Goal: Find specific page/section: Find specific page/section

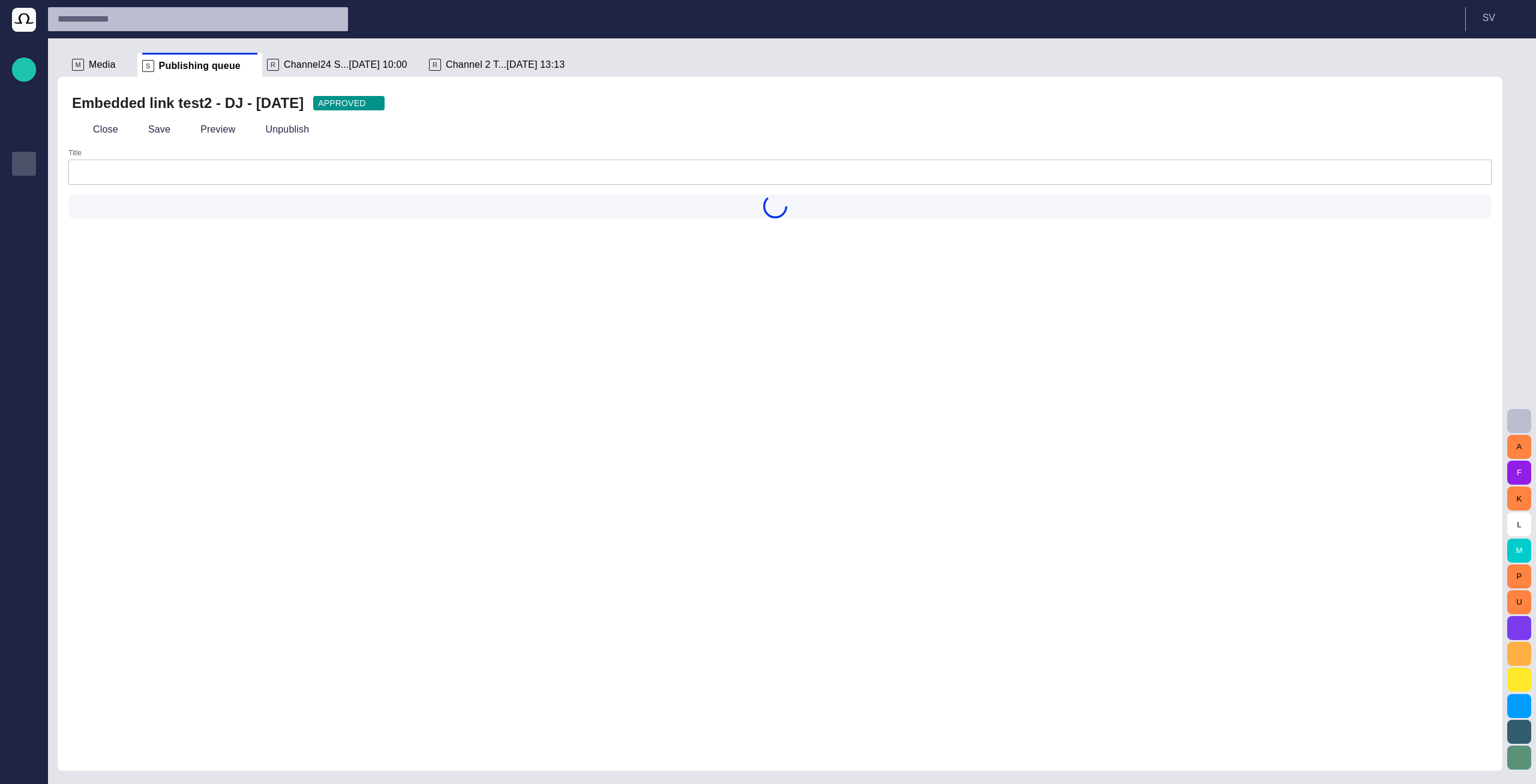
type input "**********"
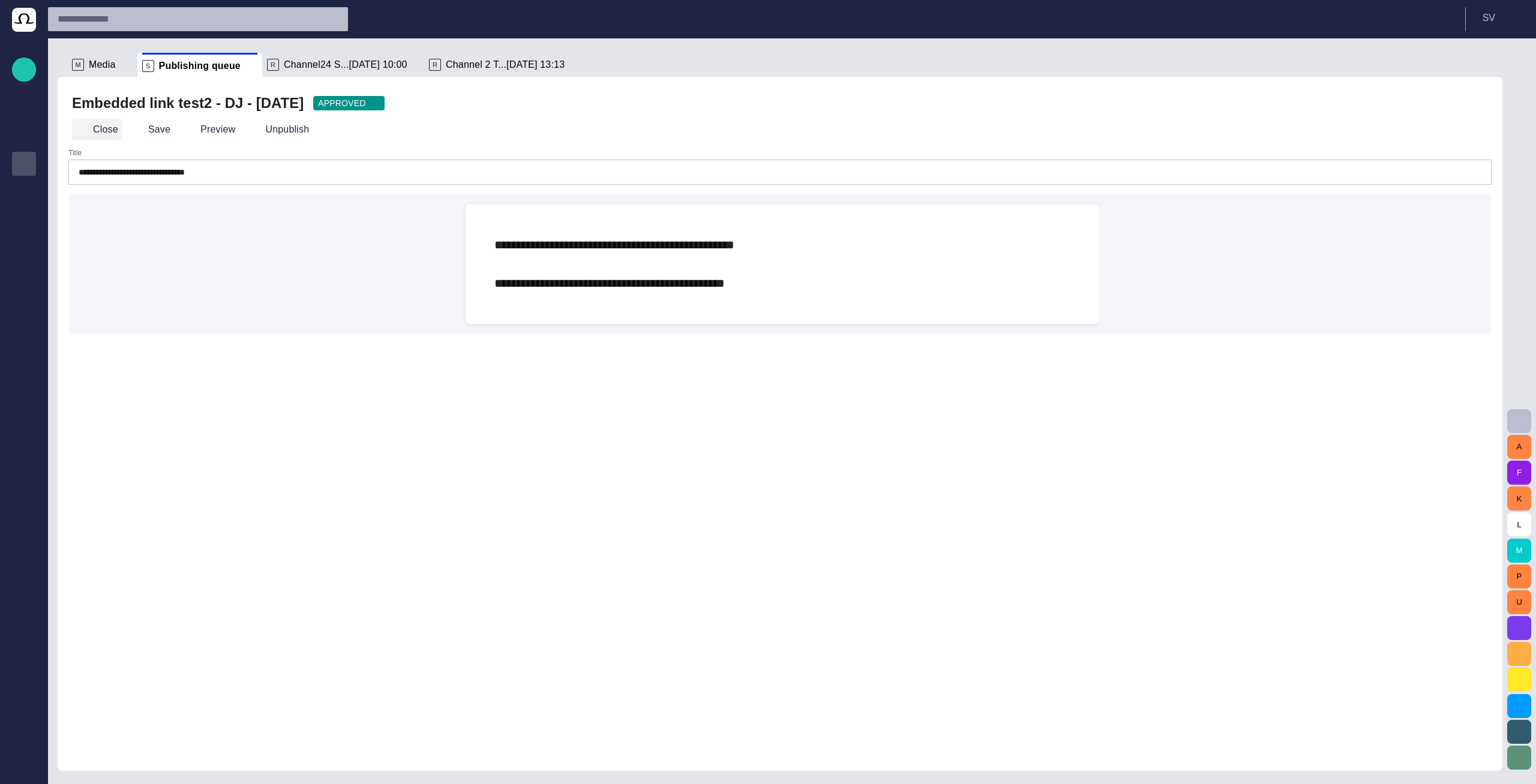
click at [92, 133] on button "Close" at bounding box center [97, 129] width 50 height 22
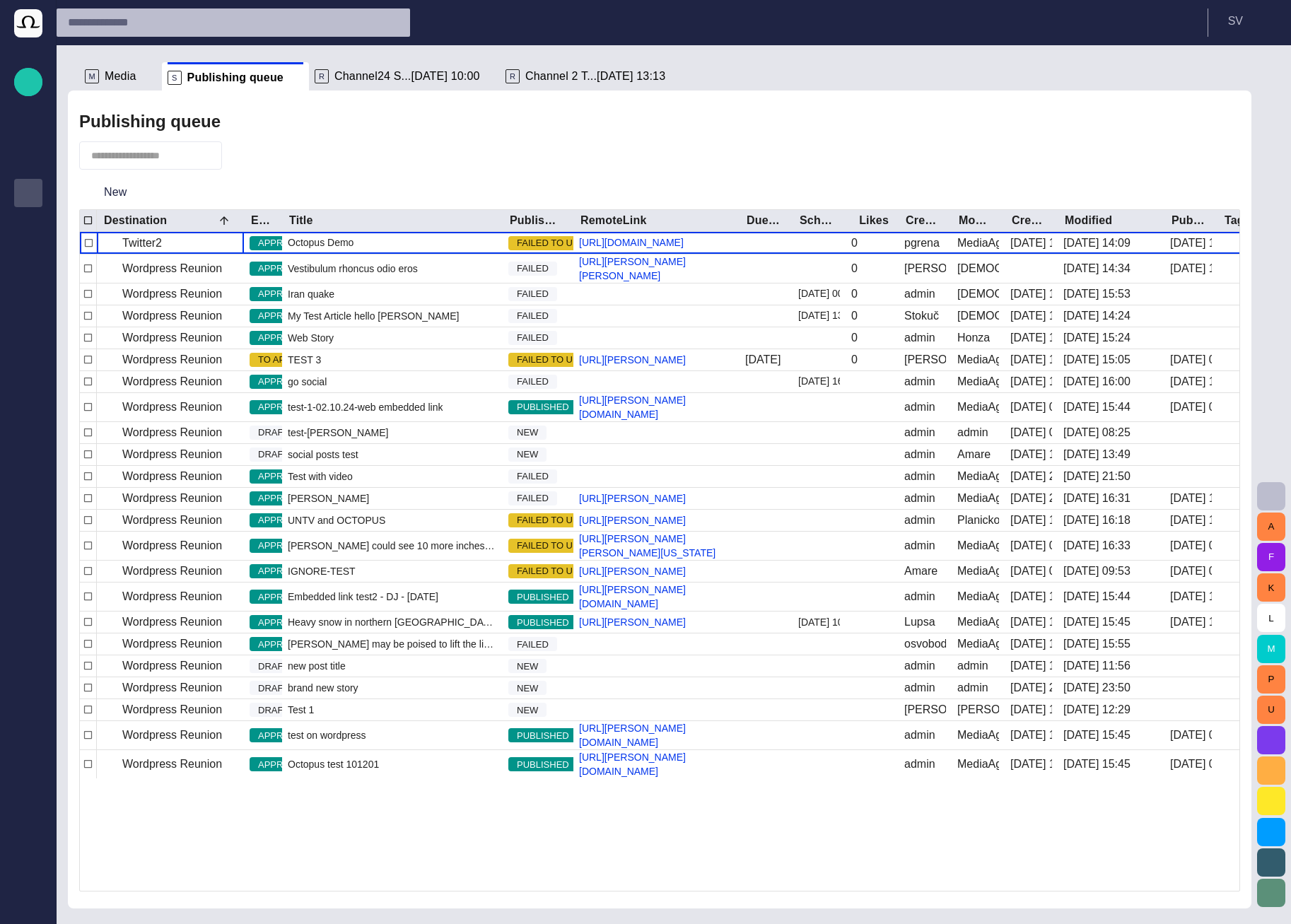
click at [1141, 85] on ul "M Media S Publishing queue R Channel24 S...04/09 10:00 R Channel 2 T...02/07 13…" at bounding box center [651, 76] width 1144 height 28
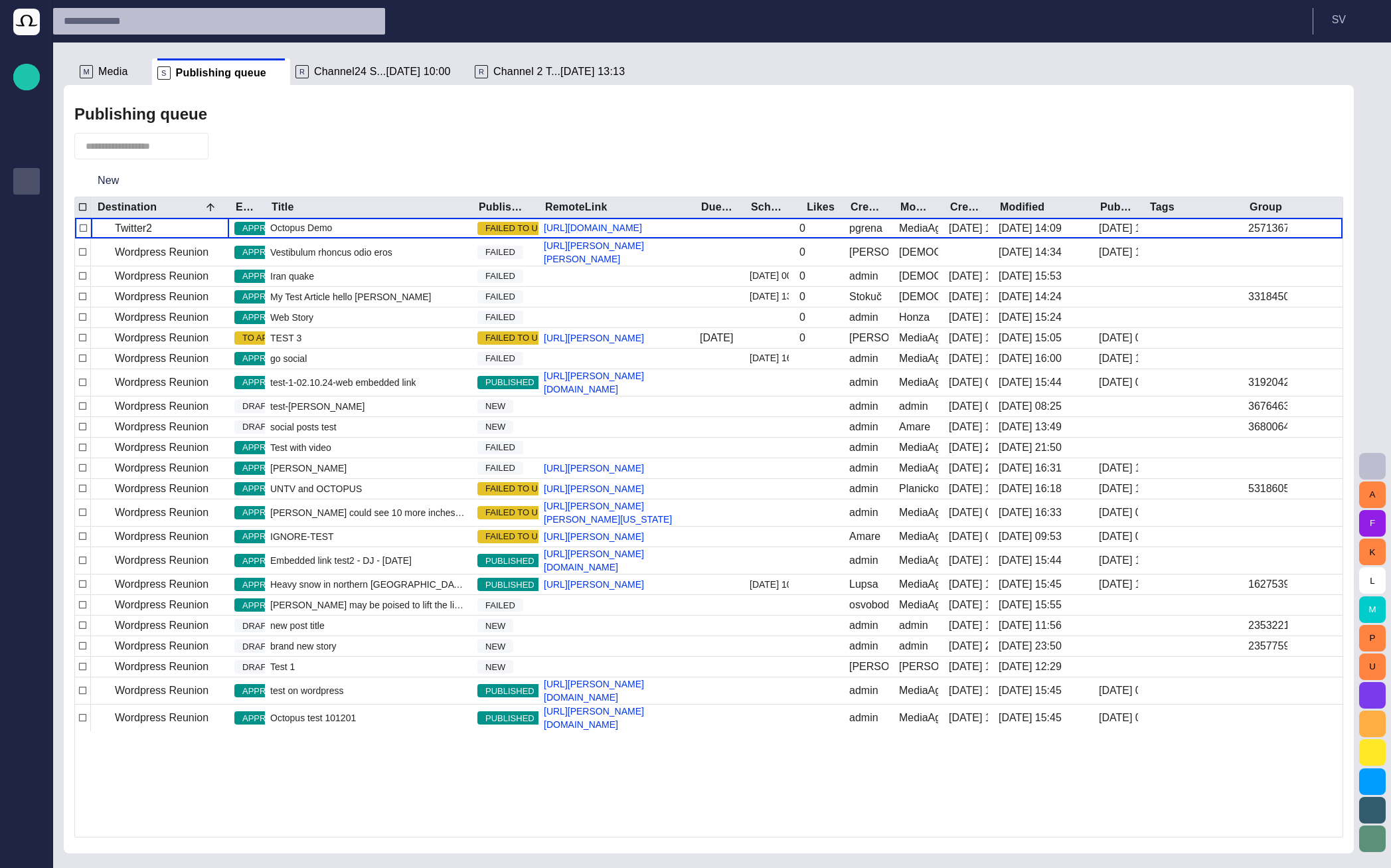
click at [1208, 107] on div "Publishing queue" at bounding box center [708, 114] width 1269 height 26
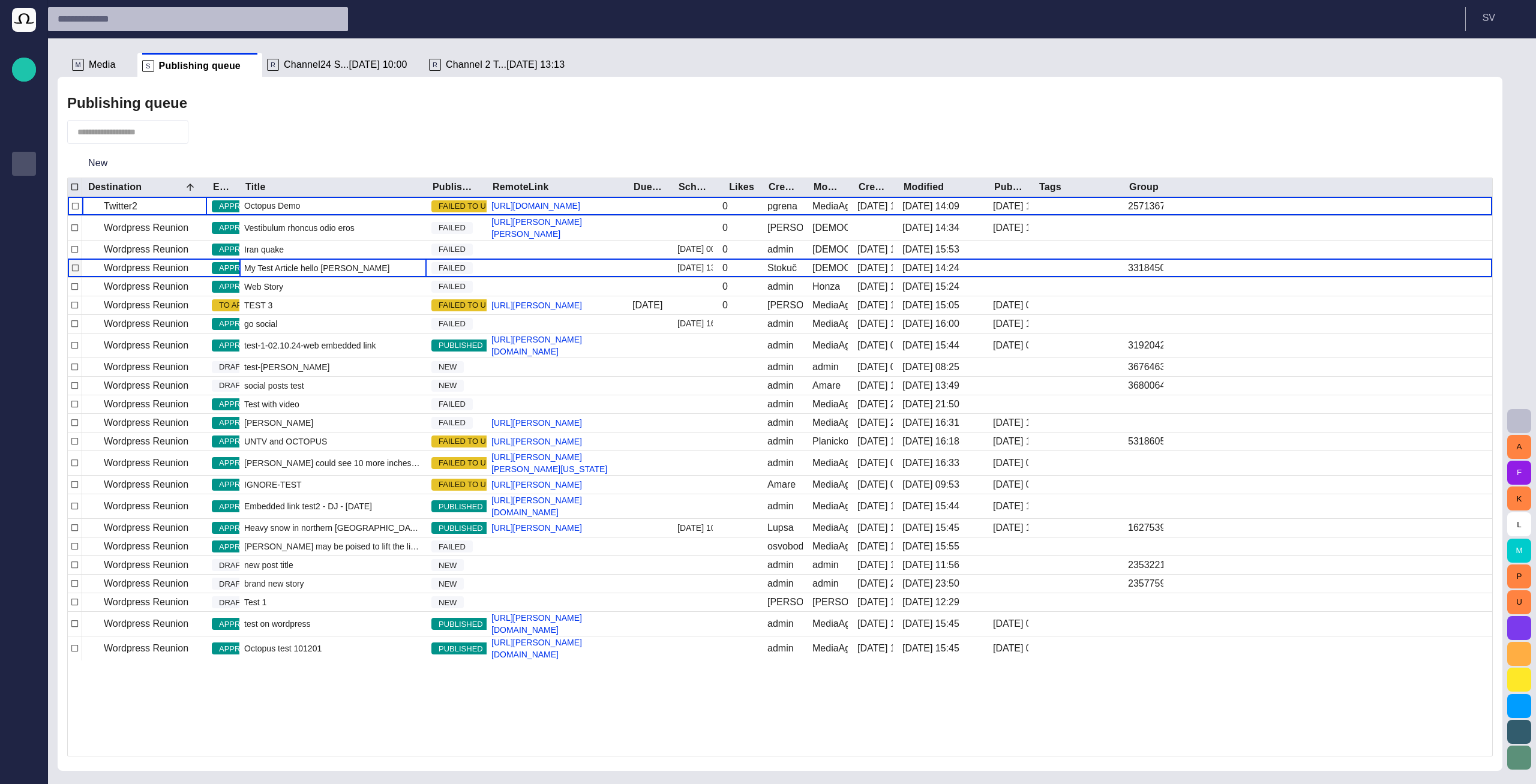
click at [298, 274] on span "My Test Article hello [PERSON_NAME]" at bounding box center [317, 268] width 145 height 12
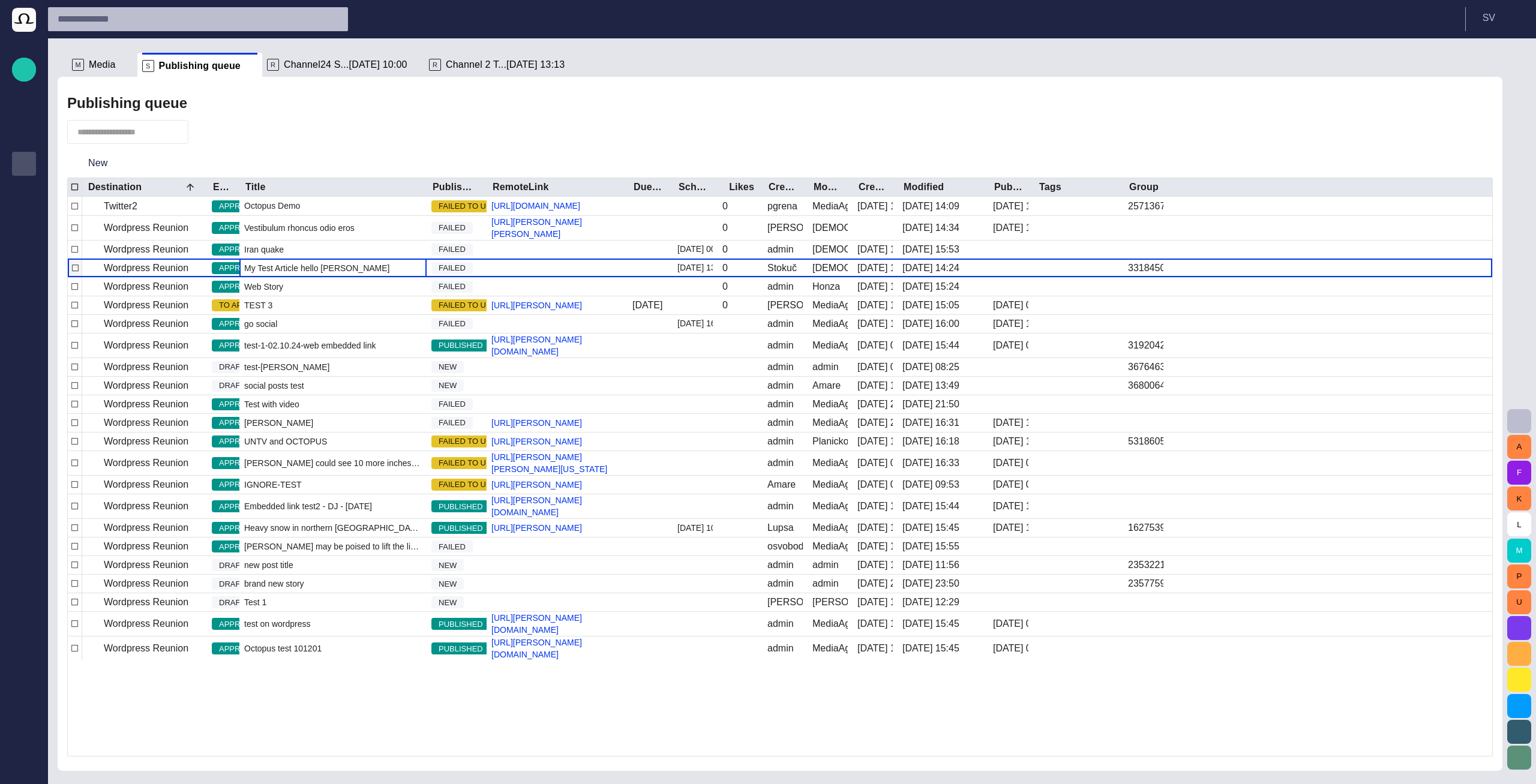
click at [298, 274] on span "My Test Article hello [PERSON_NAME]" at bounding box center [317, 268] width 145 height 12
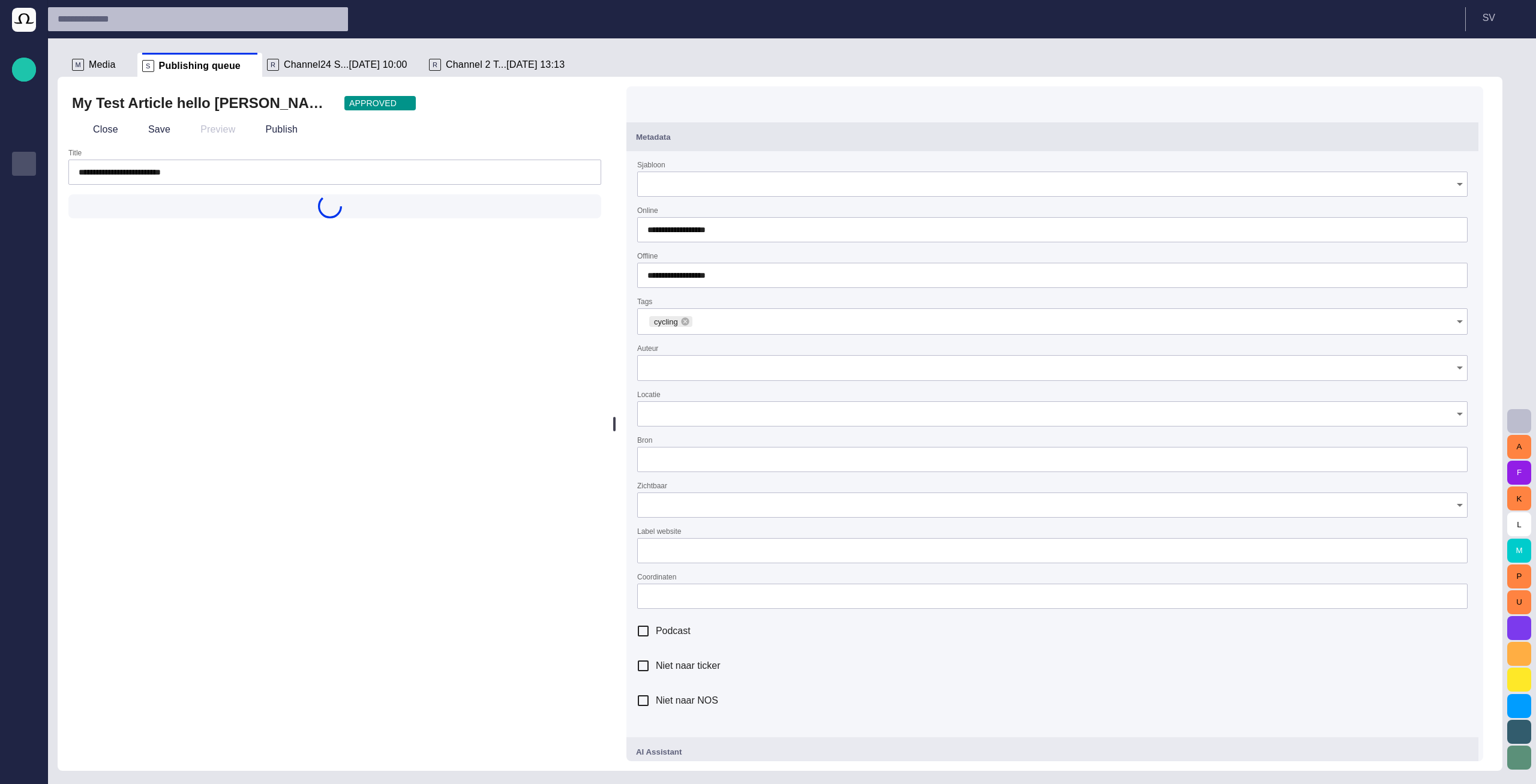
type input "**********"
type input "**"
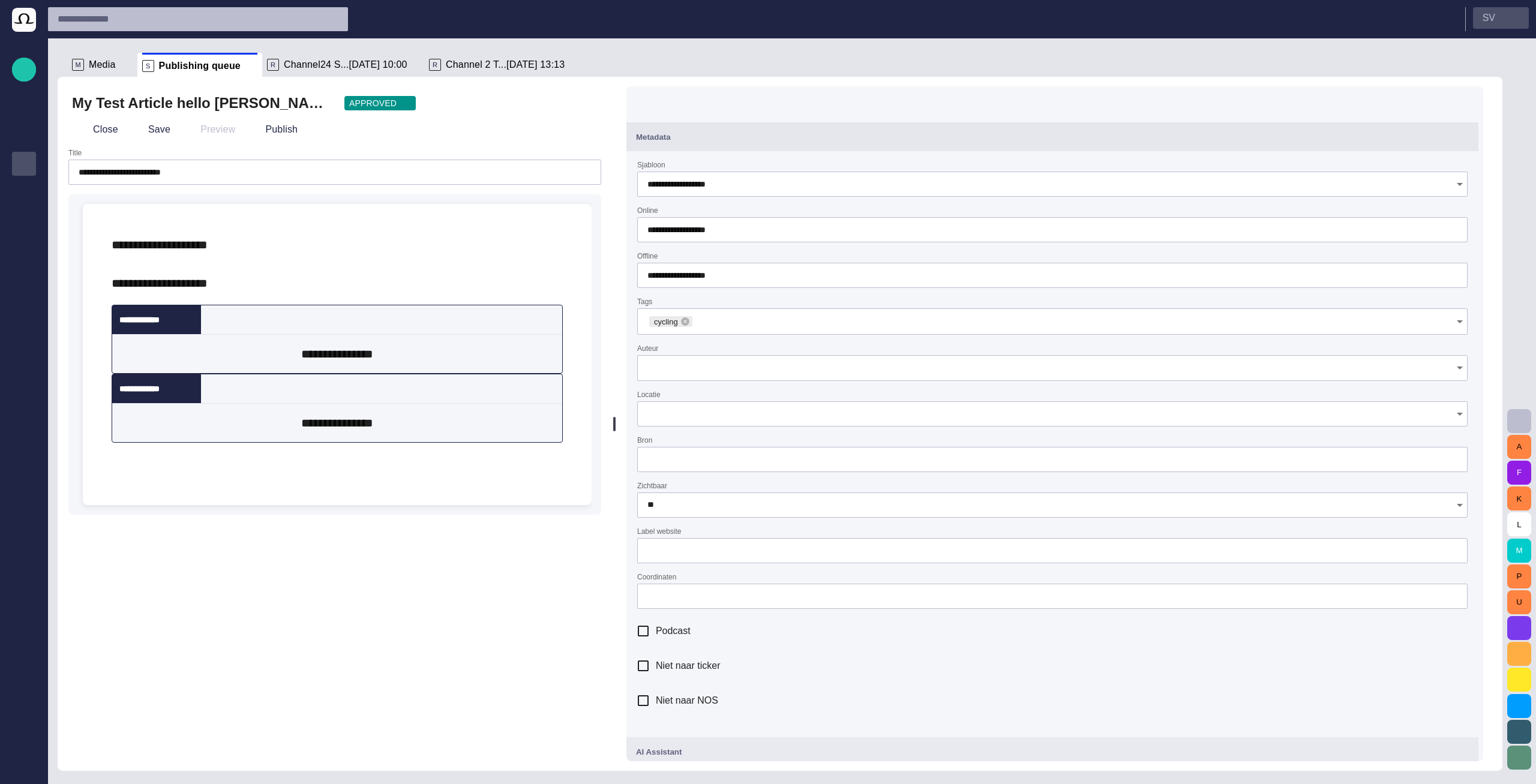
click at [1484, 20] on button "S V" at bounding box center [1501, 18] width 56 height 22
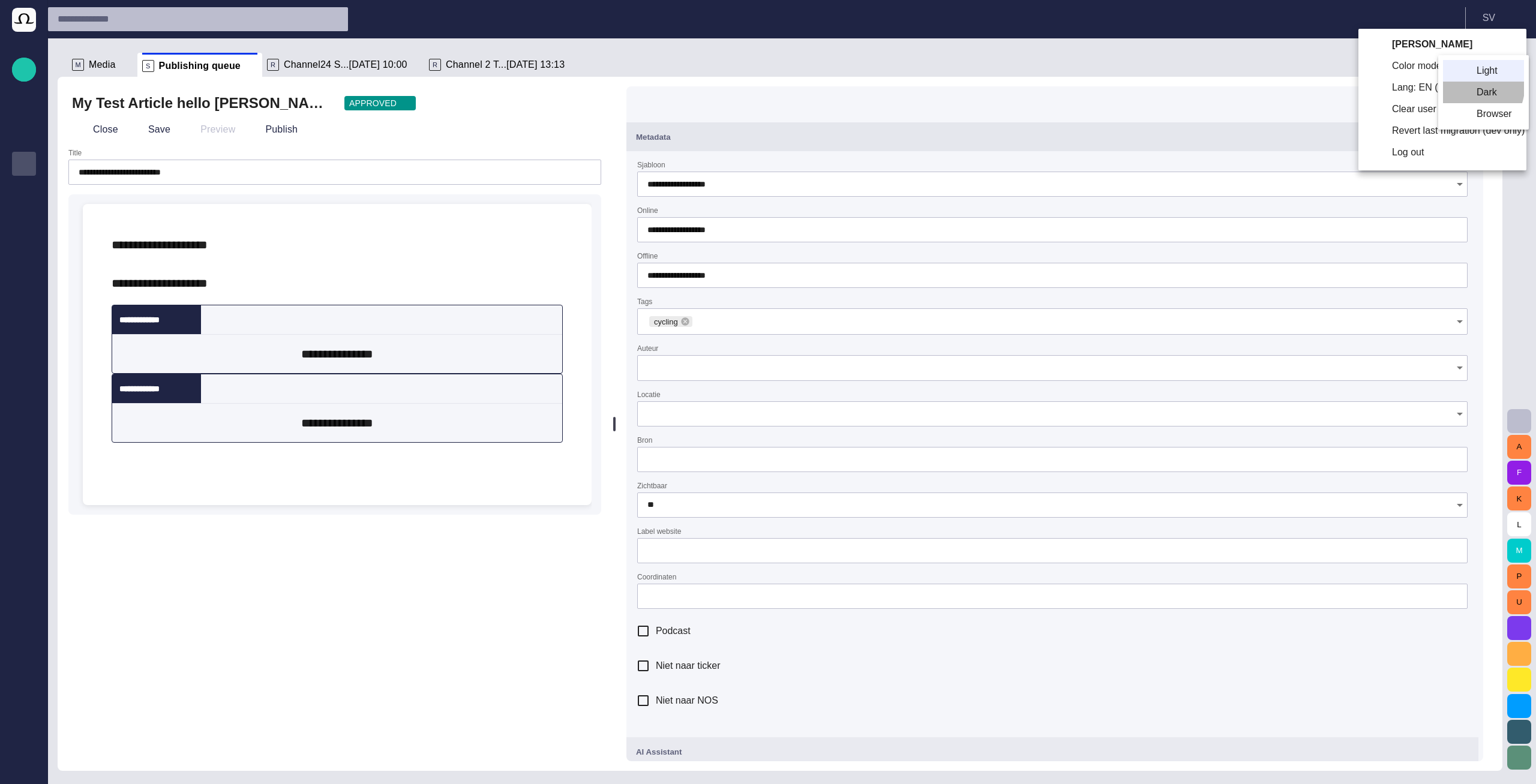
click at [1460, 84] on li "Dark" at bounding box center [1483, 92] width 81 height 22
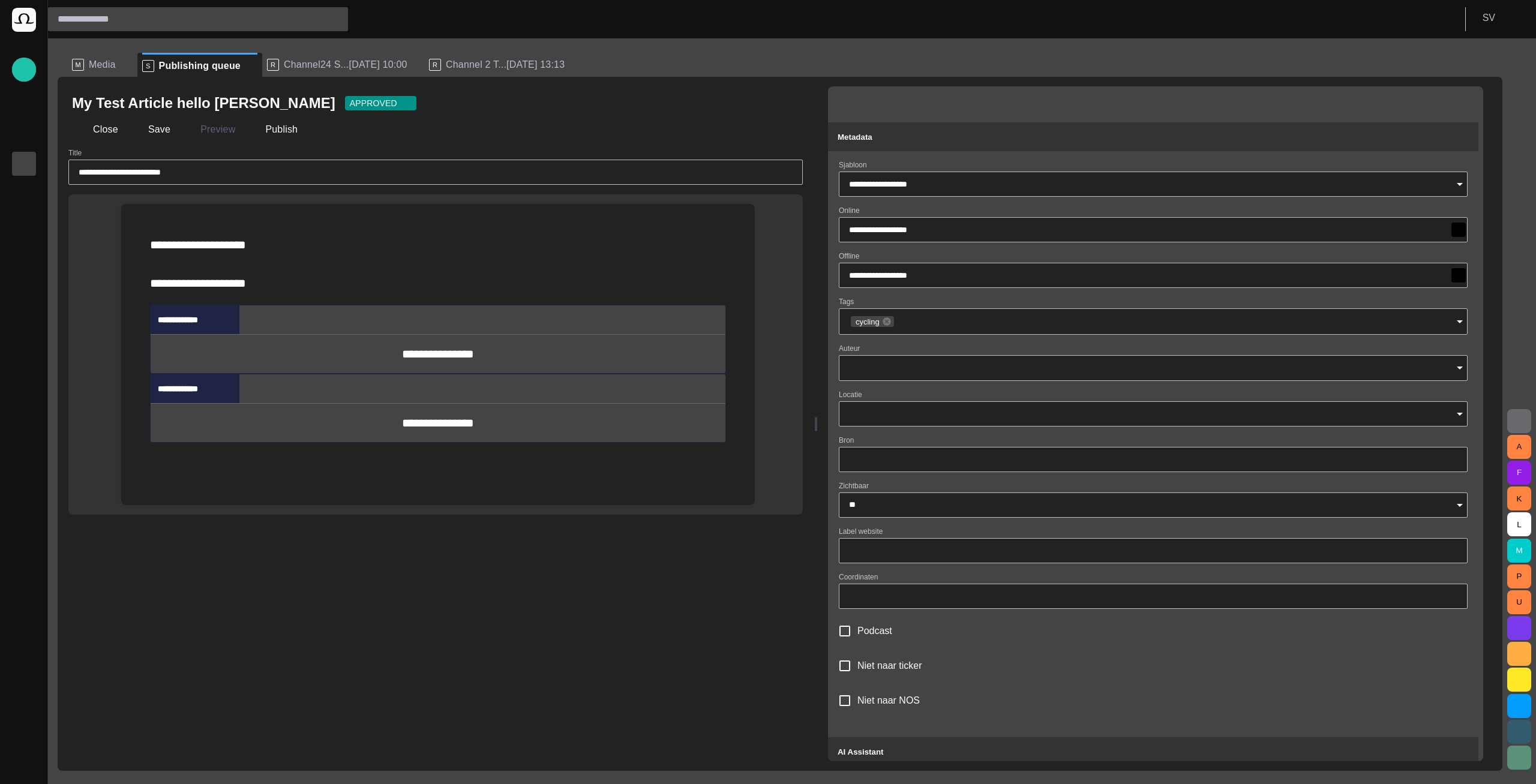
drag, startPoint x: 622, startPoint y: 428, endPoint x: 821, endPoint y: 394, distance: 201.9
click at [817, 417] on div at bounding box center [816, 424] width 3 height 14
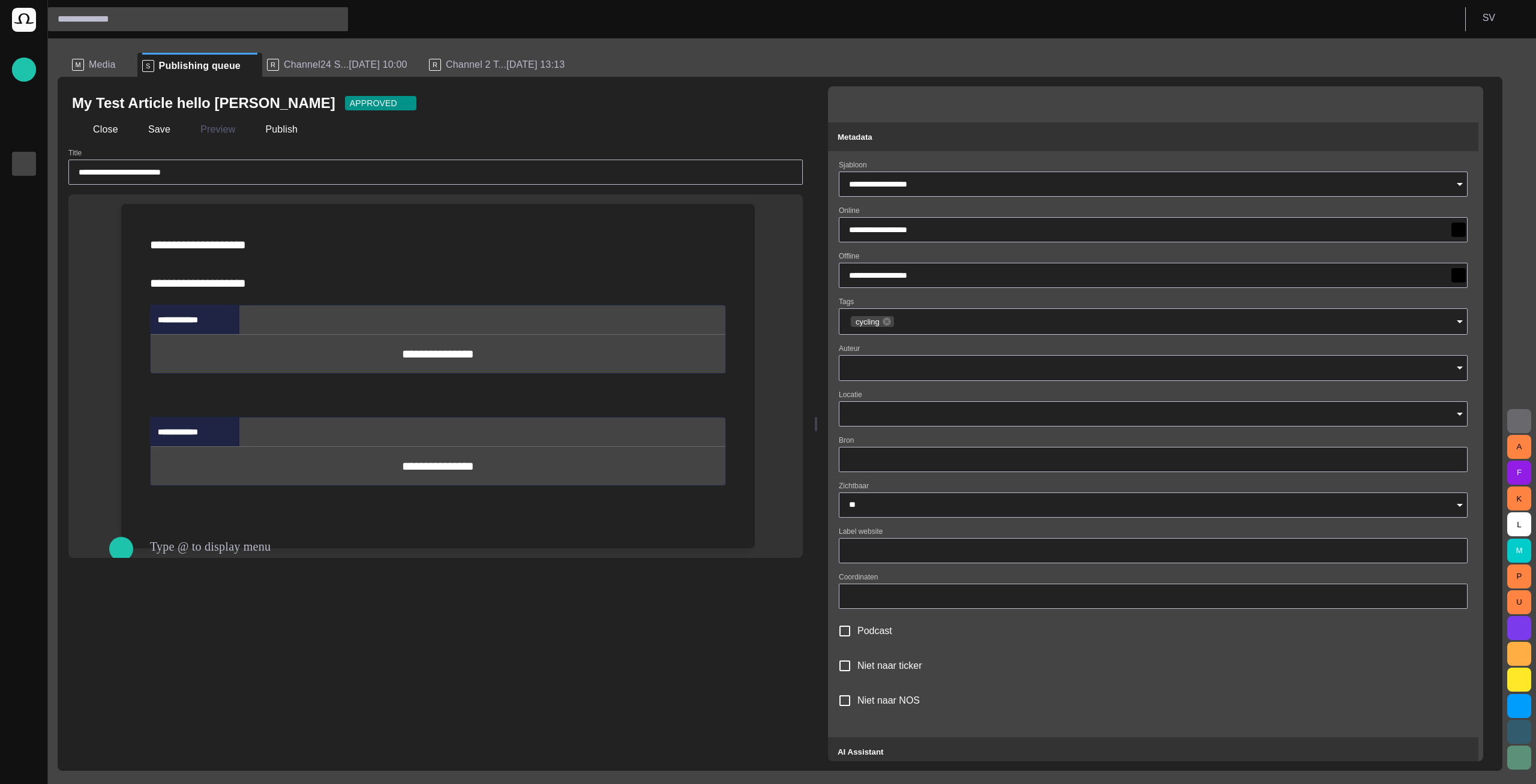
click at [1505, 134] on div "A F K L M P U" at bounding box center [1519, 411] width 34 height 745
click at [1478, 133] on button "Metadata" at bounding box center [1152, 137] width 650 height 28
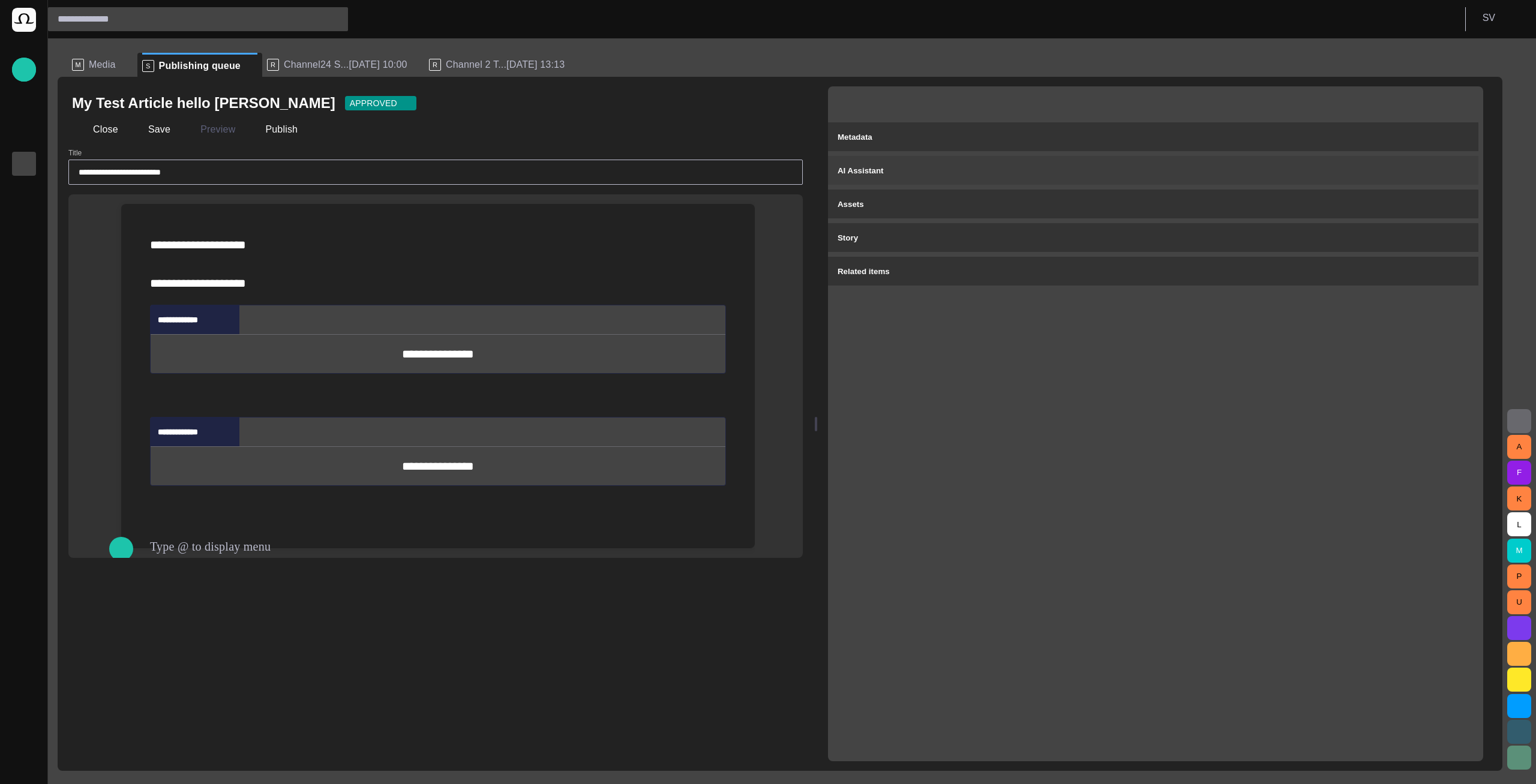
click at [1449, 167] on div "AI Assistant" at bounding box center [1153, 170] width 631 height 14
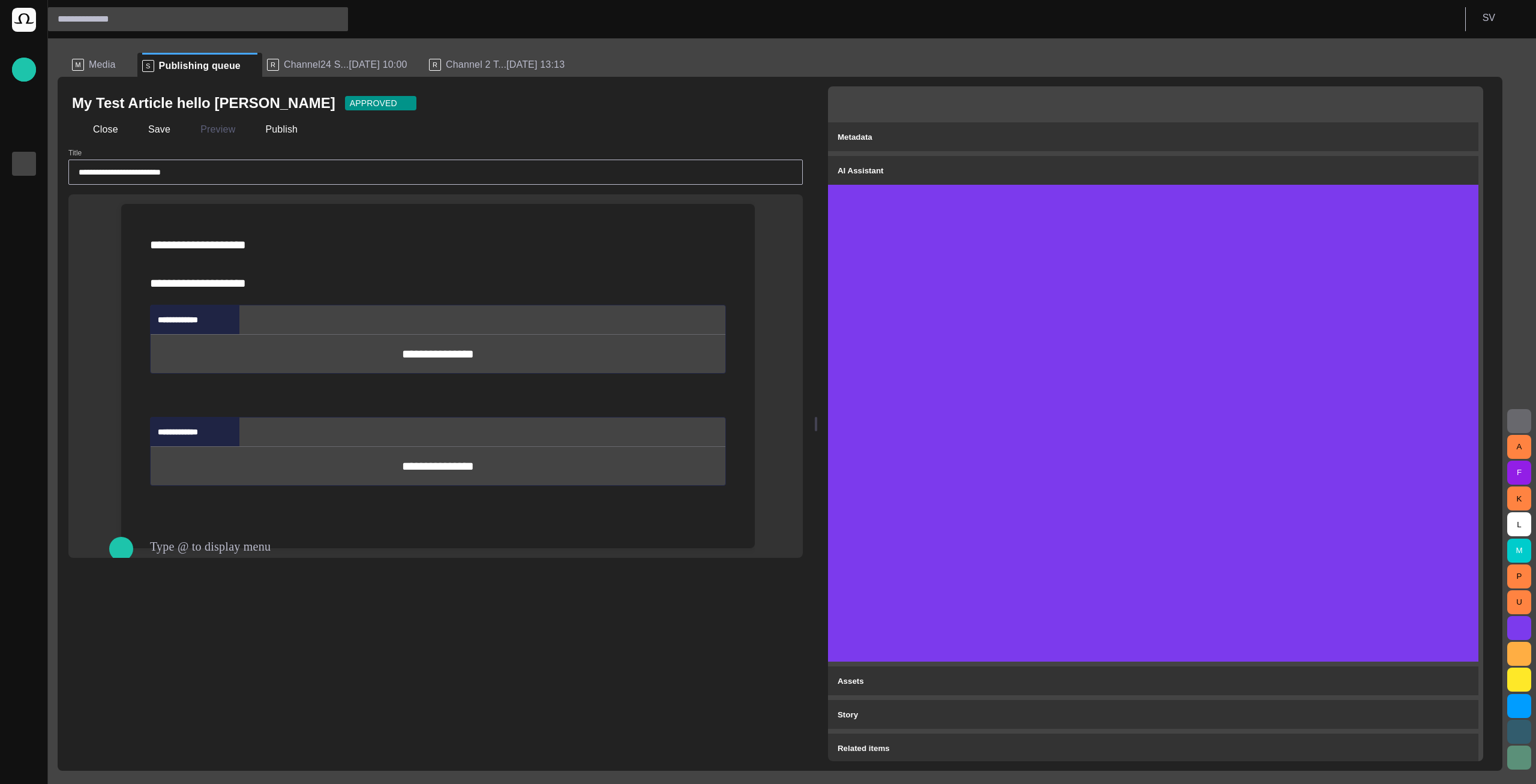
click at [1449, 167] on div "AI Assistant" at bounding box center [1153, 170] width 631 height 14
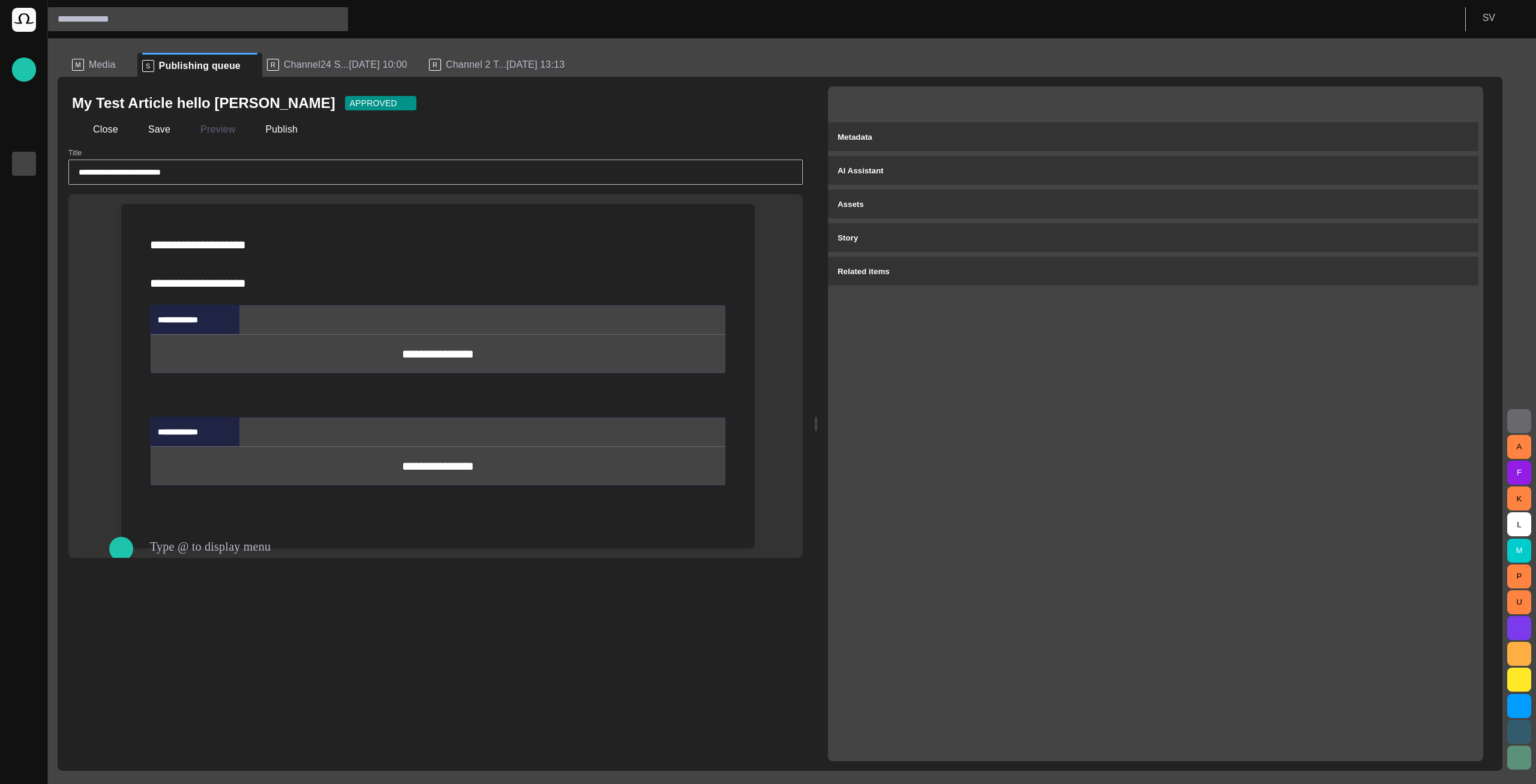
click at [1462, 104] on button "button" at bounding box center [1461, 103] width 24 height 24
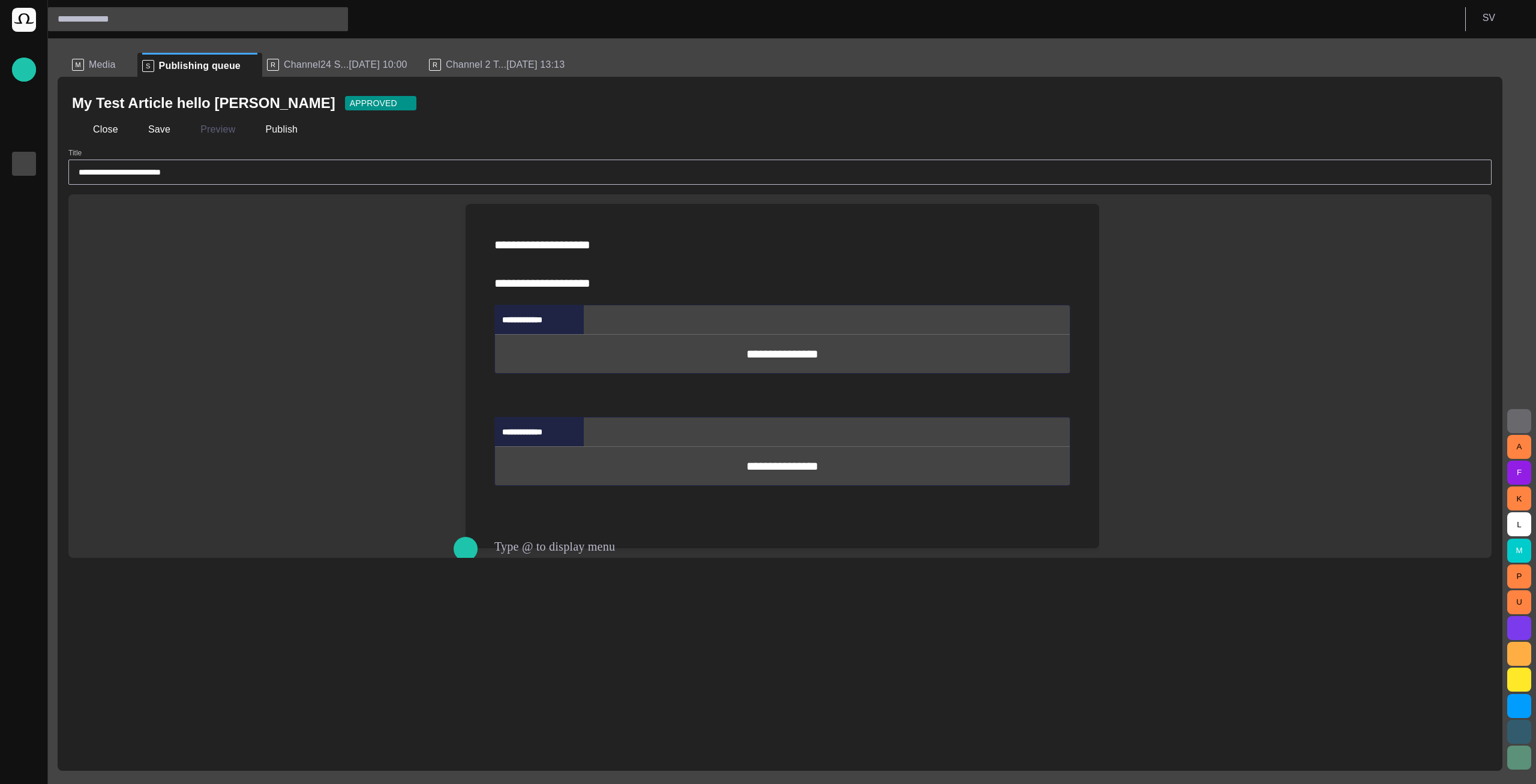
click at [1472, 106] on span "button" at bounding box center [1476, 103] width 12 height 12
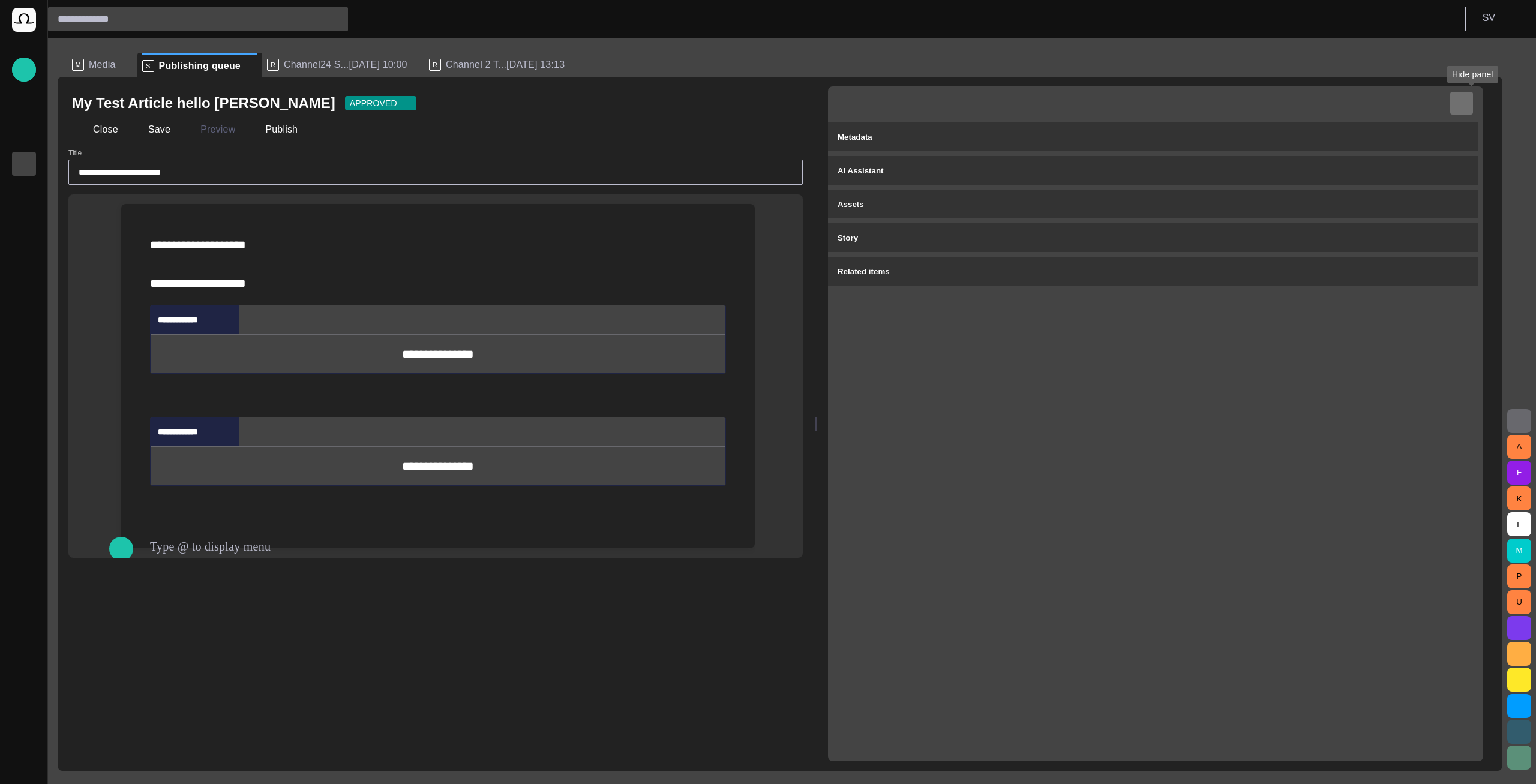
click at [1468, 109] on button "button" at bounding box center [1461, 103] width 24 height 24
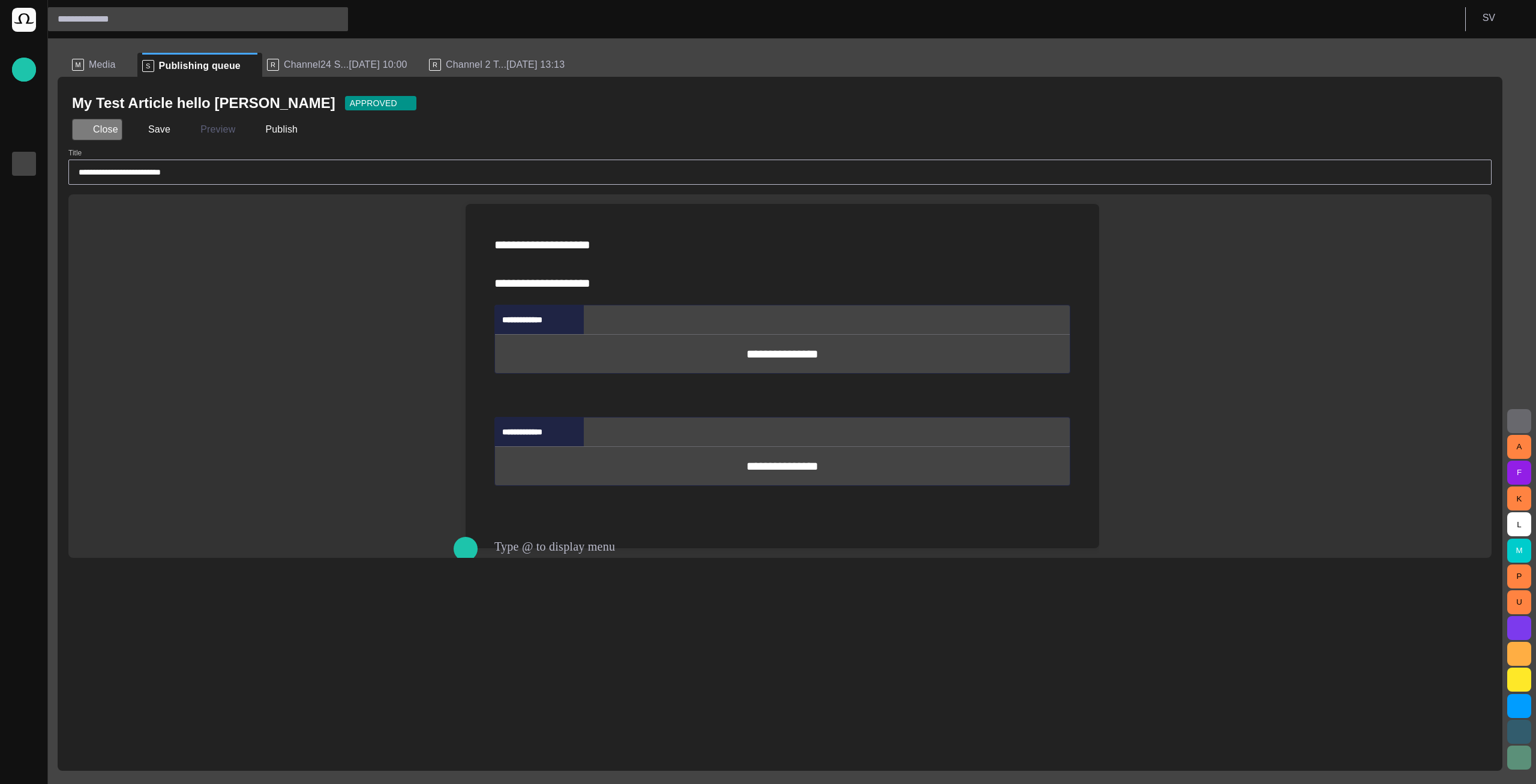
click at [94, 138] on button "Close" at bounding box center [97, 129] width 50 height 22
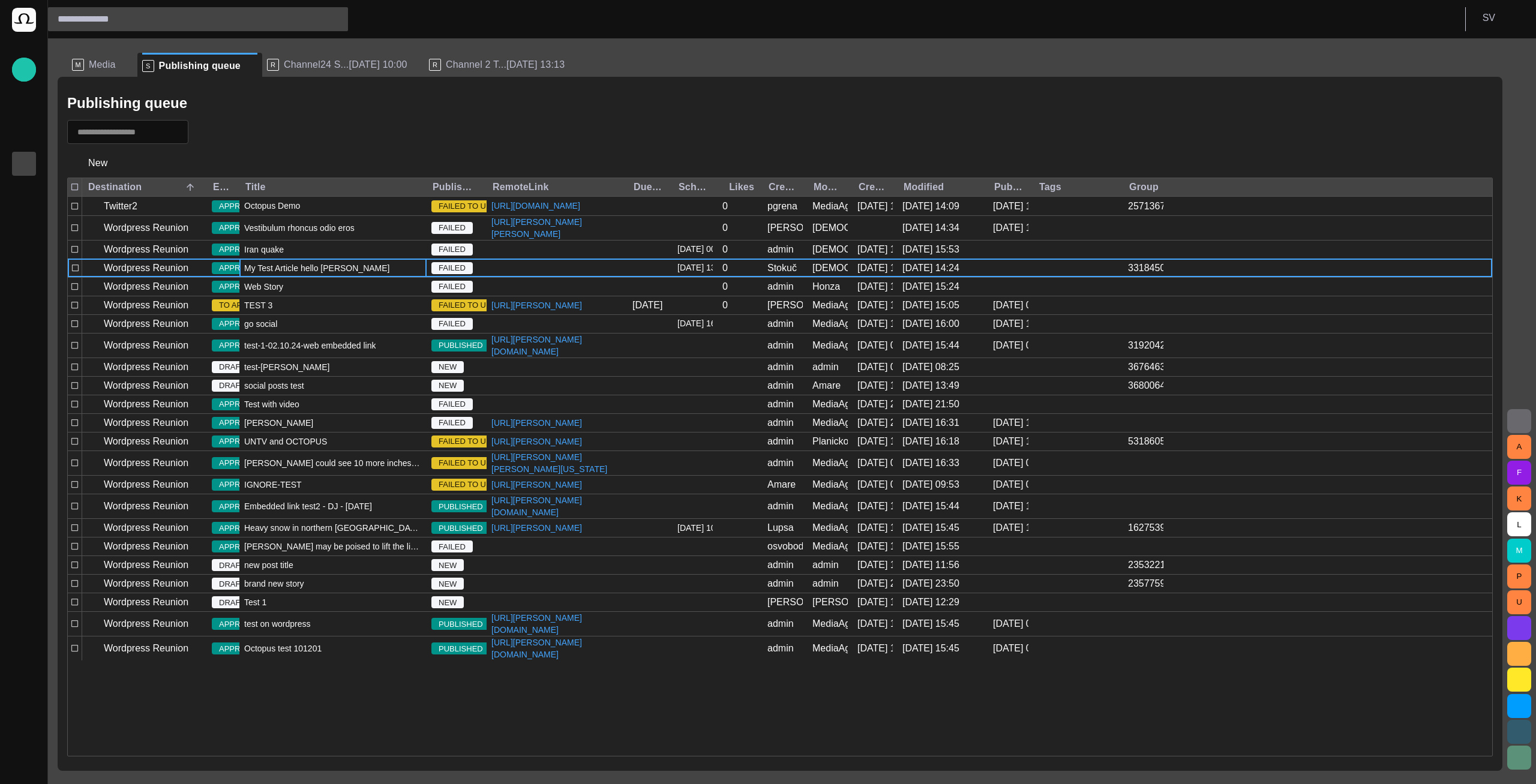
click at [349, 277] on div "My Test Article hello [PERSON_NAME]" at bounding box center [333, 268] width 187 height 18
click at [349, 277] on div "My Test Article hello dolly" at bounding box center [333, 268] width 187 height 18
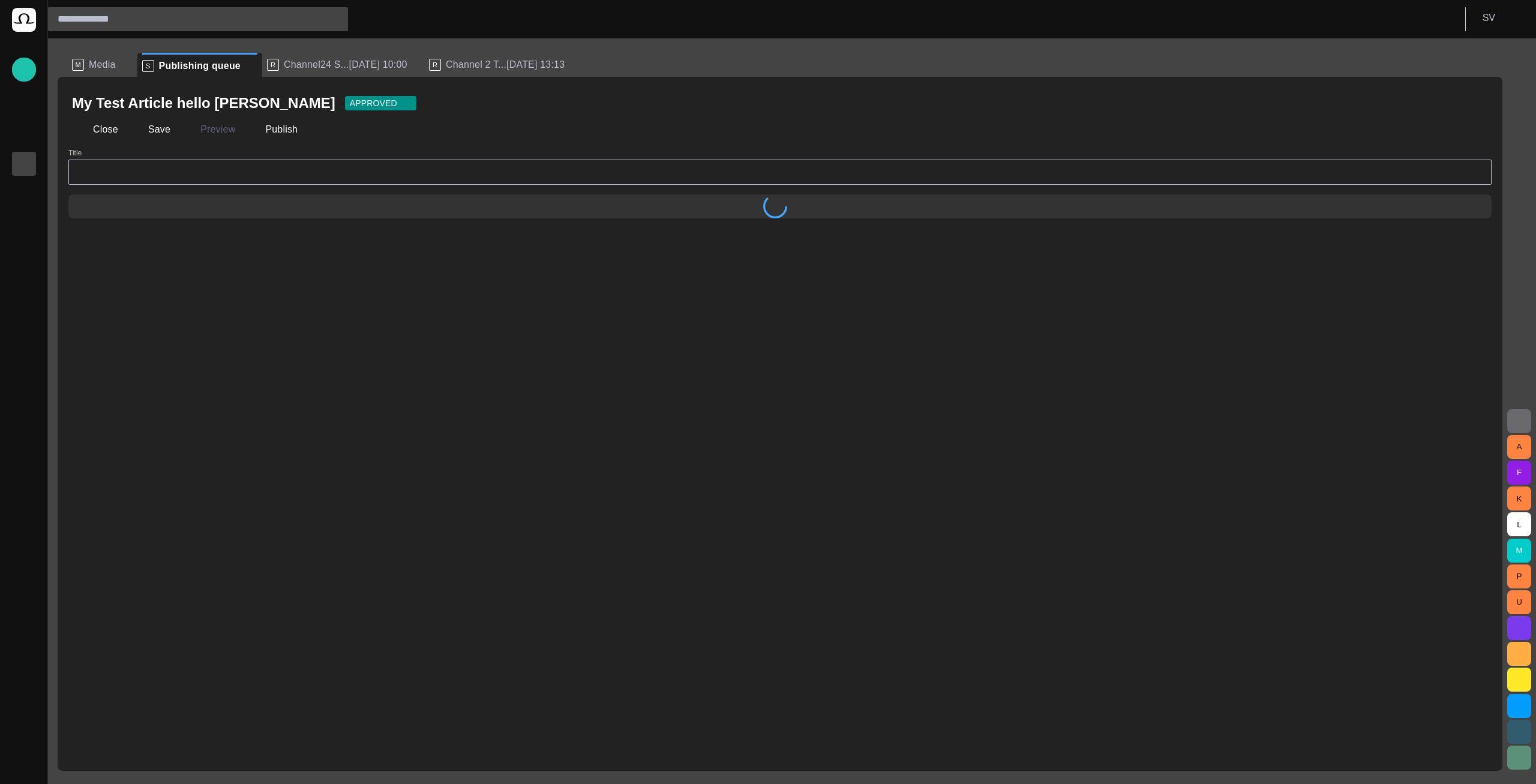
type input "**********"
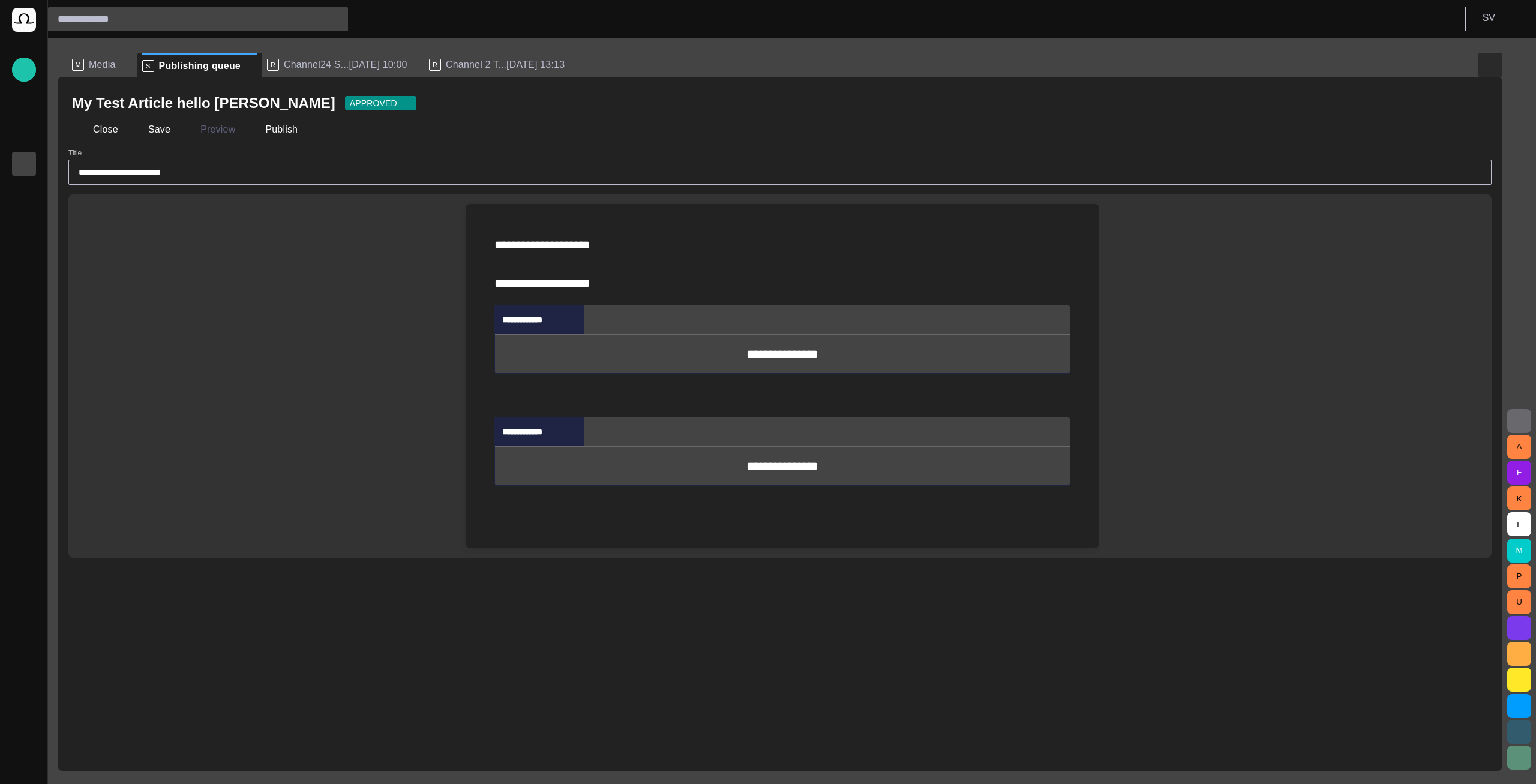
click at [1496, 66] on span "button" at bounding box center [1490, 64] width 14 height 14
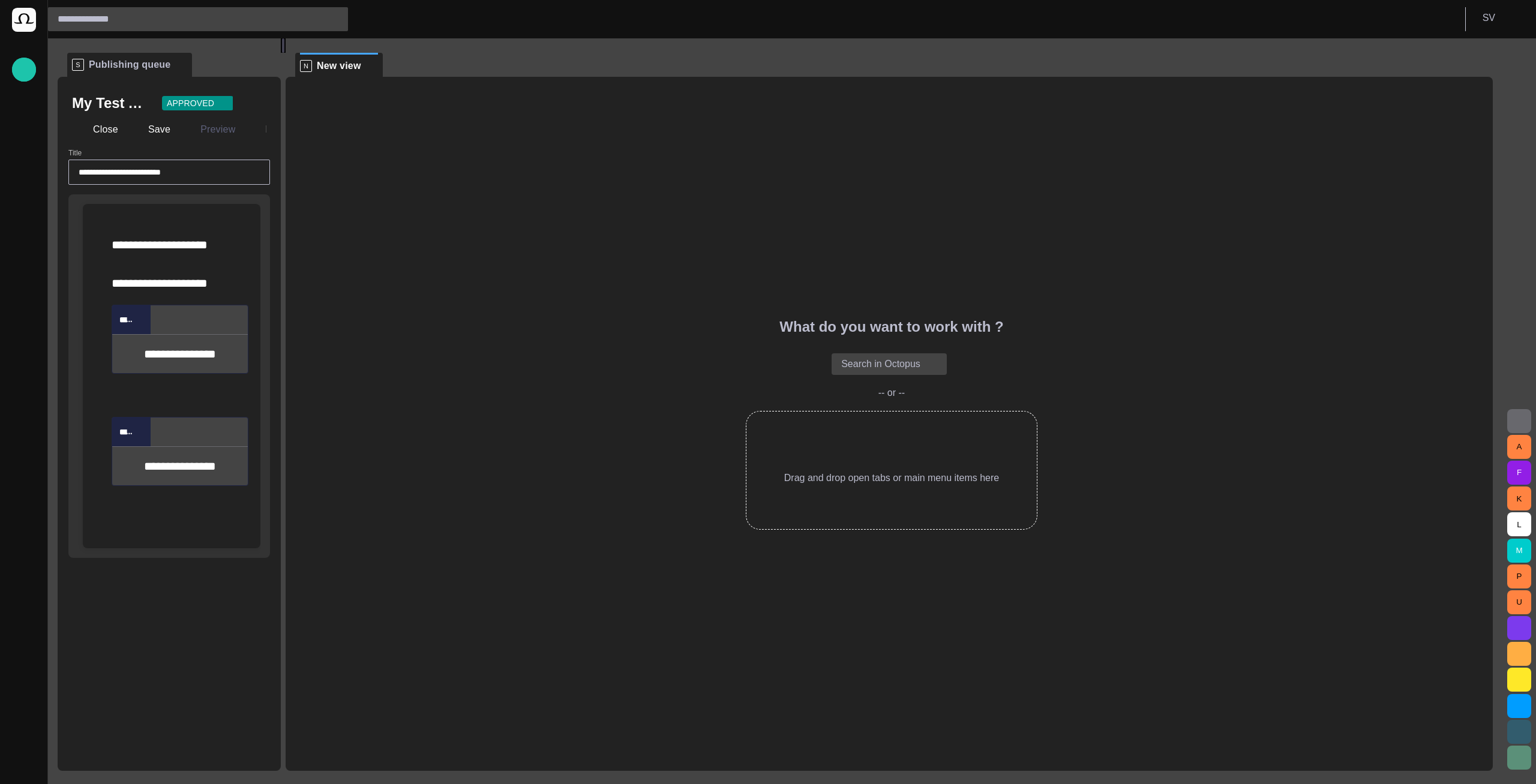
drag, startPoint x: 786, startPoint y: 329, endPoint x: 168, endPoint y: 274, distance: 620.4
click at [168, 274] on div "**********" at bounding box center [780, 405] width 1444 height 733
click at [260, 100] on button "button" at bounding box center [254, 103] width 24 height 24
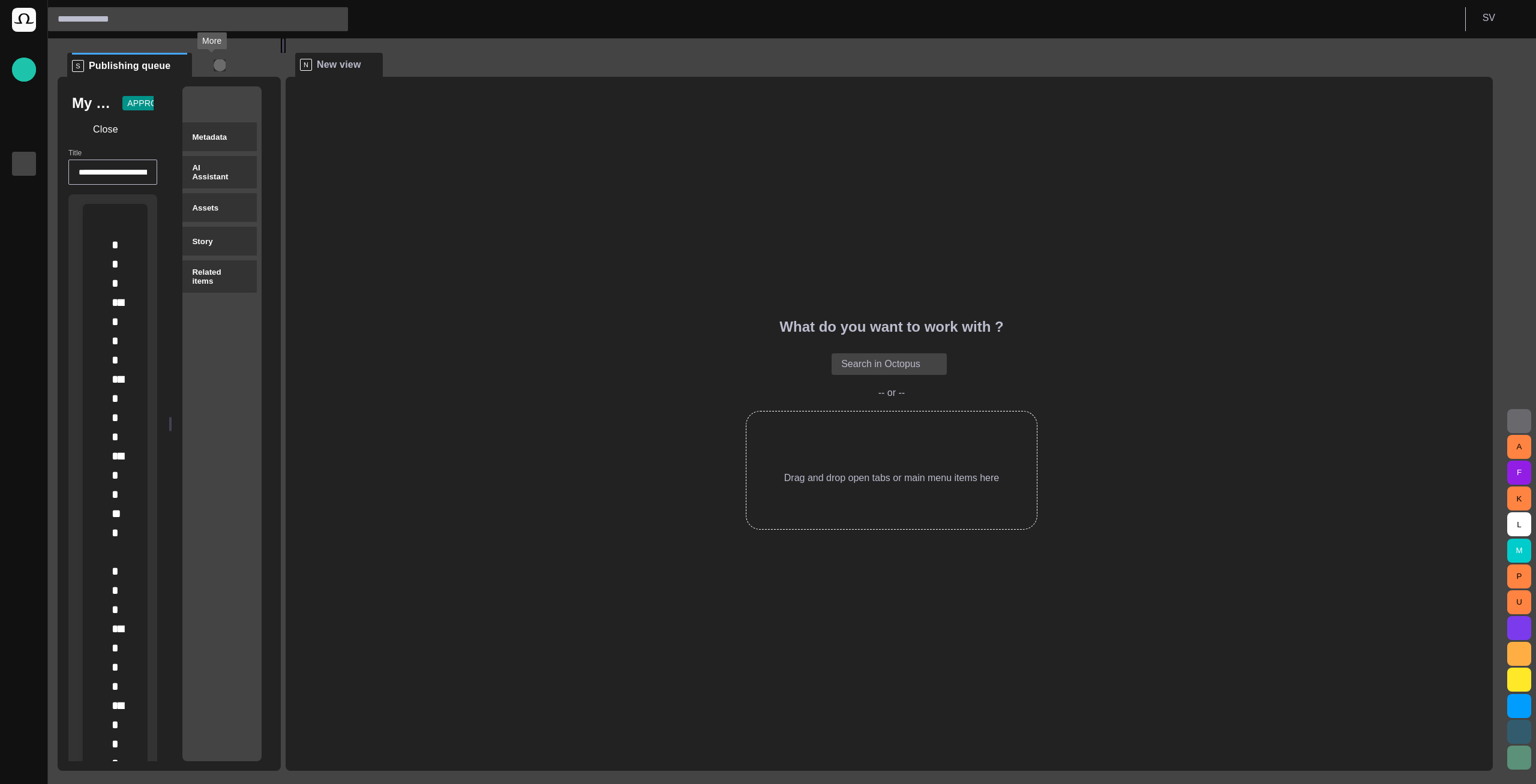
click at [214, 64] on span "button" at bounding box center [220, 66] width 12 height 12
drag, startPoint x: 256, startPoint y: 112, endPoint x: 862, endPoint y: 482, distance: 710.0
click at [862, 482] on div "M Media R Channel24 S...04/09 10:00 R Channel 2 T...02/07 13:13" at bounding box center [768, 392] width 1536 height 784
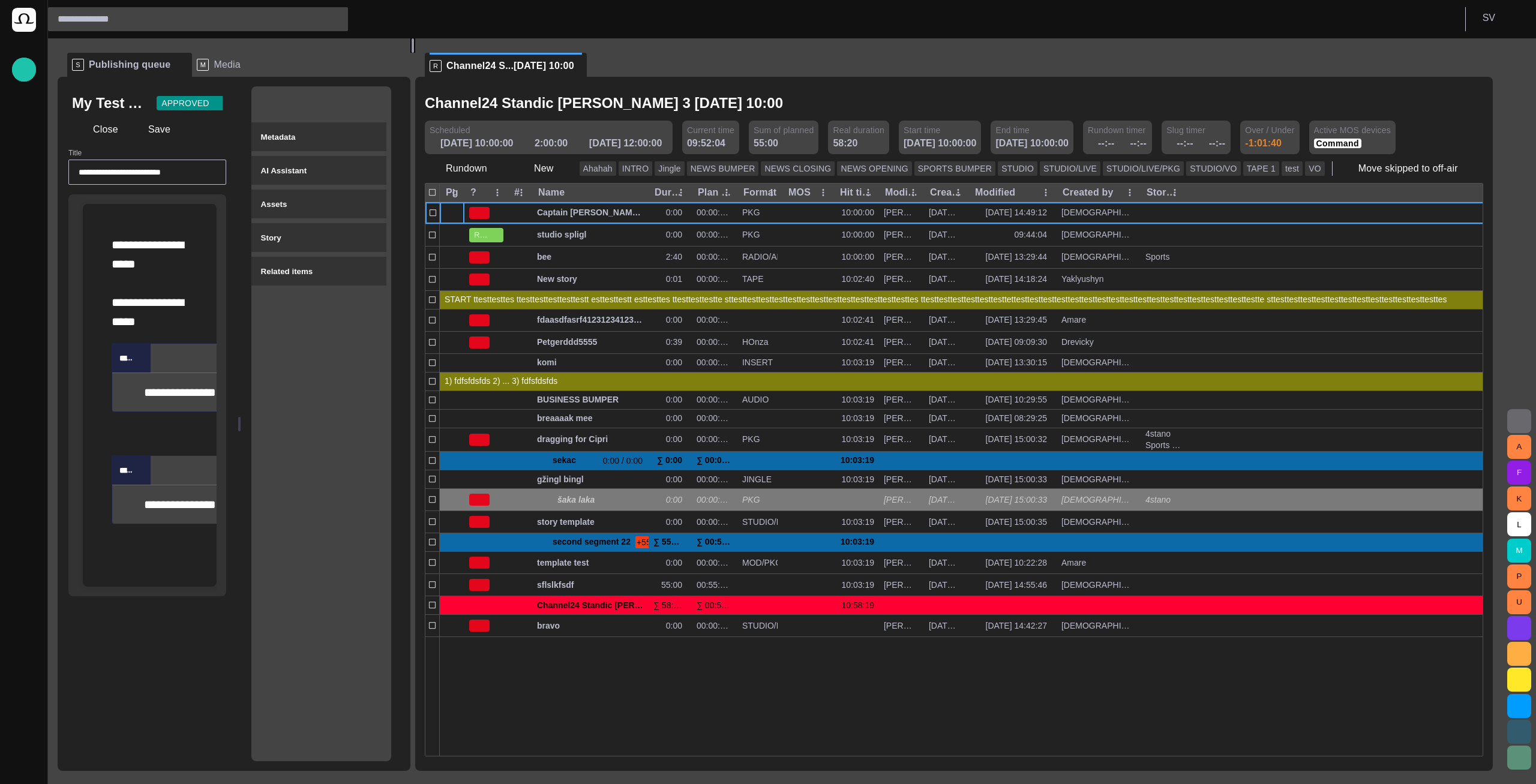
drag, startPoint x: 289, startPoint y: 400, endPoint x: 428, endPoint y: 391, distance: 139.3
click at [416, 53] on div at bounding box center [412, 45] width 5 height 14
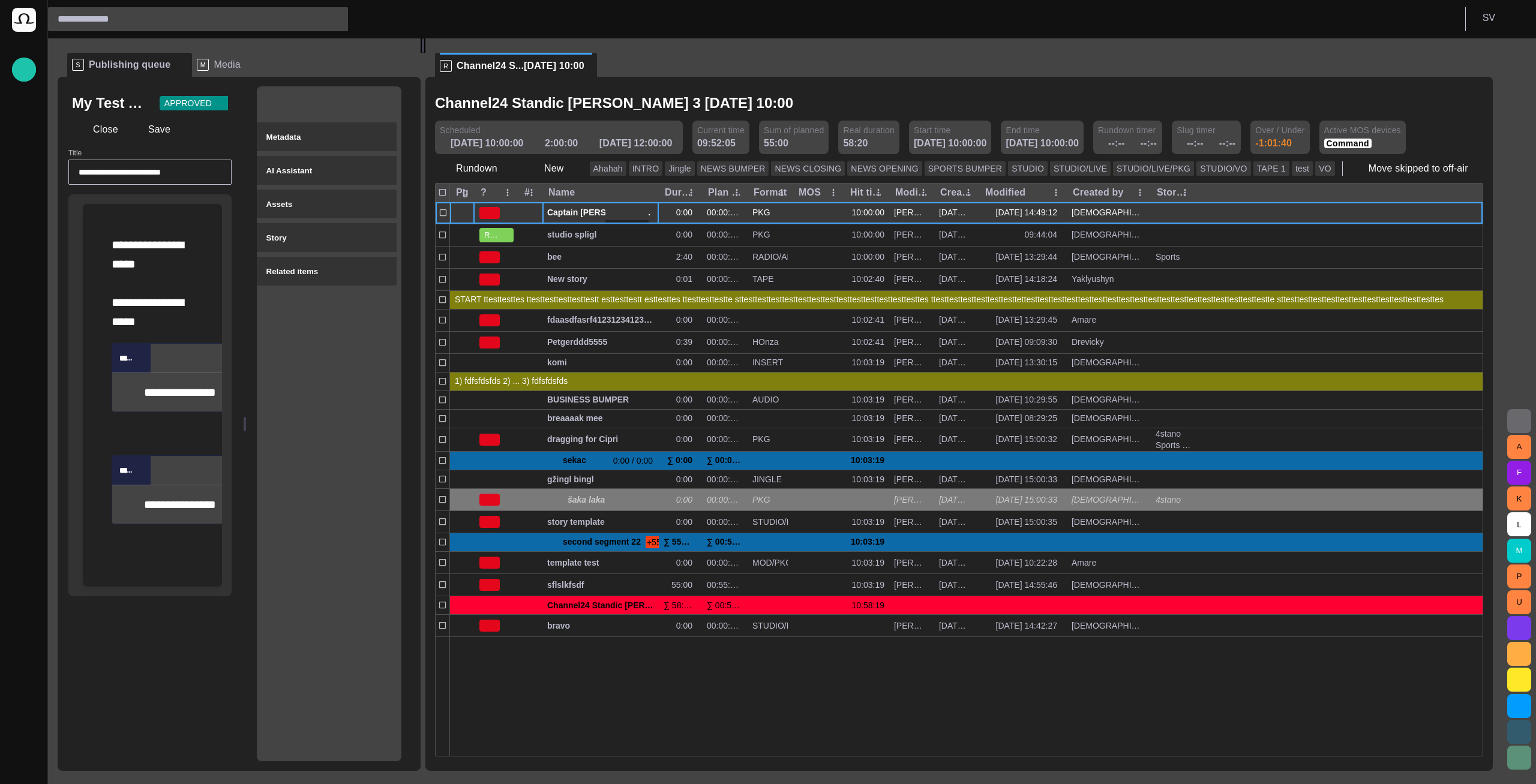
click at [588, 215] on span "Captain [PERSON_NAME] famous polar shipwreck as never seen before" at bounding box center [601, 212] width 107 height 12
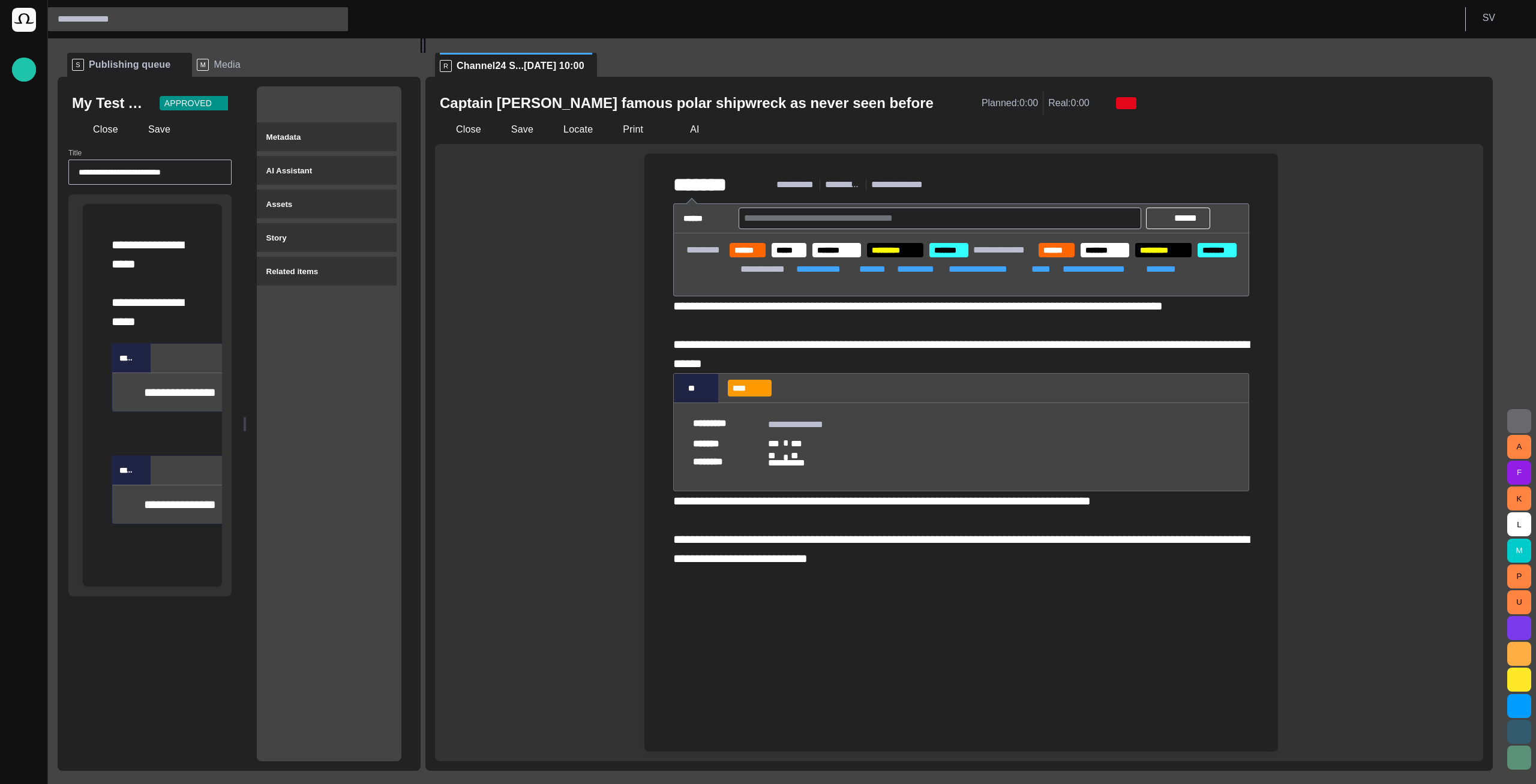
click at [939, 587] on div "**********" at bounding box center [961, 371] width 614 height 434
click at [312, 177] on div "AI Assistant" at bounding box center [327, 170] width 121 height 14
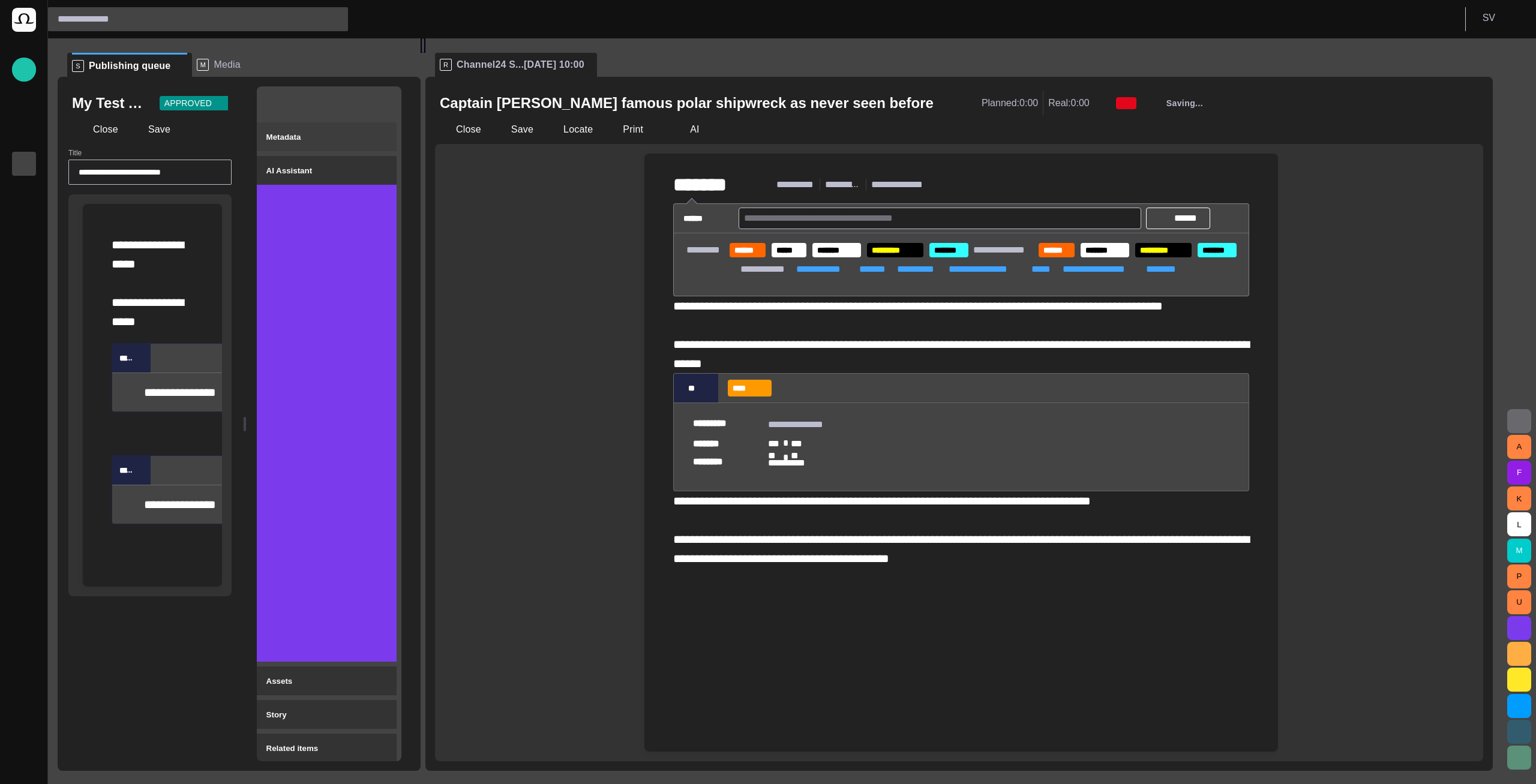
click at [325, 144] on button "Metadata" at bounding box center [327, 137] width 140 height 28
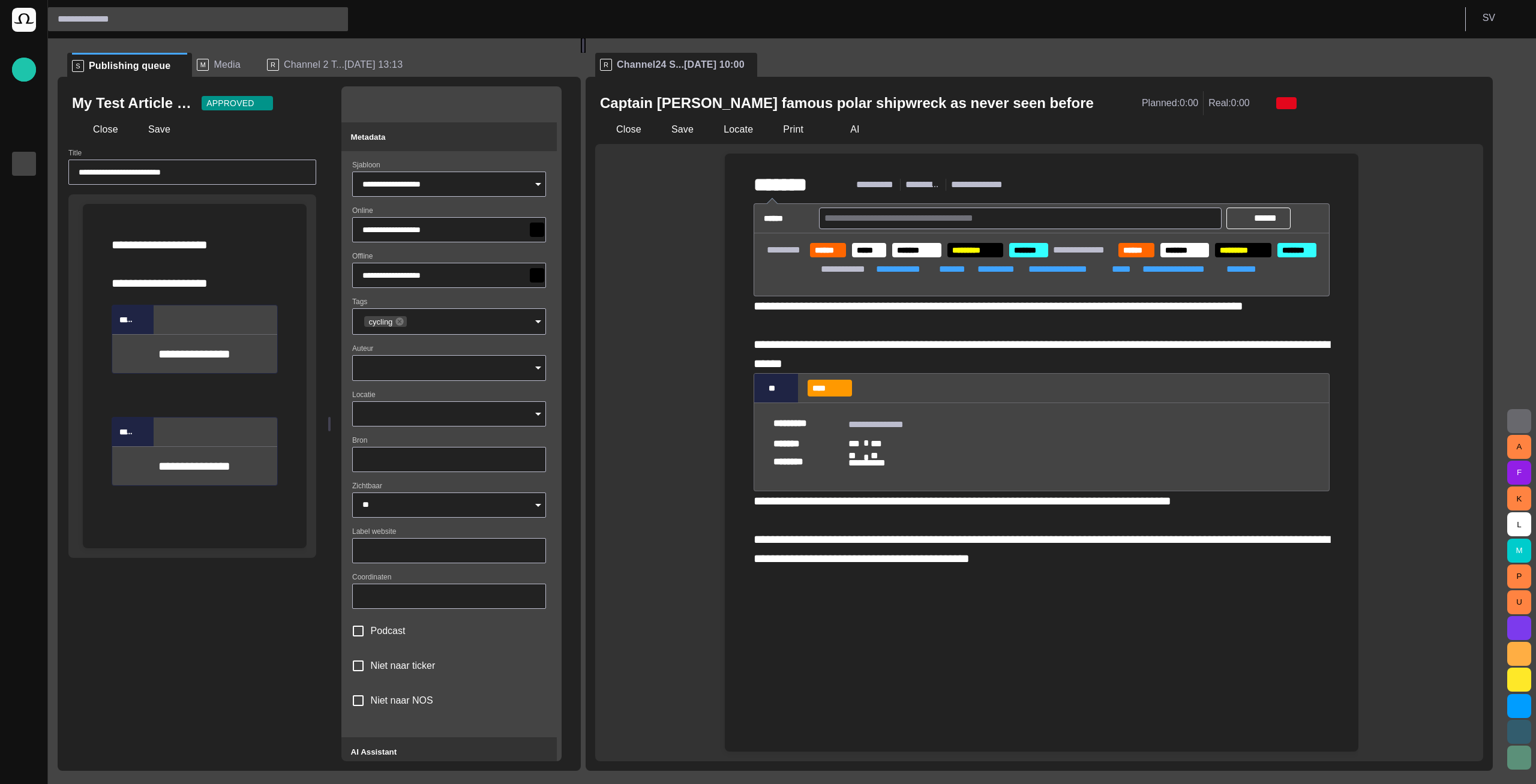
drag, startPoint x: 447, startPoint y: 405, endPoint x: 588, endPoint y: 390, distance: 141.8
click at [586, 53] on div at bounding box center [583, 45] width 5 height 14
click at [634, 133] on button "Close" at bounding box center [620, 129] width 50 height 22
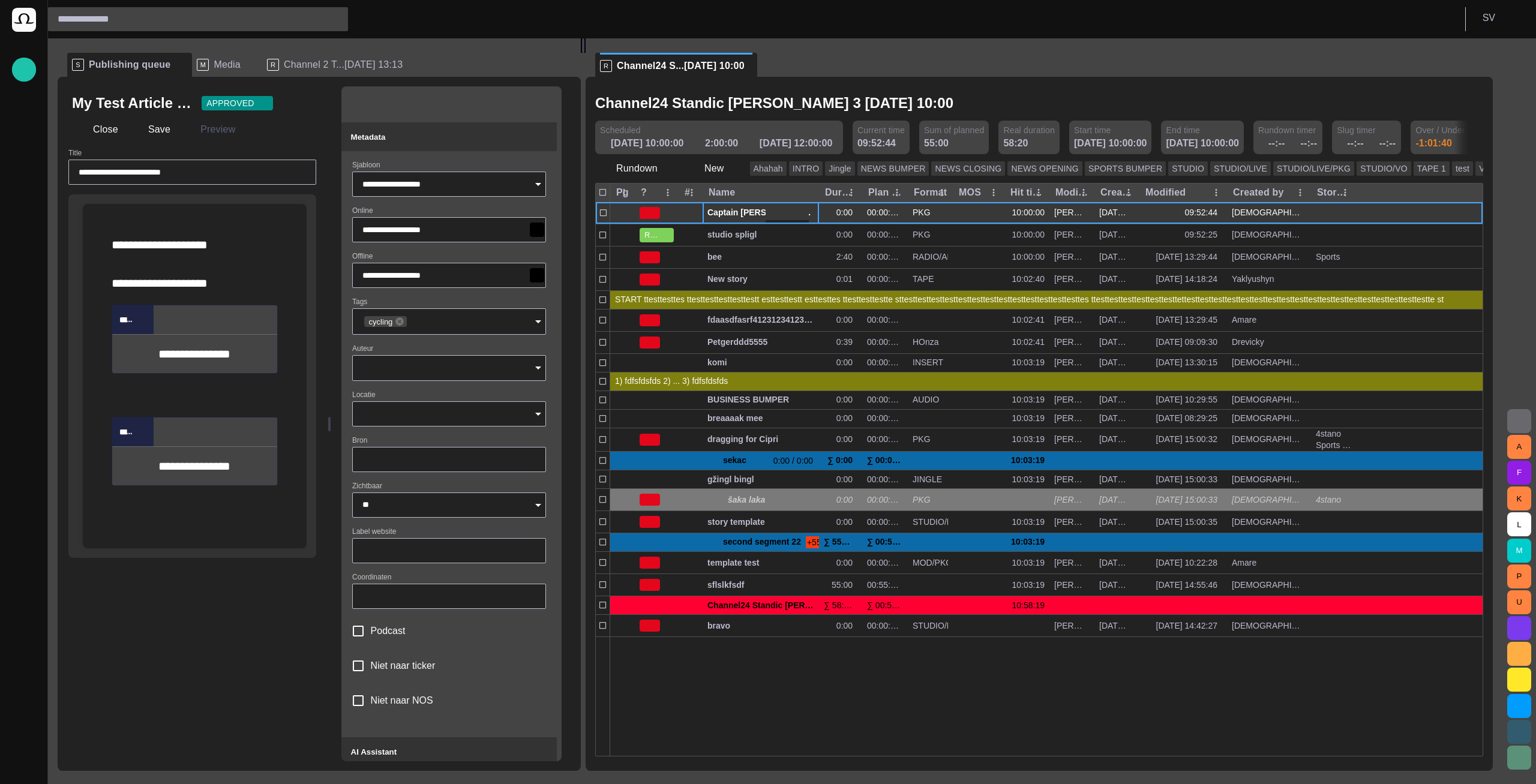
click at [733, 213] on span "Captain [PERSON_NAME] famous polar shipwreck as never seen before" at bounding box center [761, 212] width 107 height 12
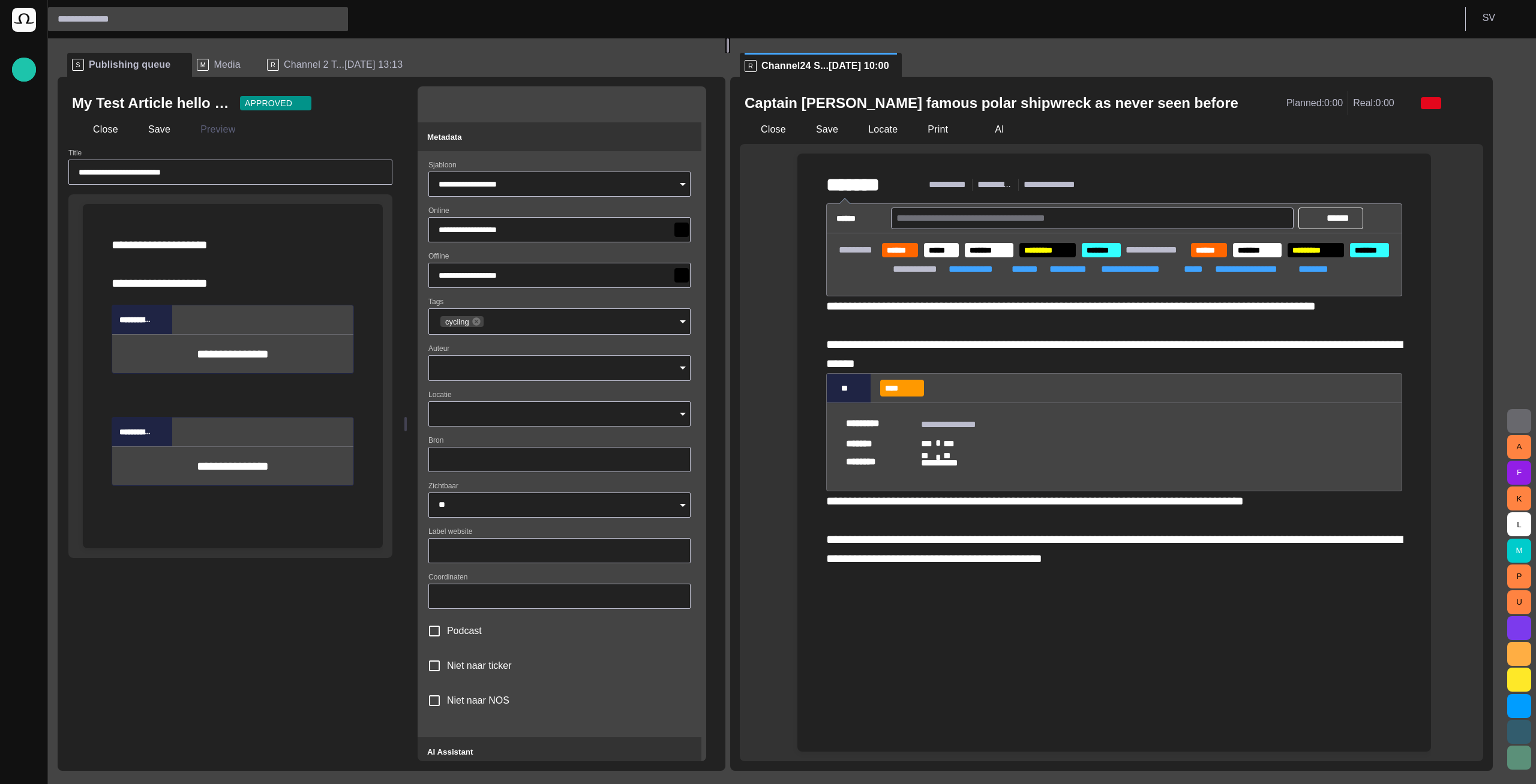
drag, startPoint x: 589, startPoint y: 398, endPoint x: 728, endPoint y: 398, distance: 139.0
click at [728, 53] on div at bounding box center [728, 45] width 3 height 14
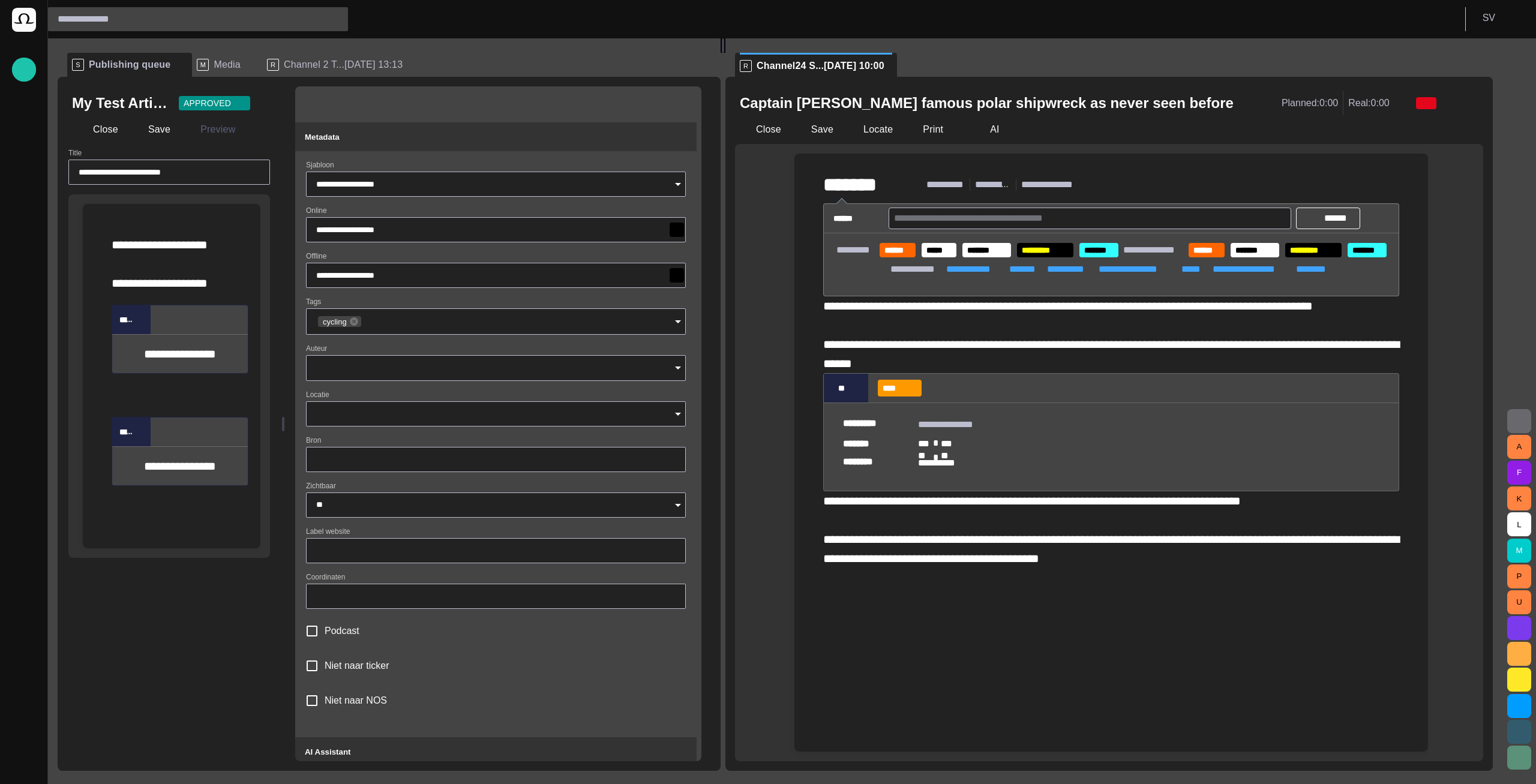
drag, startPoint x: 405, startPoint y: 371, endPoint x: 133, endPoint y: 356, distance: 272.4
click at [133, 356] on div "**********" at bounding box center [389, 424] width 663 height 694
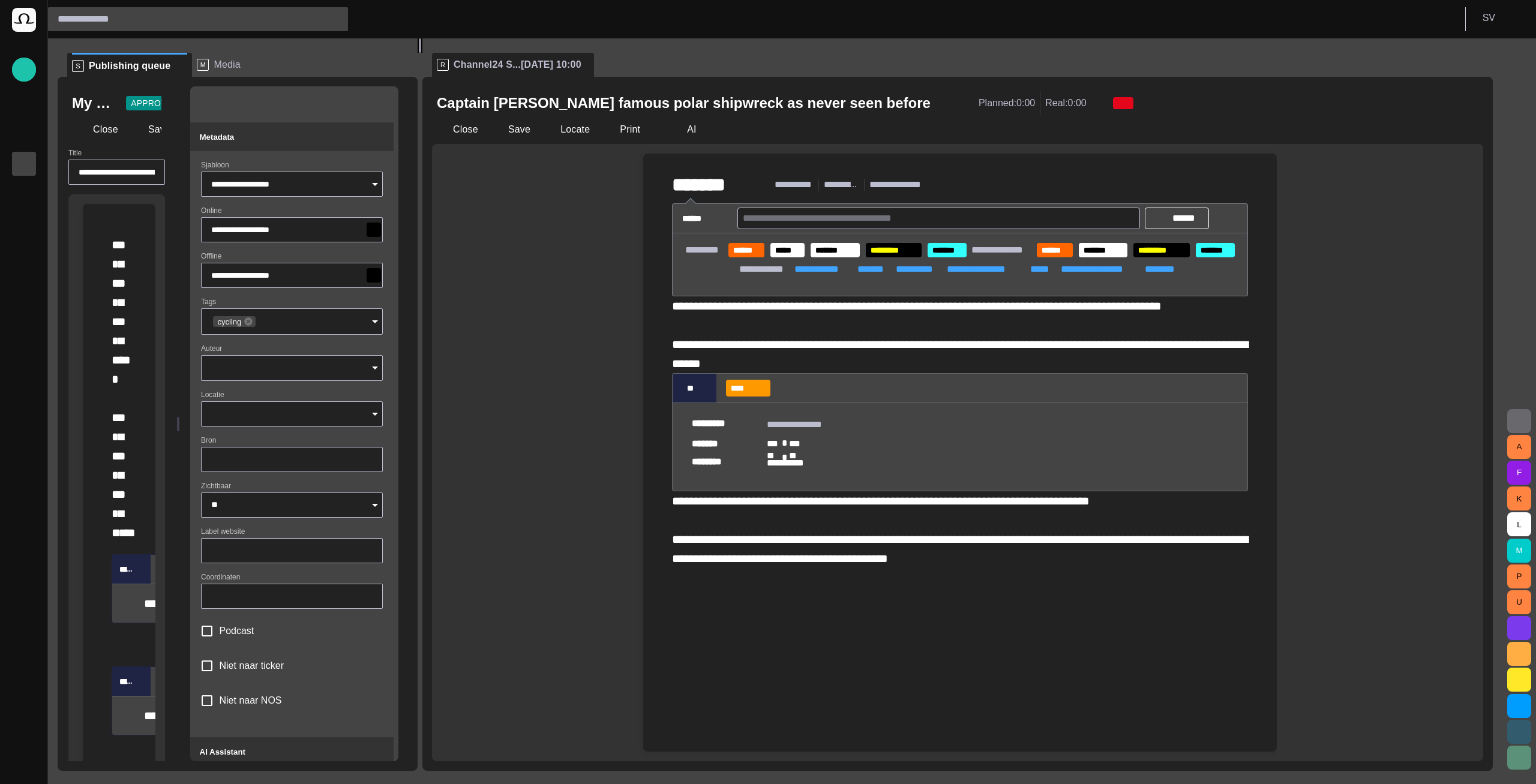
drag, startPoint x: 731, startPoint y: 316, endPoint x: 424, endPoint y: 300, distance: 307.4
click at [422, 53] on div at bounding box center [420, 45] width 5 height 14
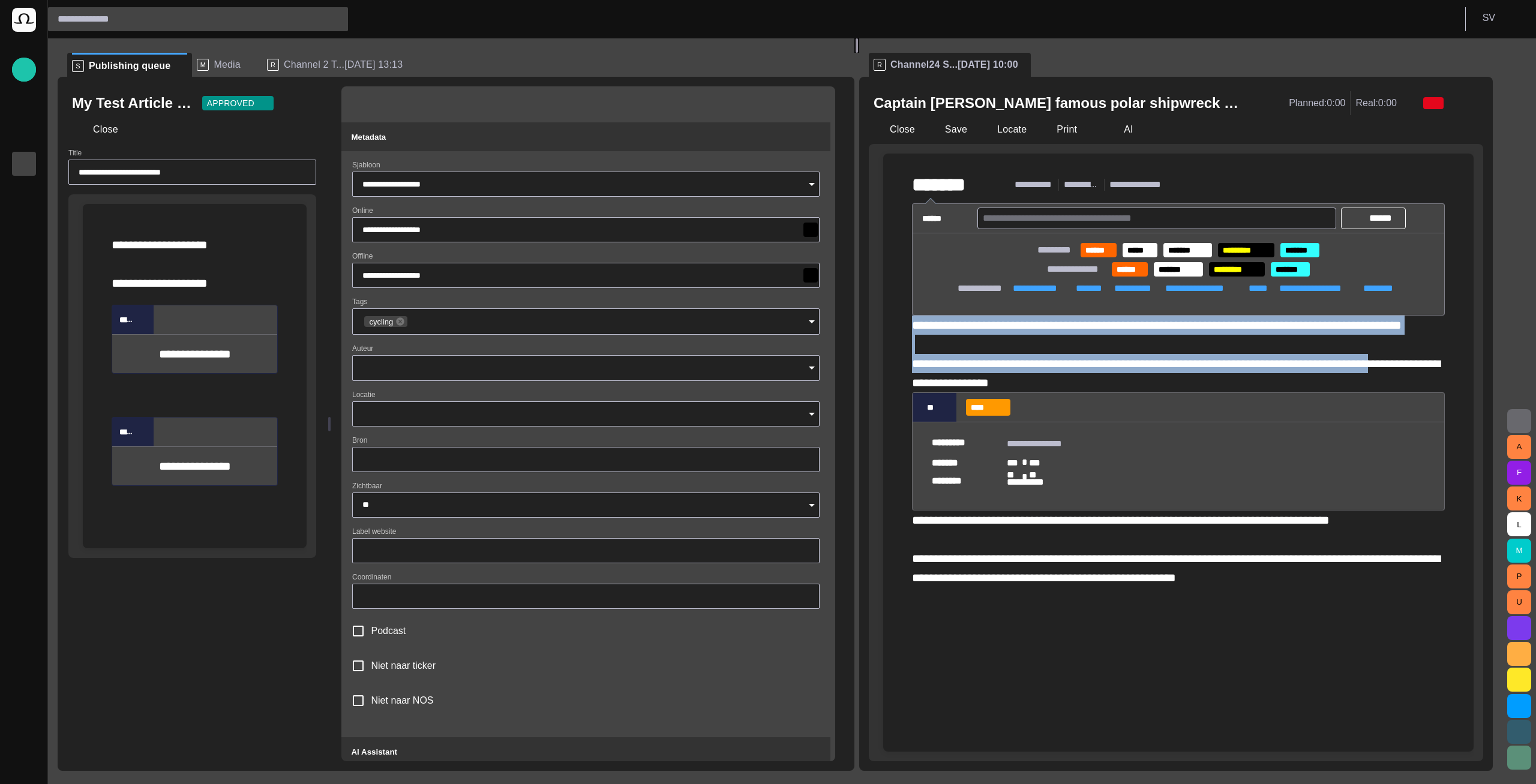
drag, startPoint x: 430, startPoint y: 424, endPoint x: 862, endPoint y: 413, distance: 432.1
click at [859, 53] on div at bounding box center [856, 45] width 5 height 14
drag, startPoint x: 924, startPoint y: 60, endPoint x: 384, endPoint y: 70, distance: 540.1
click at [384, 70] on div "**********" at bounding box center [780, 405] width 1444 height 733
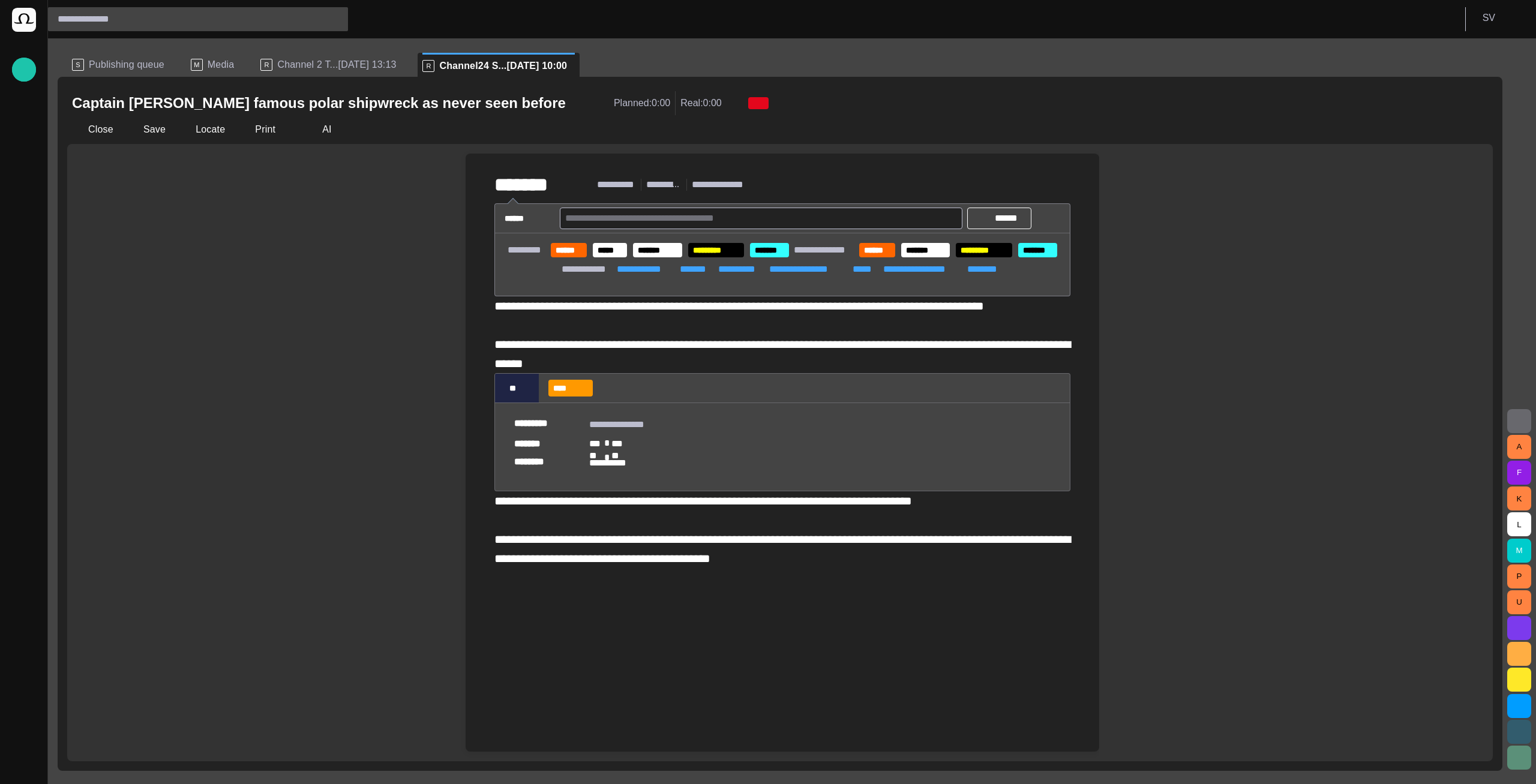
click at [141, 66] on span "Publishing queue" at bounding box center [127, 65] width 76 height 12
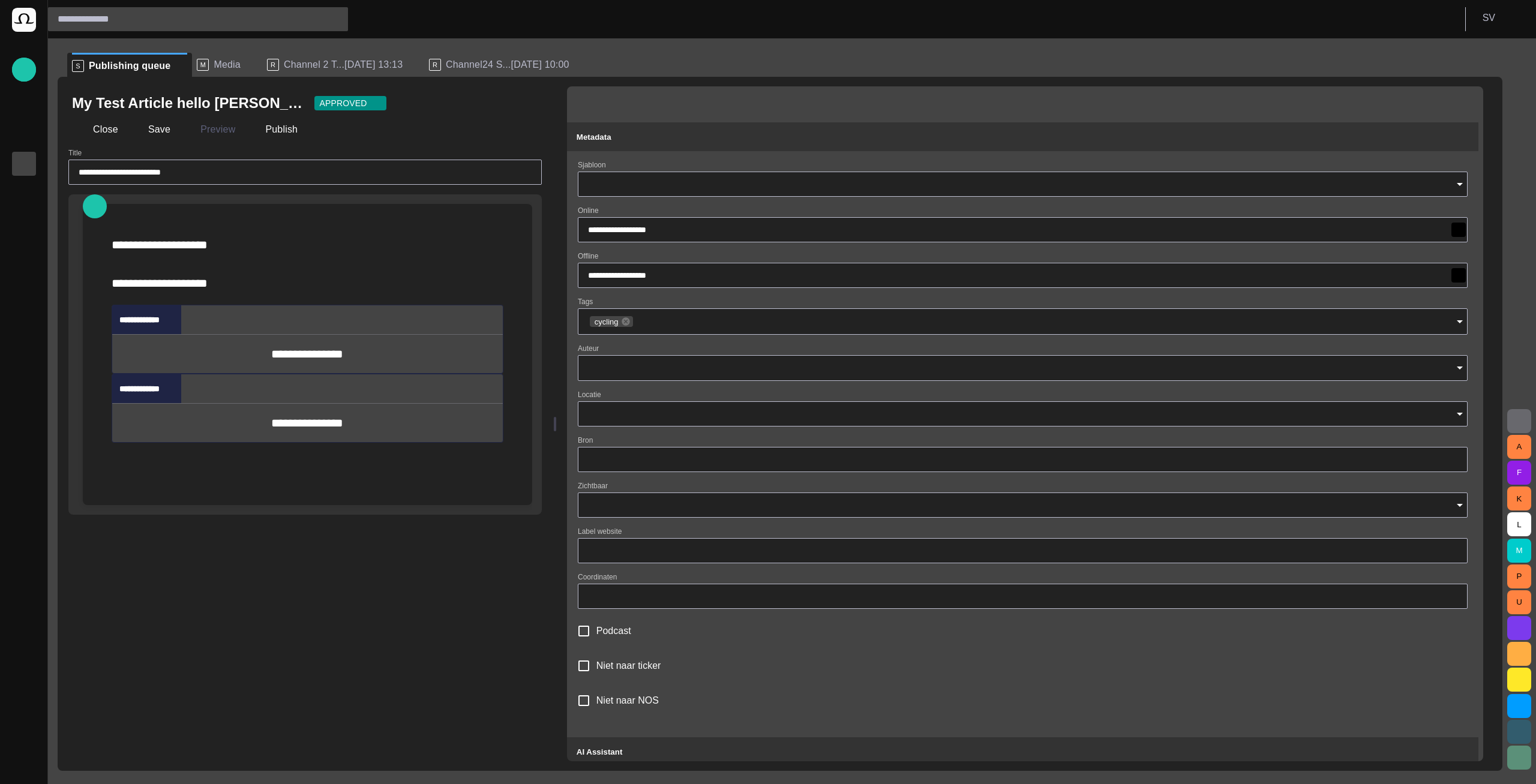
type input "**********"
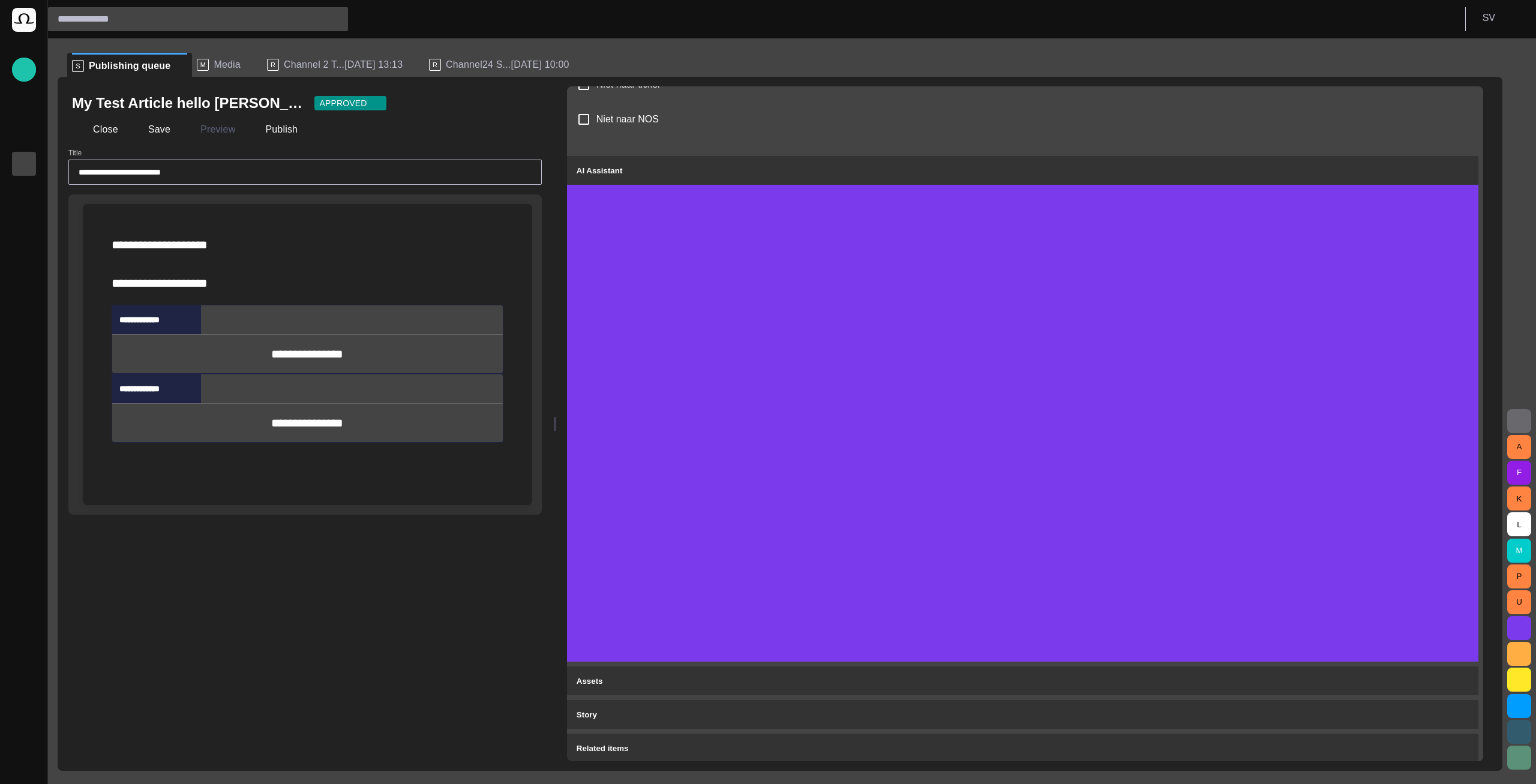
type input "**********"
type input "**"
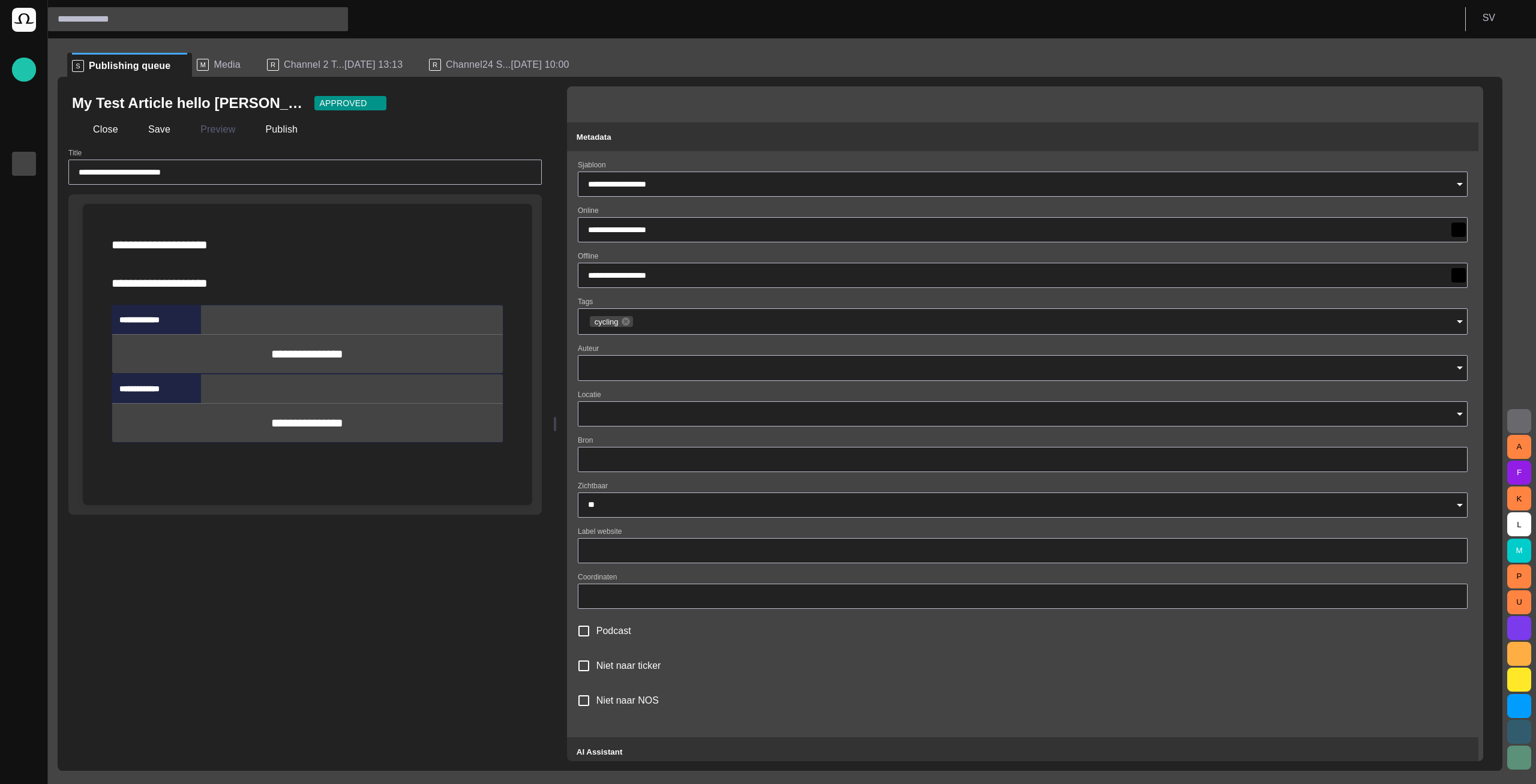
click at [1468, 102] on span "button" at bounding box center [1461, 103] width 12 height 12
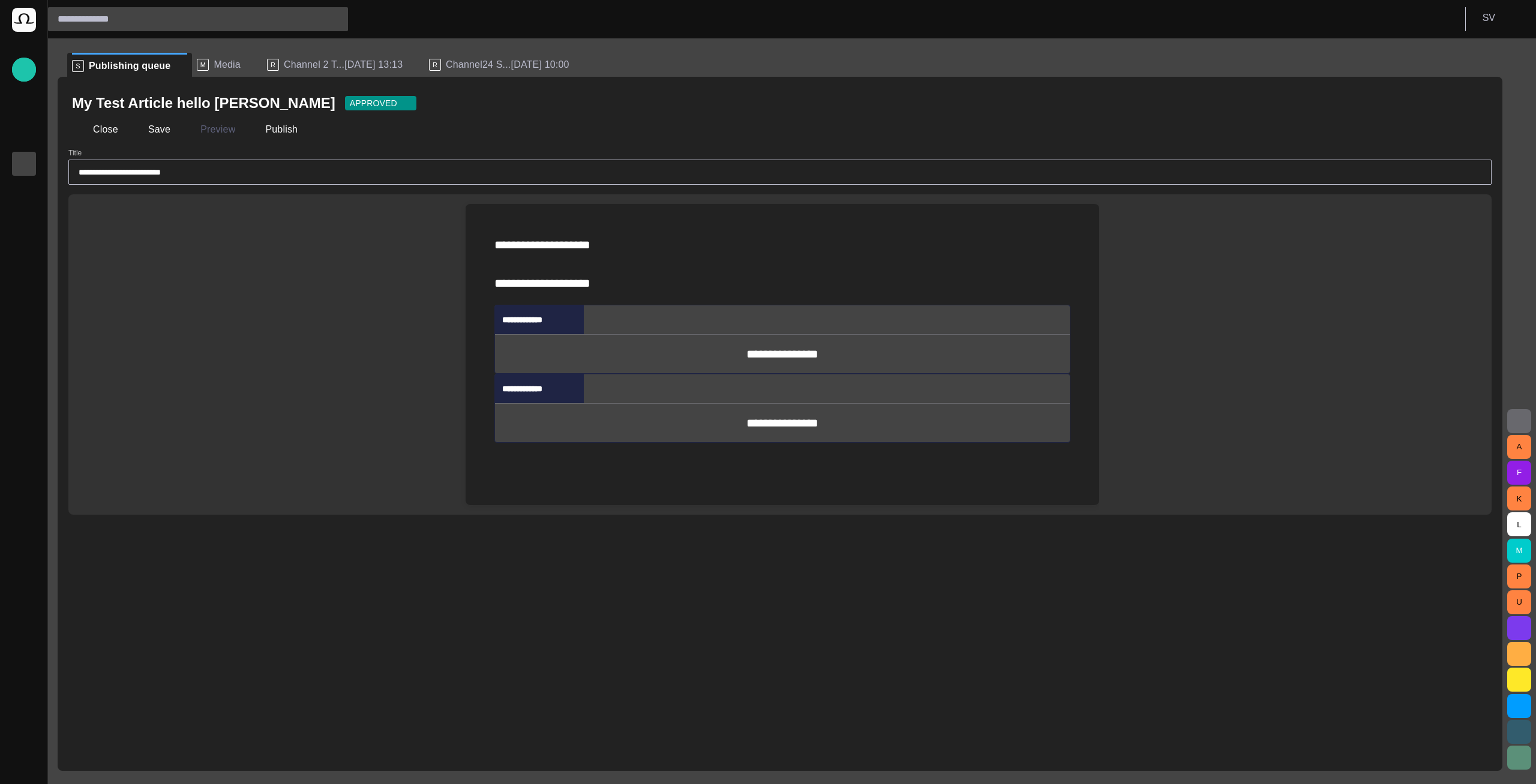
click at [630, 474] on p "﻿" at bounding box center [782, 464] width 576 height 19
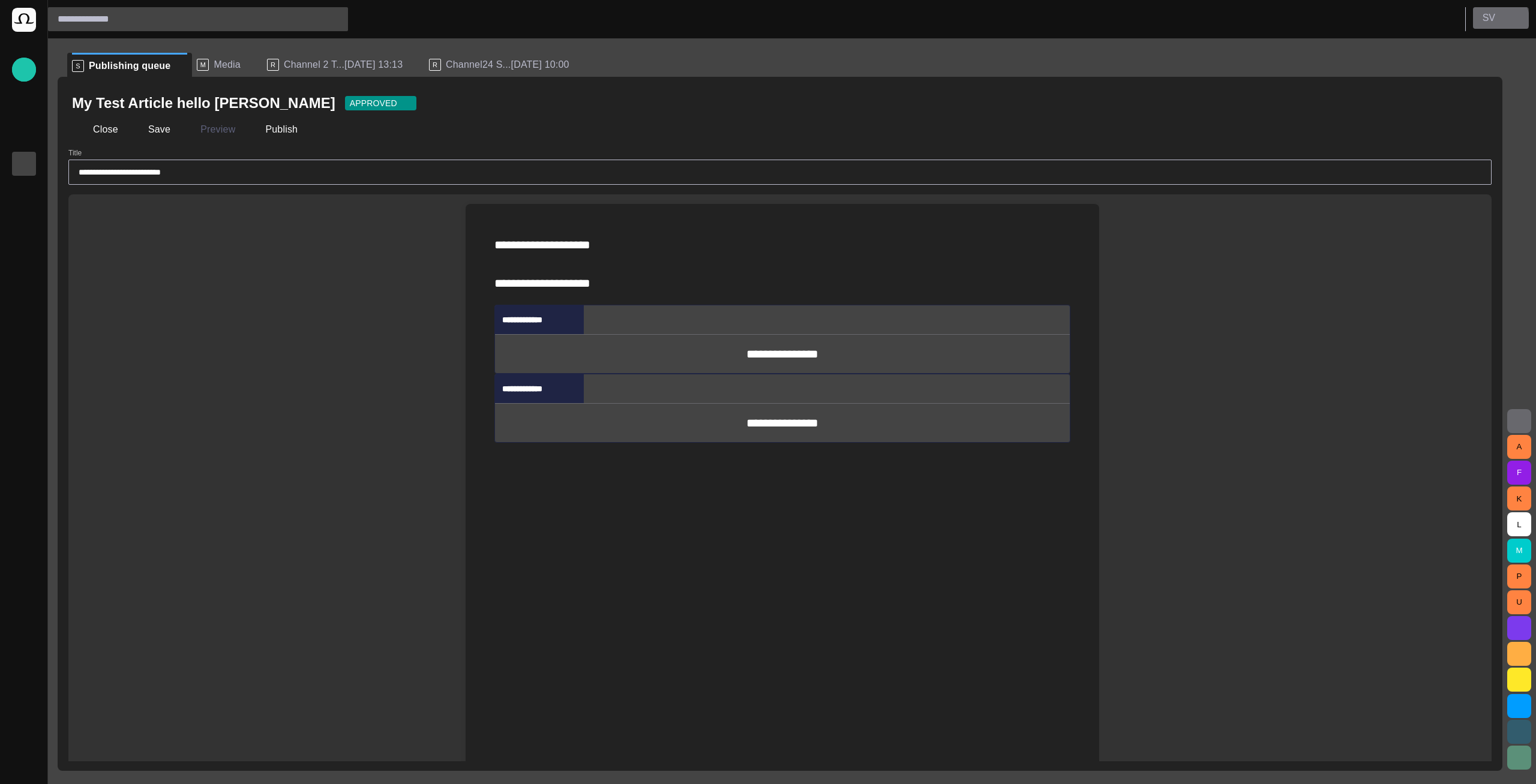
click at [1499, 19] on button "S V" at bounding box center [1501, 18] width 56 height 22
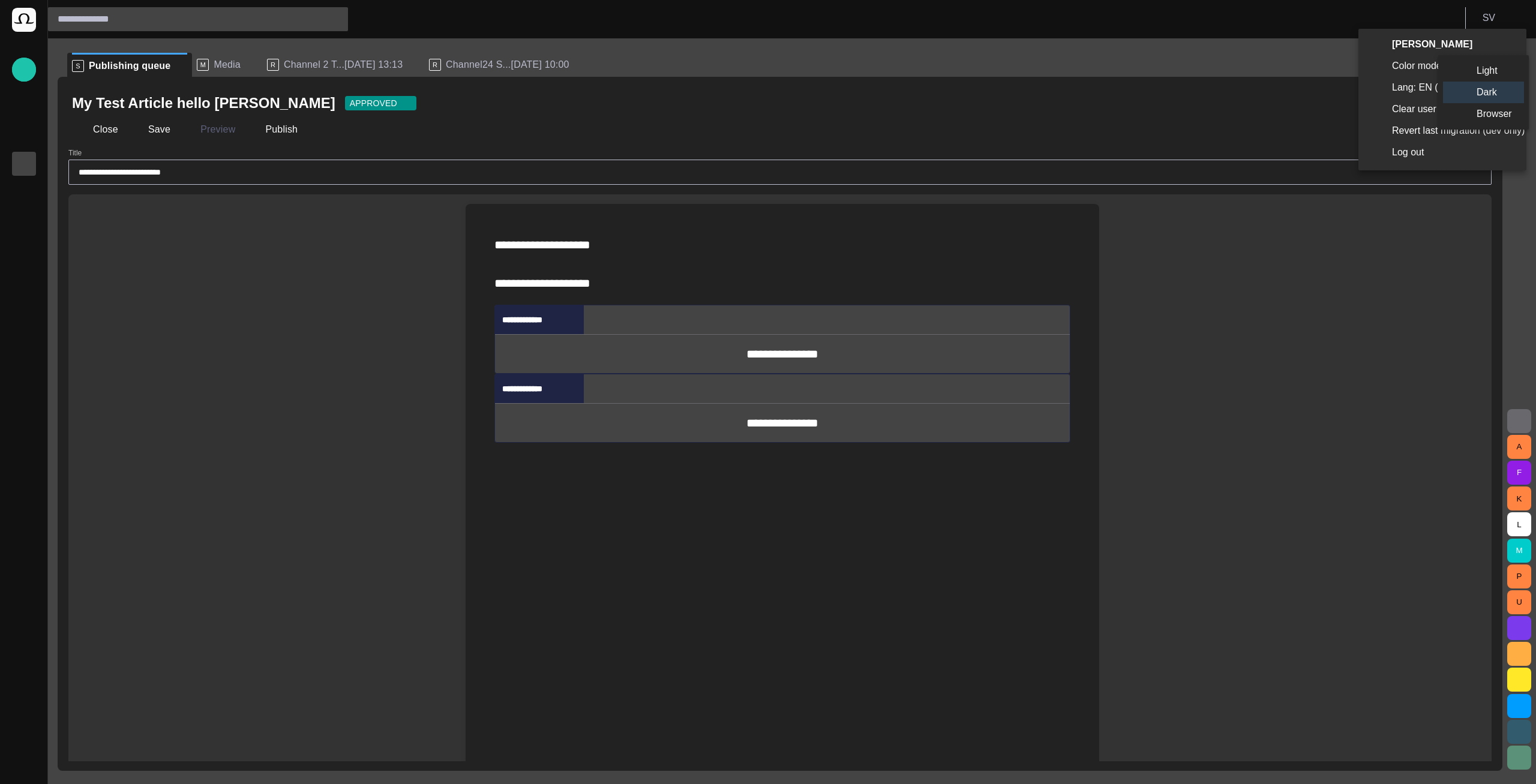
click at [1476, 68] on li "Light" at bounding box center [1483, 71] width 81 height 22
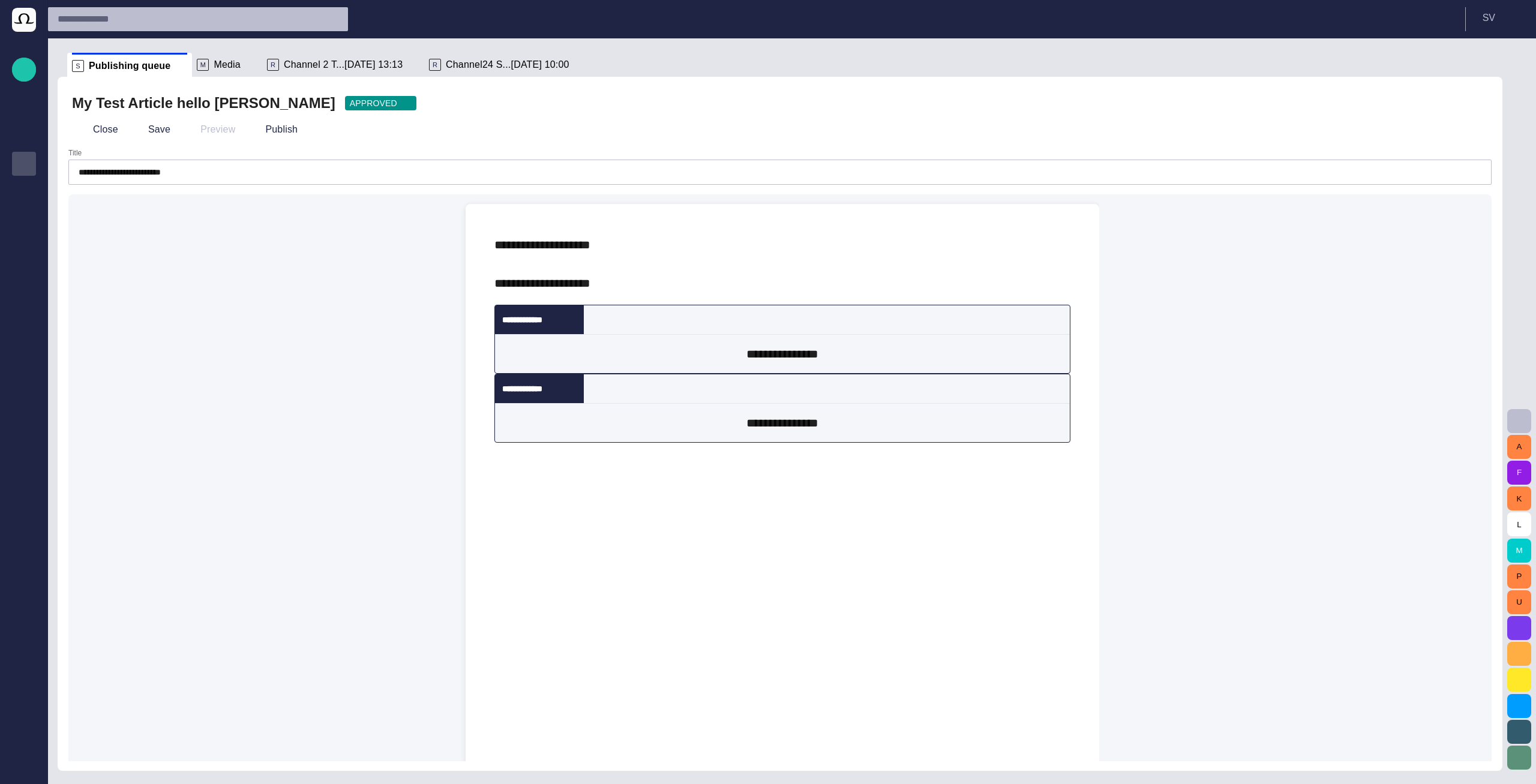
click at [763, 293] on p "**********" at bounding box center [782, 264] width 576 height 58
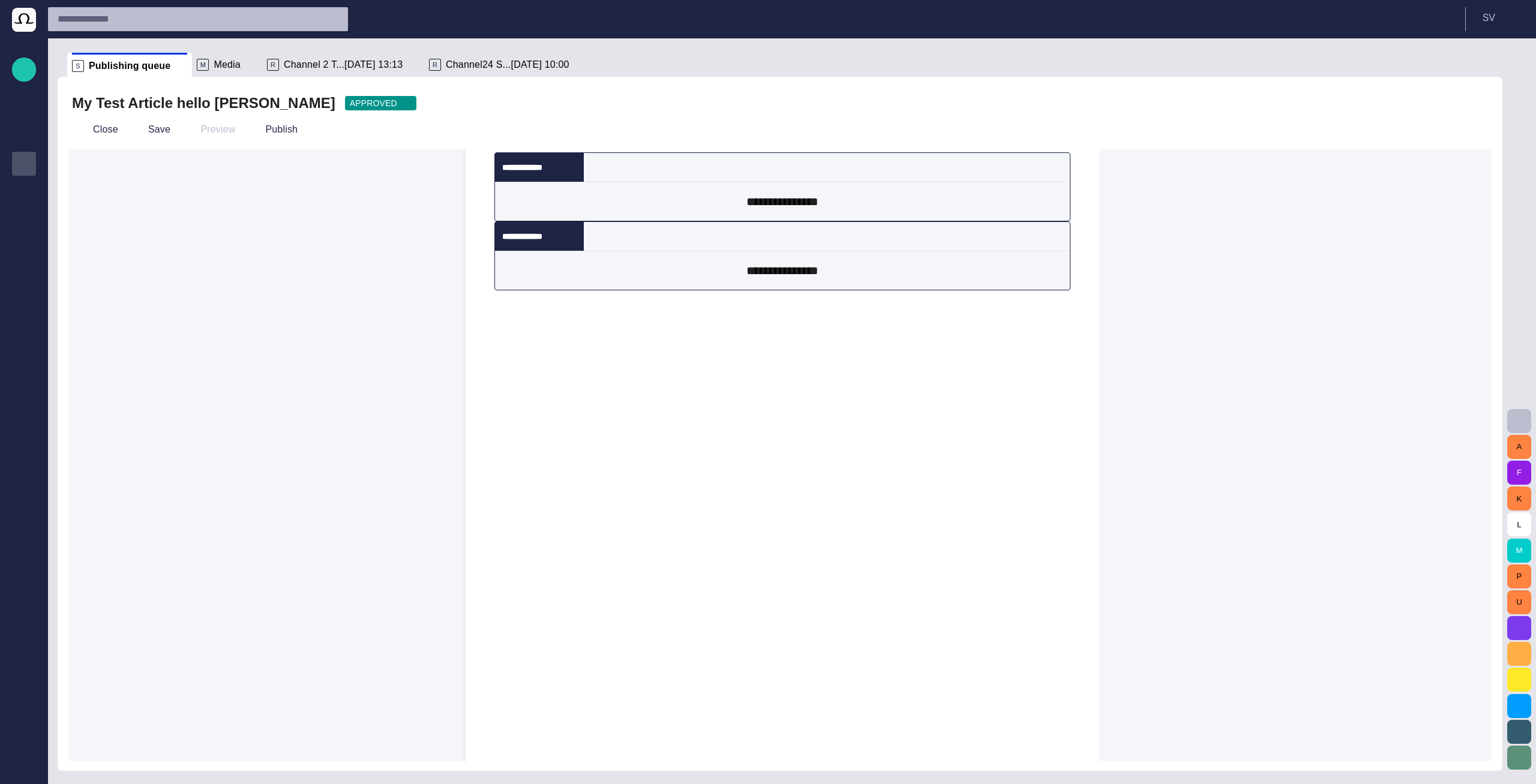
scroll to position [88, 0]
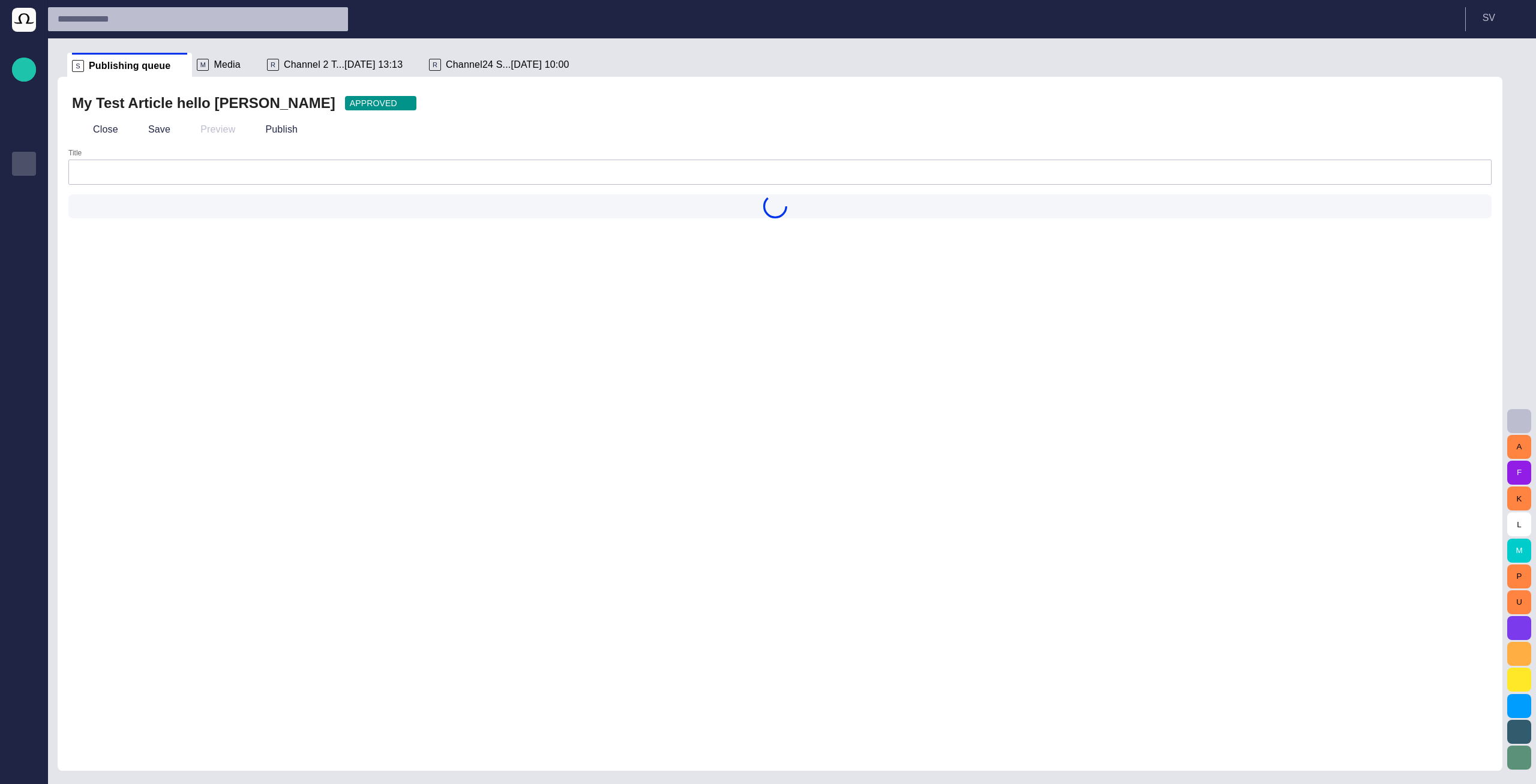
type input "**********"
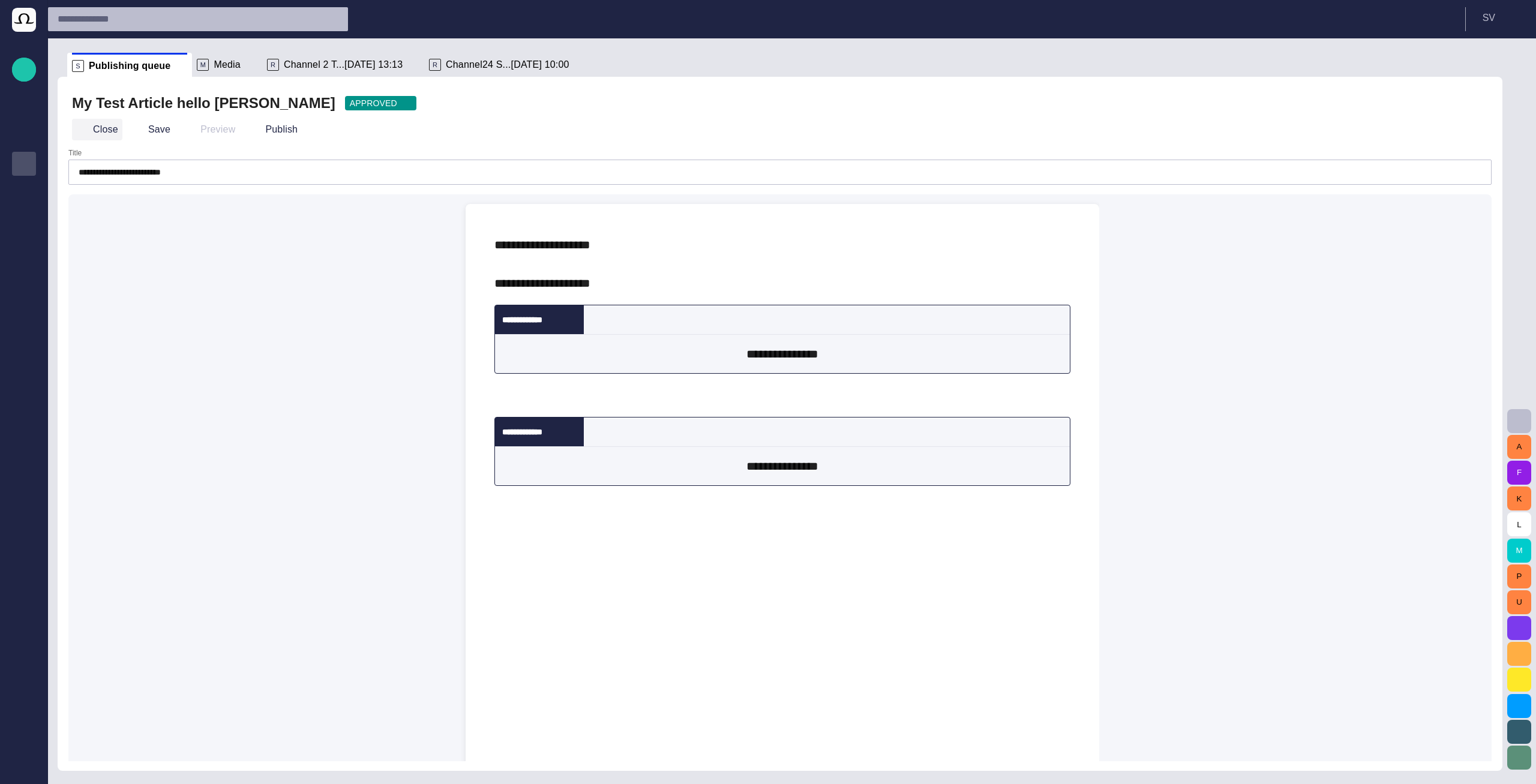
click at [102, 129] on button "Close" at bounding box center [97, 129] width 50 height 22
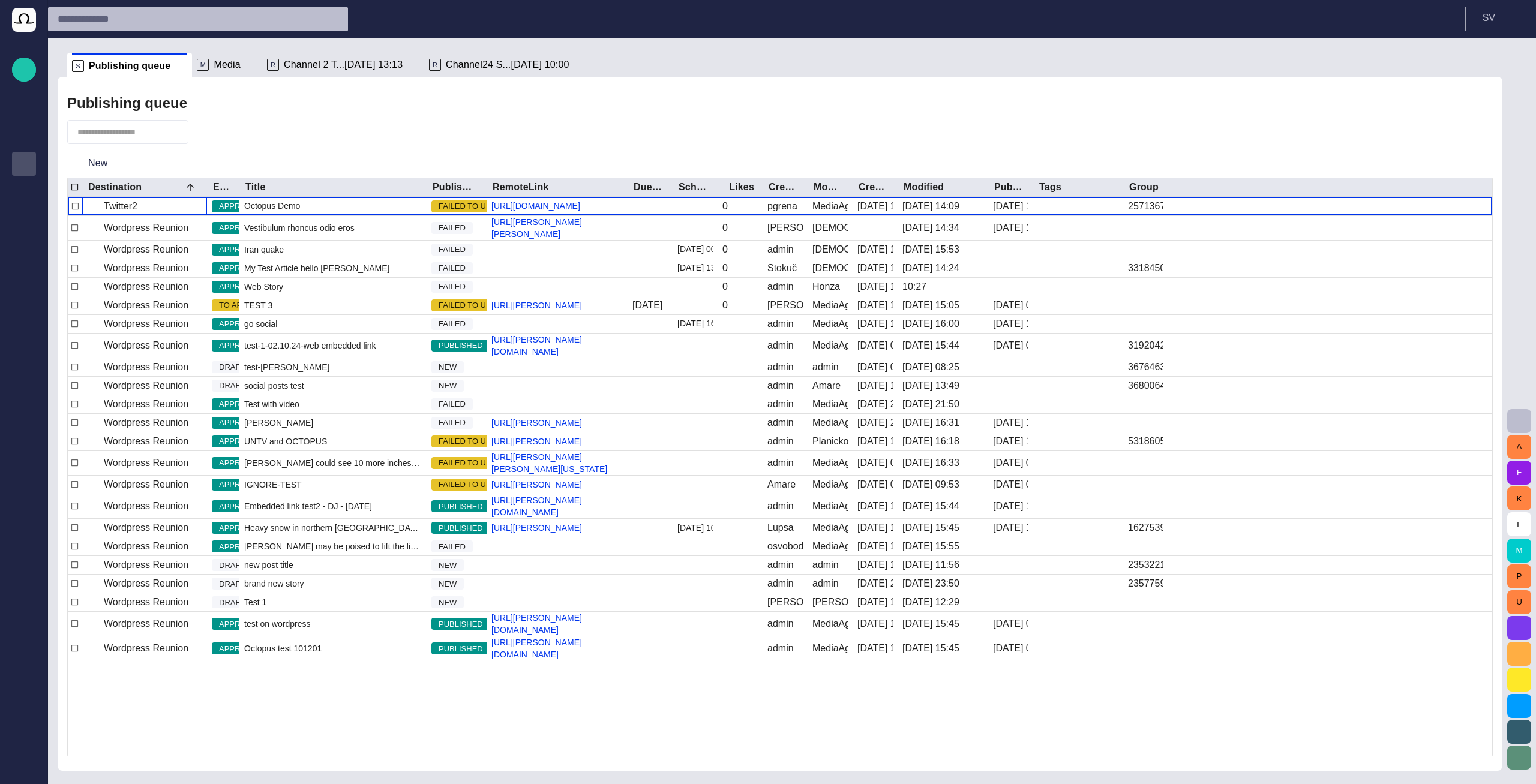
click at [211, 133] on span "button" at bounding box center [205, 132] width 12 height 12
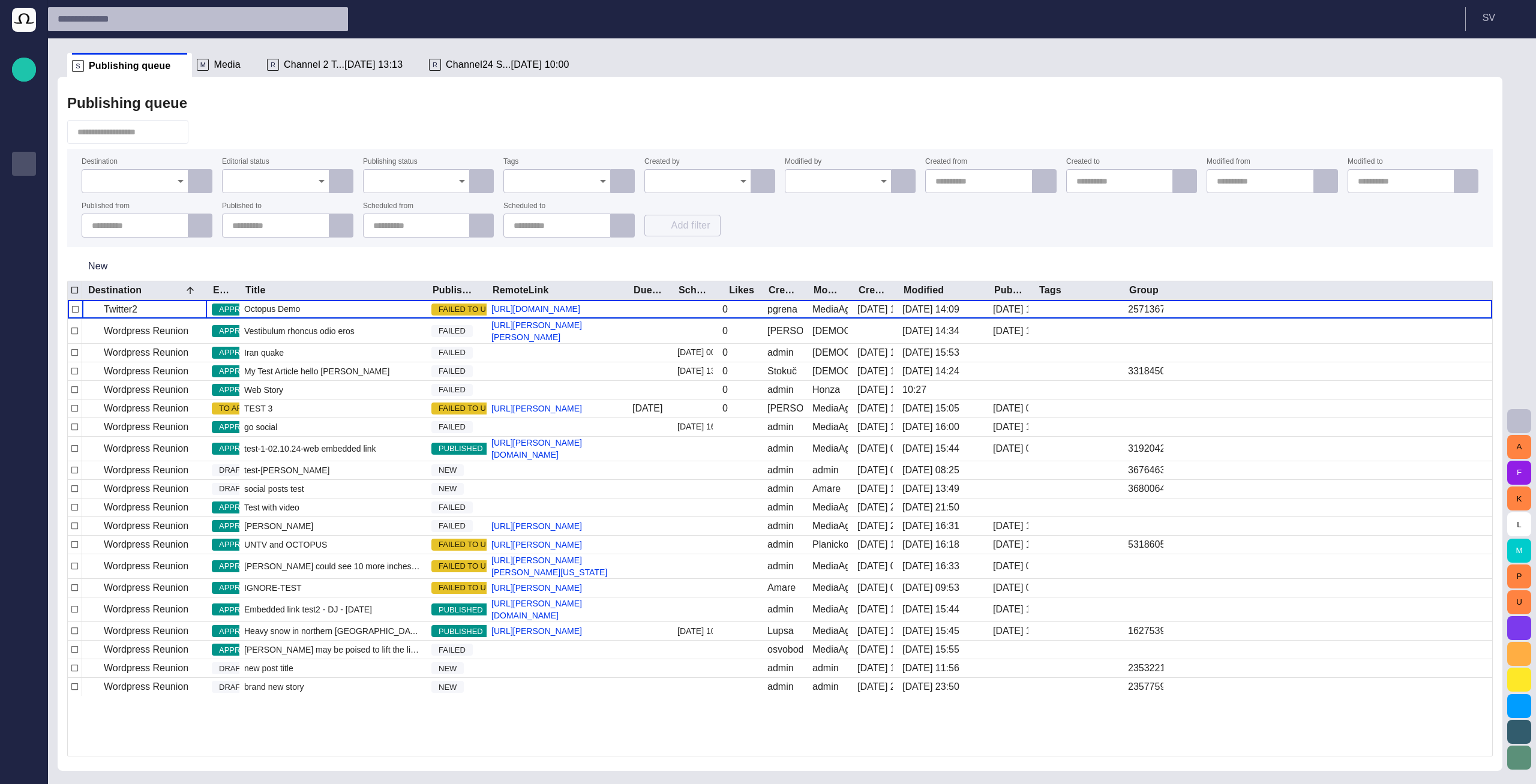
click at [131, 189] on div at bounding box center [135, 181] width 107 height 24
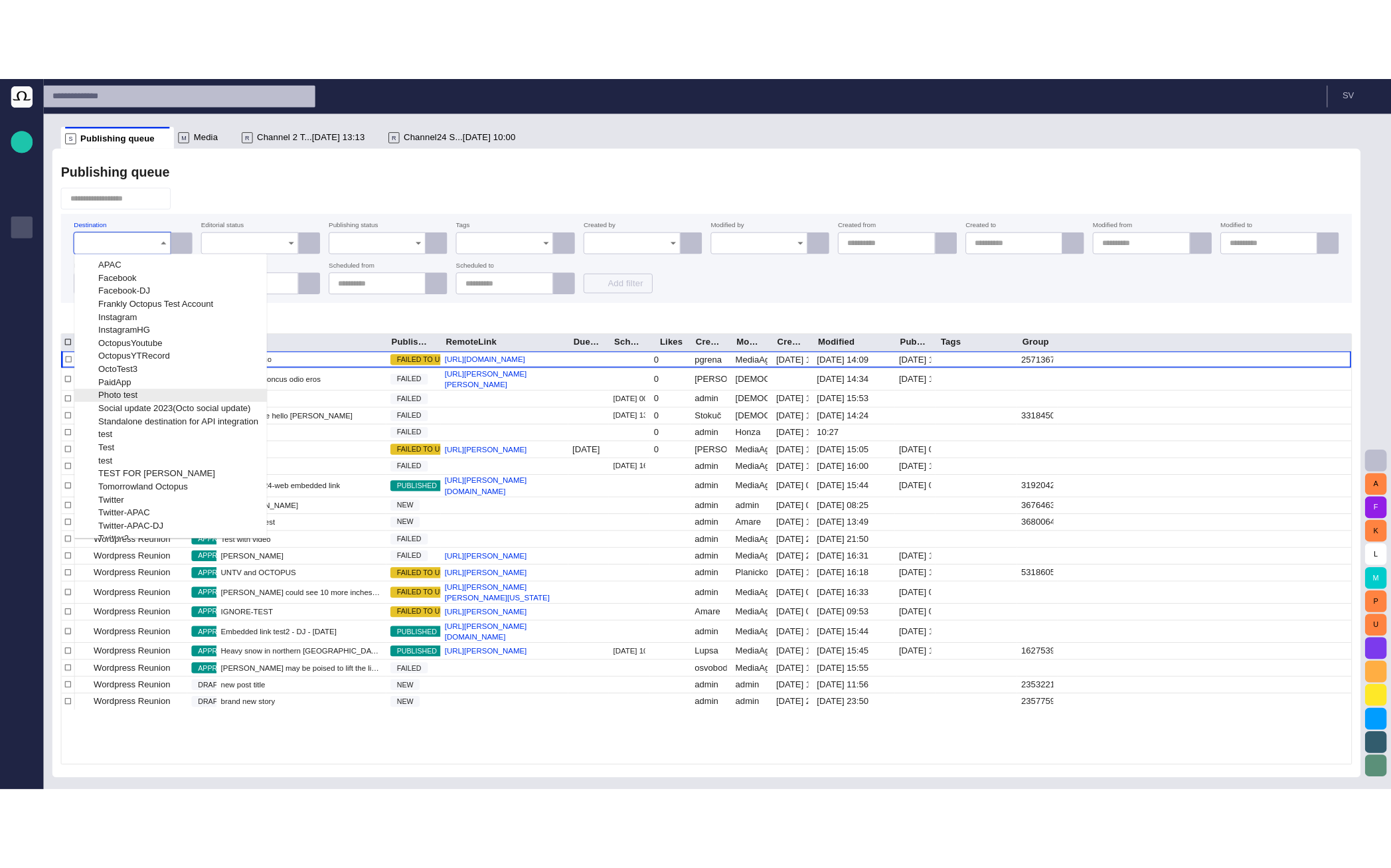
scroll to position [110, 0]
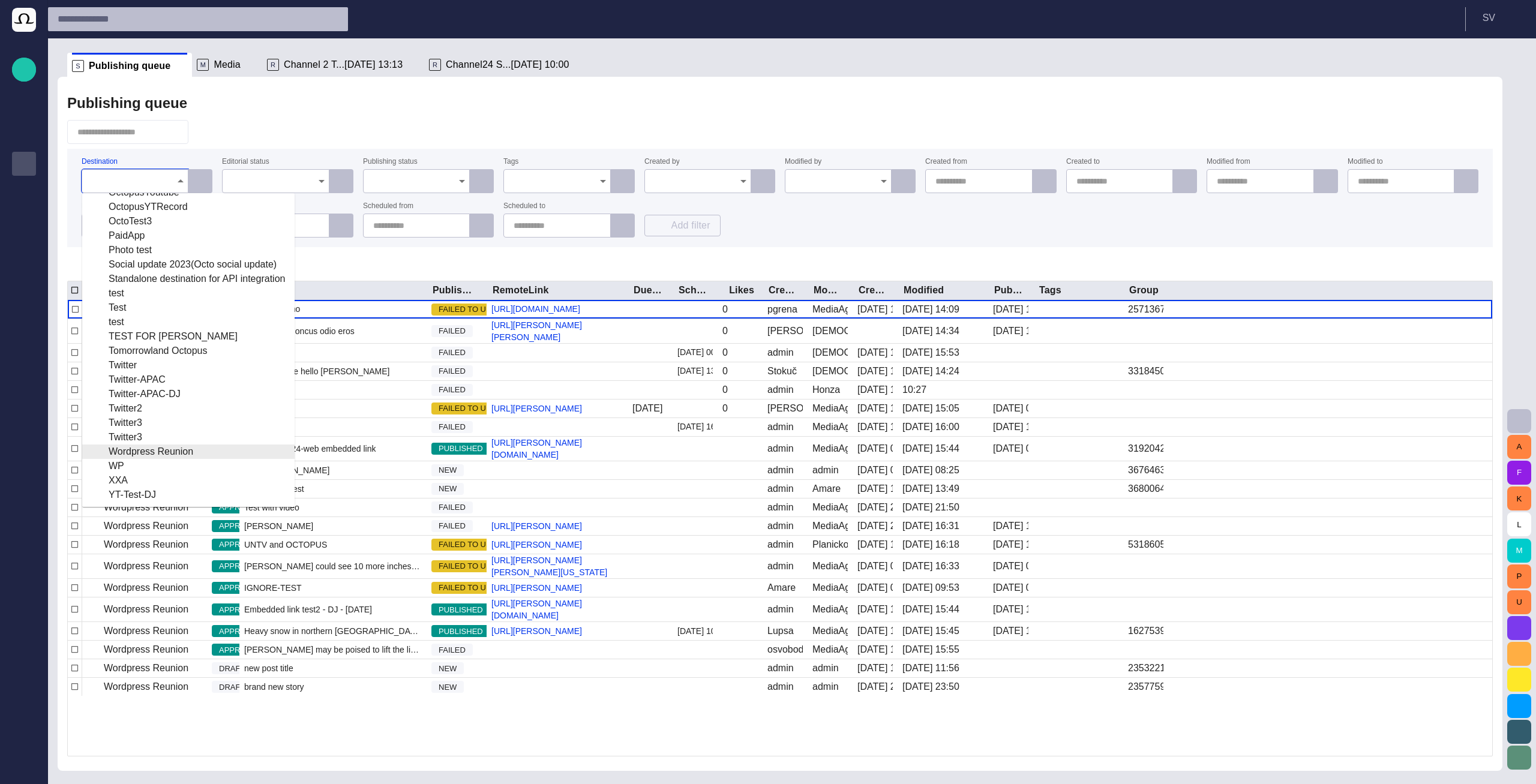
click at [155, 449] on div "Wordpress Reunion" at bounding box center [188, 451] width 193 height 14
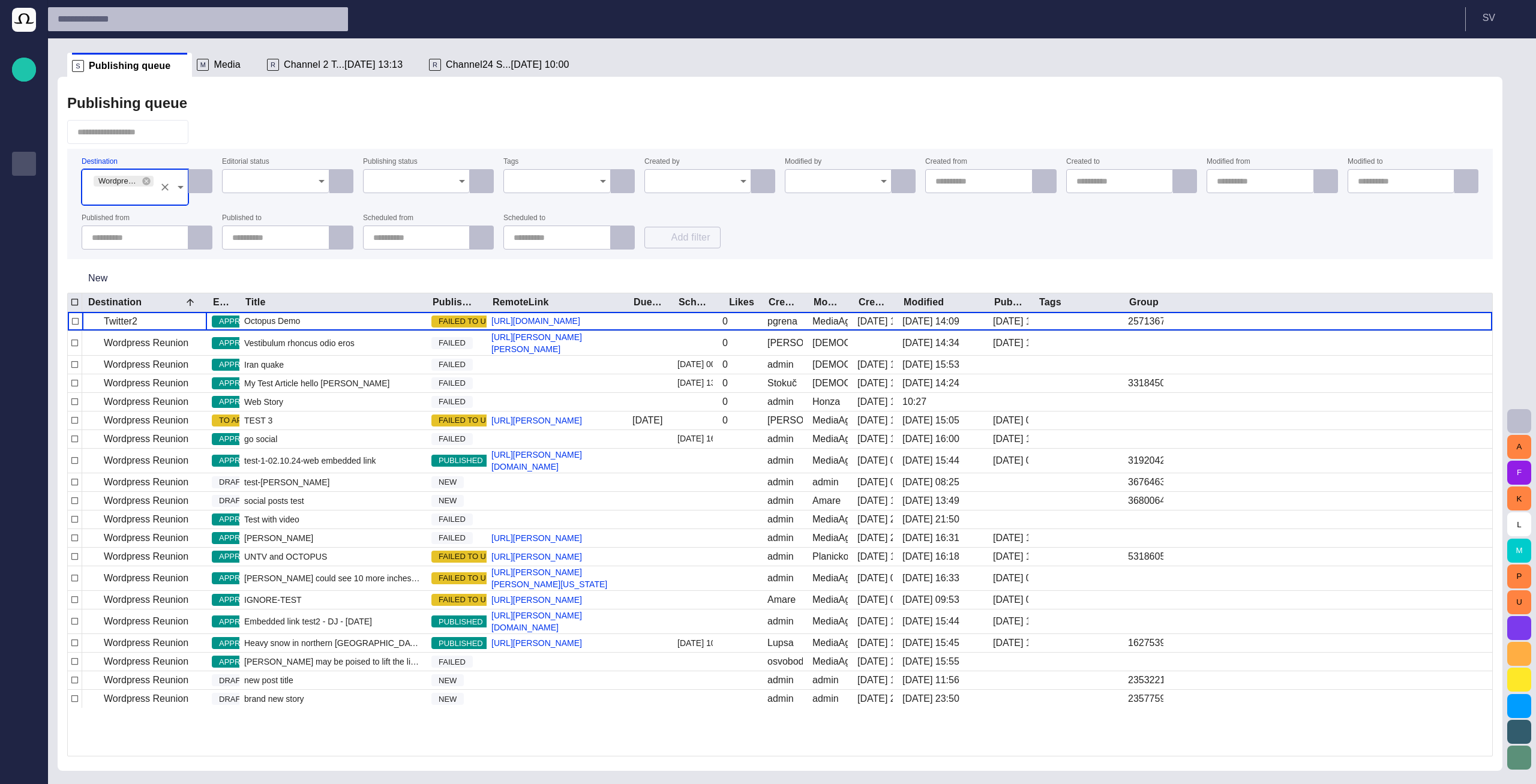
click at [392, 104] on div "Publishing queue" at bounding box center [780, 103] width 1426 height 24
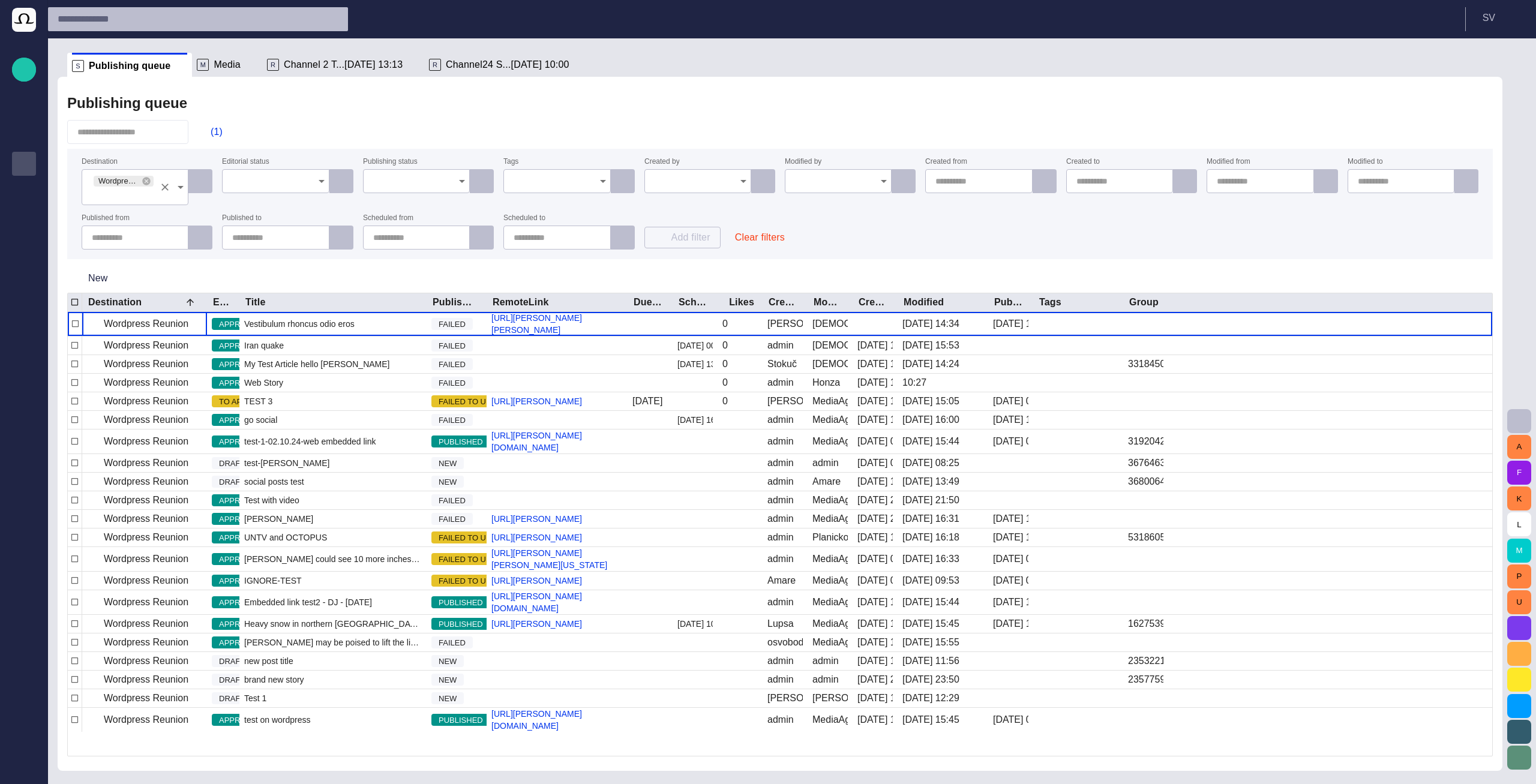
click at [169, 183] on icon "Clear" at bounding box center [165, 187] width 12 height 12
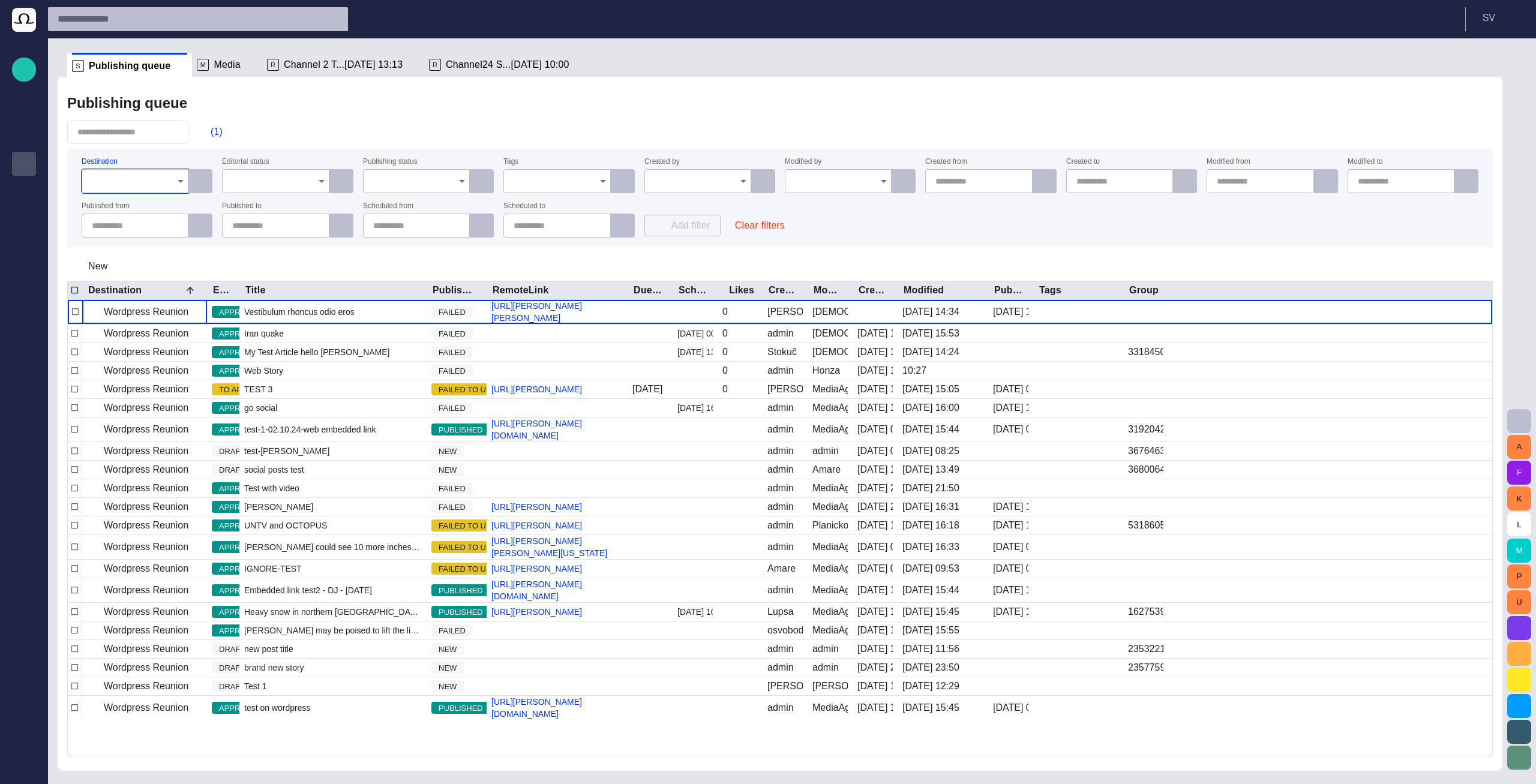
click at [167, 184] on input "Destination" at bounding box center [130, 181] width 78 height 12
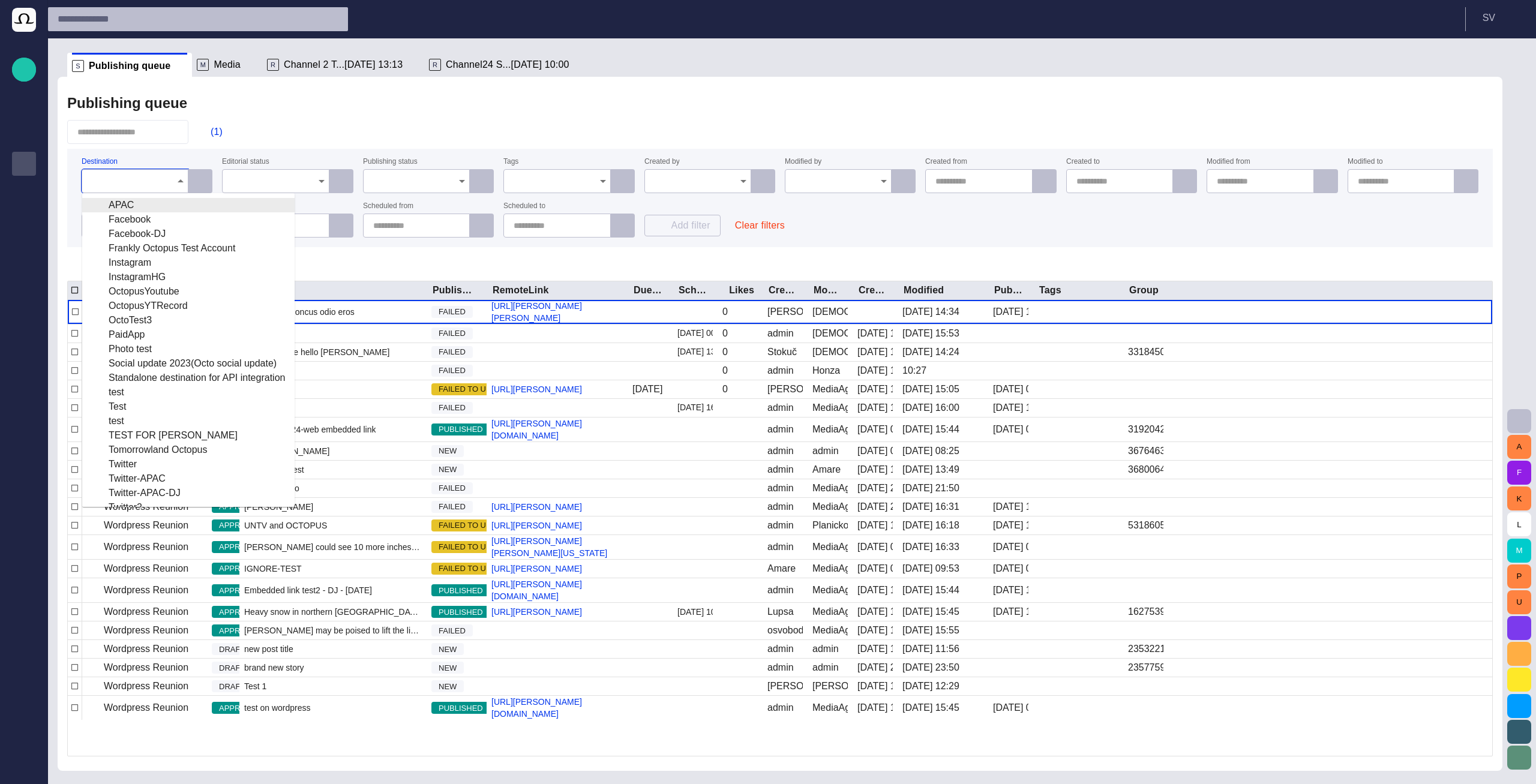
click at [162, 209] on div "APAC" at bounding box center [188, 205] width 193 height 14
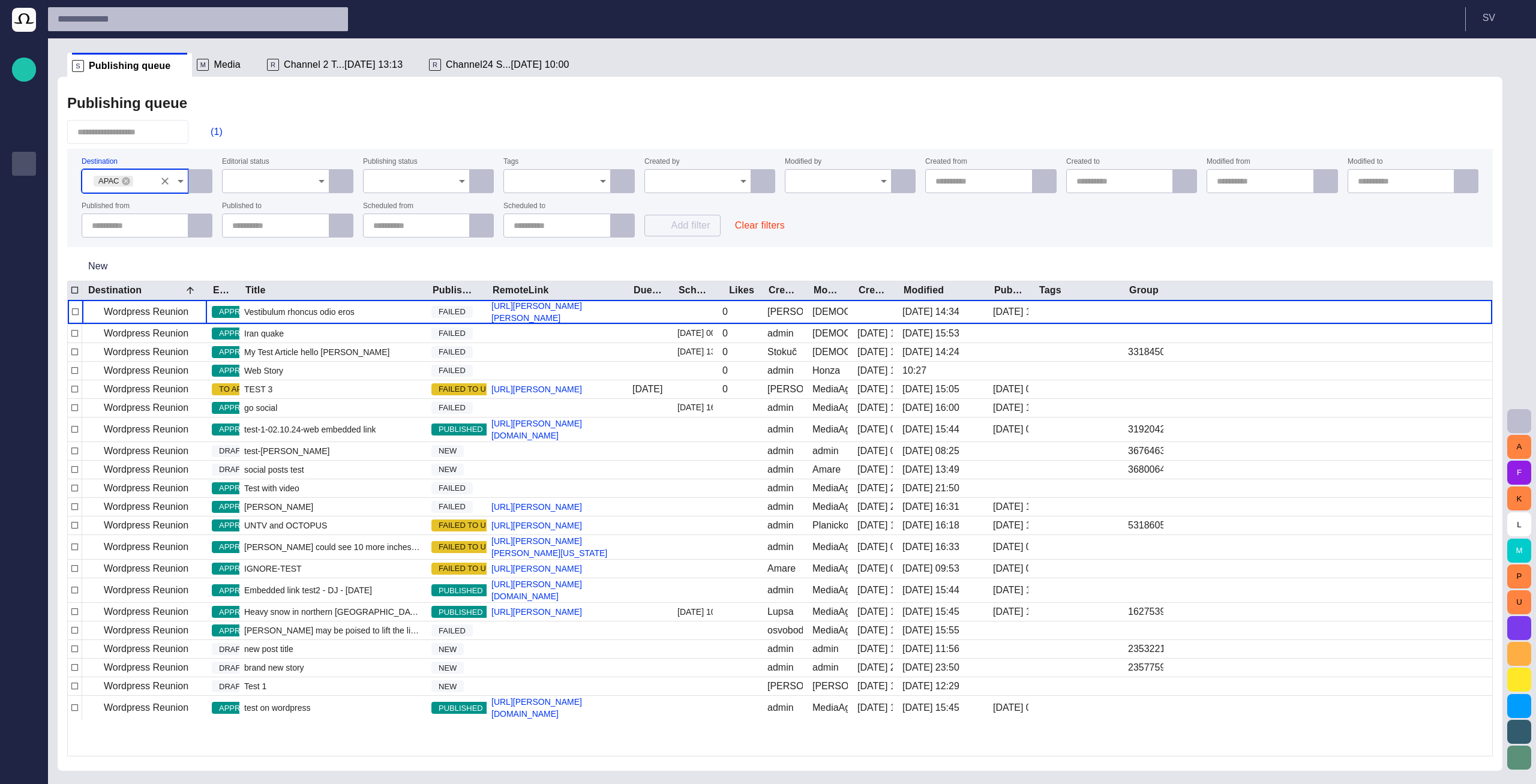
click at [258, 123] on div "(1)" at bounding box center [780, 131] width 1426 height 24
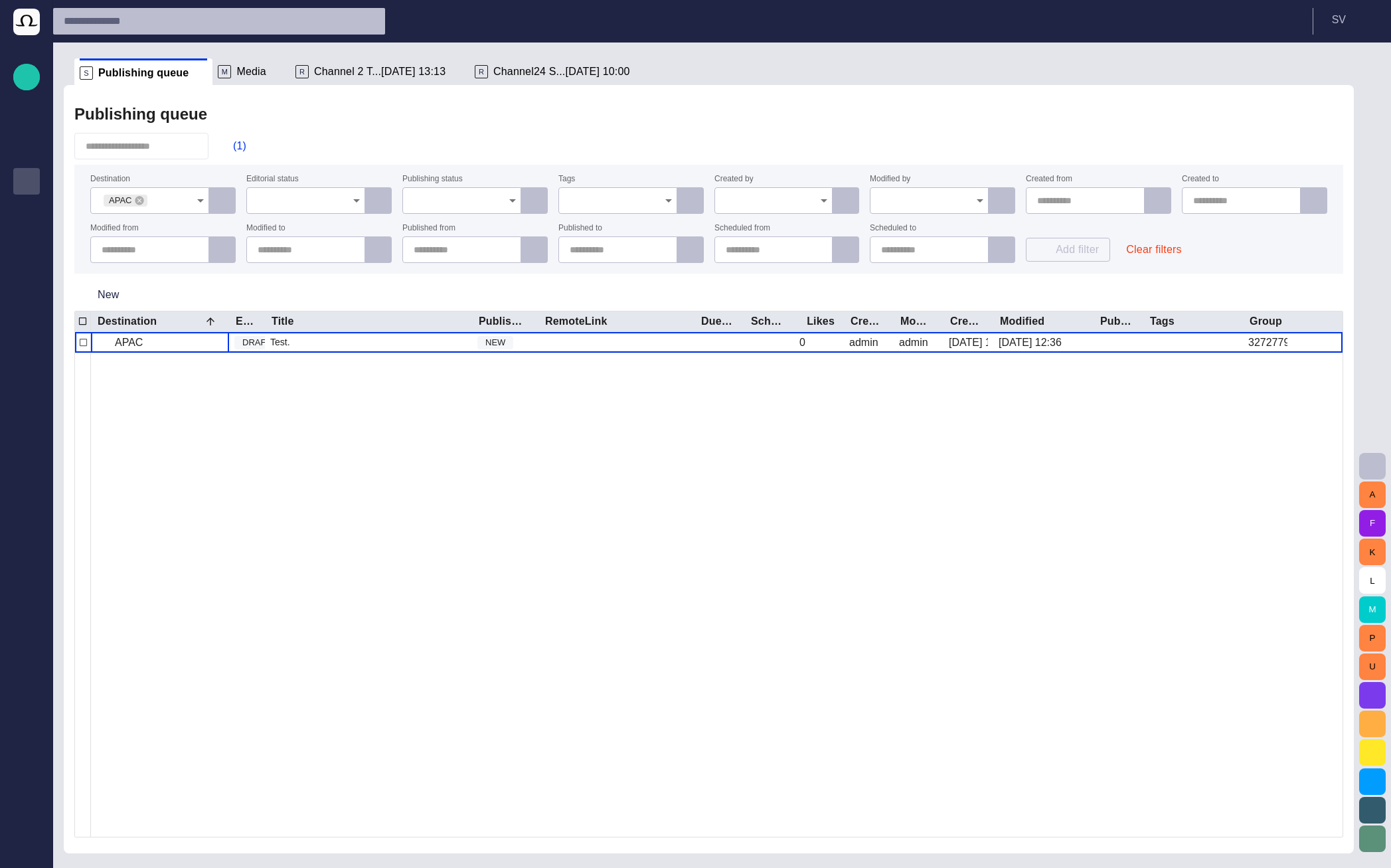
click at [297, 474] on div at bounding box center [717, 594] width 1251 height 484
click at [234, 79] on div "M Media" at bounding box center [251, 71] width 67 height 26
click at [236, 66] on span "Media" at bounding box center [251, 72] width 30 height 14
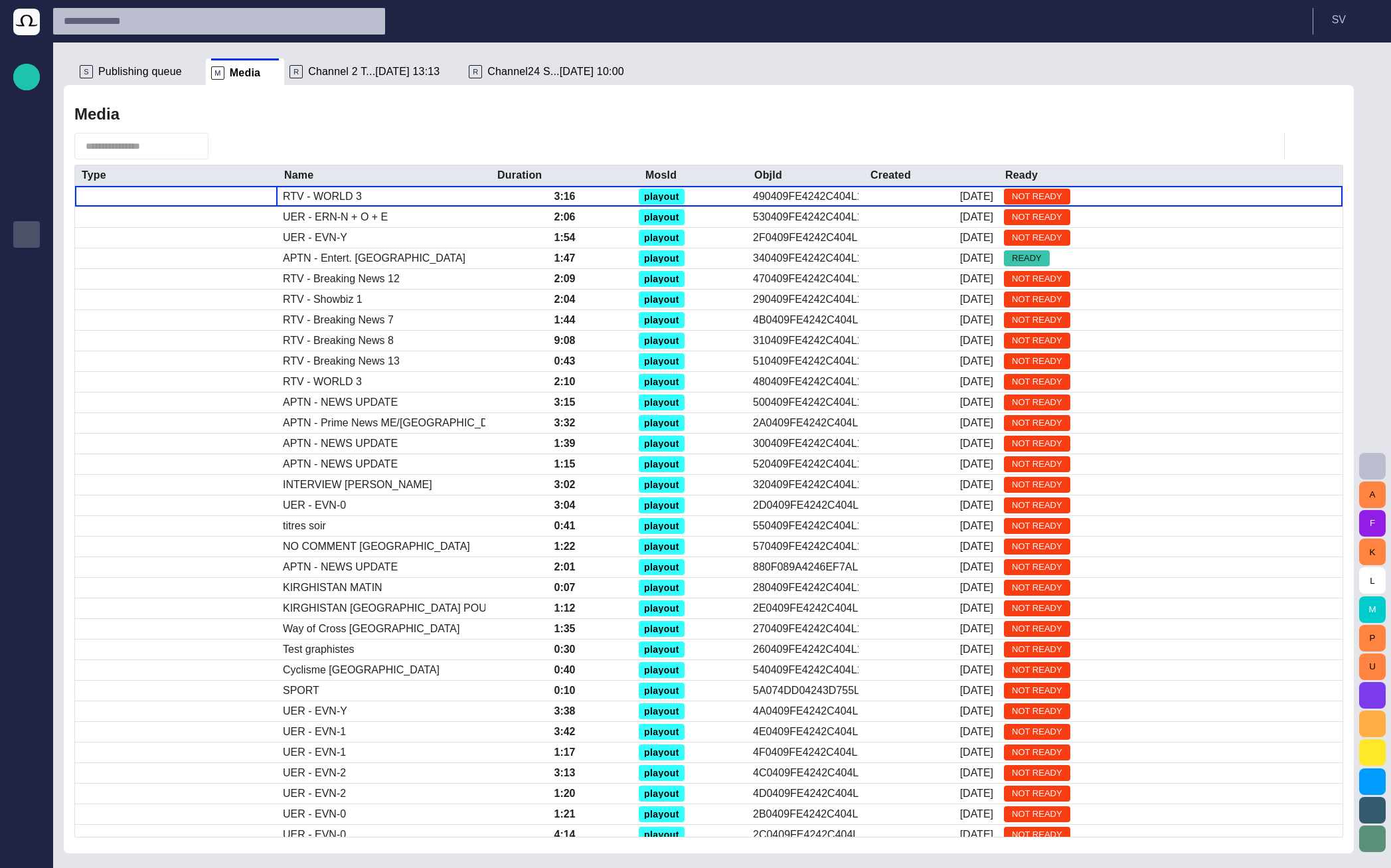
click at [158, 77] on span "Publishing queue" at bounding box center [140, 72] width 84 height 14
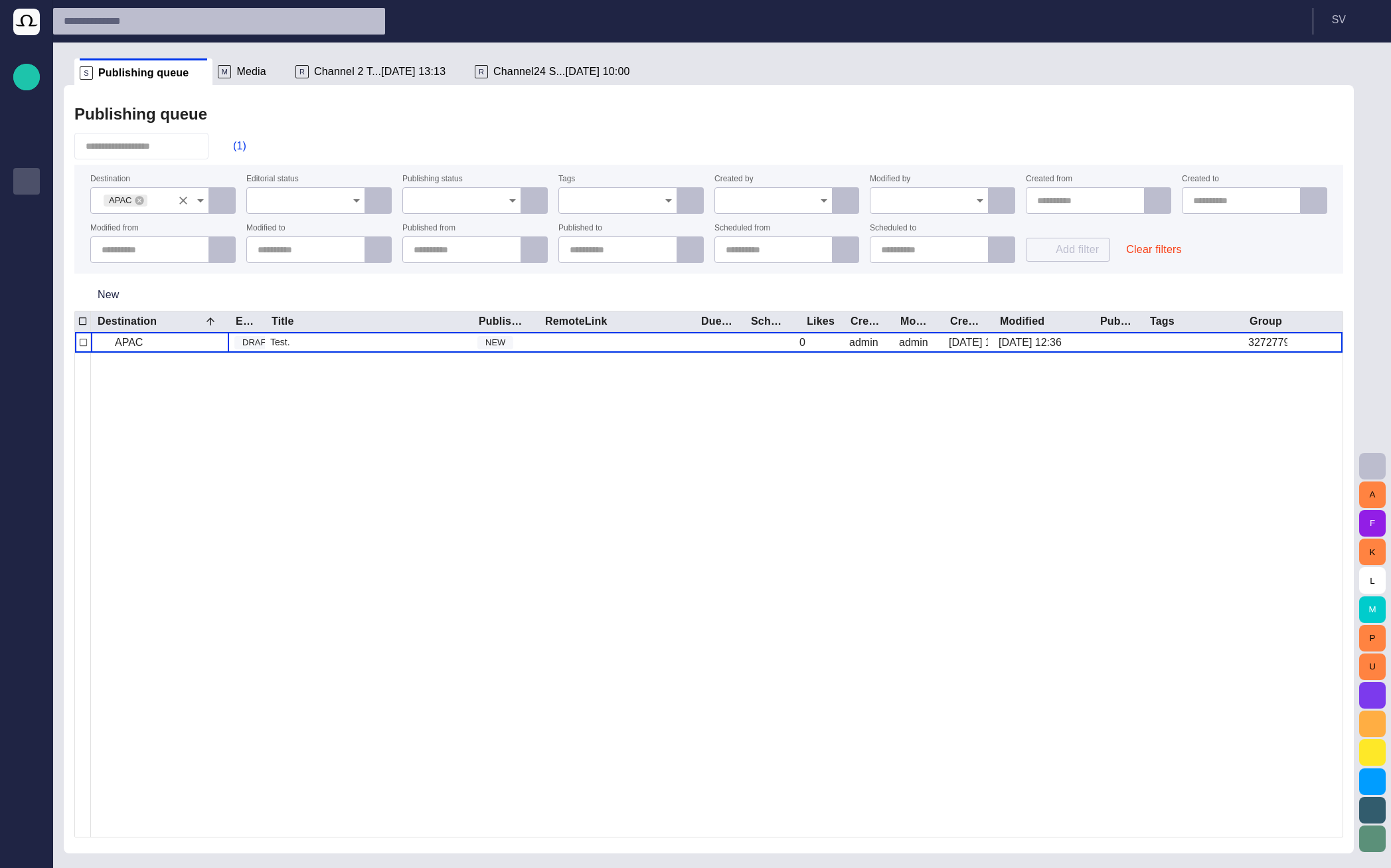
click at [184, 198] on icon "Clear" at bounding box center [183, 200] width 14 height 14
click at [471, 147] on div "(1)" at bounding box center [708, 146] width 1269 height 26
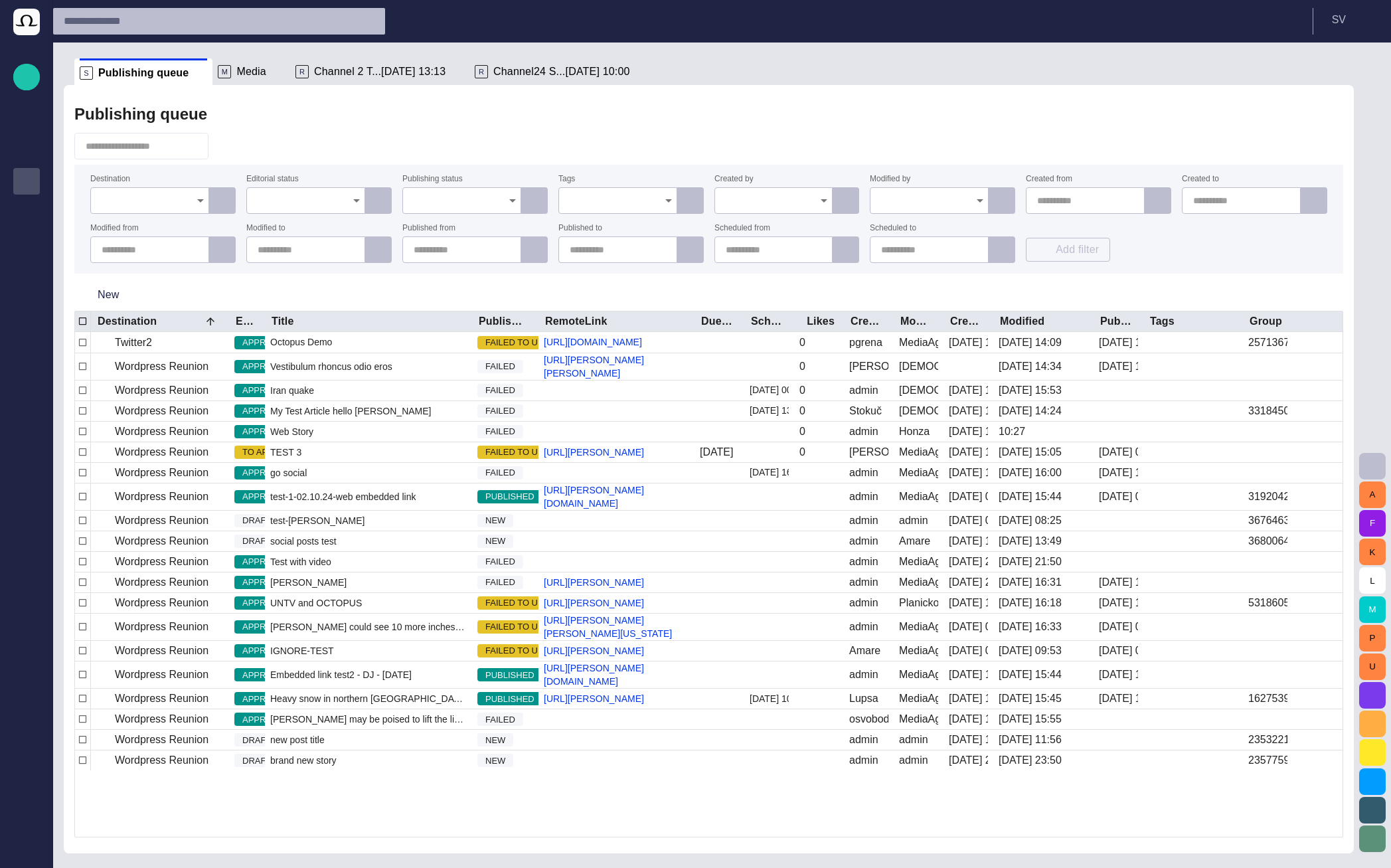
click at [329, 200] on input "Editorial status" at bounding box center [301, 200] width 87 height 14
click at [321, 239] on span "TO APPROVE" at bounding box center [305, 242] width 96 height 16
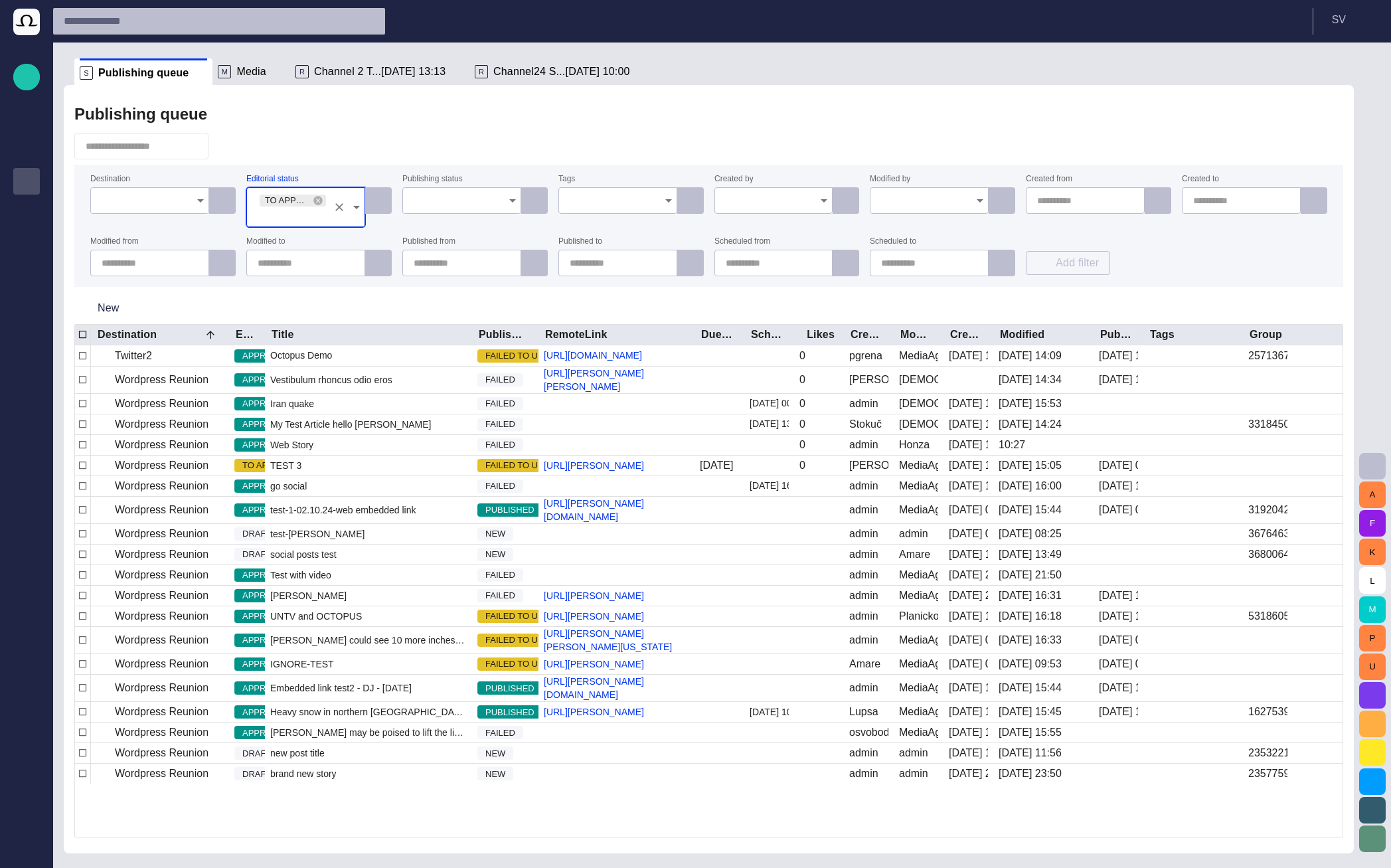
click at [332, 152] on div at bounding box center [708, 146] width 1269 height 26
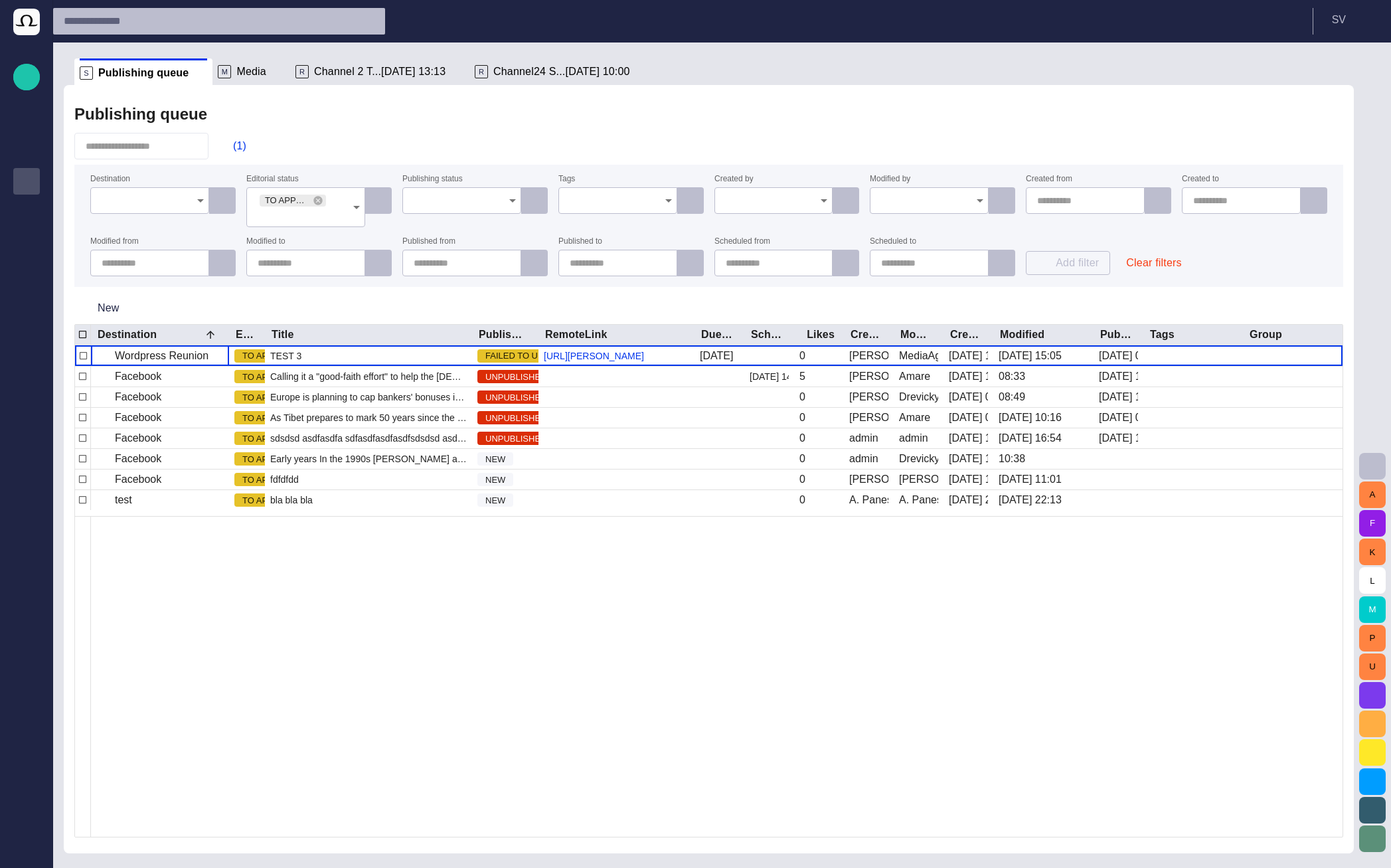
click at [276, 131] on div "Publishing queue (1) Destination Editorial status TO APPROVE Publishing status …" at bounding box center [709, 469] width 1290 height 768
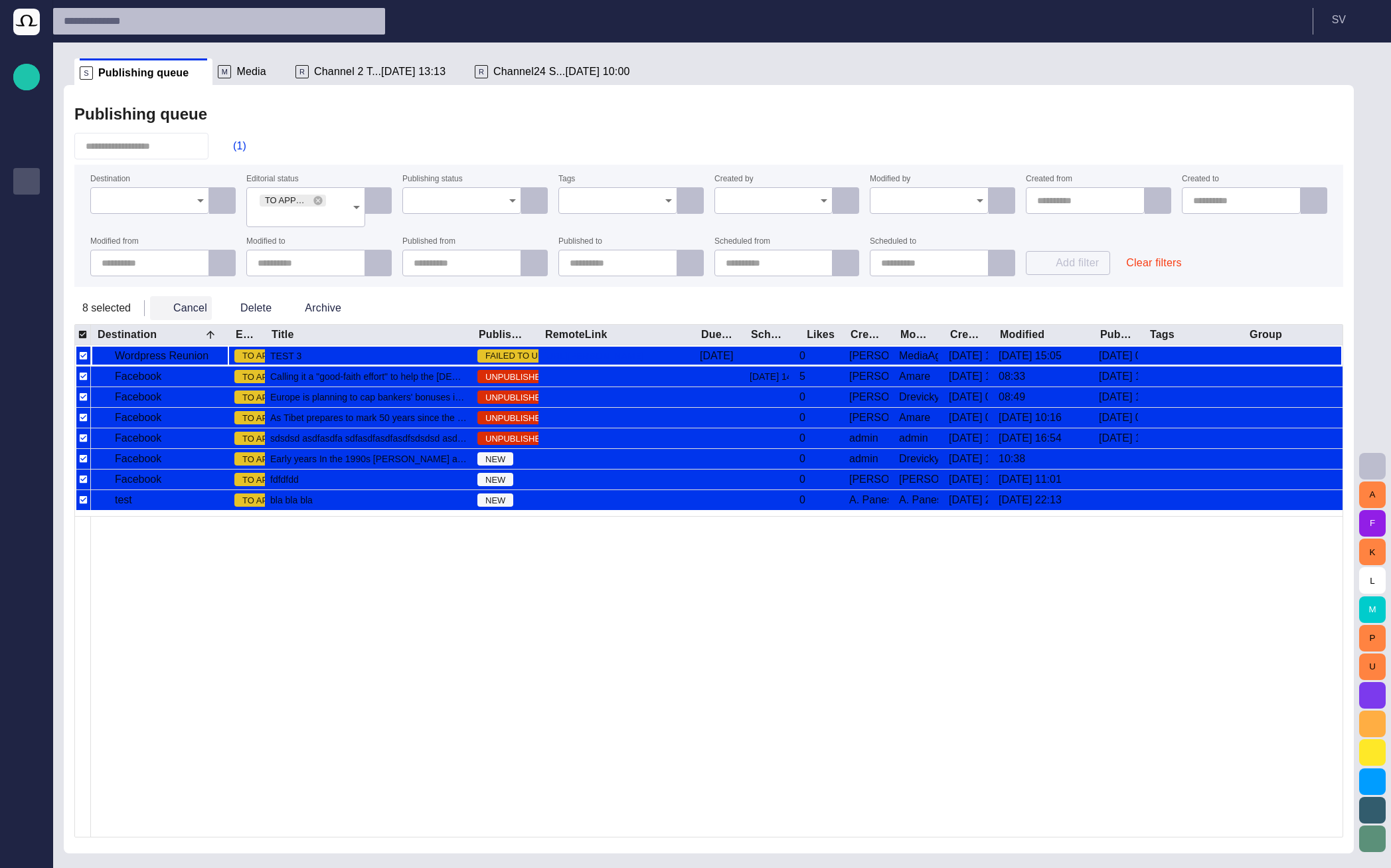
click at [182, 313] on button "Cancel" at bounding box center [181, 308] width 62 height 24
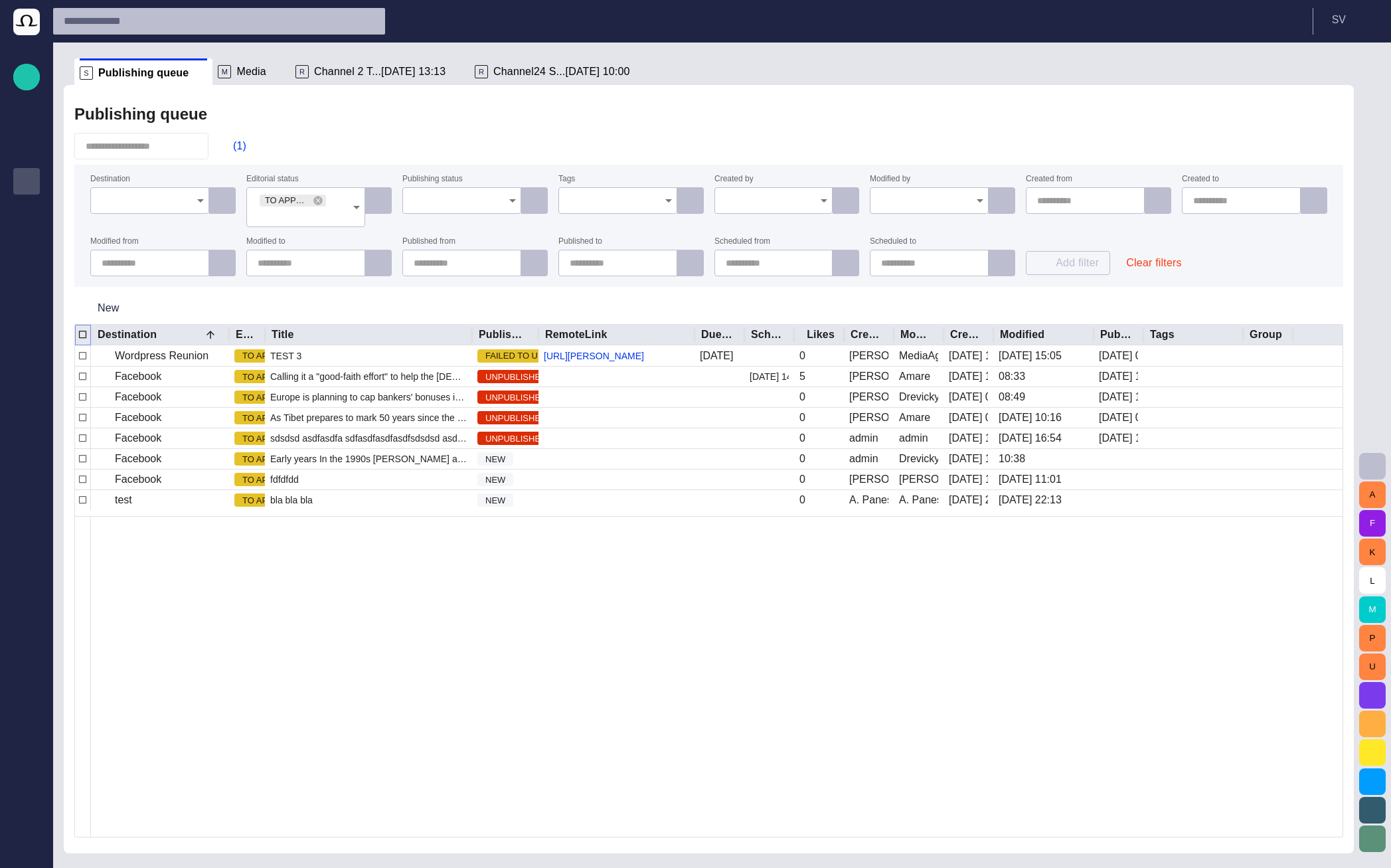
click at [84, 328] on div at bounding box center [83, 335] width 15 height 20
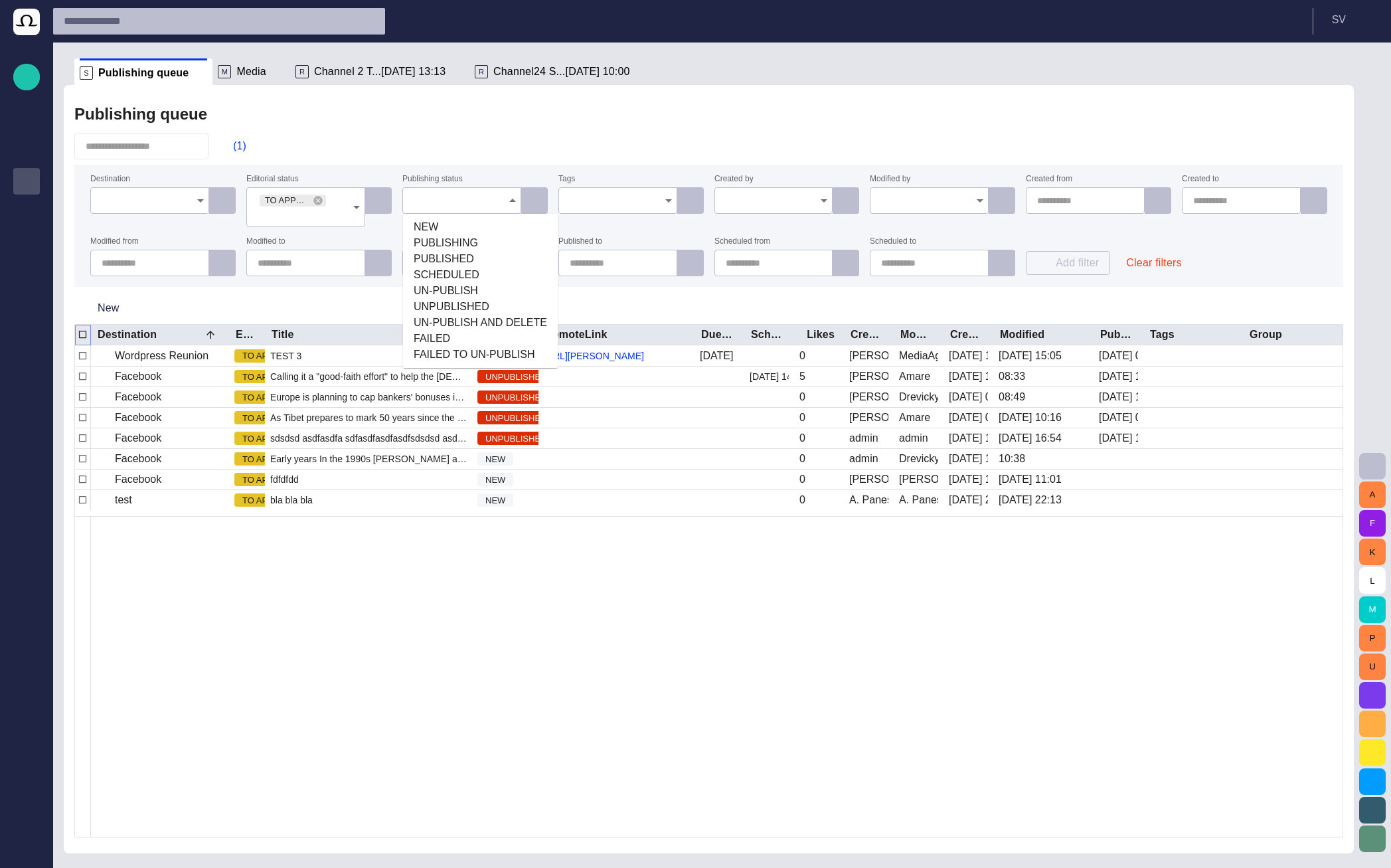
click at [428, 208] on div at bounding box center [461, 200] width 119 height 26
click at [315, 204] on icon at bounding box center [318, 200] width 11 height 11
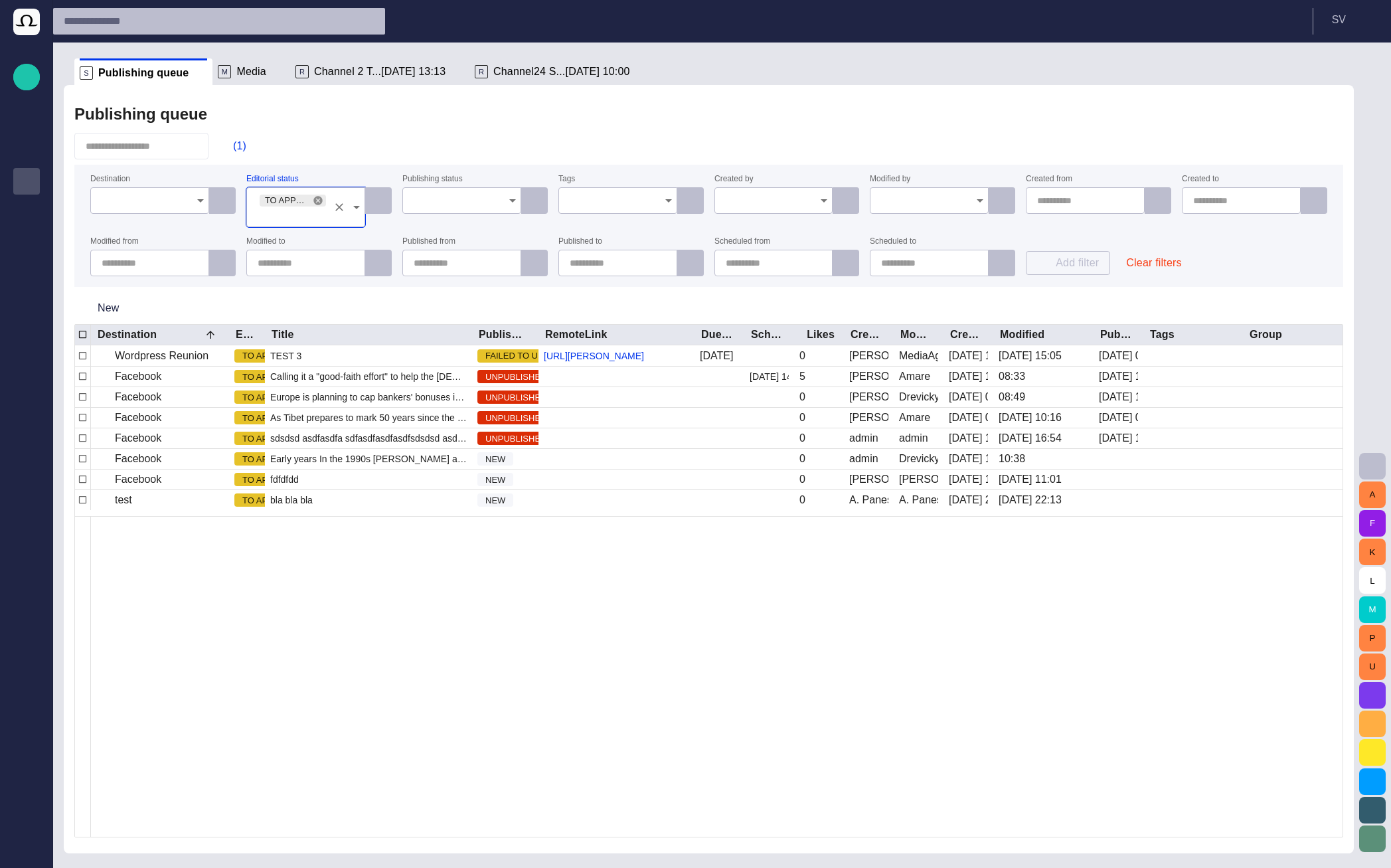
click at [318, 199] on icon at bounding box center [318, 200] width 9 height 9
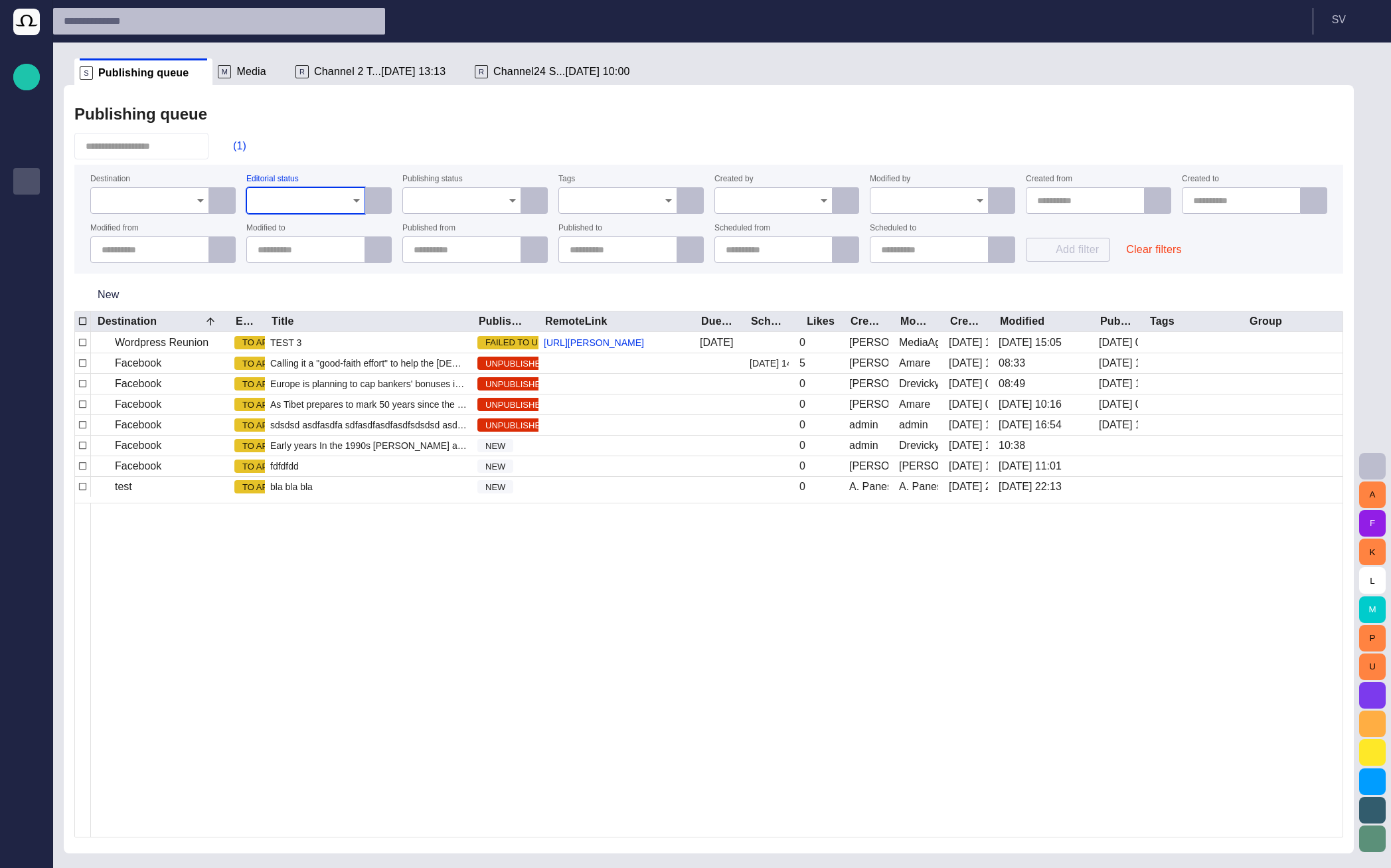
click at [431, 202] on input "Publishing status" at bounding box center [457, 200] width 87 height 14
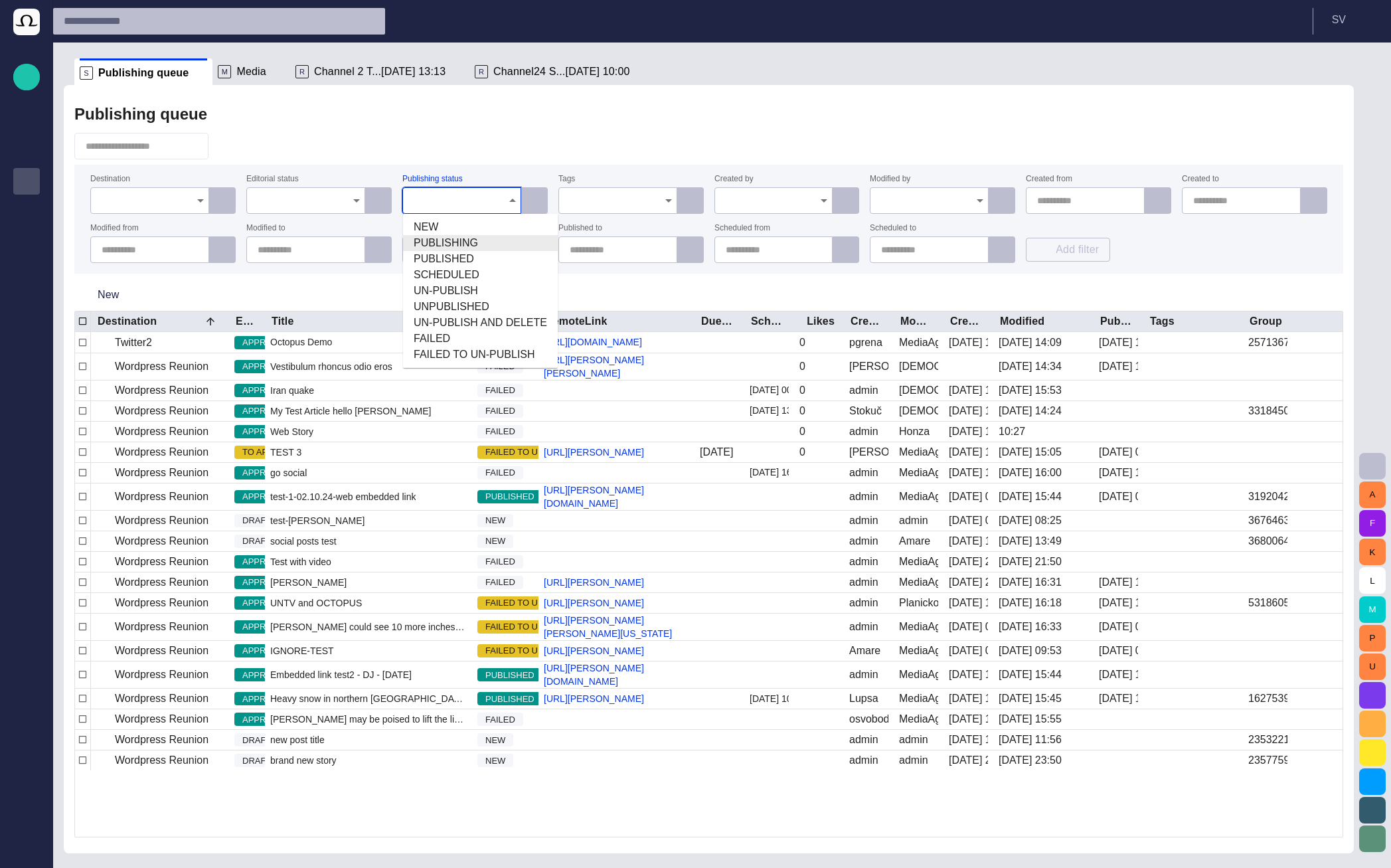
click at [478, 123] on div "Publishing queue" at bounding box center [708, 114] width 1269 height 26
click at [460, 191] on div at bounding box center [461, 200] width 119 height 26
click at [457, 226] on span "NEW" at bounding box center [480, 227] width 134 height 16
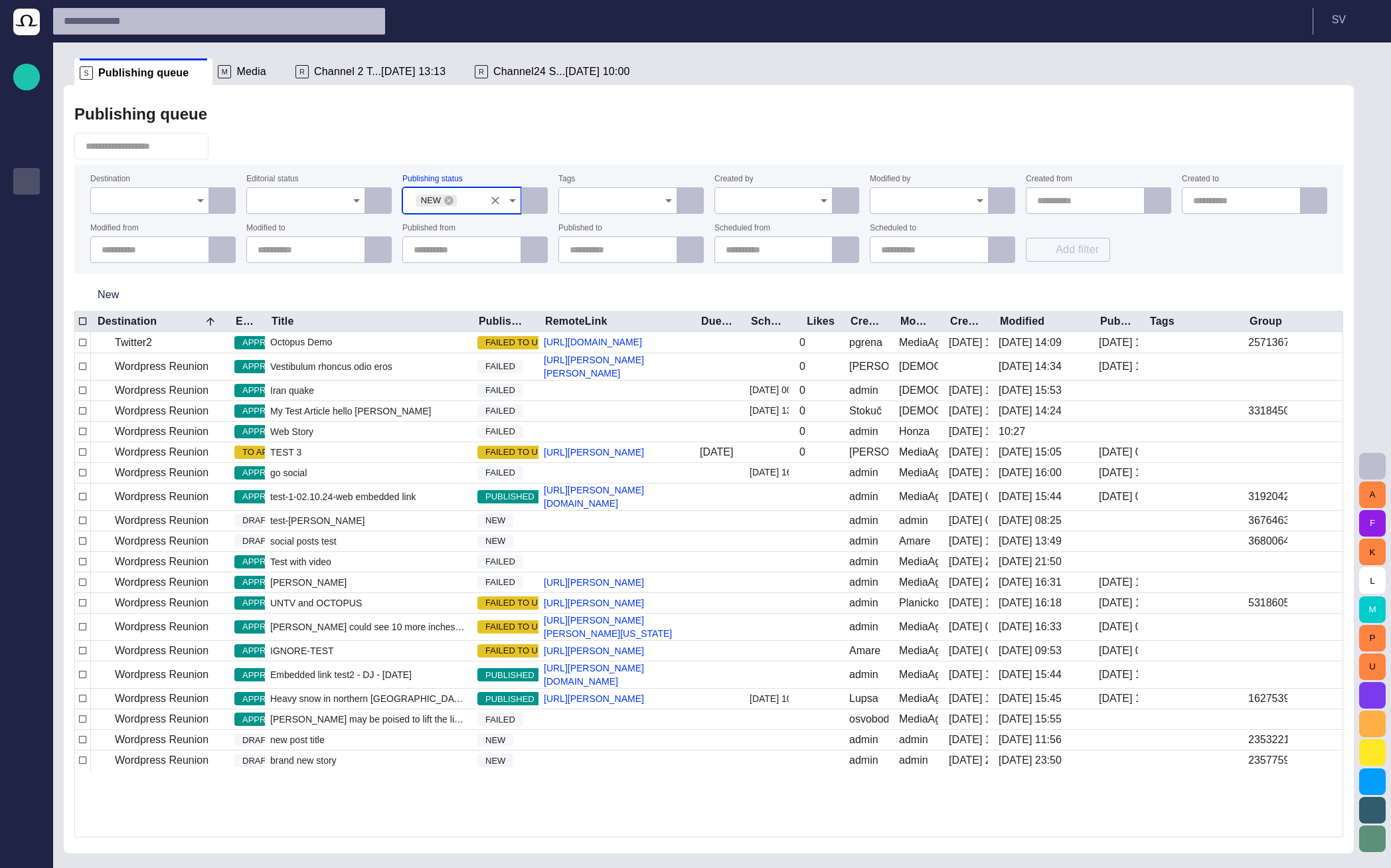
click at [461, 149] on div at bounding box center [708, 146] width 1269 height 26
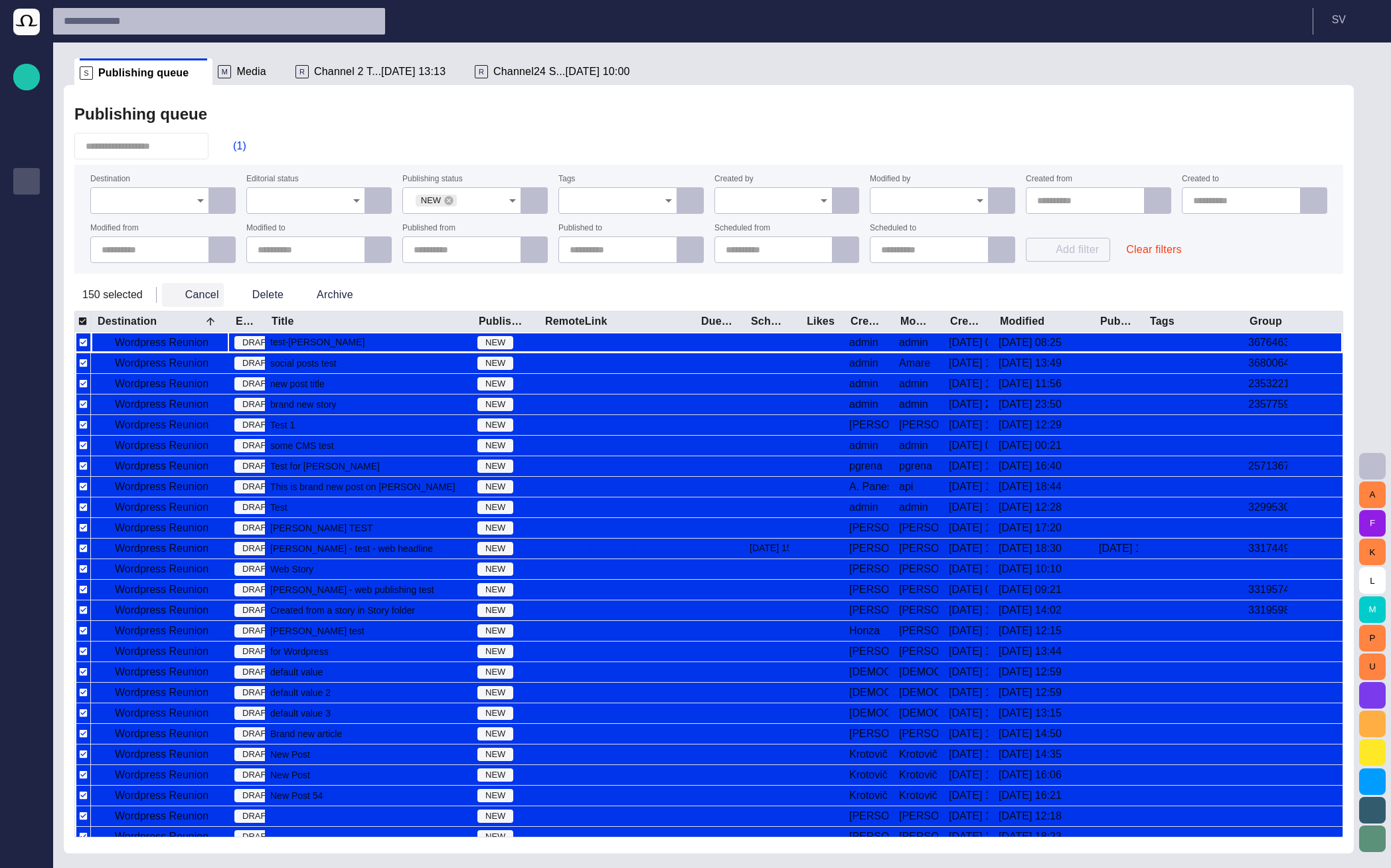
click at [179, 287] on button "Cancel" at bounding box center [193, 295] width 62 height 24
click at [181, 302] on button "Cancel" at bounding box center [193, 295] width 62 height 24
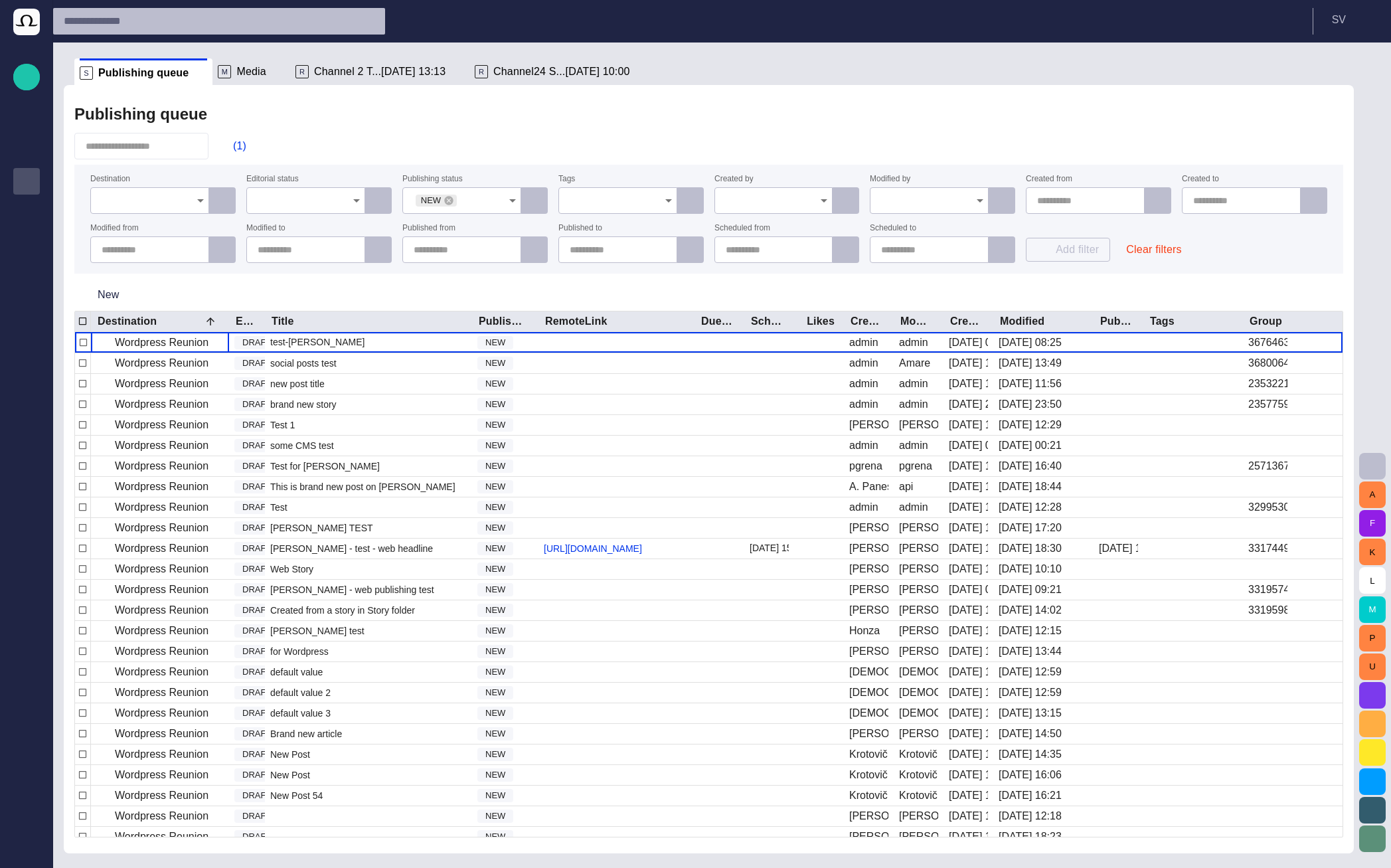
click at [1136, 265] on form "Destination Editorial status Publishing status NEW Tags Created by Modified by …" at bounding box center [708, 219] width 1269 height 109
click at [1135, 257] on button "Clear filters" at bounding box center [1154, 250] width 77 height 24
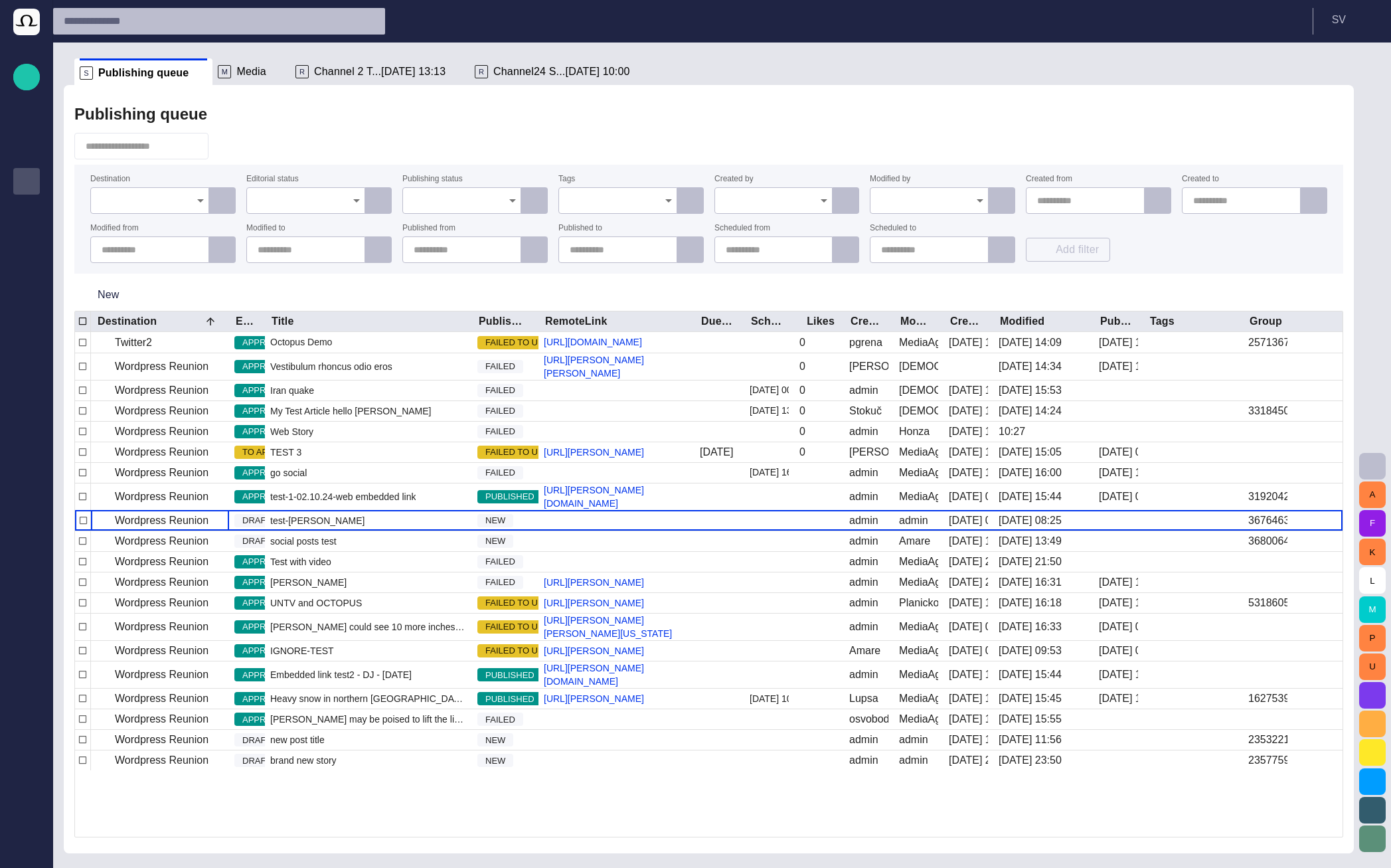
click at [1326, 69] on ul "S Publishing queue M Media R Channel 2 T...02/07 13:13 R Channel24 S...04/09 10…" at bounding box center [701, 71] width 1253 height 26
click at [1340, 78] on span "button" at bounding box center [1340, 71] width 16 height 16
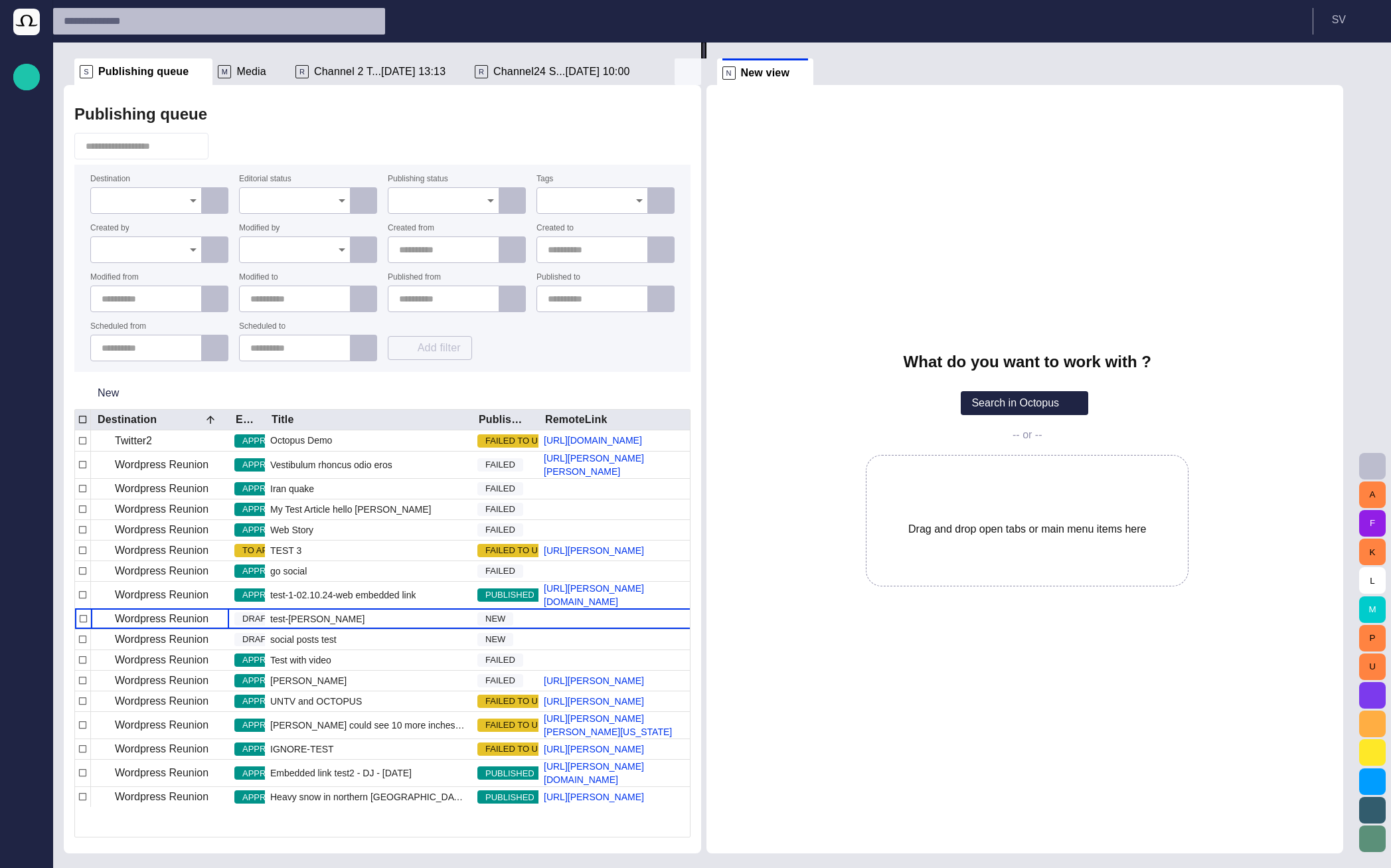
click at [685, 67] on span "button" at bounding box center [687, 71] width 16 height 16
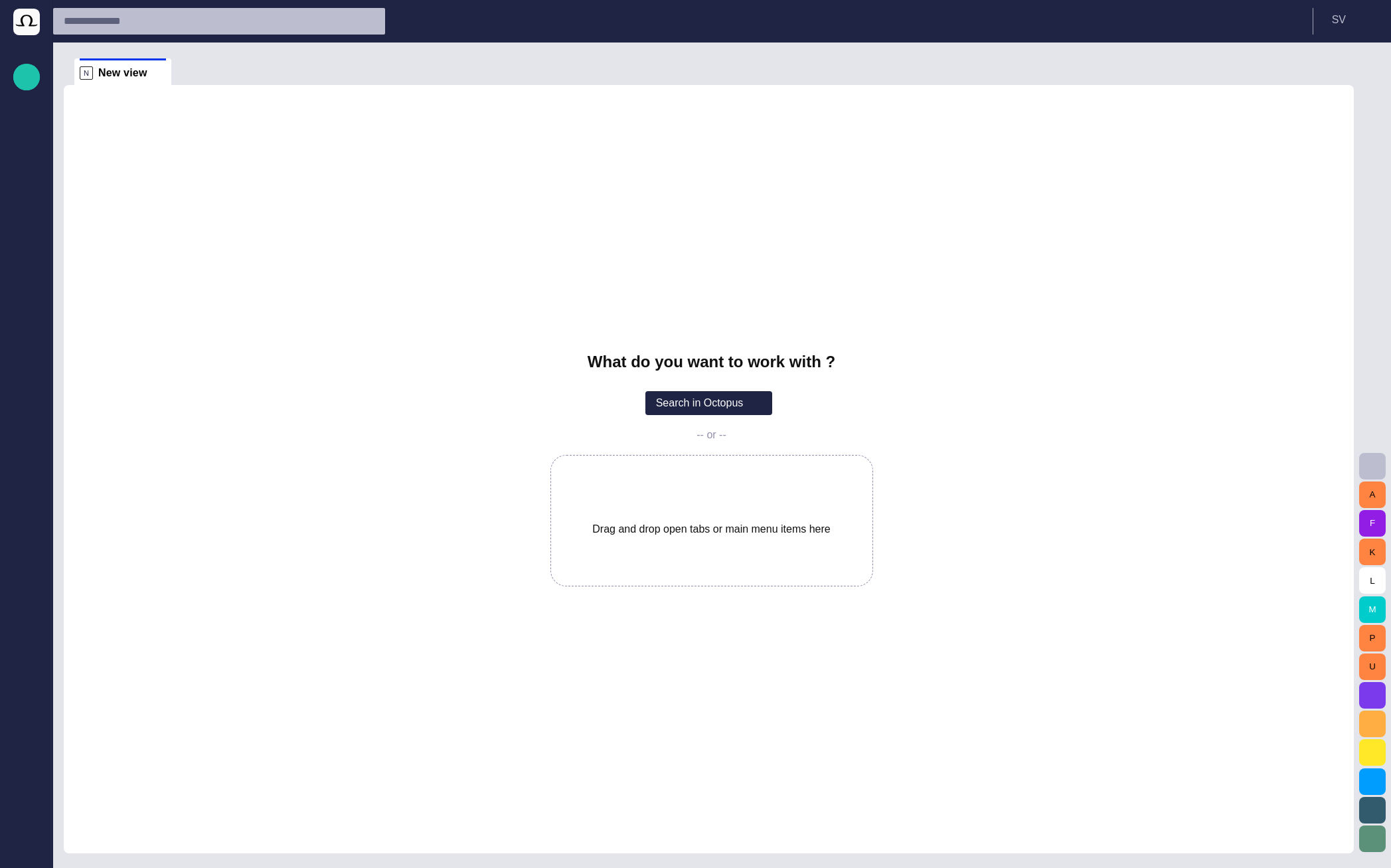
click at [15, 863] on div "Story Rundown Rundowns Story folders Publishing queue Publishing queue KKK Medi…" at bounding box center [26, 434] width 53 height 868
click at [20, 853] on div "button" at bounding box center [26, 848] width 26 height 26
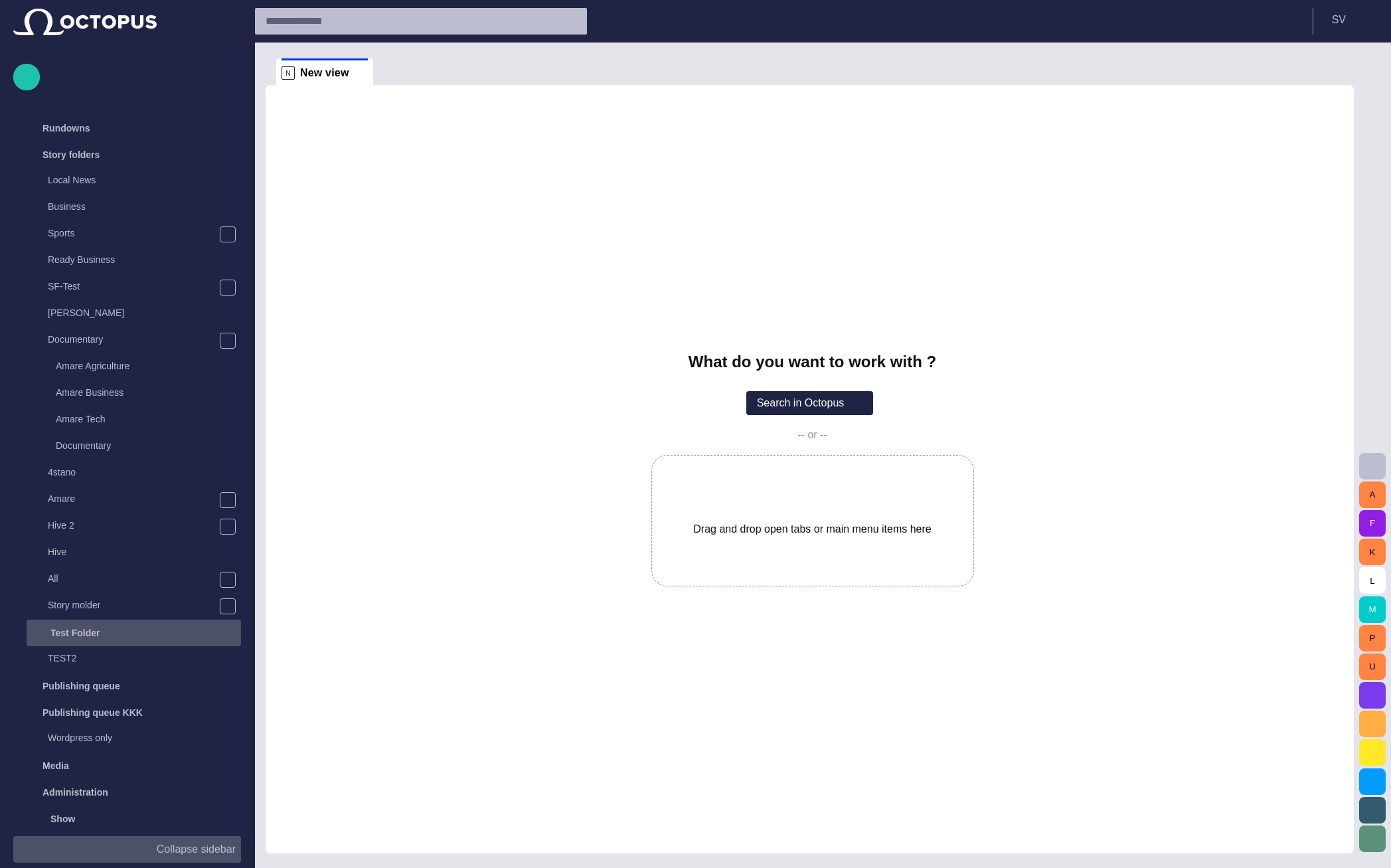
scroll to position [262, 0]
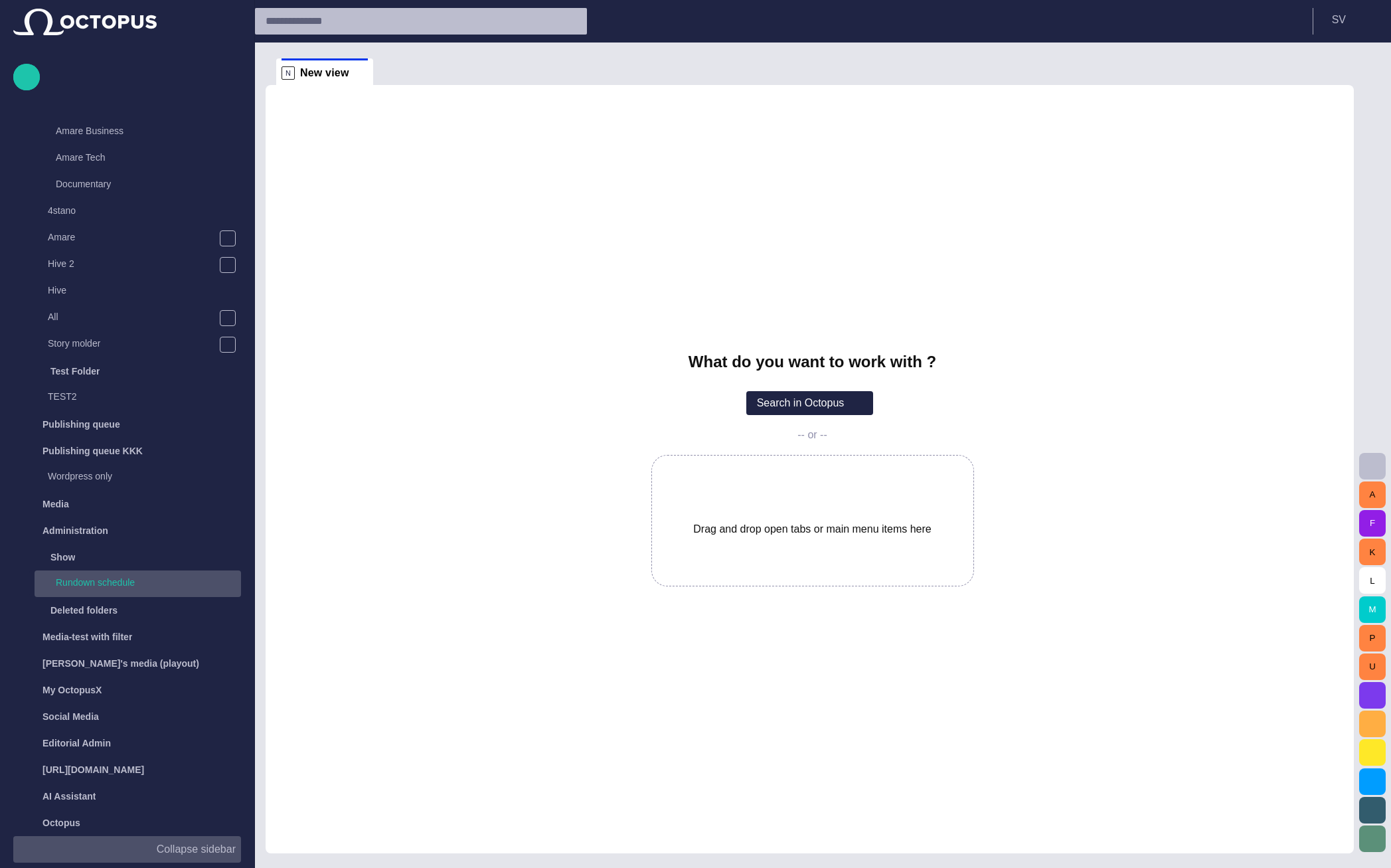
click at [136, 588] on div "Rundown schedule" at bounding box center [140, 582] width 204 height 19
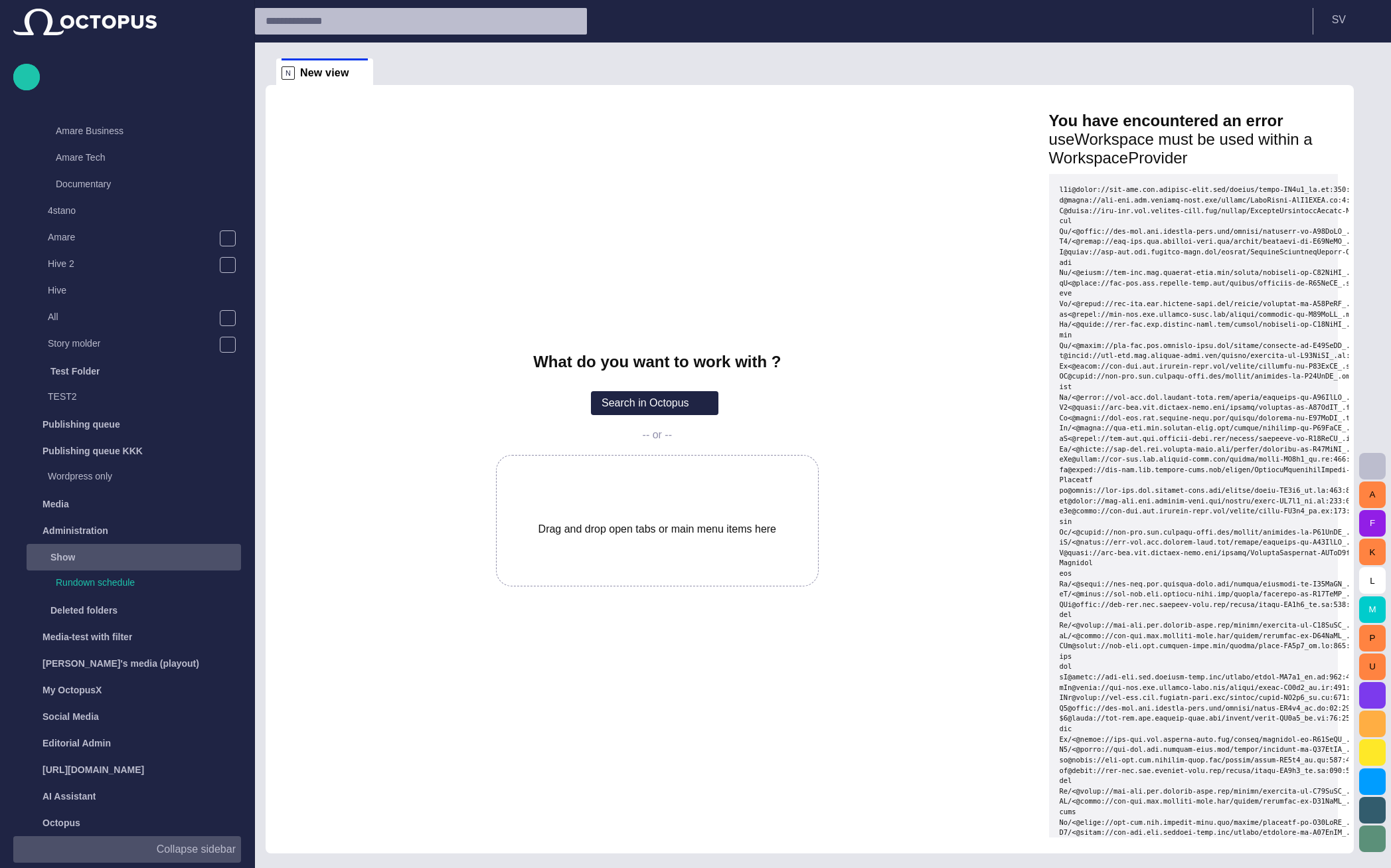
scroll to position [23, 0]
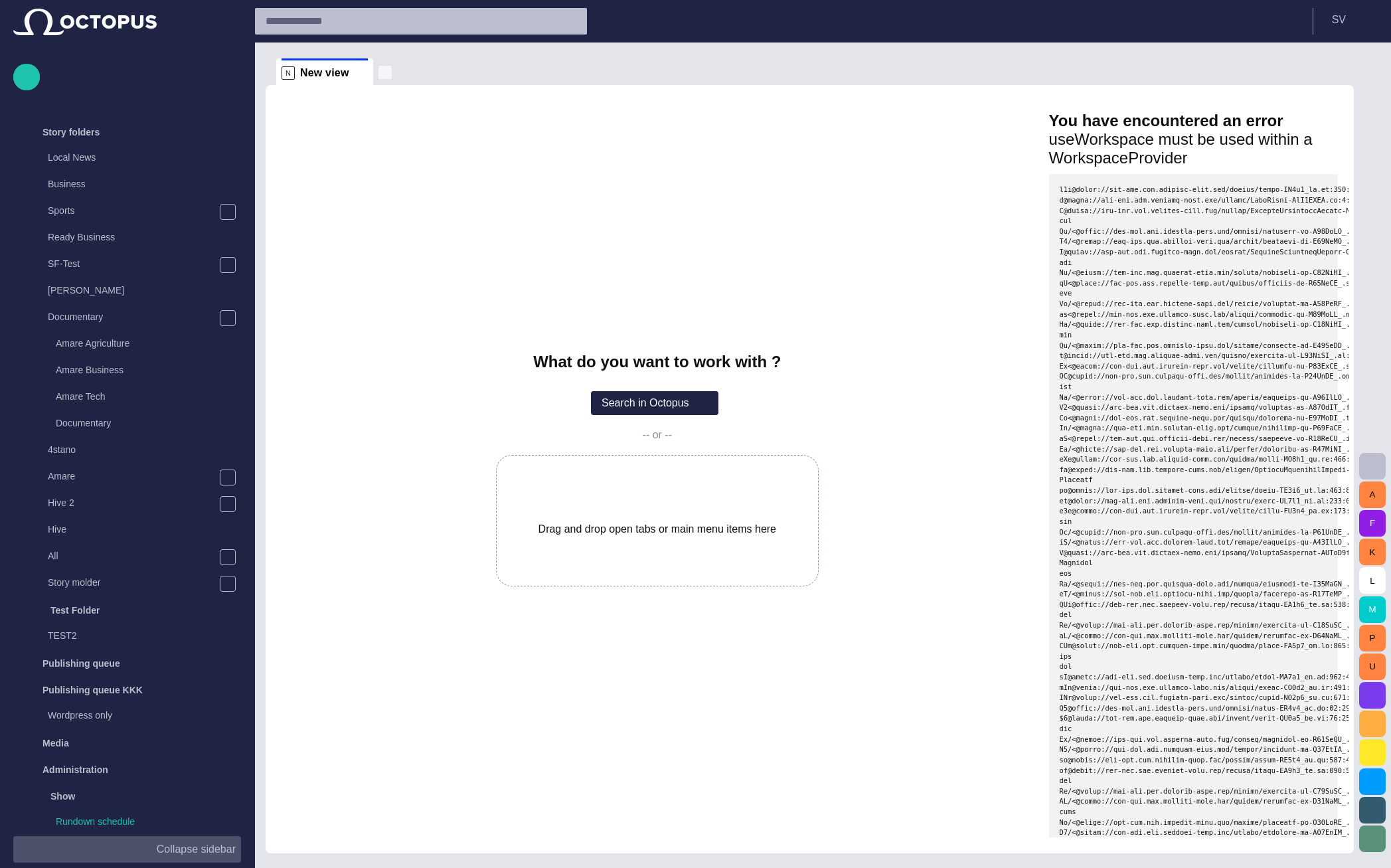
click at [379, 72] on span "button" at bounding box center [386, 73] width 14 height 14
click at [79, 350] on div "Amare Agriculture" at bounding box center [140, 343] width 204 height 19
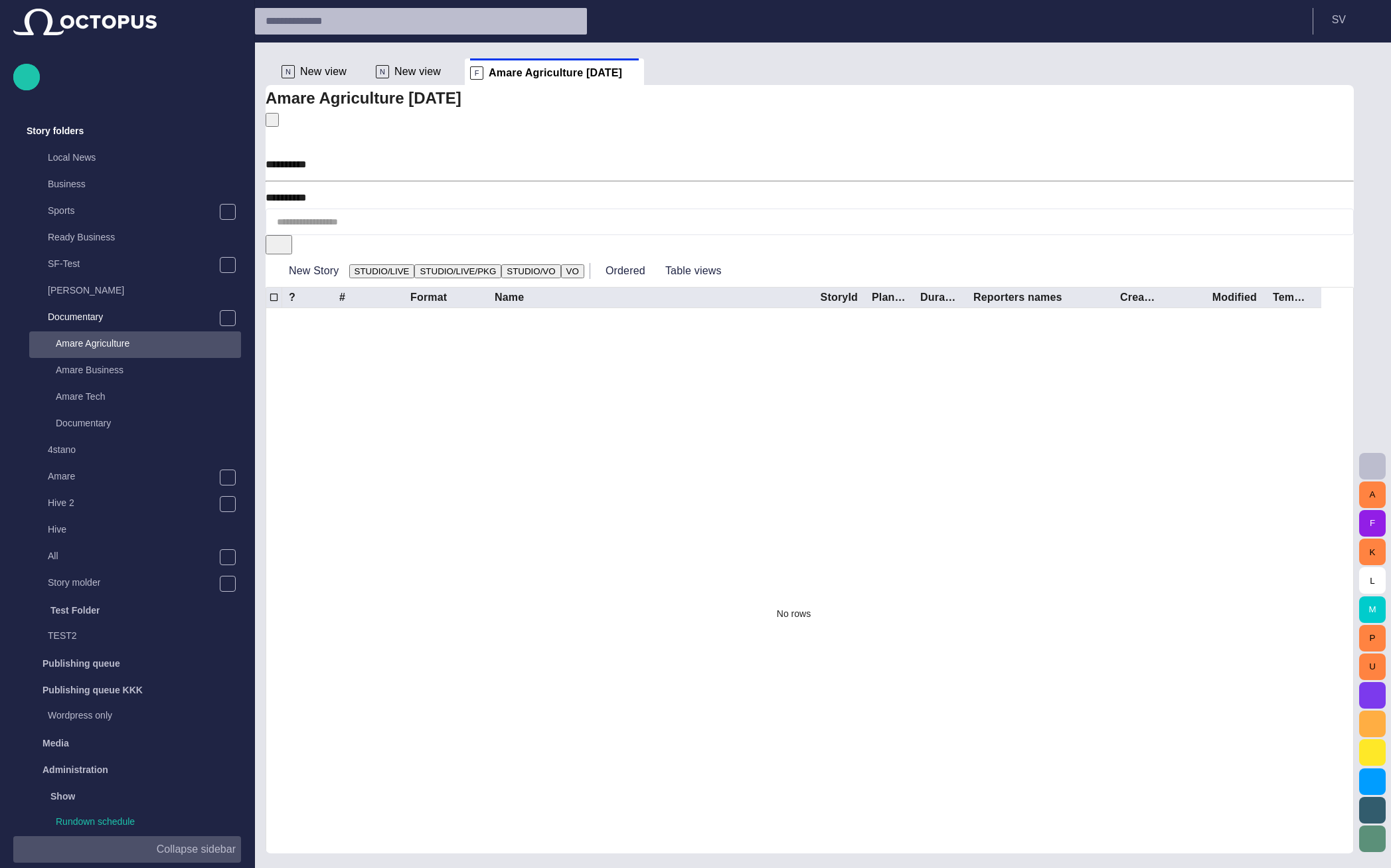
scroll to position [0, 0]
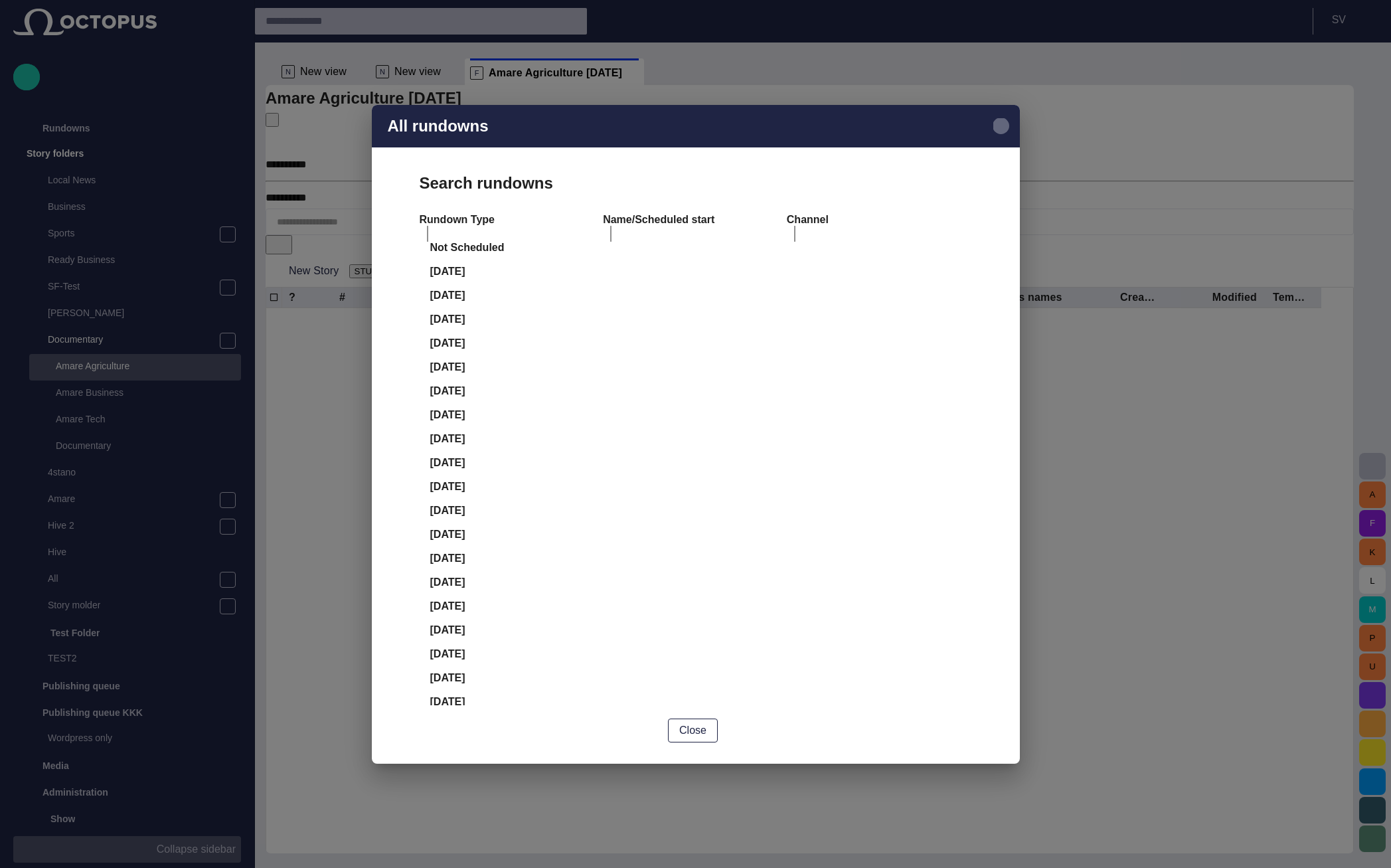
click at [999, 123] on span "button" at bounding box center [1001, 126] width 16 height 16
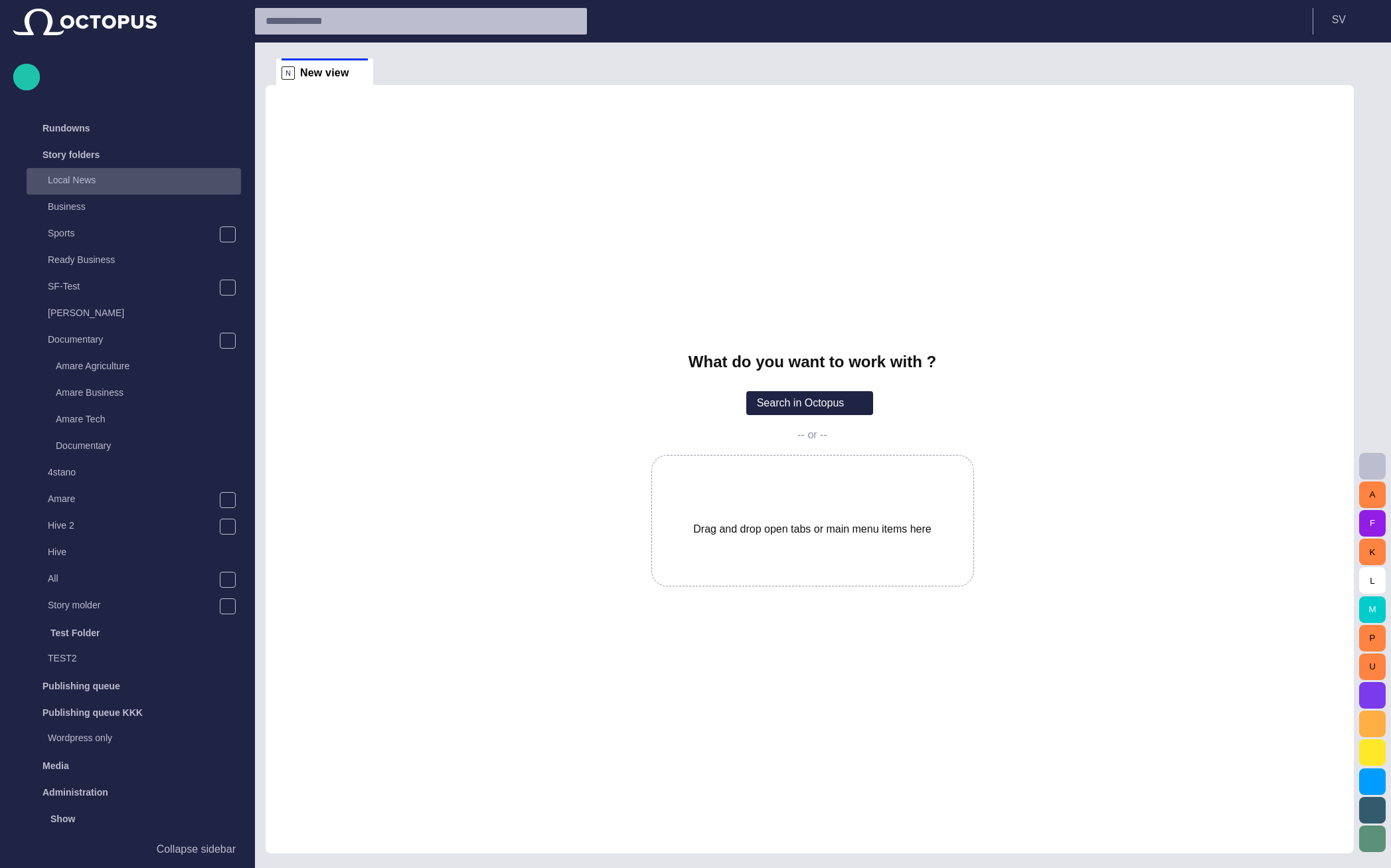
click at [108, 184] on p "Local News" at bounding box center [145, 180] width 194 height 14
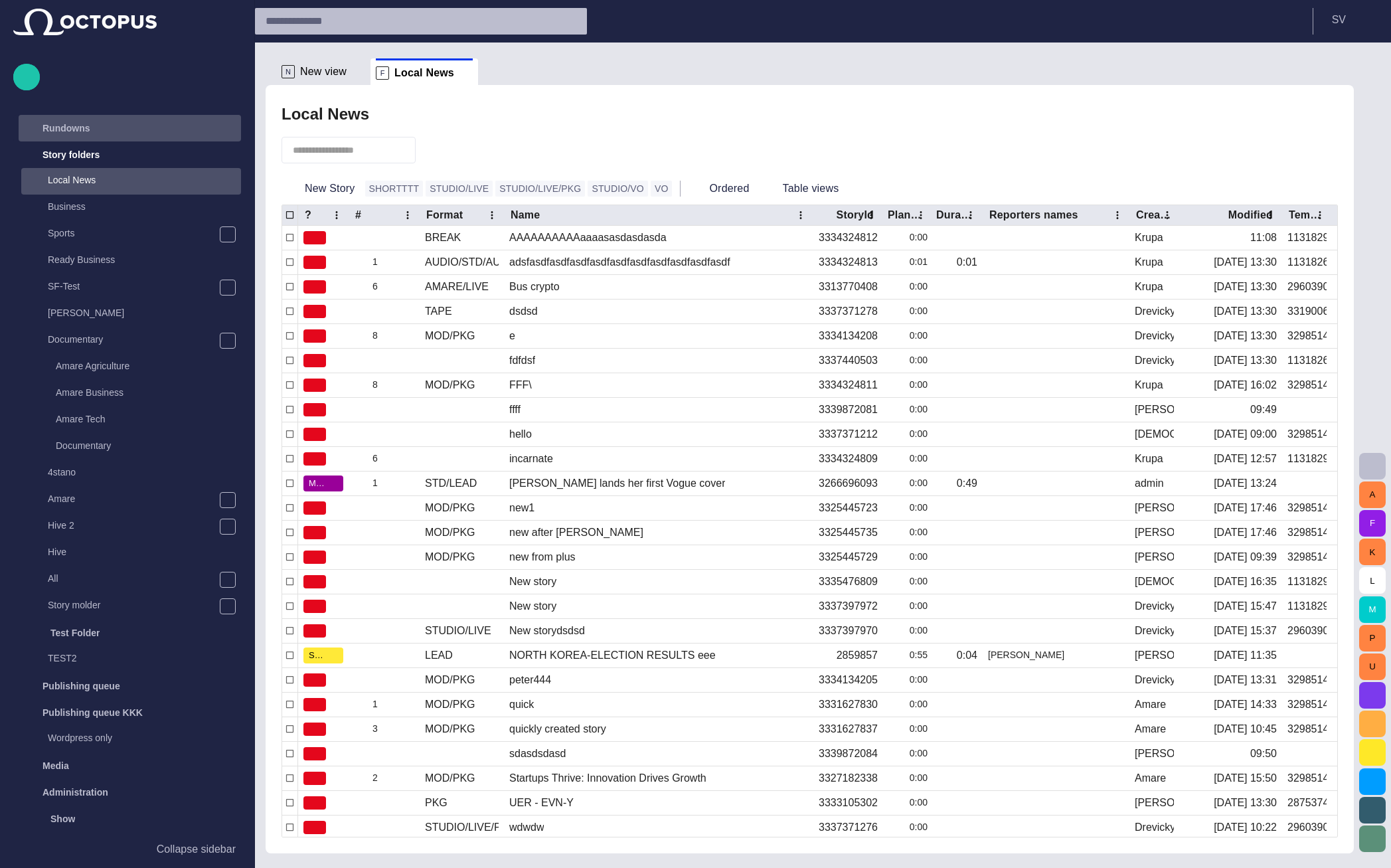
click at [105, 126] on div "Rundowns" at bounding box center [118, 128] width 194 height 21
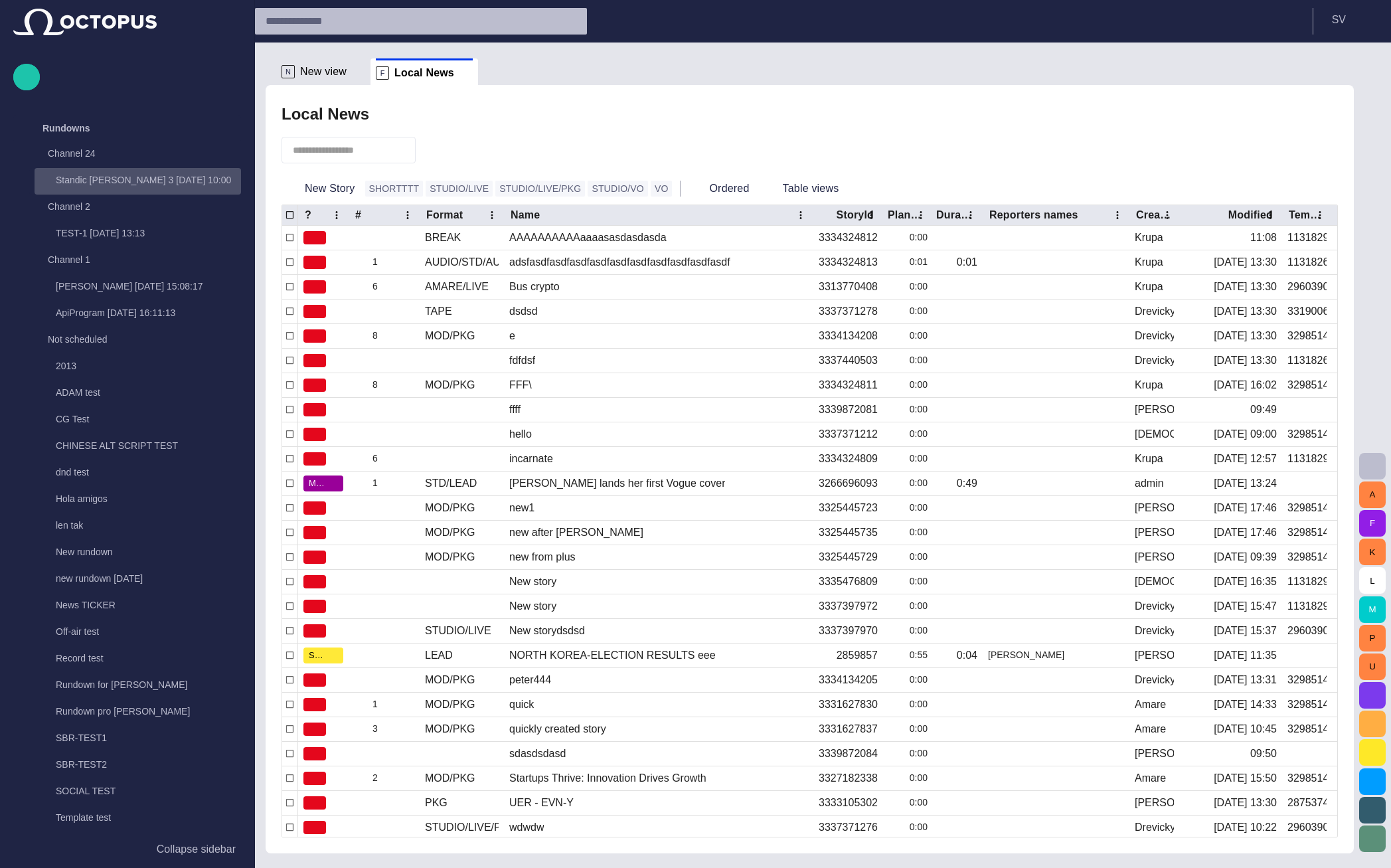
click at [110, 185] on p "Standic [PERSON_NAME] 3 [DATE] 10:00" at bounding box center [148, 180] width 185 height 14
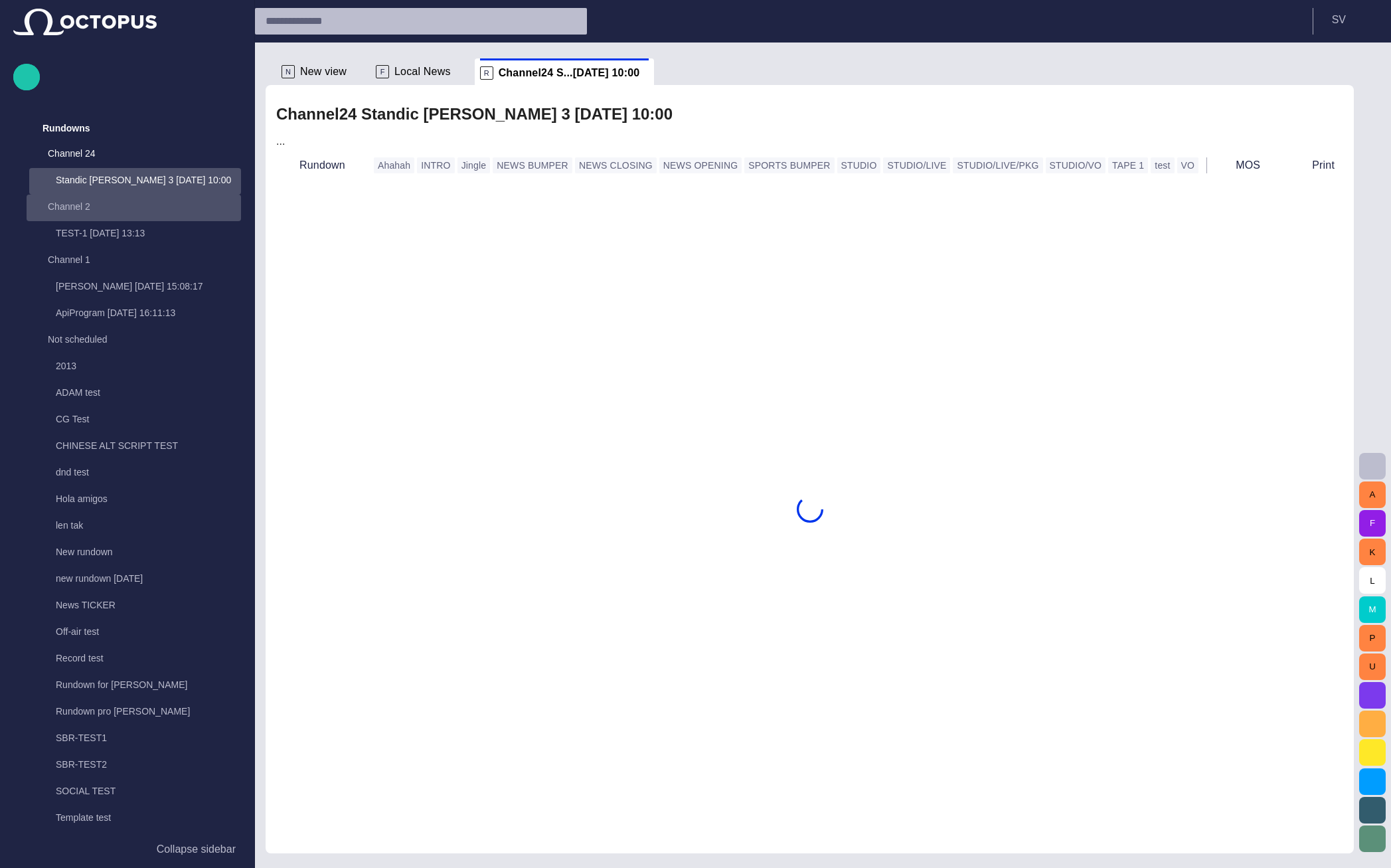
scroll to position [26, 0]
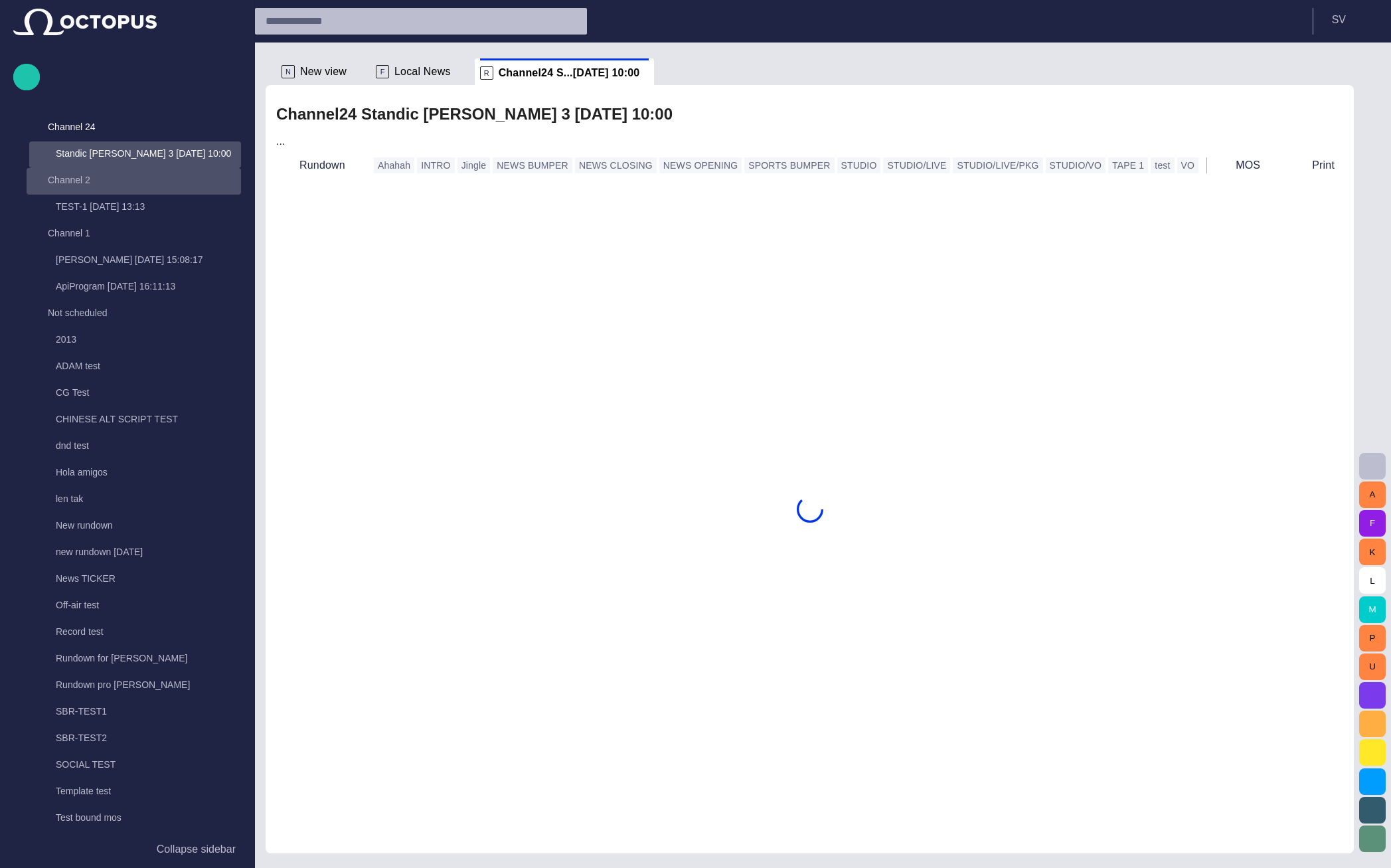
click at [352, 66] on span at bounding box center [359, 72] width 14 height 14
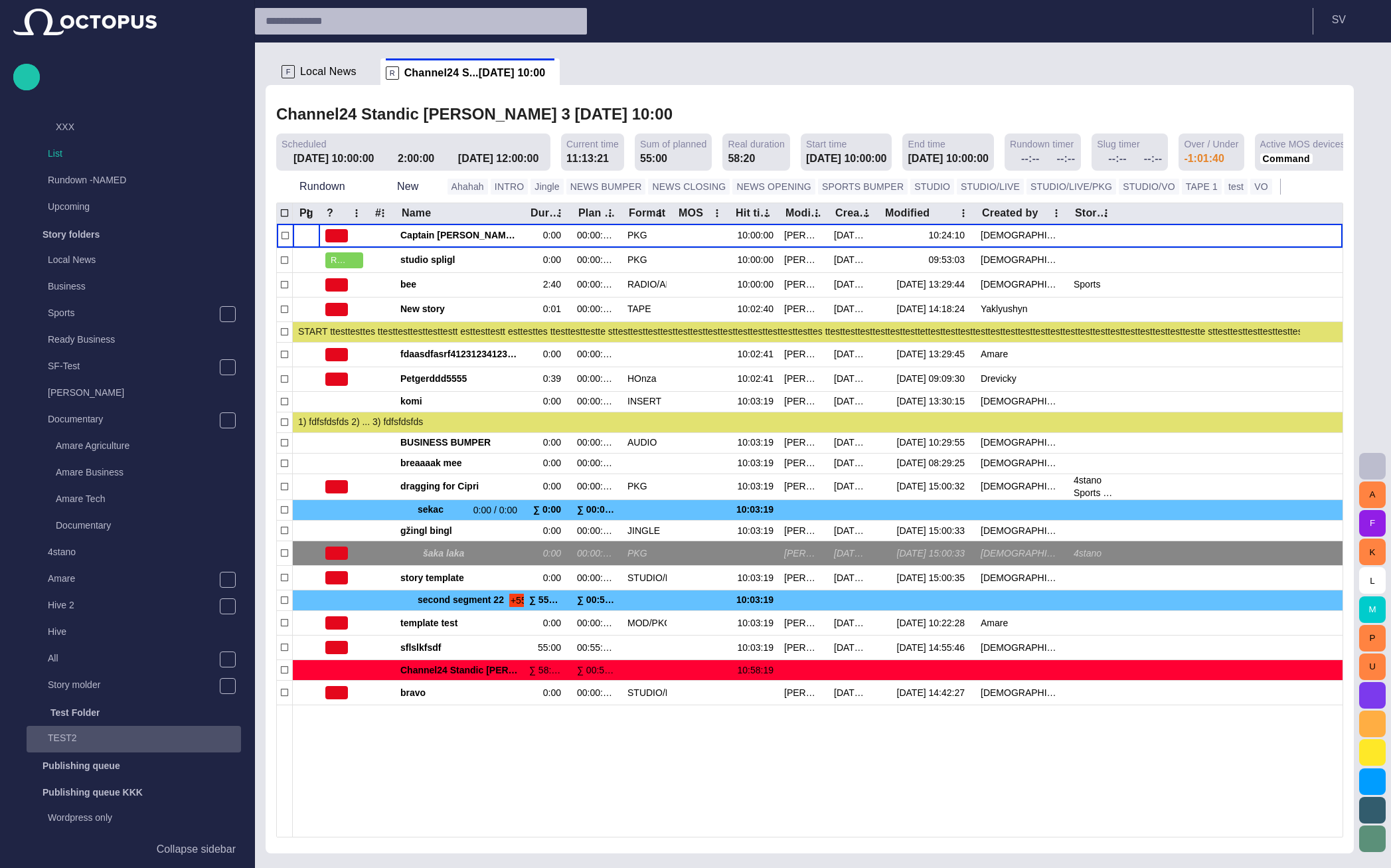
scroll to position [1245, 0]
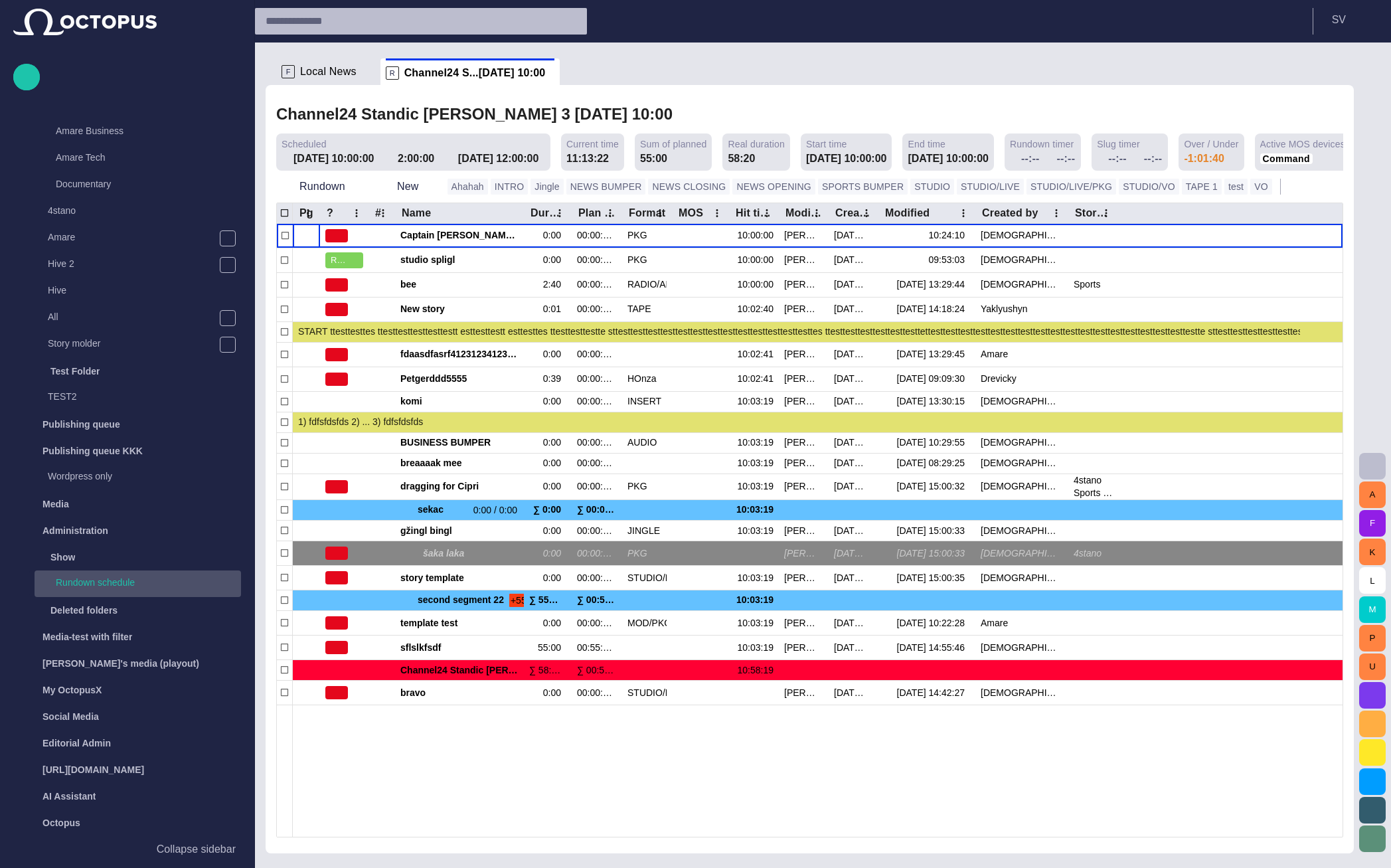
click at [115, 582] on p "Rundown schedule" at bounding box center [148, 582] width 185 height 14
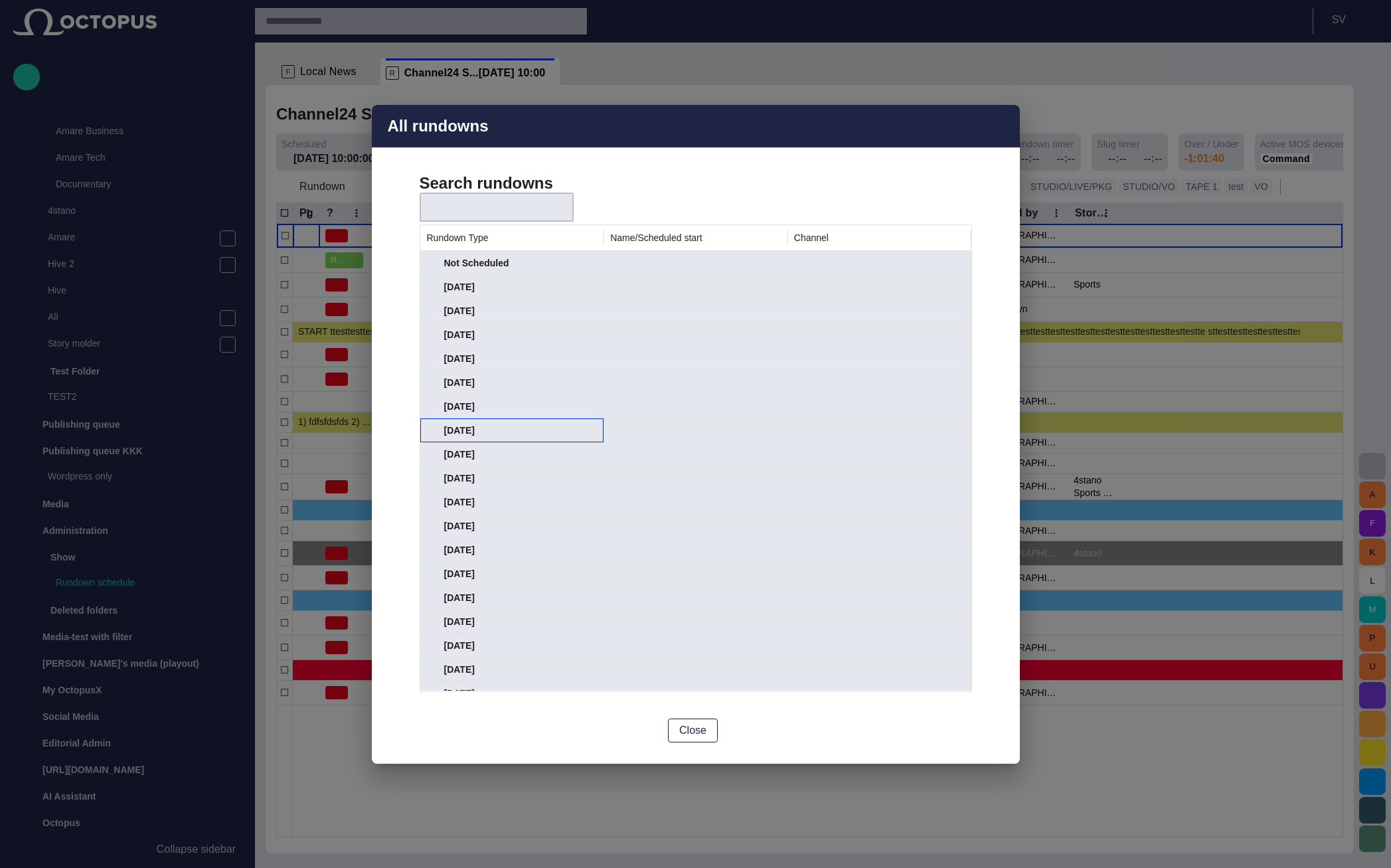
click at [435, 431] on span at bounding box center [432, 430] width 11 height 11
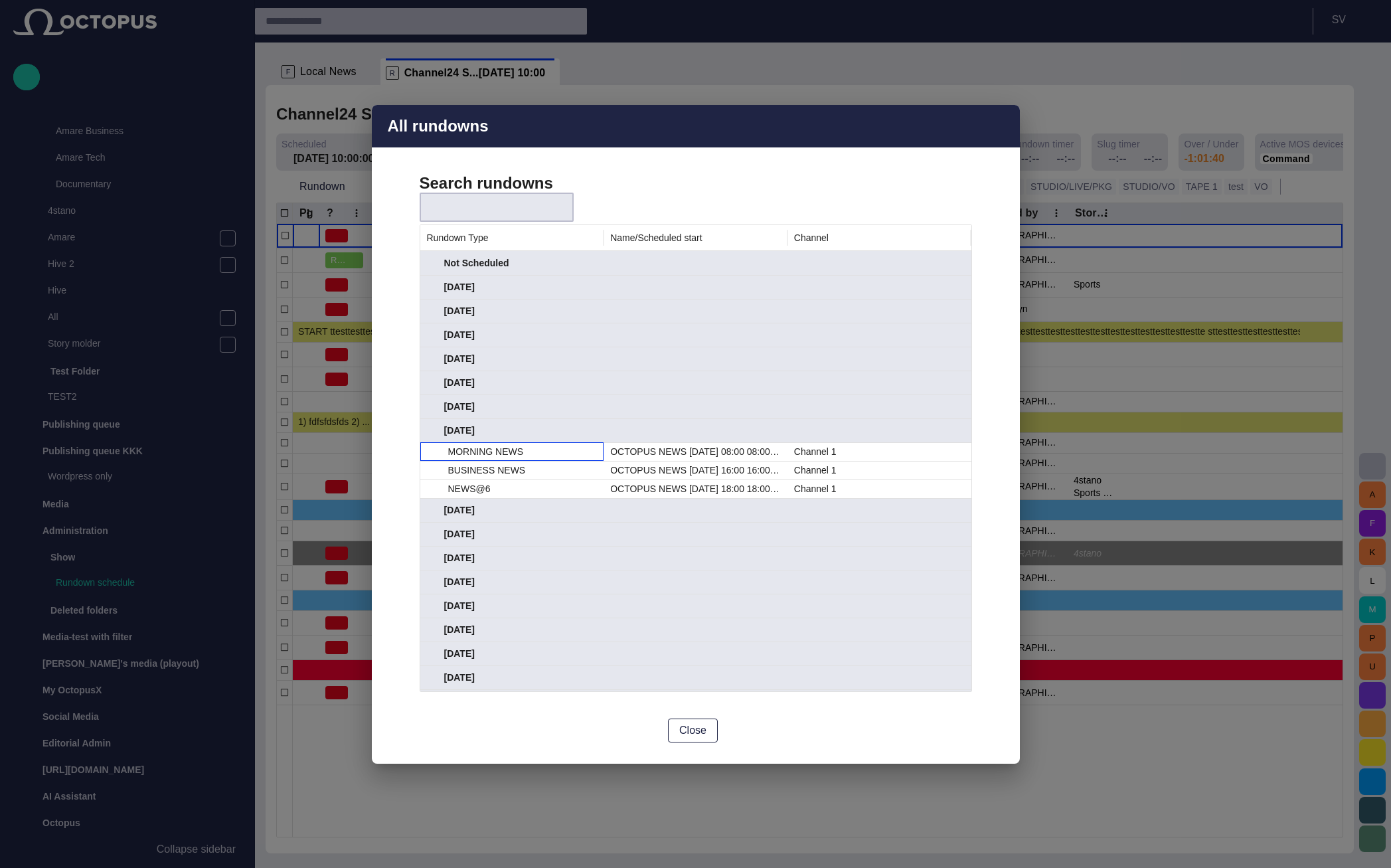
click at [472, 459] on div "MORNING NEWS" at bounding box center [522, 452] width 149 height 18
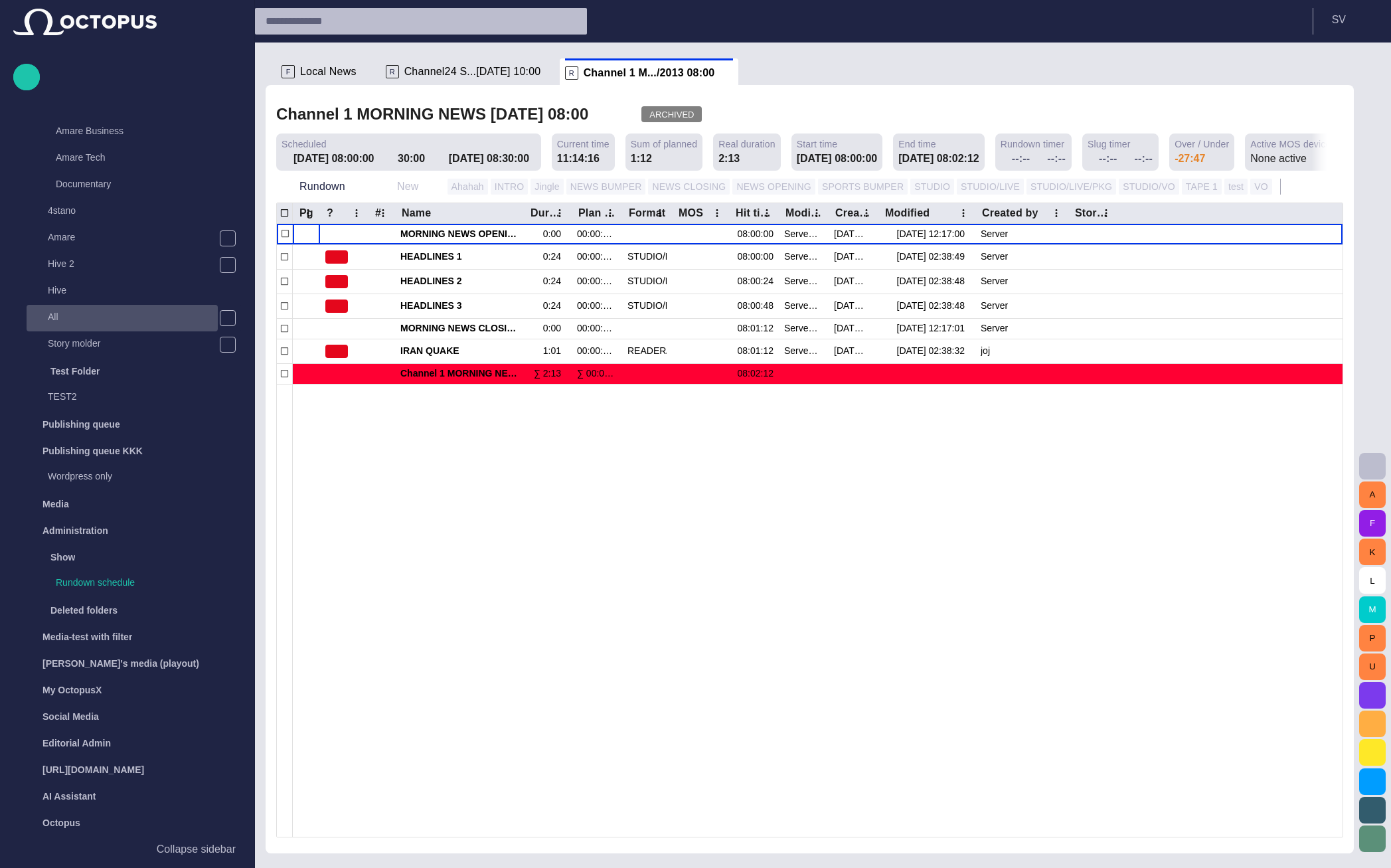
click at [131, 330] on div "All" at bounding box center [122, 317] width 191 height 26
click at [130, 327] on div "All" at bounding box center [122, 317] width 191 height 26
click at [130, 318] on p "All" at bounding box center [133, 317] width 170 height 14
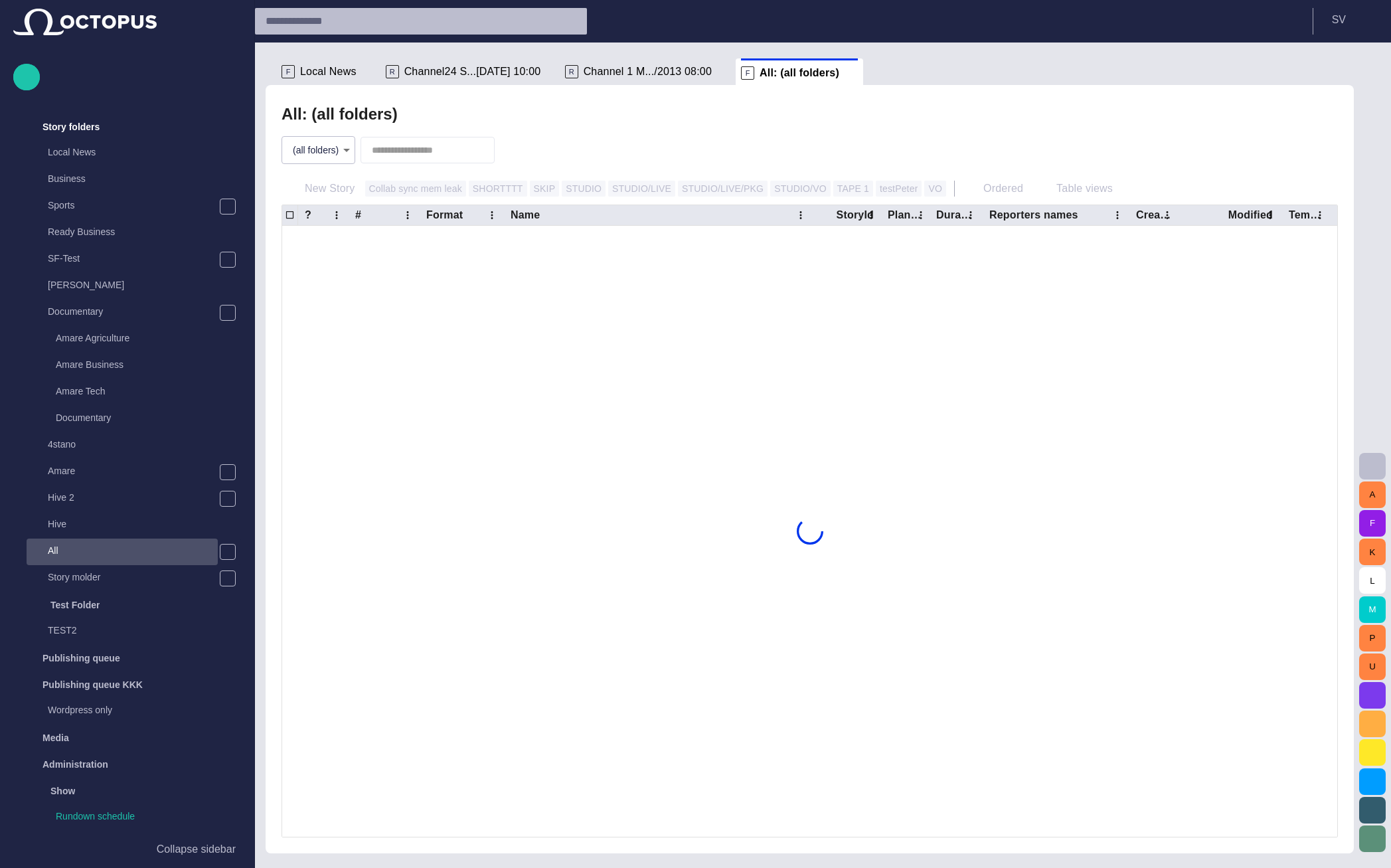
scroll to position [1009, 0]
click at [845, 71] on span at bounding box center [852, 74] width 14 height 14
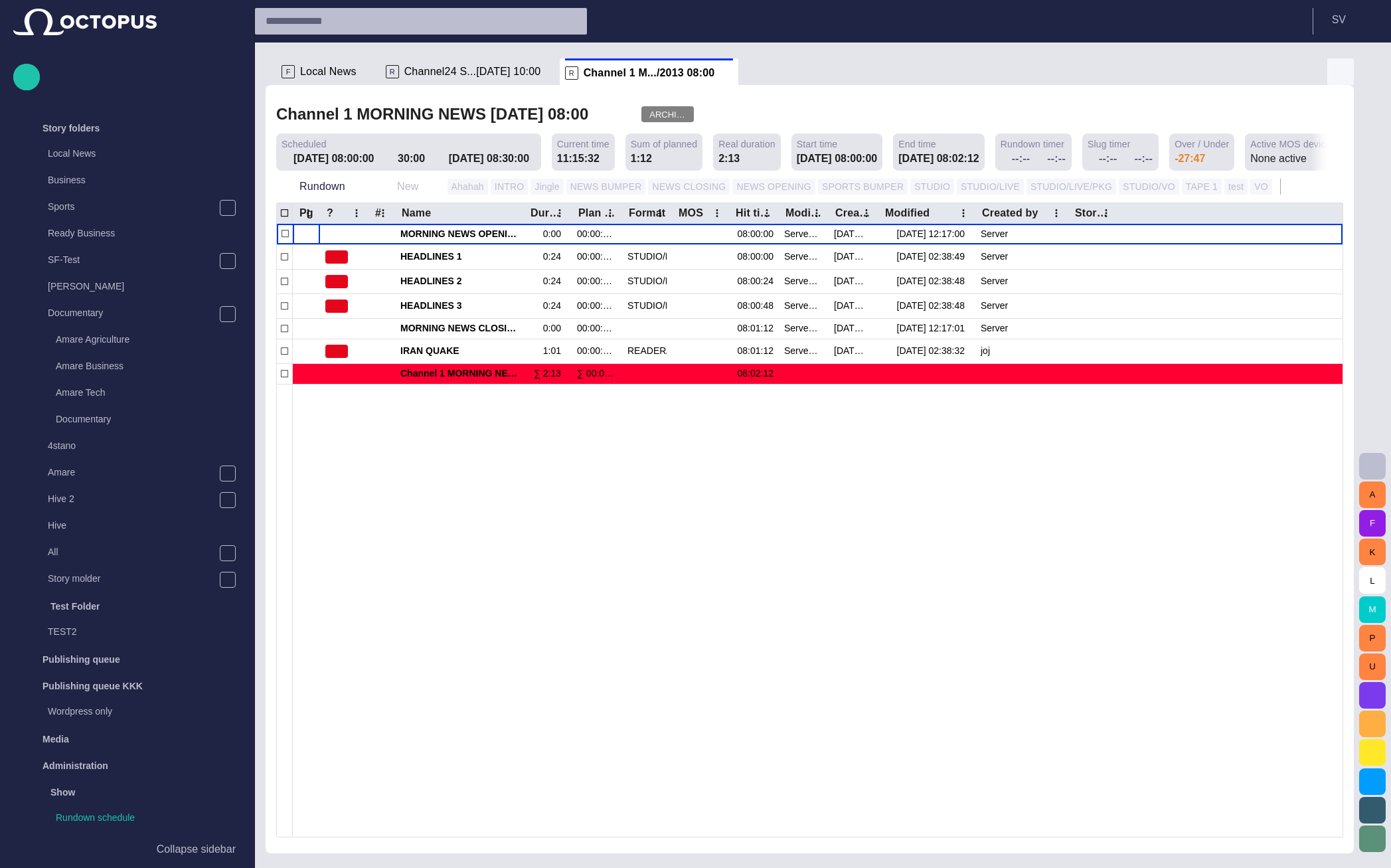
click at [1339, 76] on span "button" at bounding box center [1340, 71] width 16 height 16
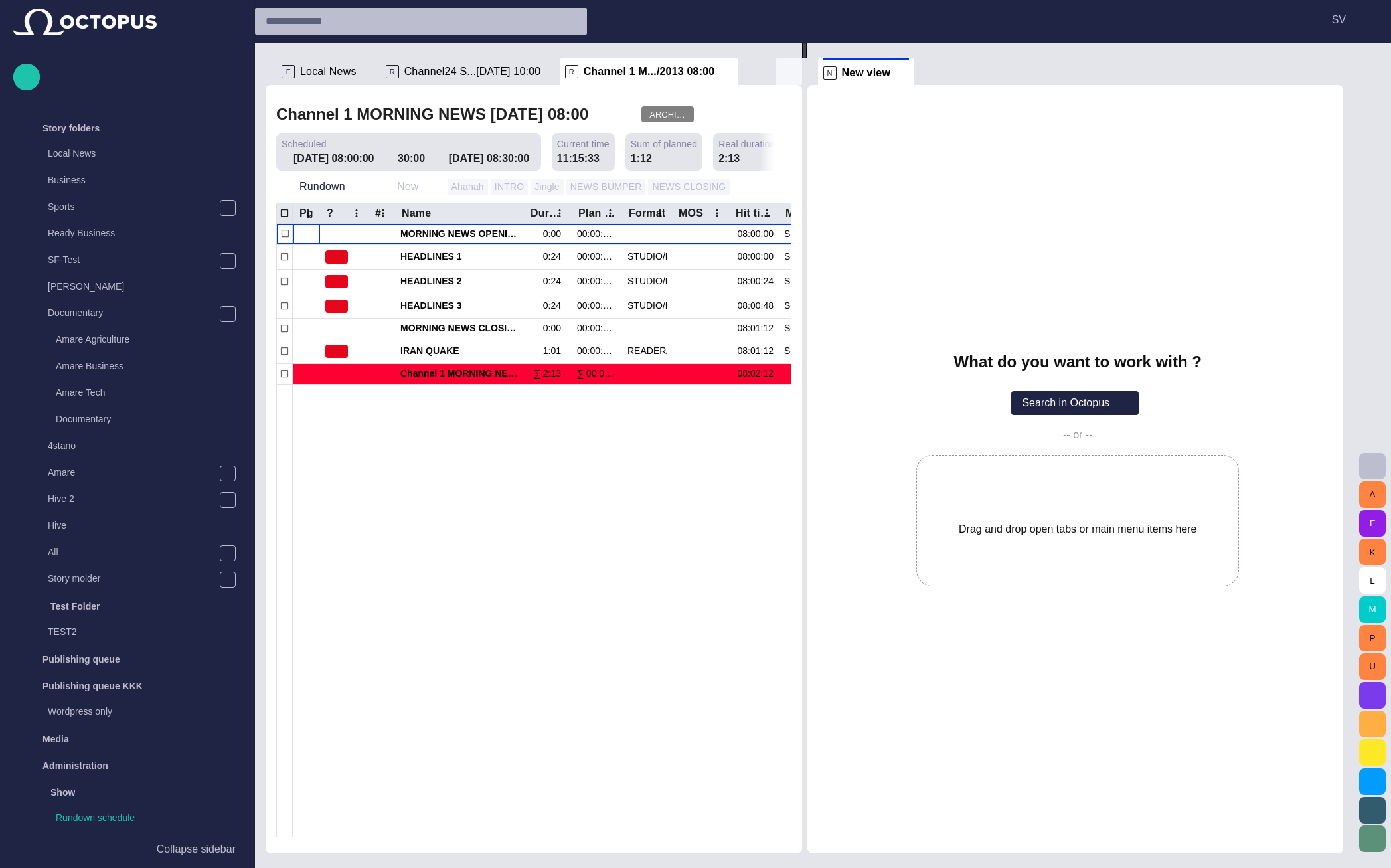
click at [790, 71] on span "button" at bounding box center [789, 71] width 16 height 16
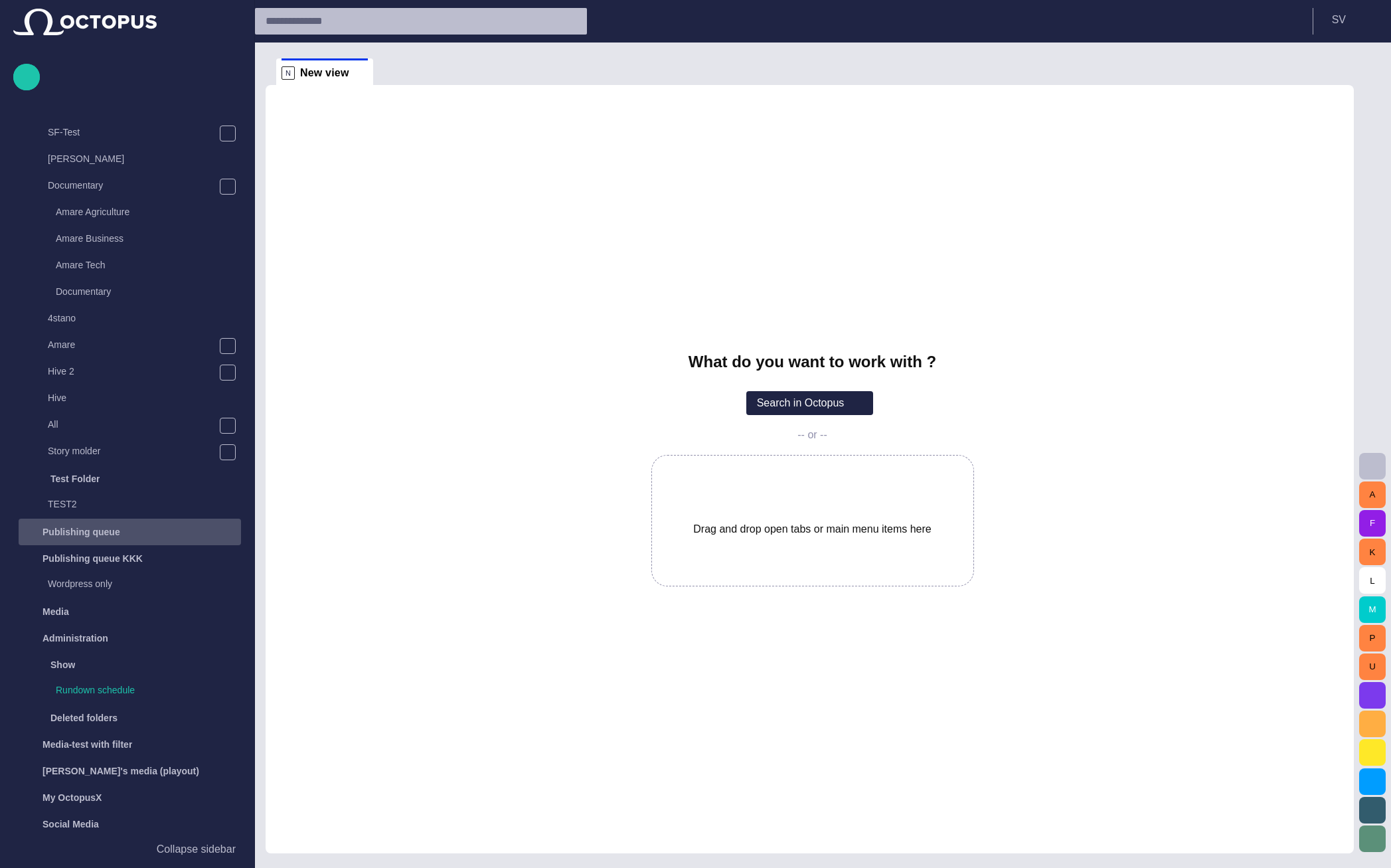
scroll to position [1245, 0]
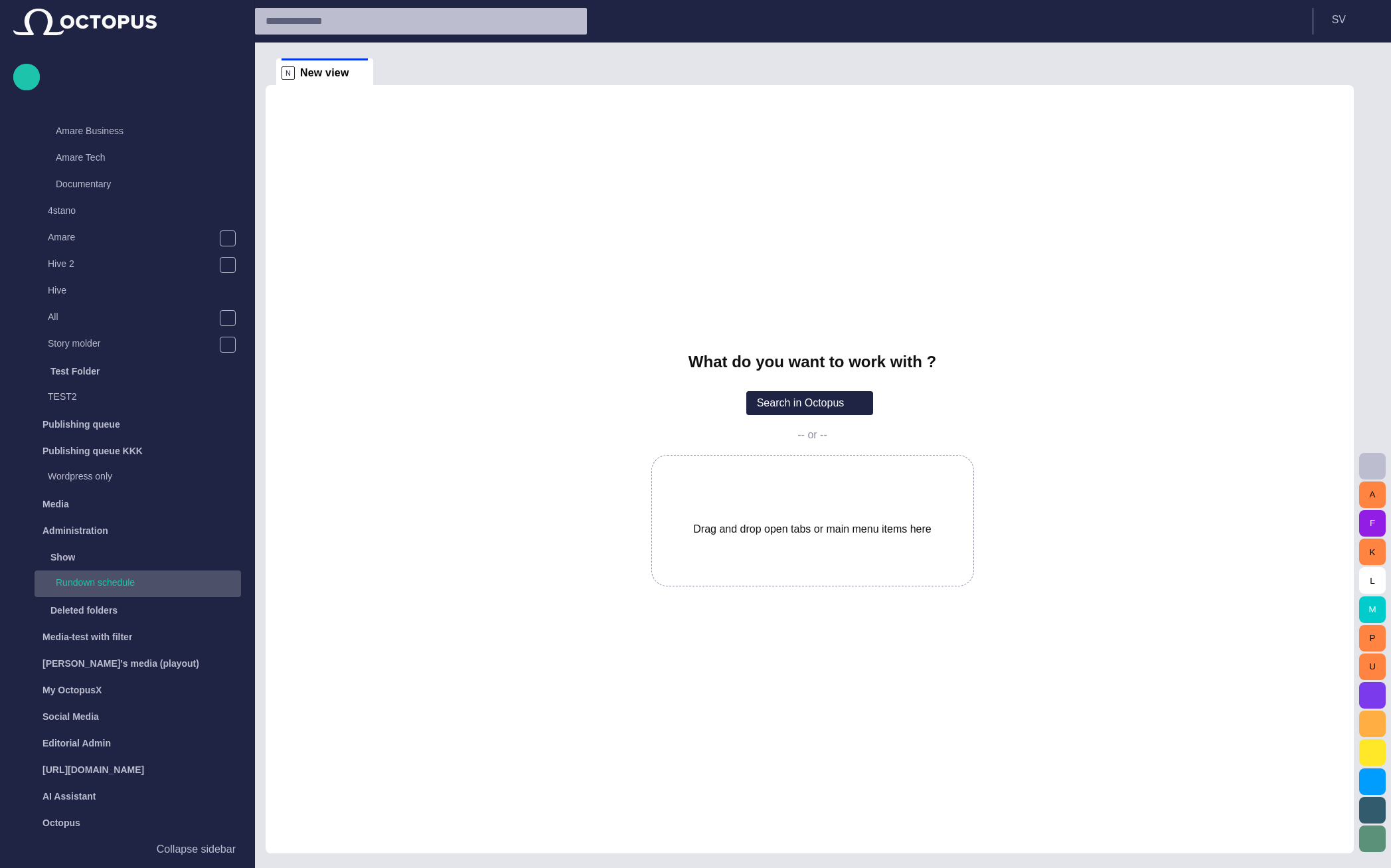
click at [97, 576] on p "Rundown schedule" at bounding box center [148, 582] width 185 height 14
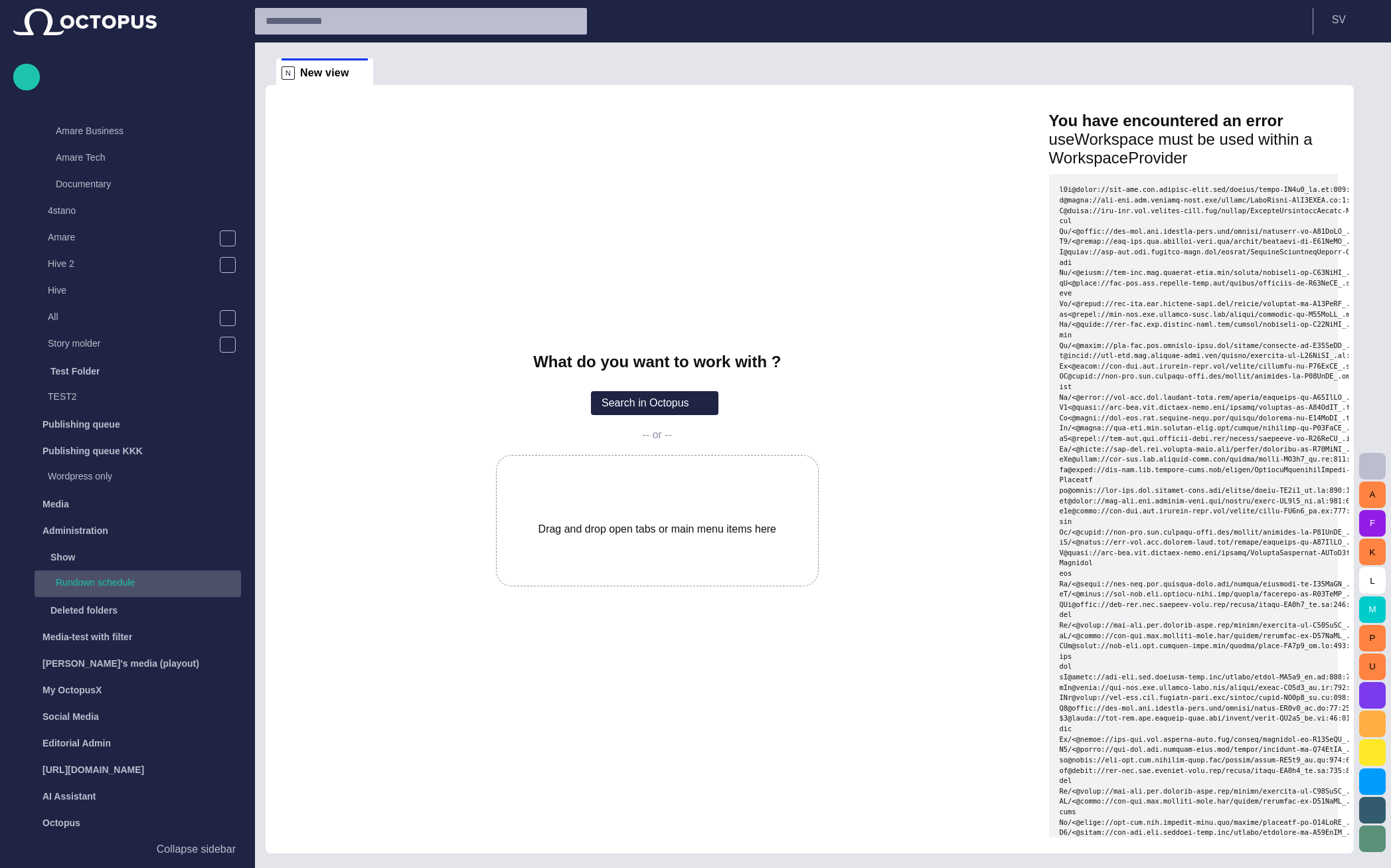
click at [96, 581] on p "Rundown schedule" at bounding box center [148, 582] width 185 height 14
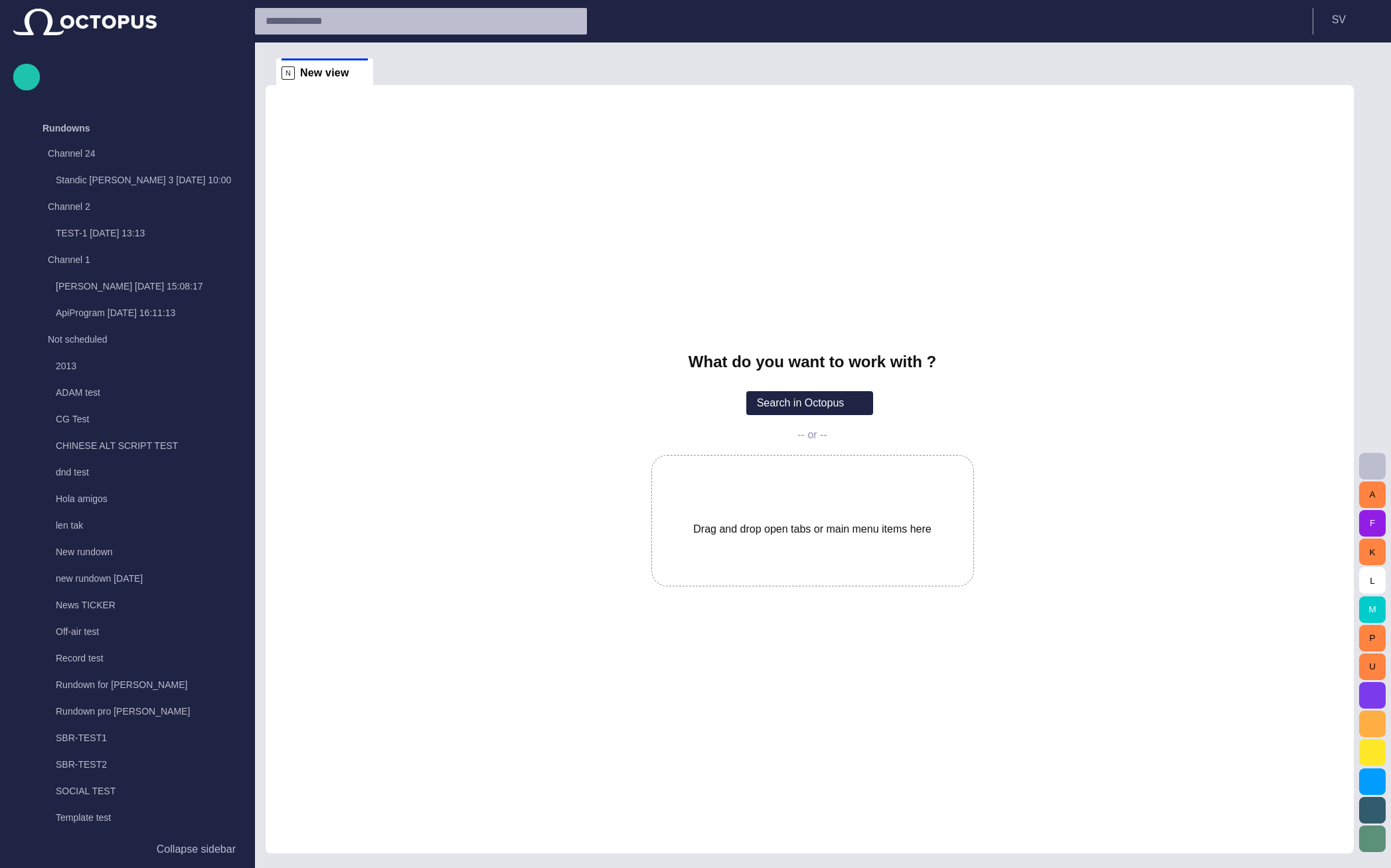
scroll to position [1245, 0]
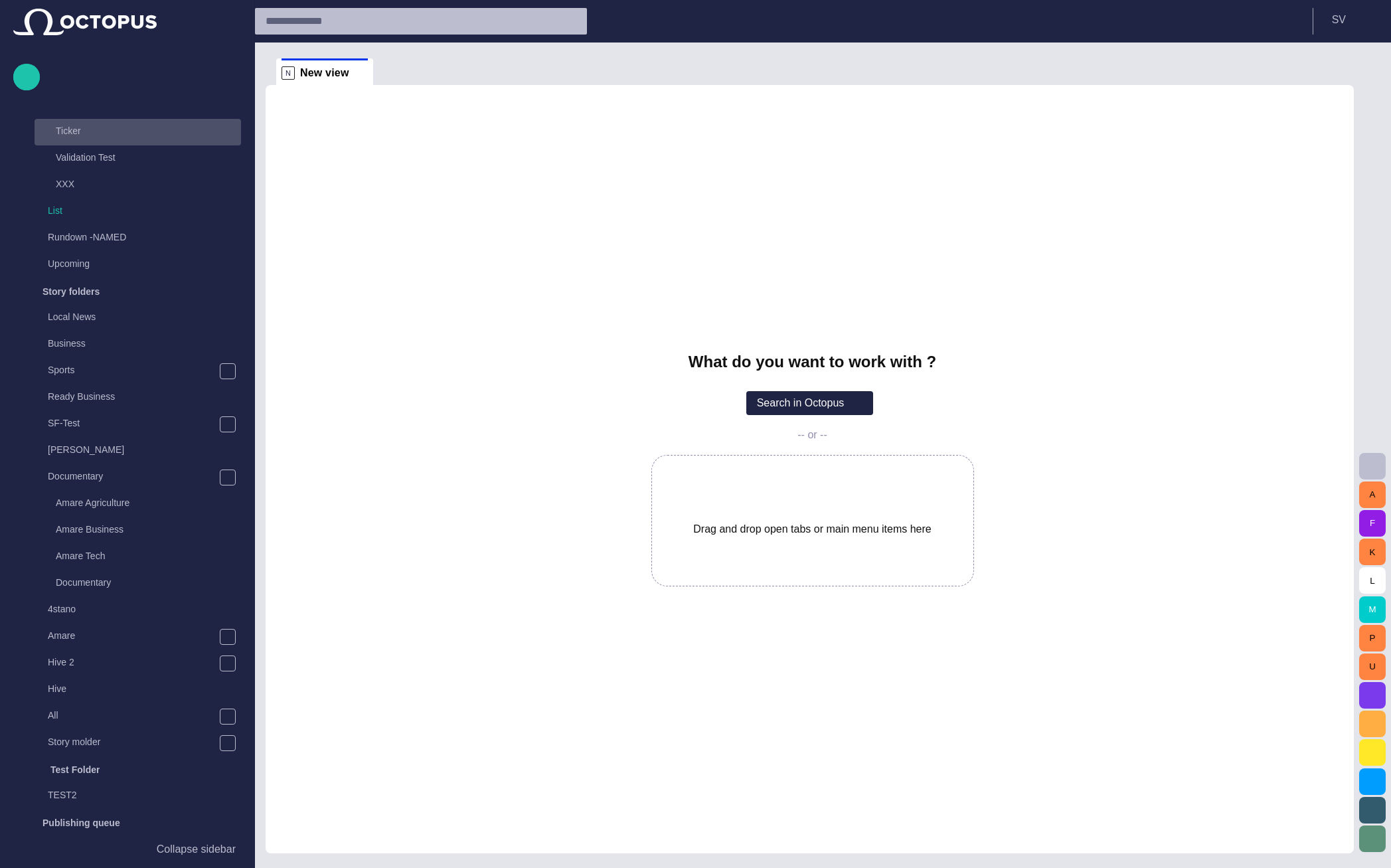
click at [125, 125] on p "Ticker" at bounding box center [148, 131] width 185 height 14
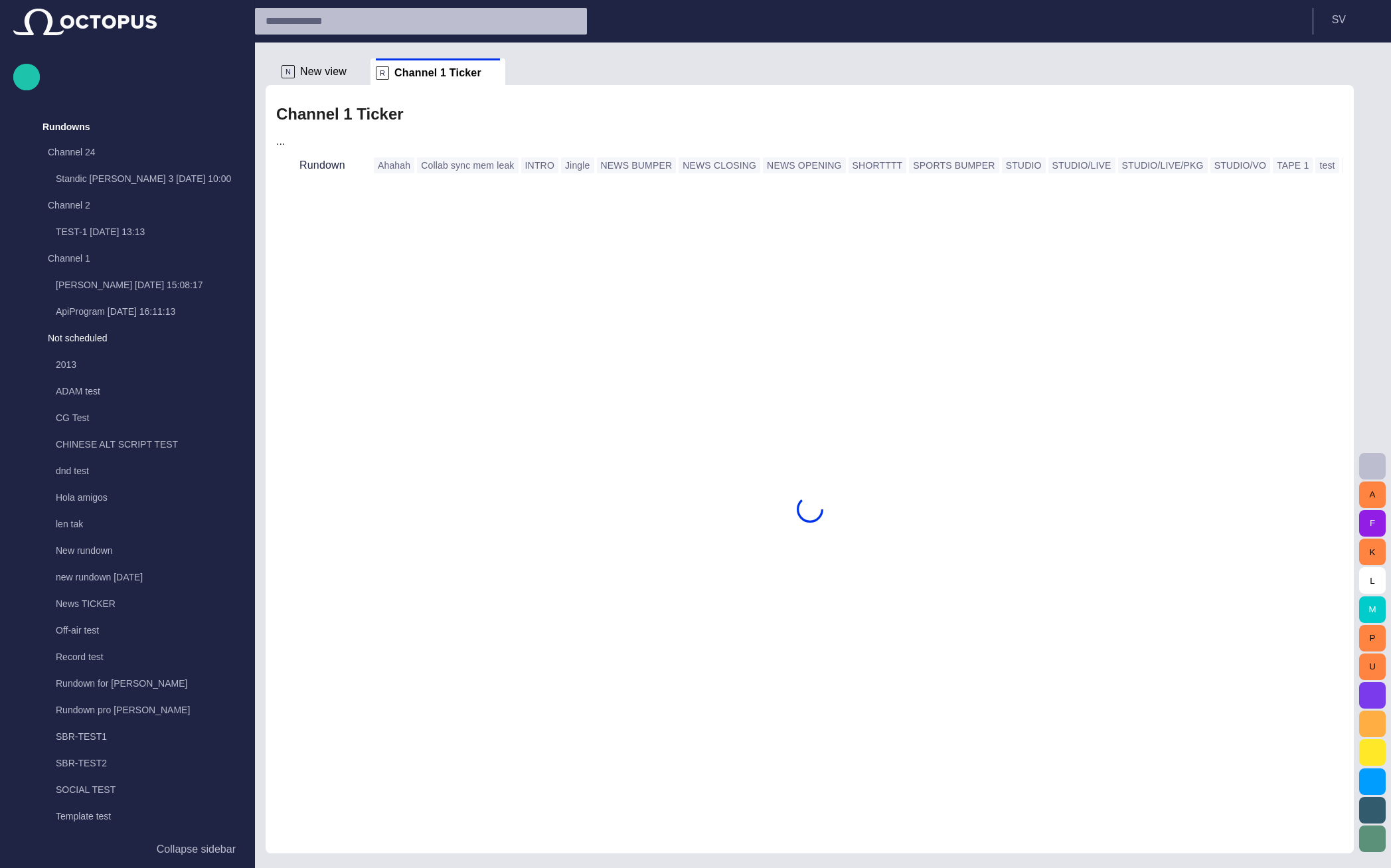
scroll to position [0, 0]
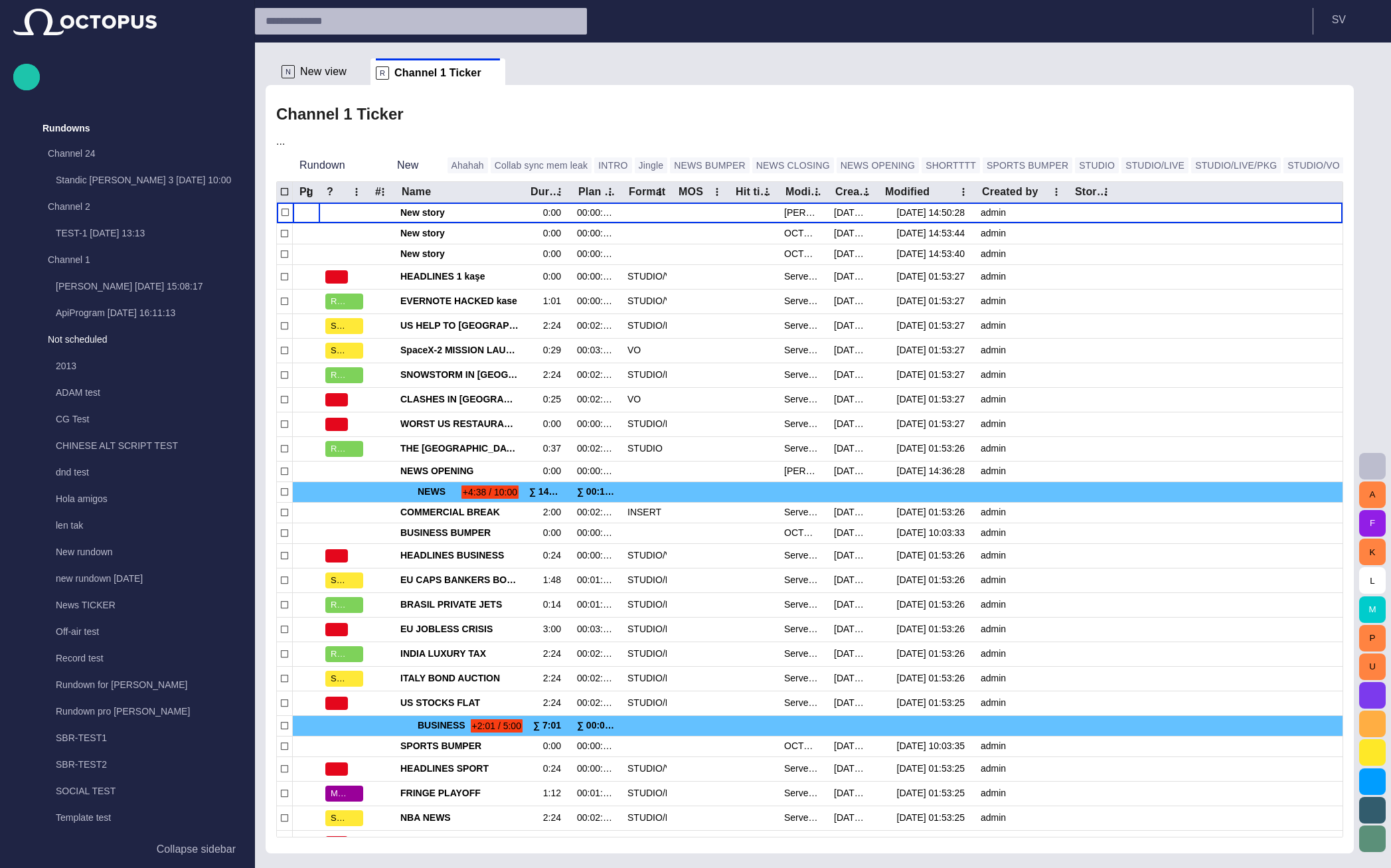
click at [299, 69] on div "N New view" at bounding box center [314, 72] width 65 height 14
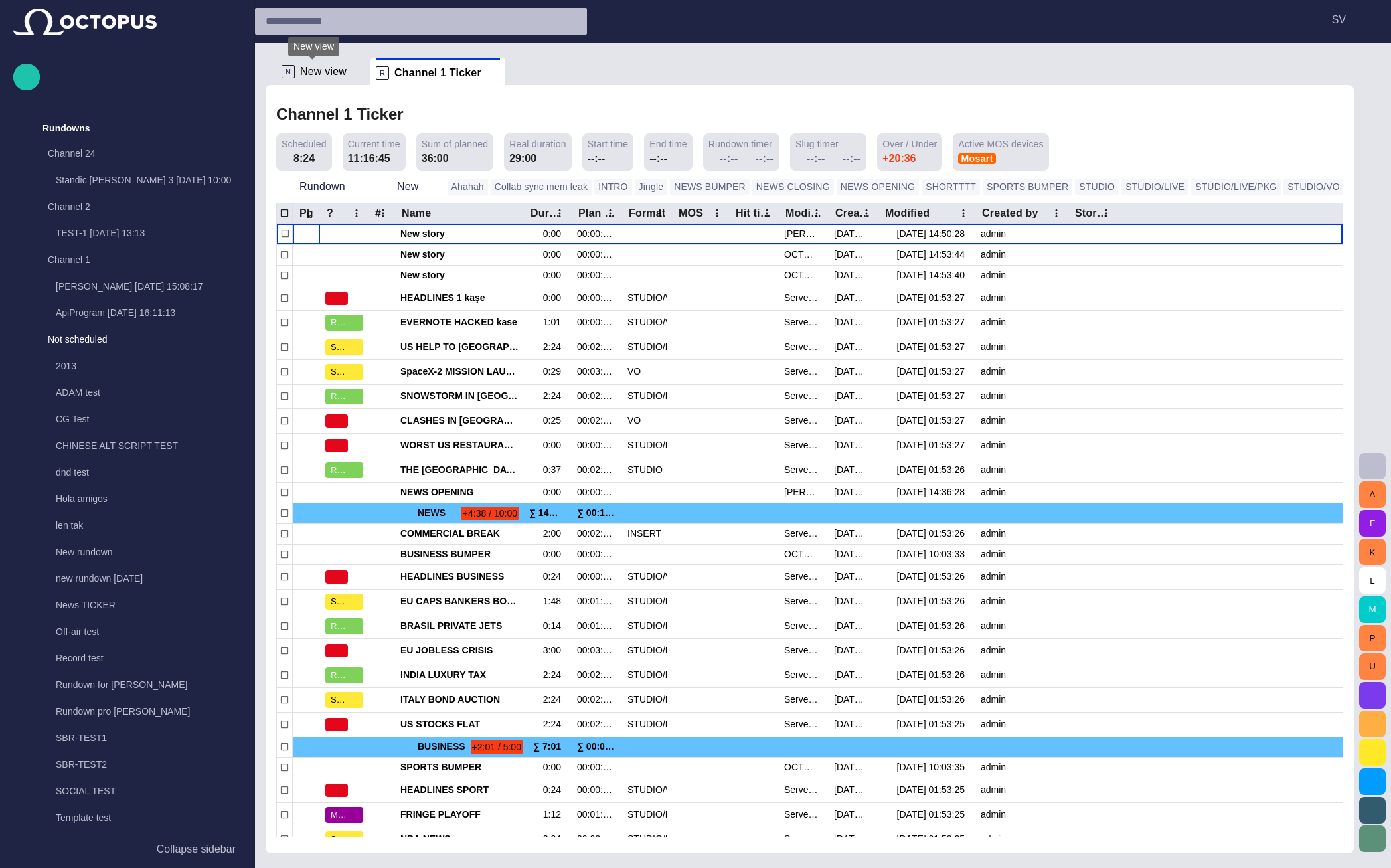
click at [329, 69] on span "New view" at bounding box center [323, 72] width 47 height 14
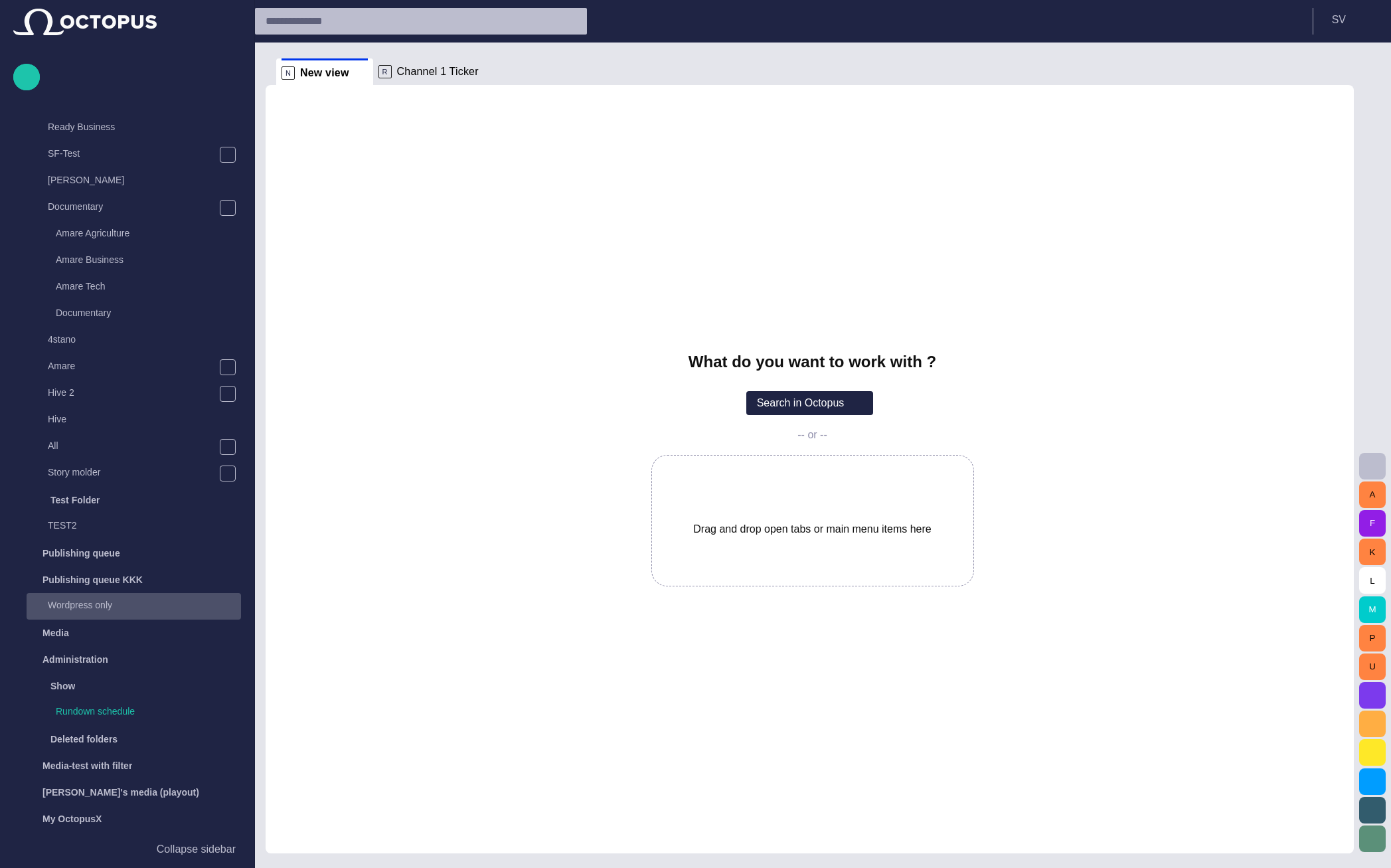
scroll to position [1245, 0]
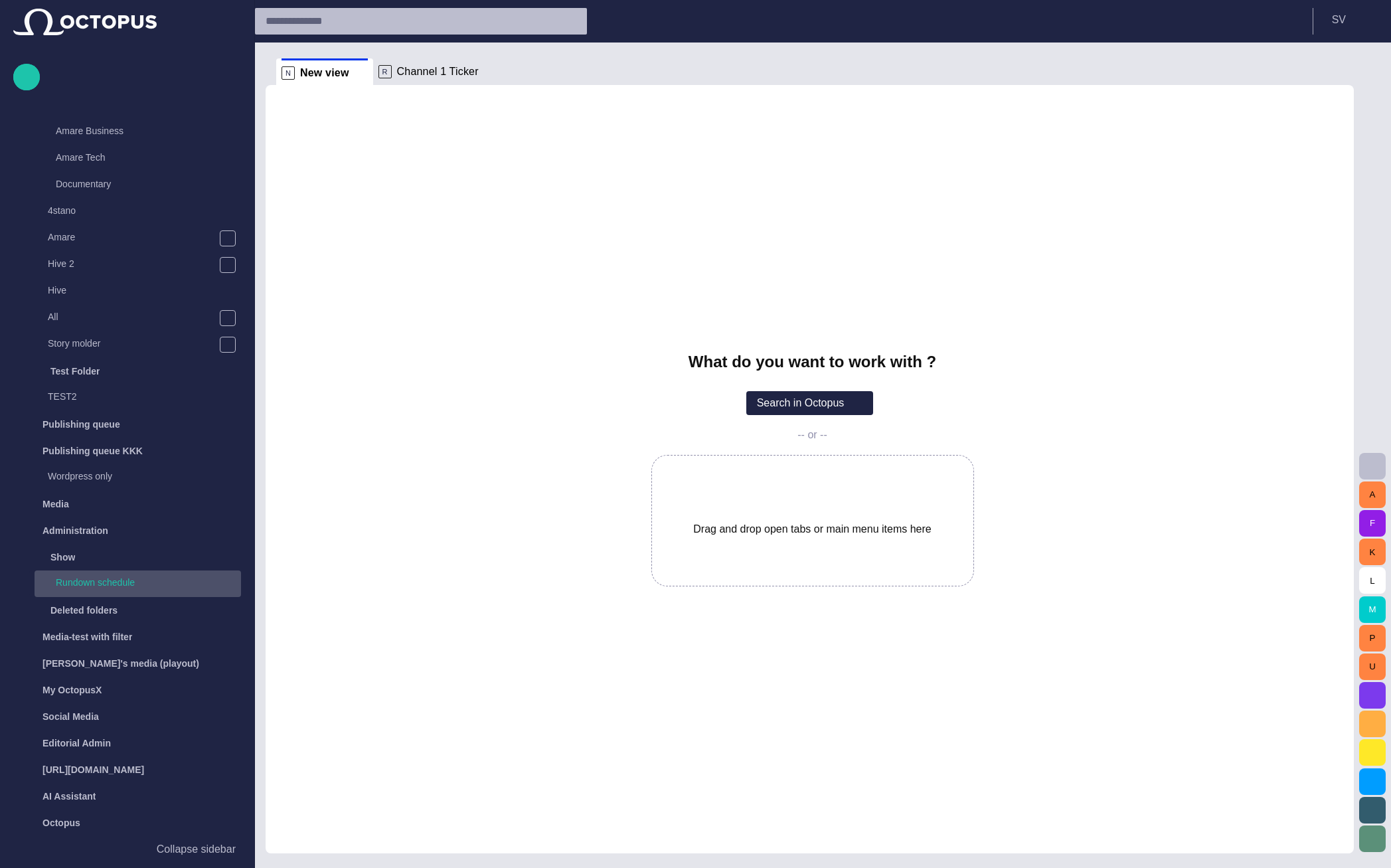
click at [130, 581] on p "Rundown schedule" at bounding box center [148, 582] width 185 height 14
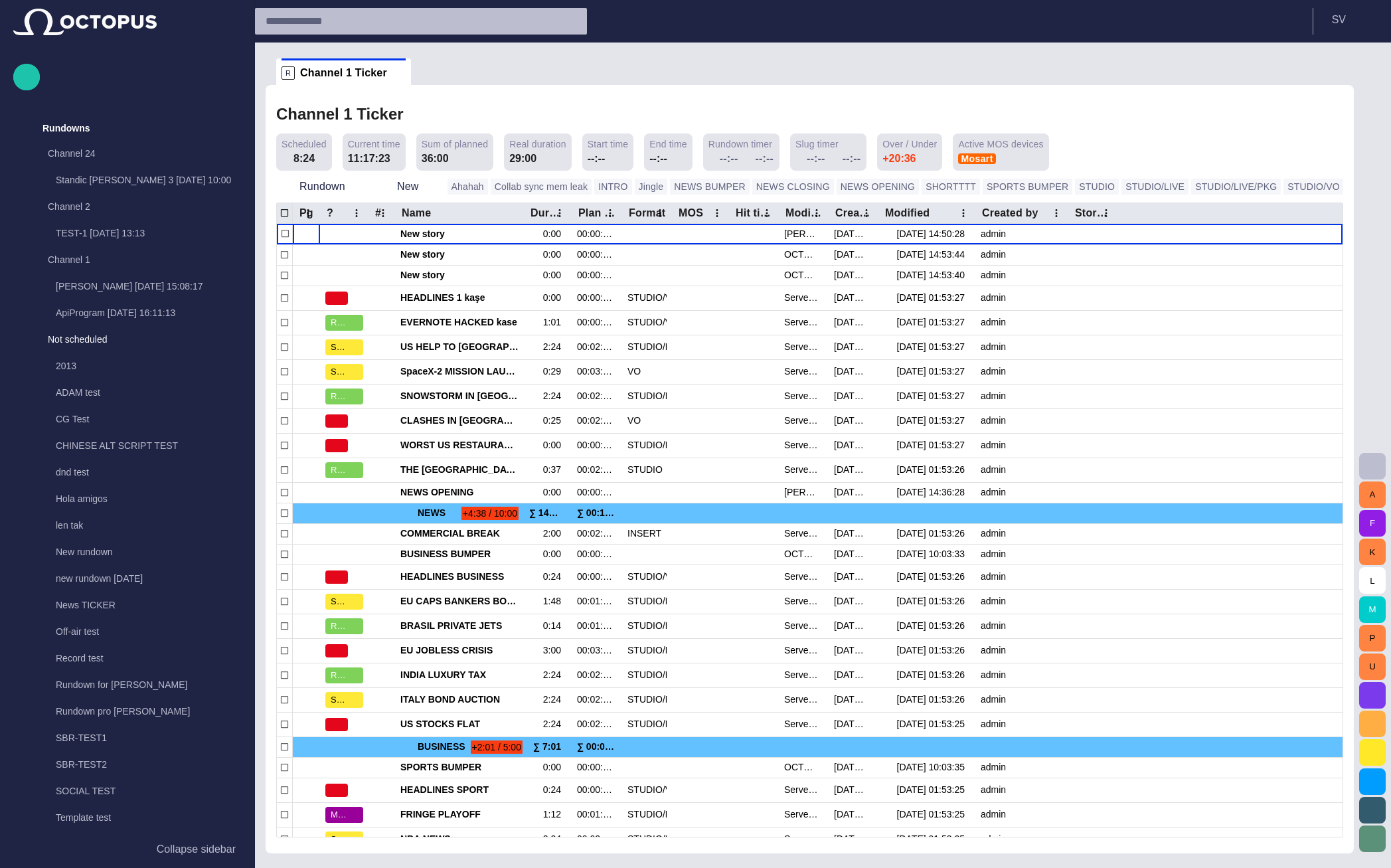
scroll to position [1245, 0]
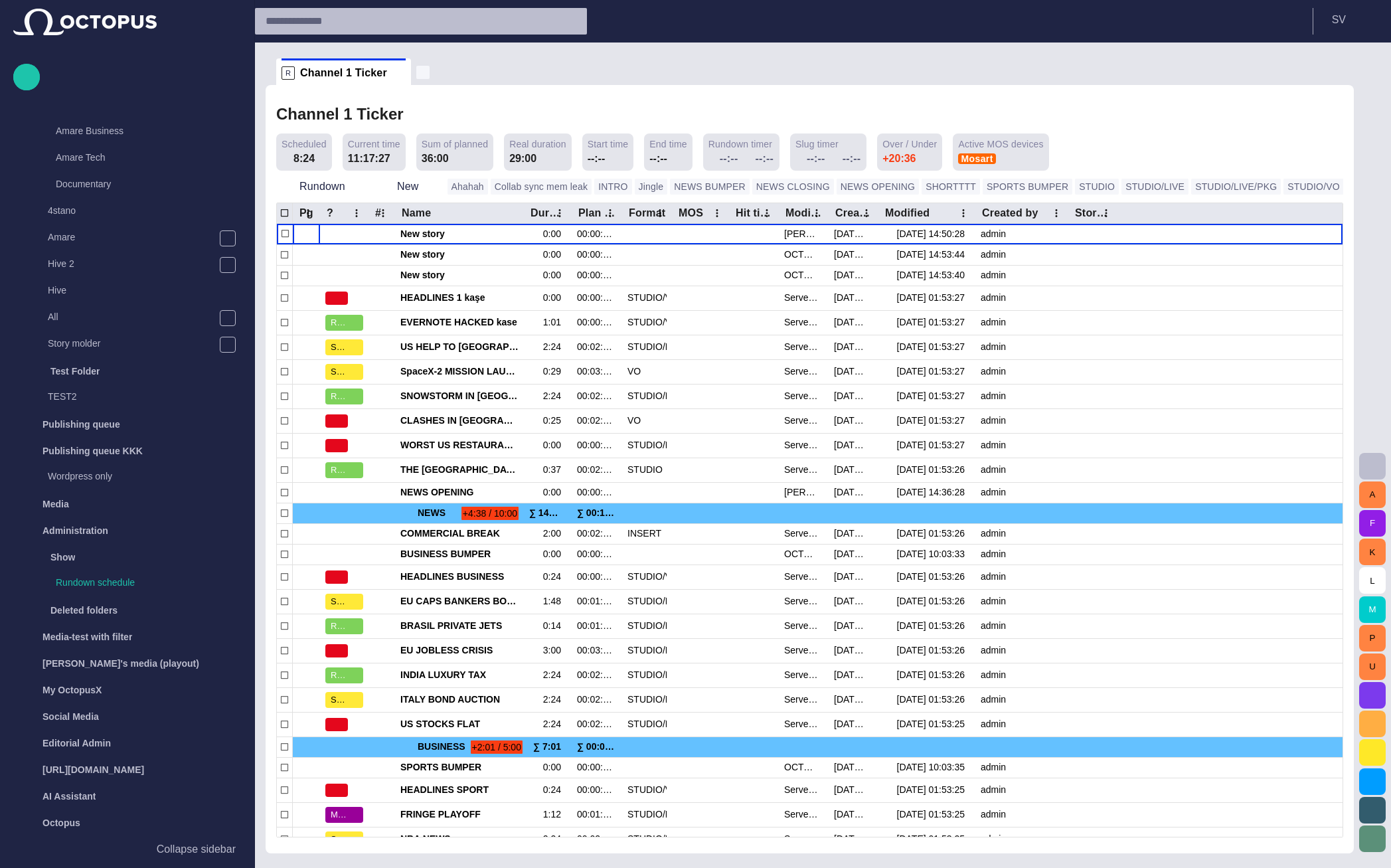
click at [416, 74] on span "button" at bounding box center [423, 73] width 14 height 14
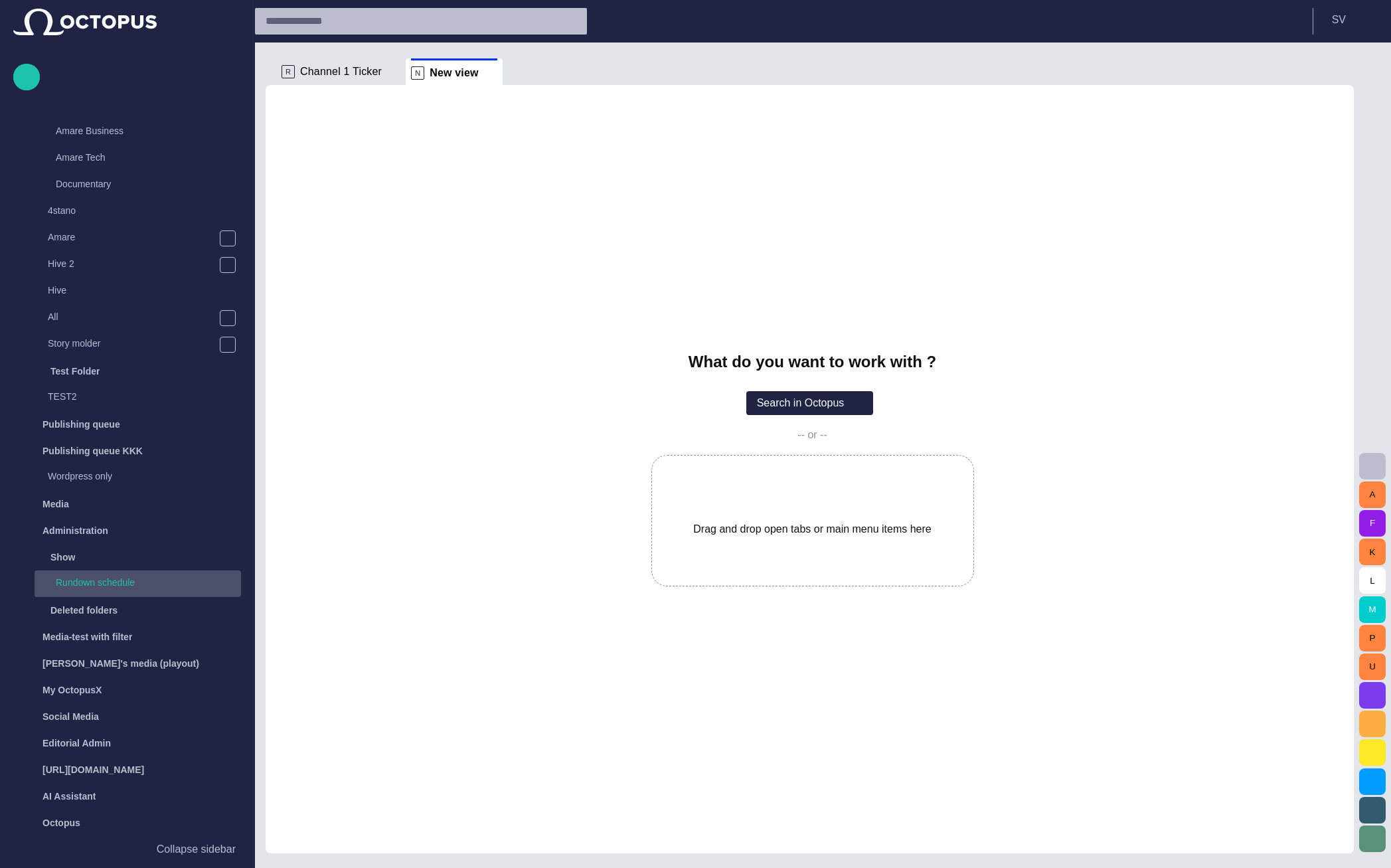
click at [119, 581] on p "Rundown schedule" at bounding box center [148, 582] width 185 height 14
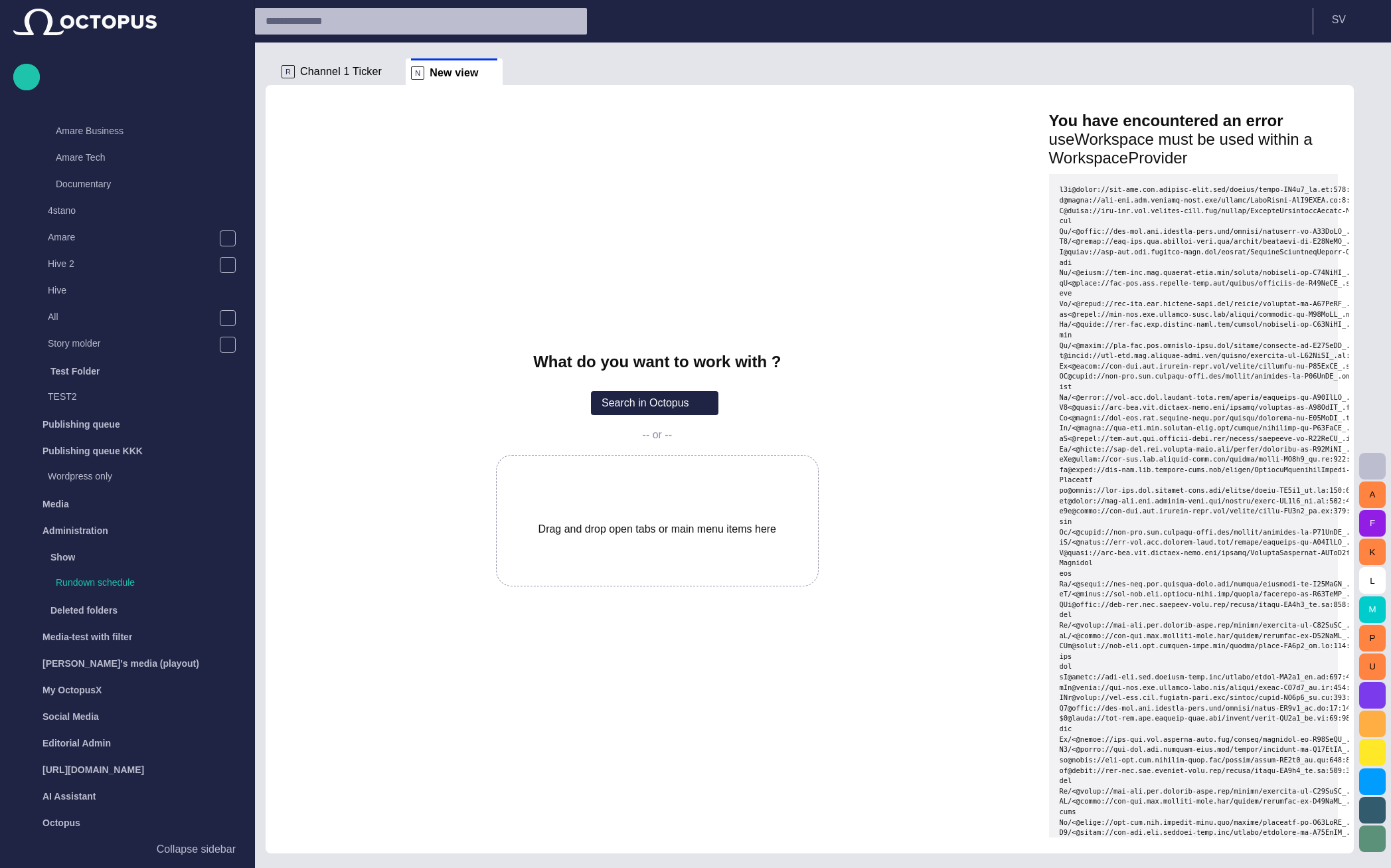
click at [320, 71] on span "Channel 1 Ticker" at bounding box center [341, 72] width 82 height 14
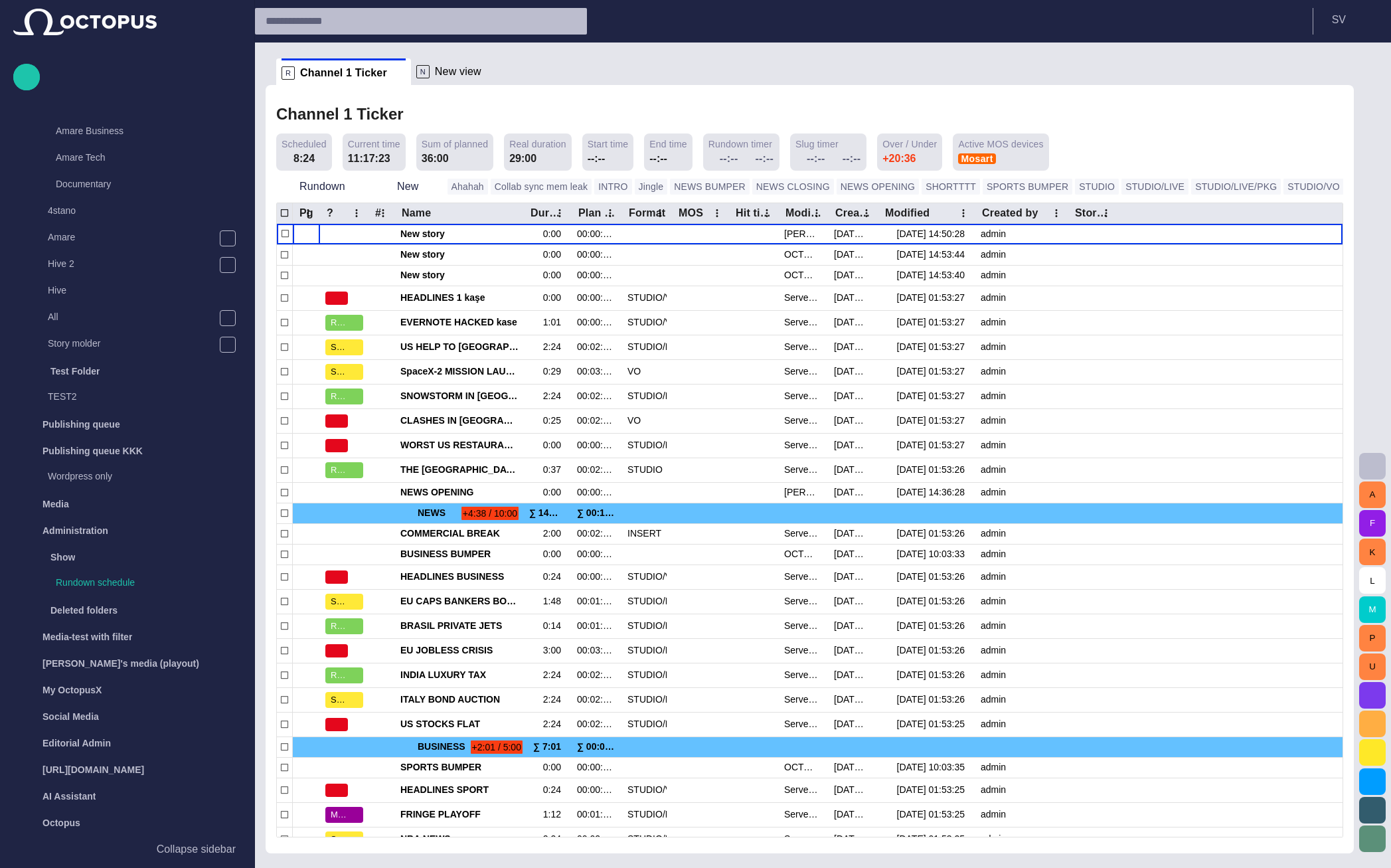
click at [1005, 128] on div "Channel 1 Ticker" at bounding box center [810, 115] width 1067 height 27
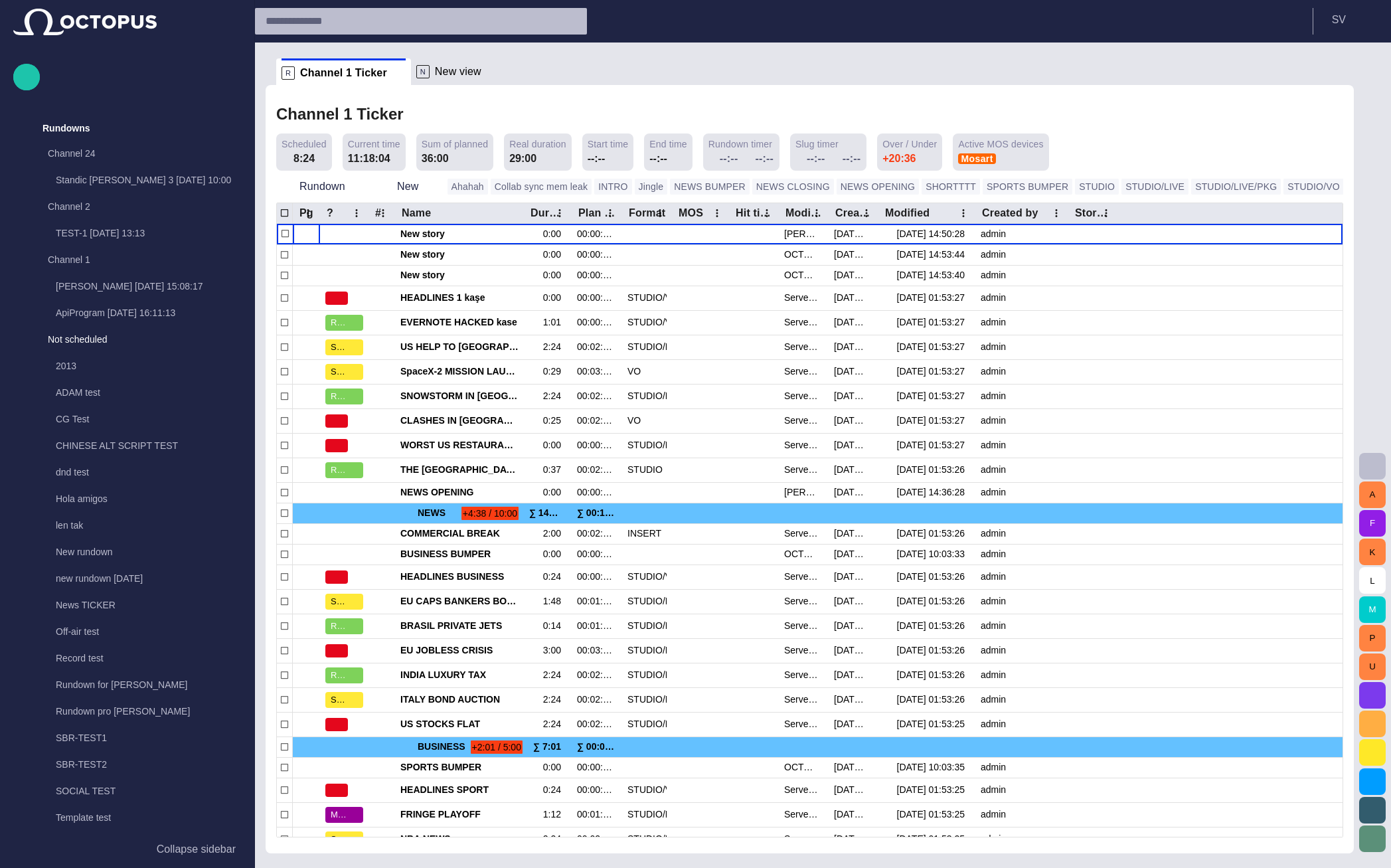
scroll to position [558, 0]
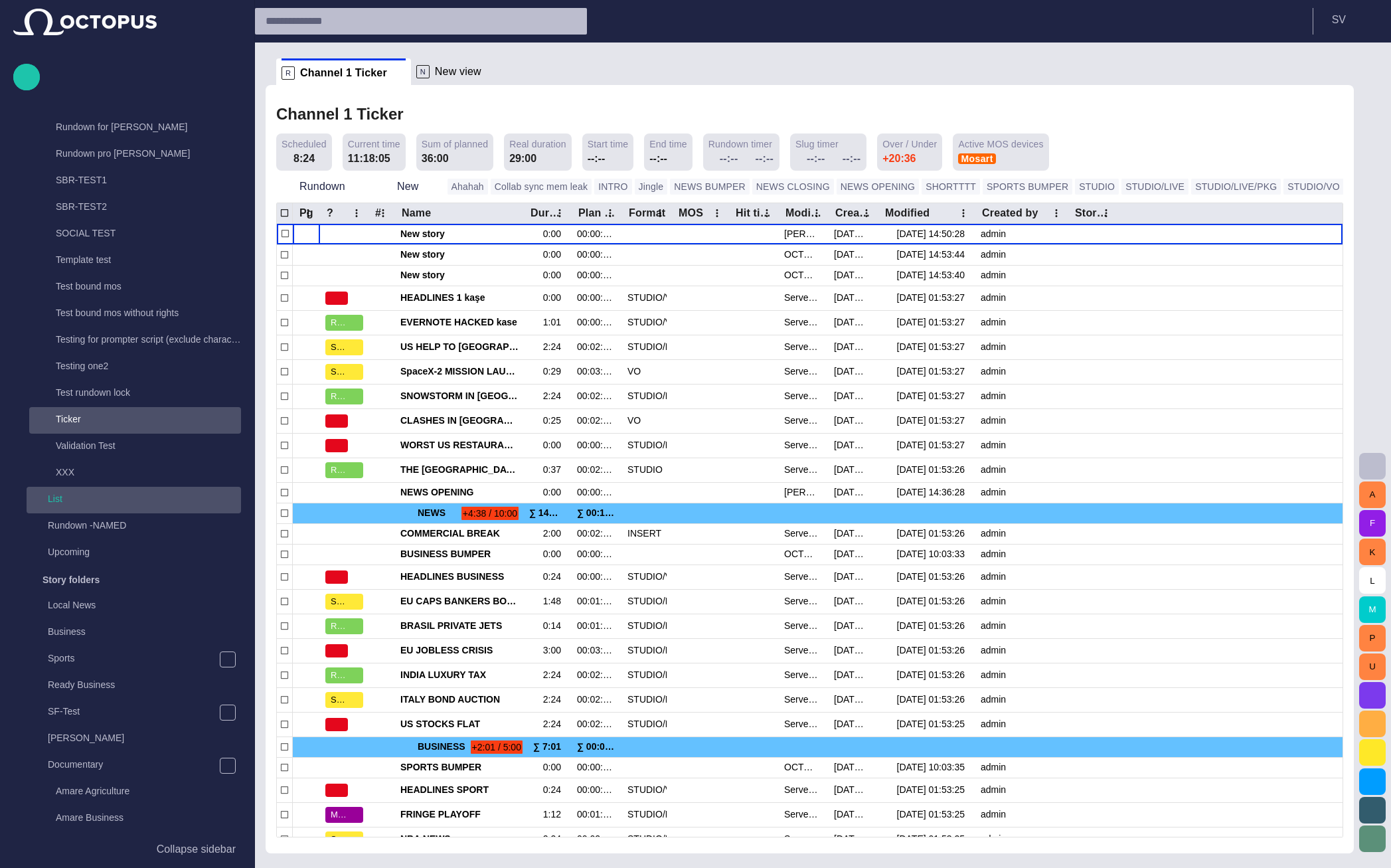
click at [87, 497] on p "List" at bounding box center [145, 499] width 194 height 14
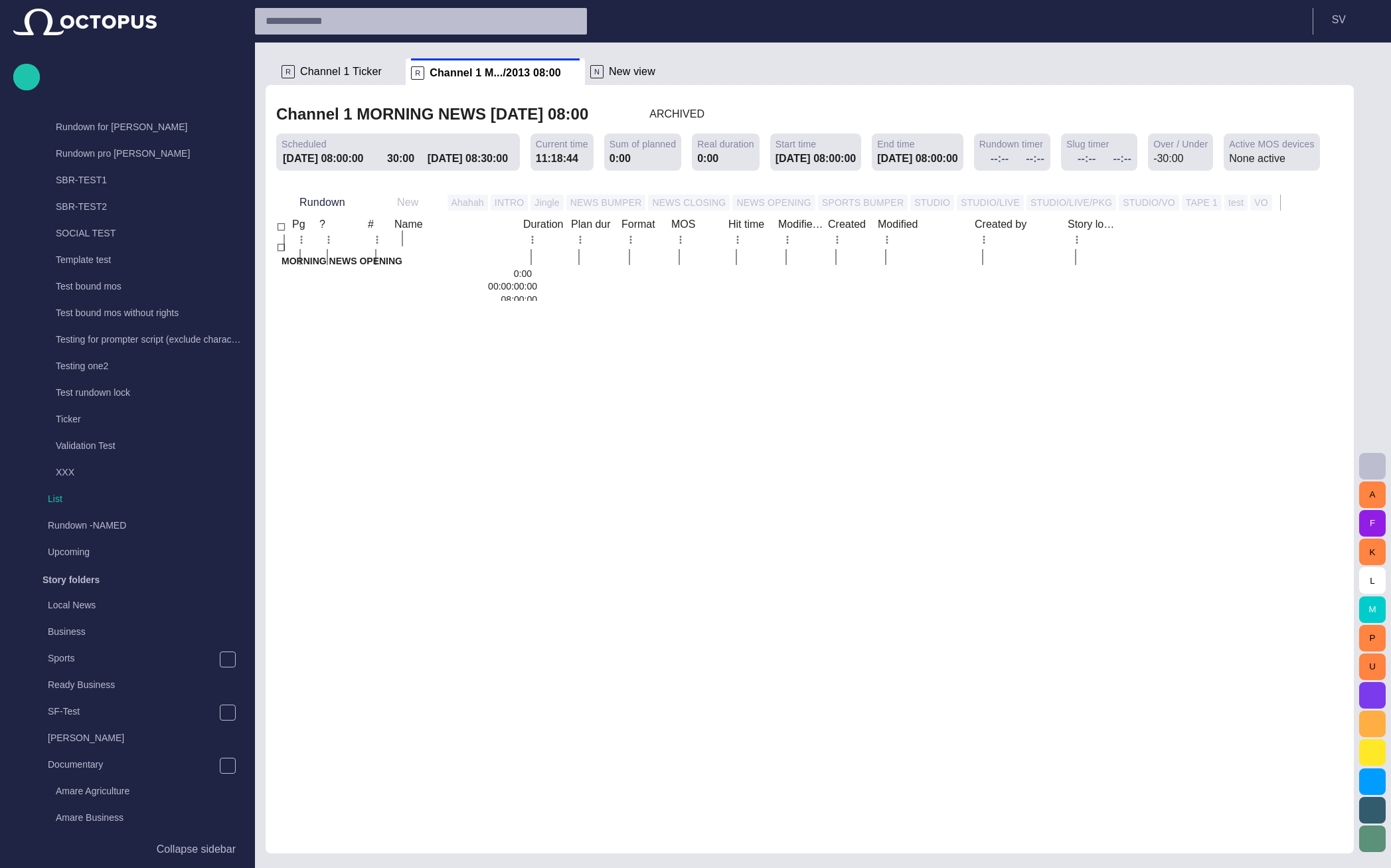
click at [611, 69] on span "New view" at bounding box center [632, 72] width 47 height 14
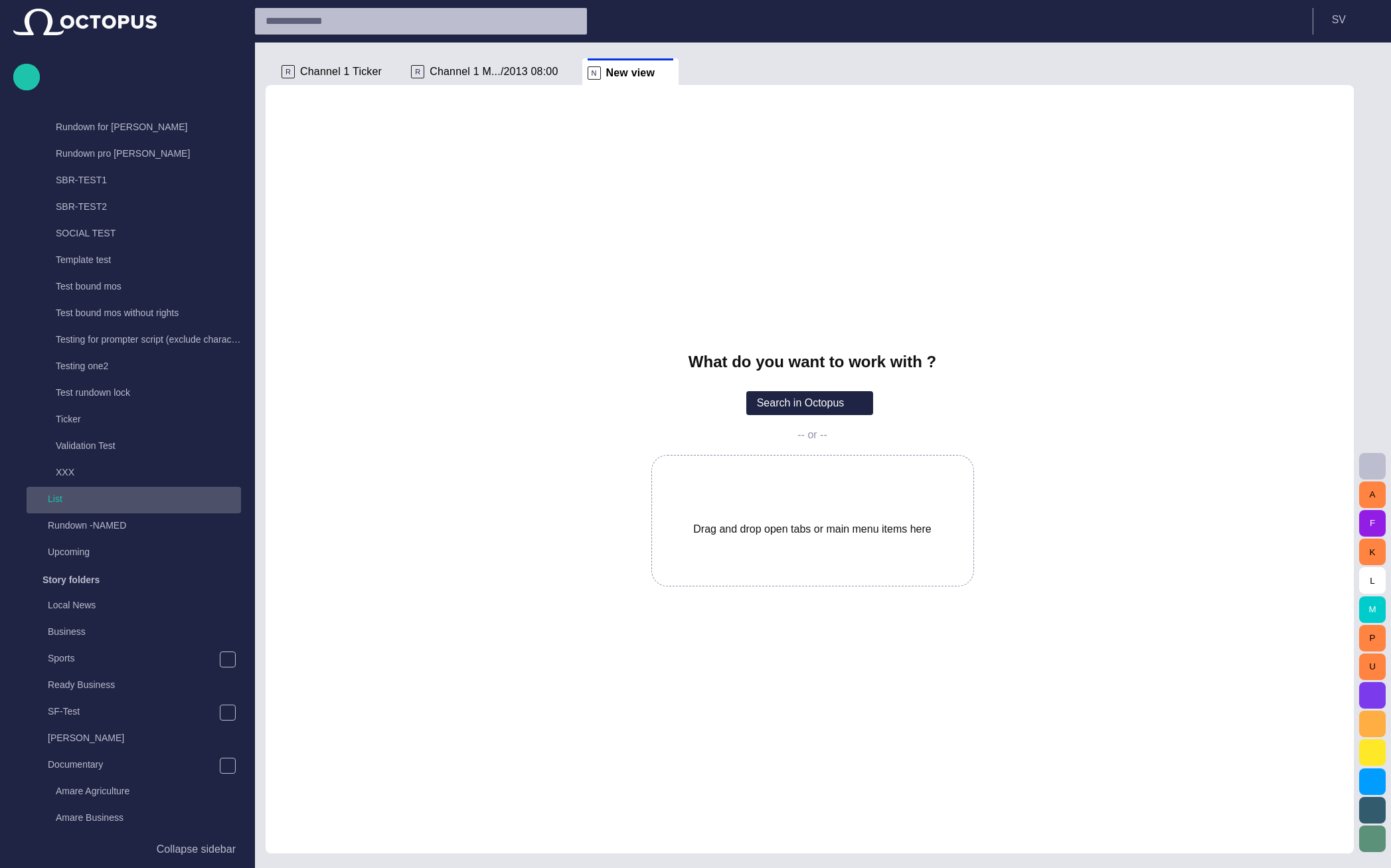
click at [128, 503] on p "List" at bounding box center [145, 499] width 194 height 14
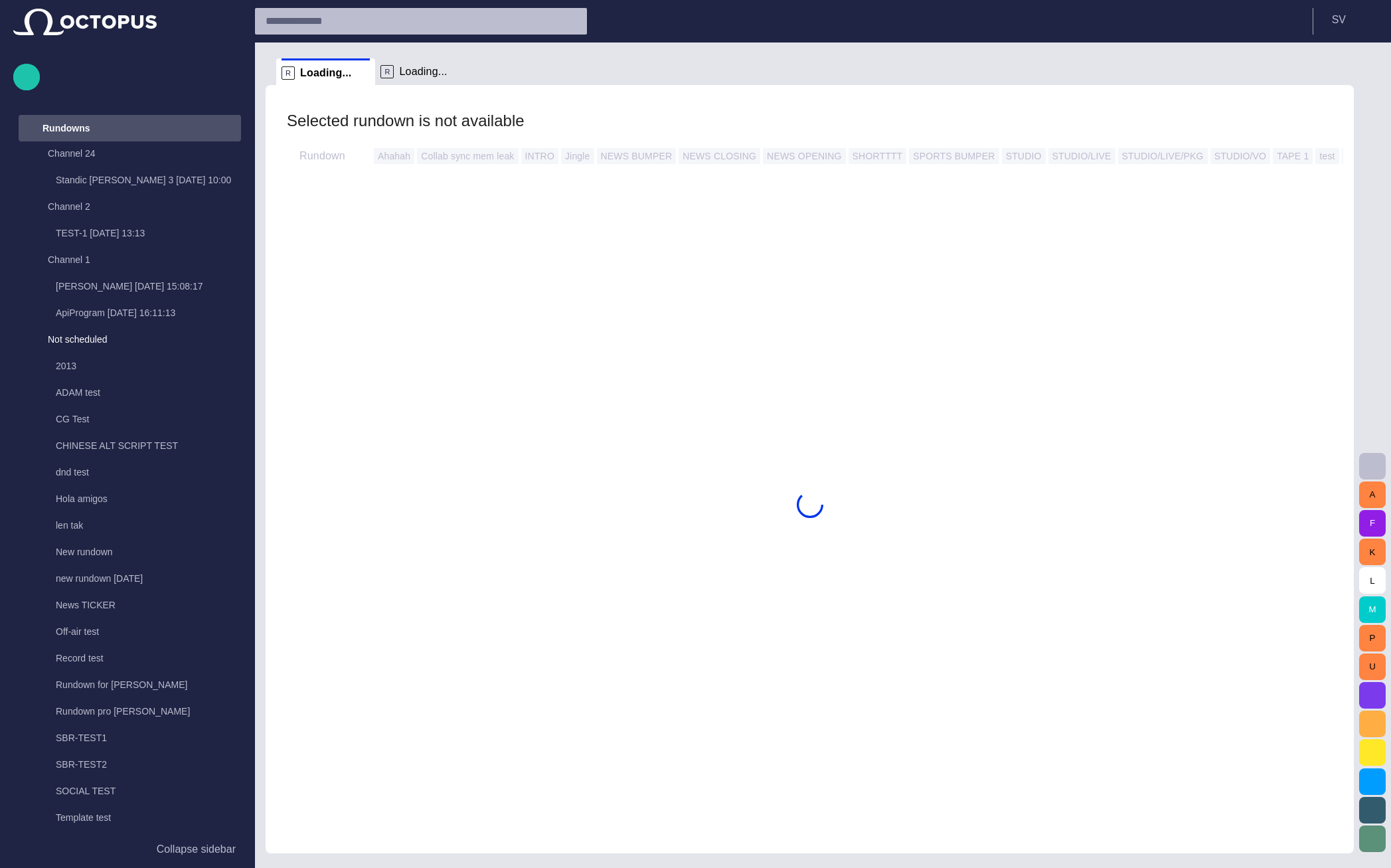
click at [217, 128] on div "main menu" at bounding box center [227, 128] width 26 height 26
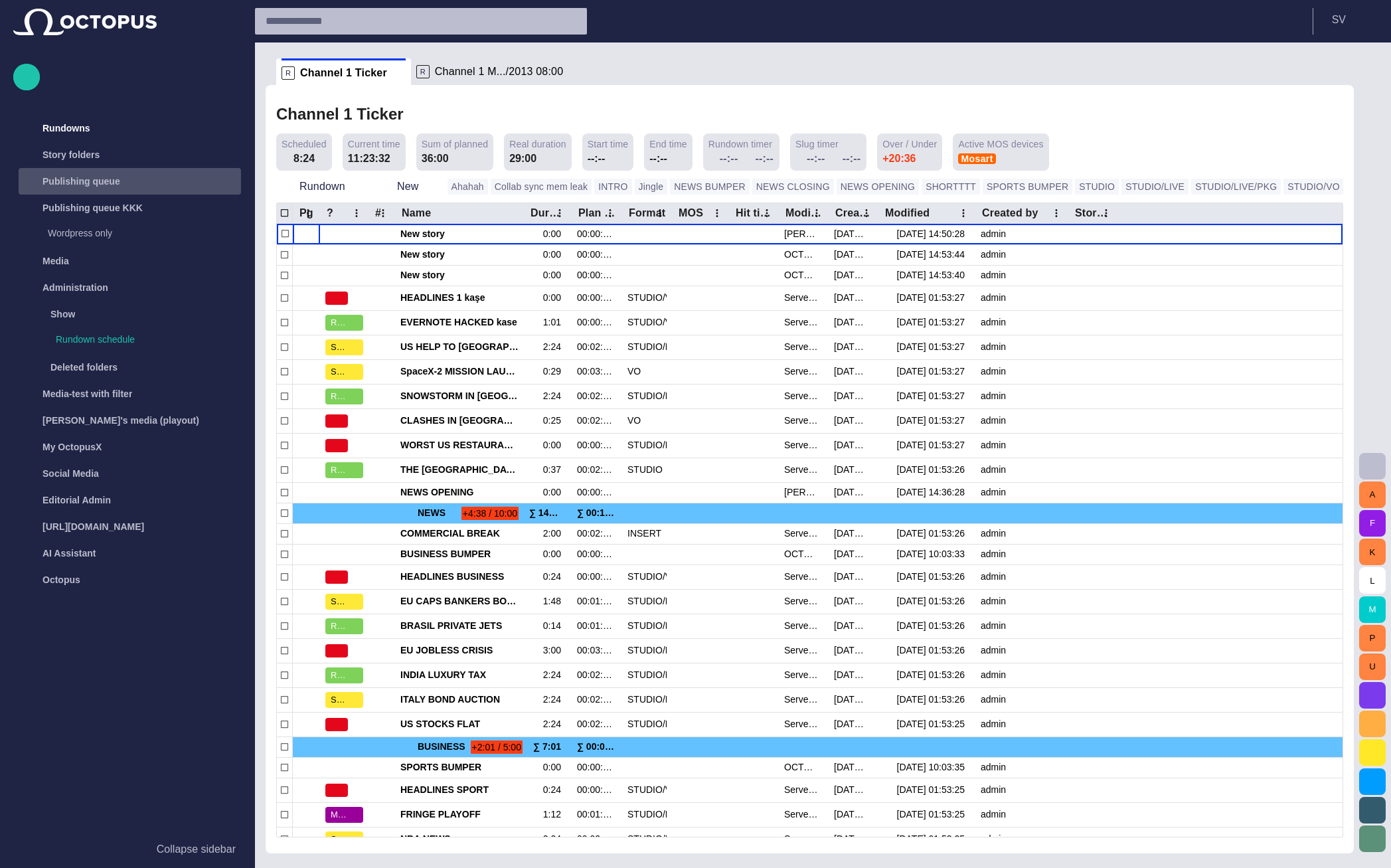
click at [160, 182] on div "Publishing queue" at bounding box center [131, 181] width 220 height 21
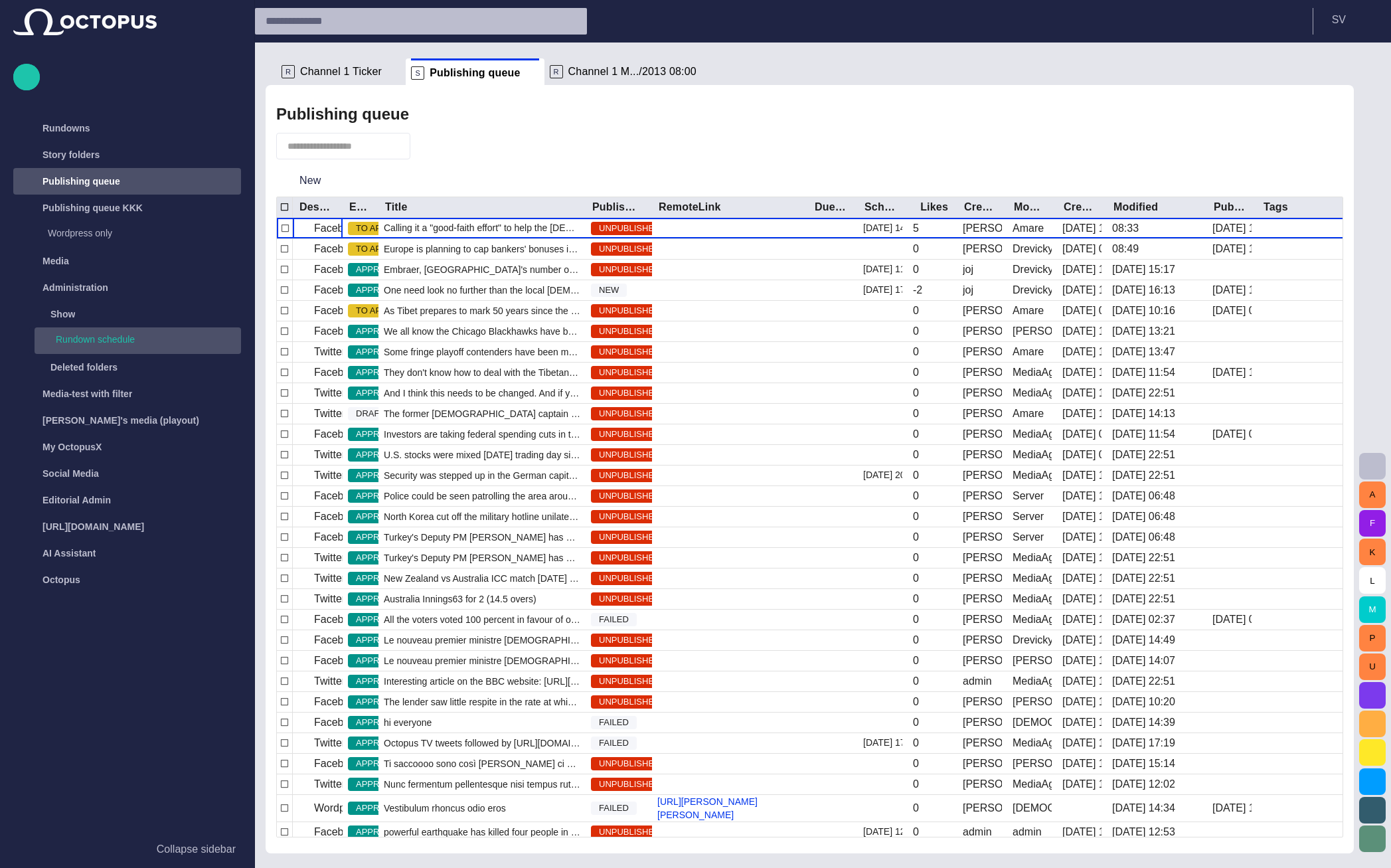
click at [116, 340] on p "Rundown schedule" at bounding box center [148, 339] width 185 height 14
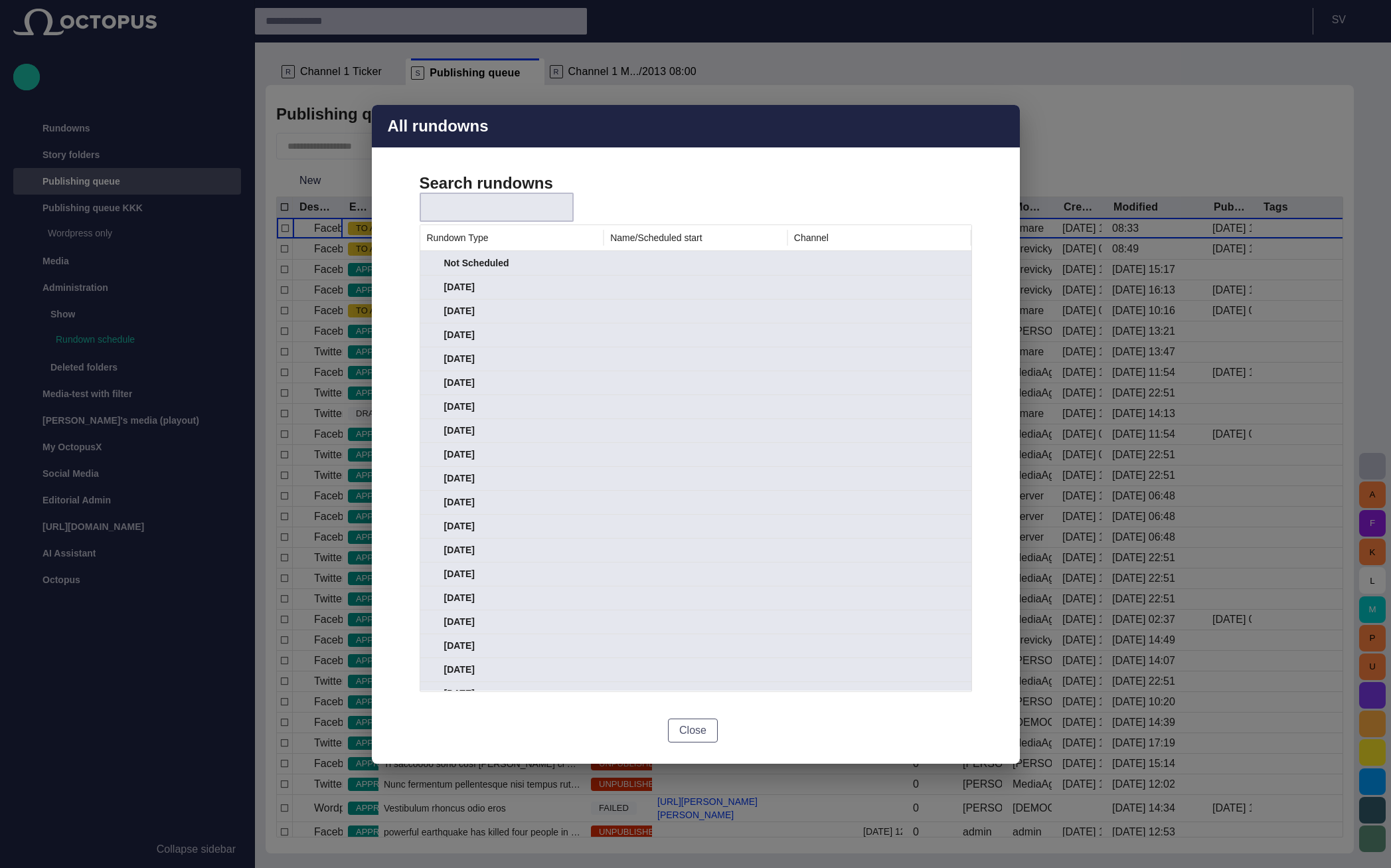
click at [696, 730] on button "Close" at bounding box center [692, 731] width 50 height 24
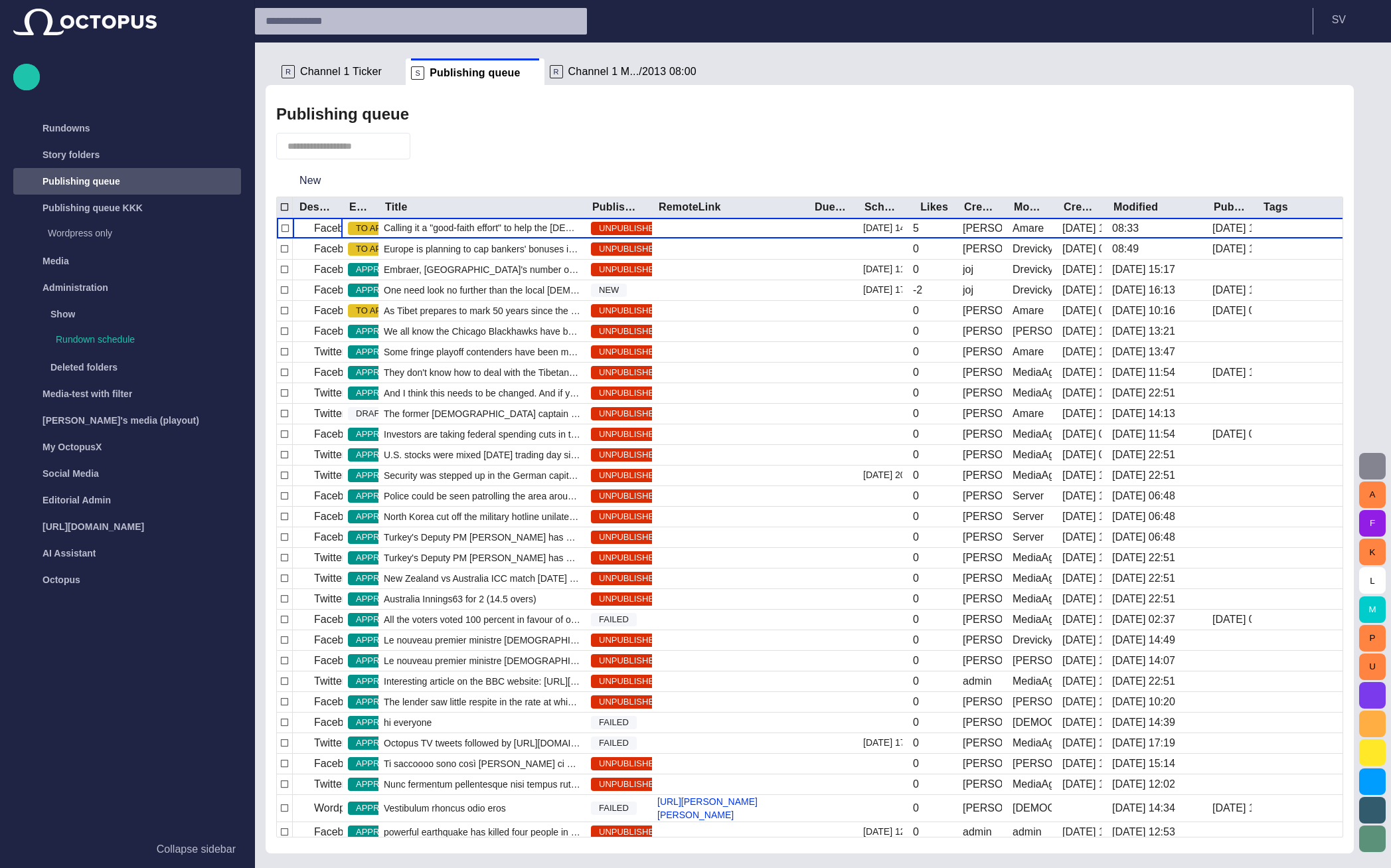
click at [1380, 457] on button "button" at bounding box center [1372, 466] width 26 height 26
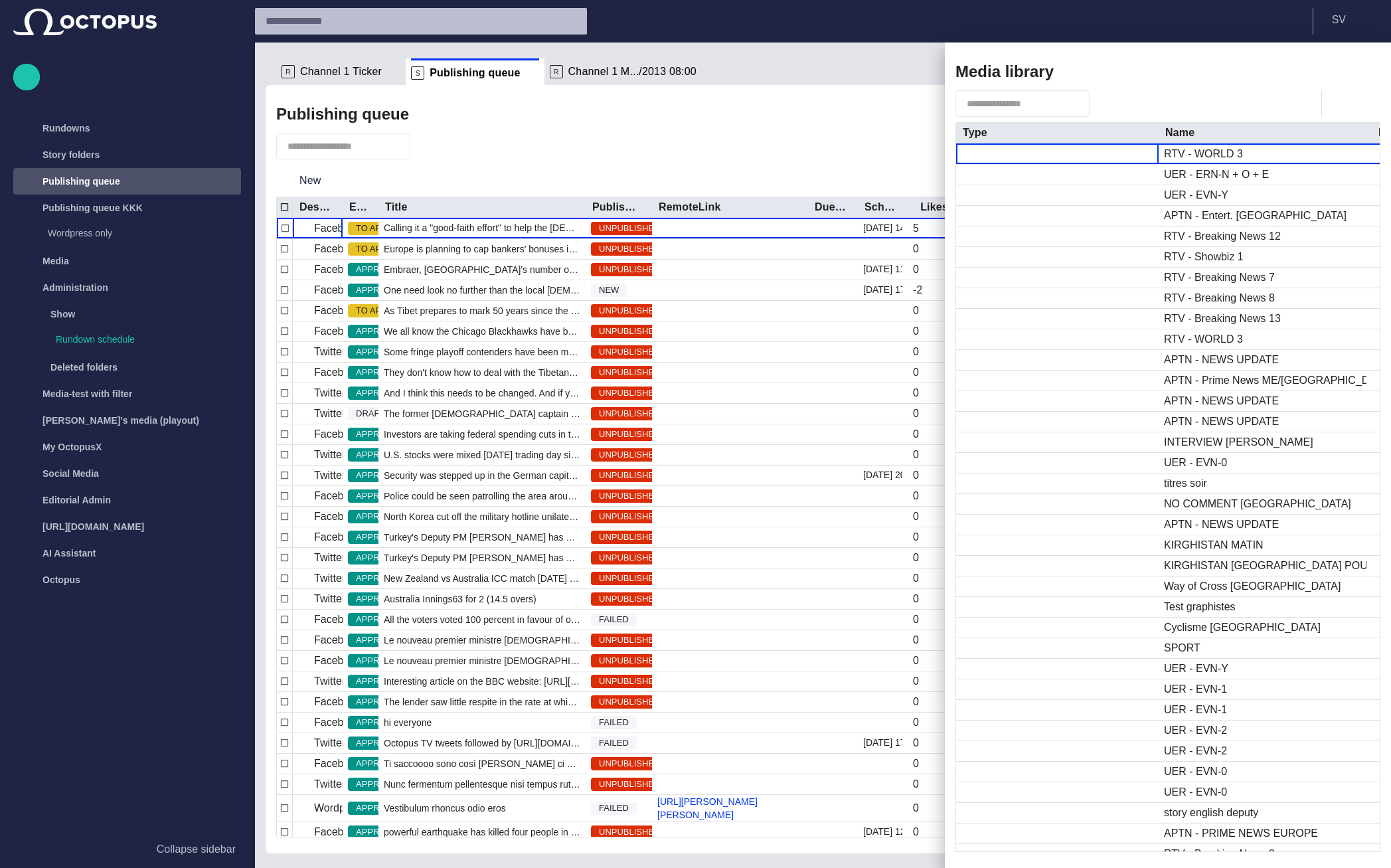
click at [1326, 76] on span "button" at bounding box center [1323, 71] width 16 height 16
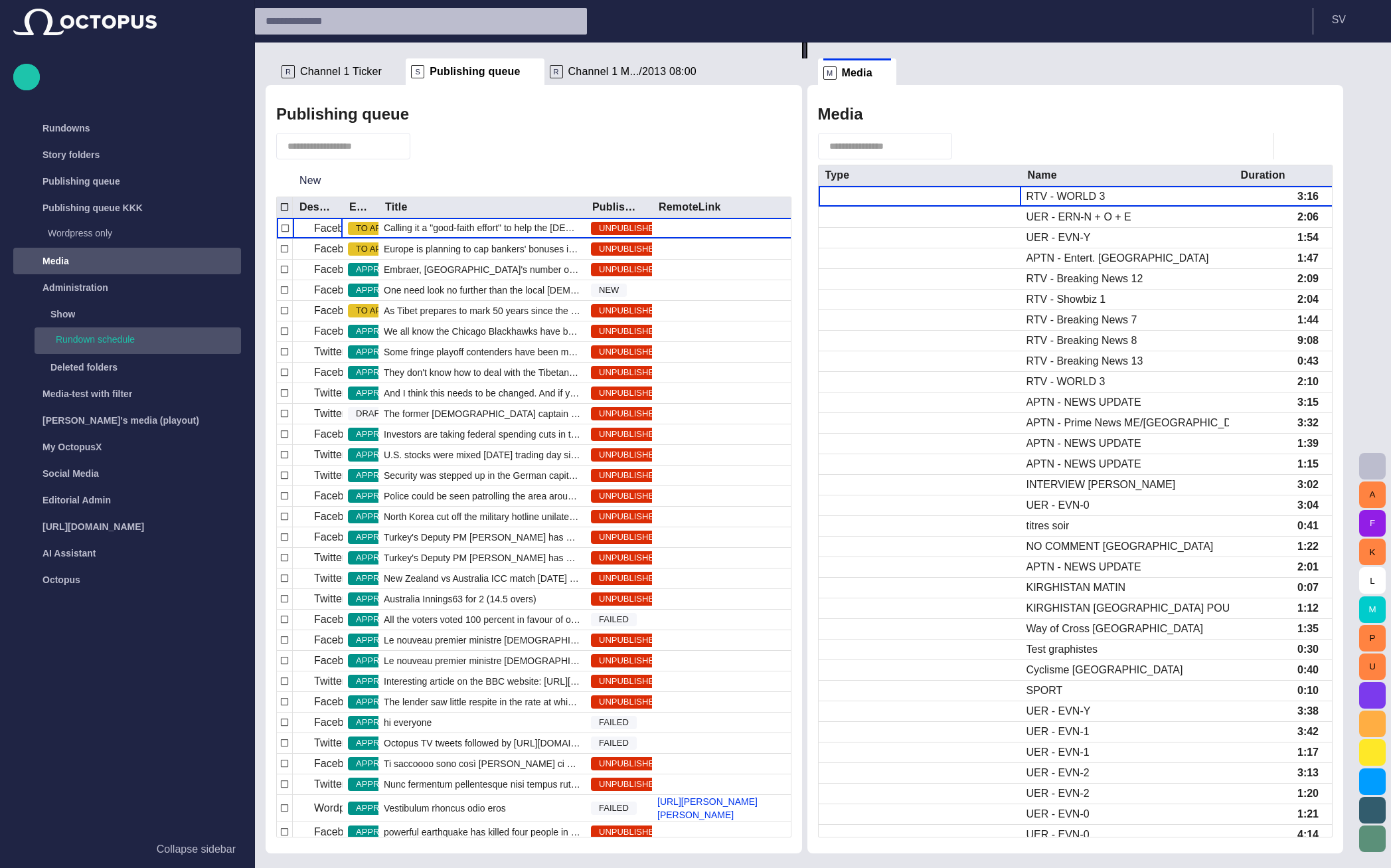
click at [122, 335] on p "Rundown schedule" at bounding box center [148, 339] width 185 height 14
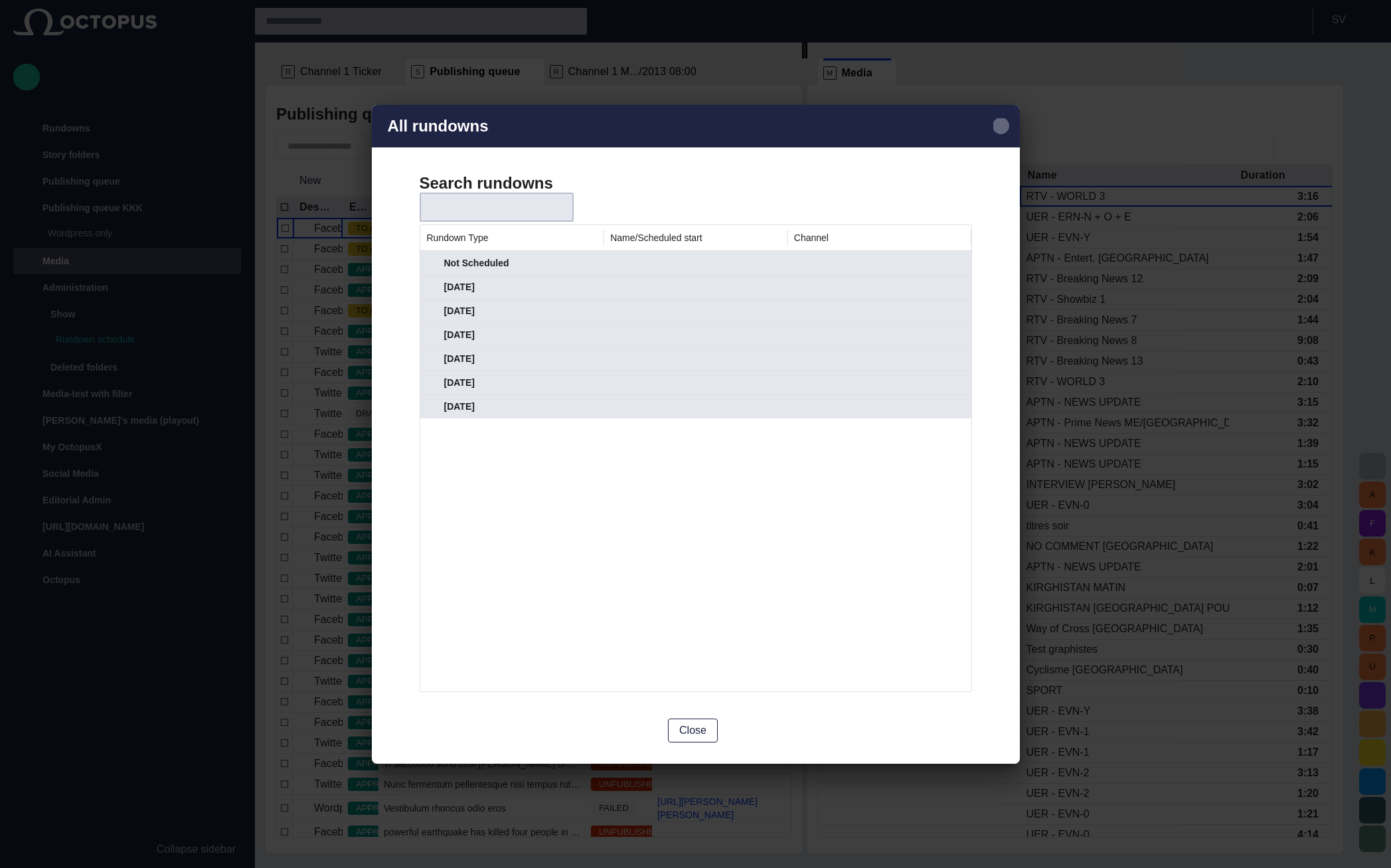
click at [1003, 126] on span "button" at bounding box center [1001, 126] width 16 height 16
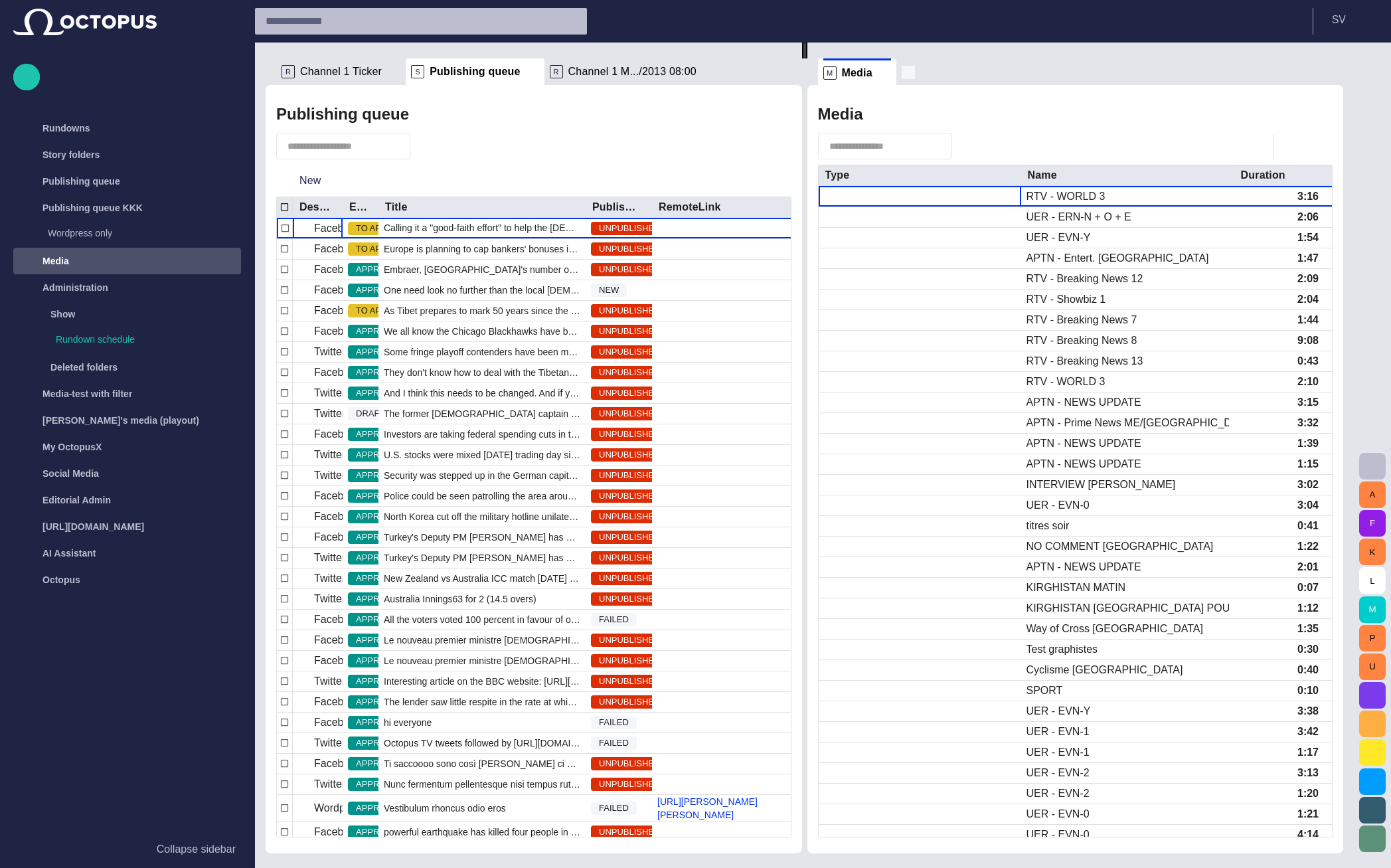
click at [915, 78] on span "button" at bounding box center [909, 73] width 14 height 14
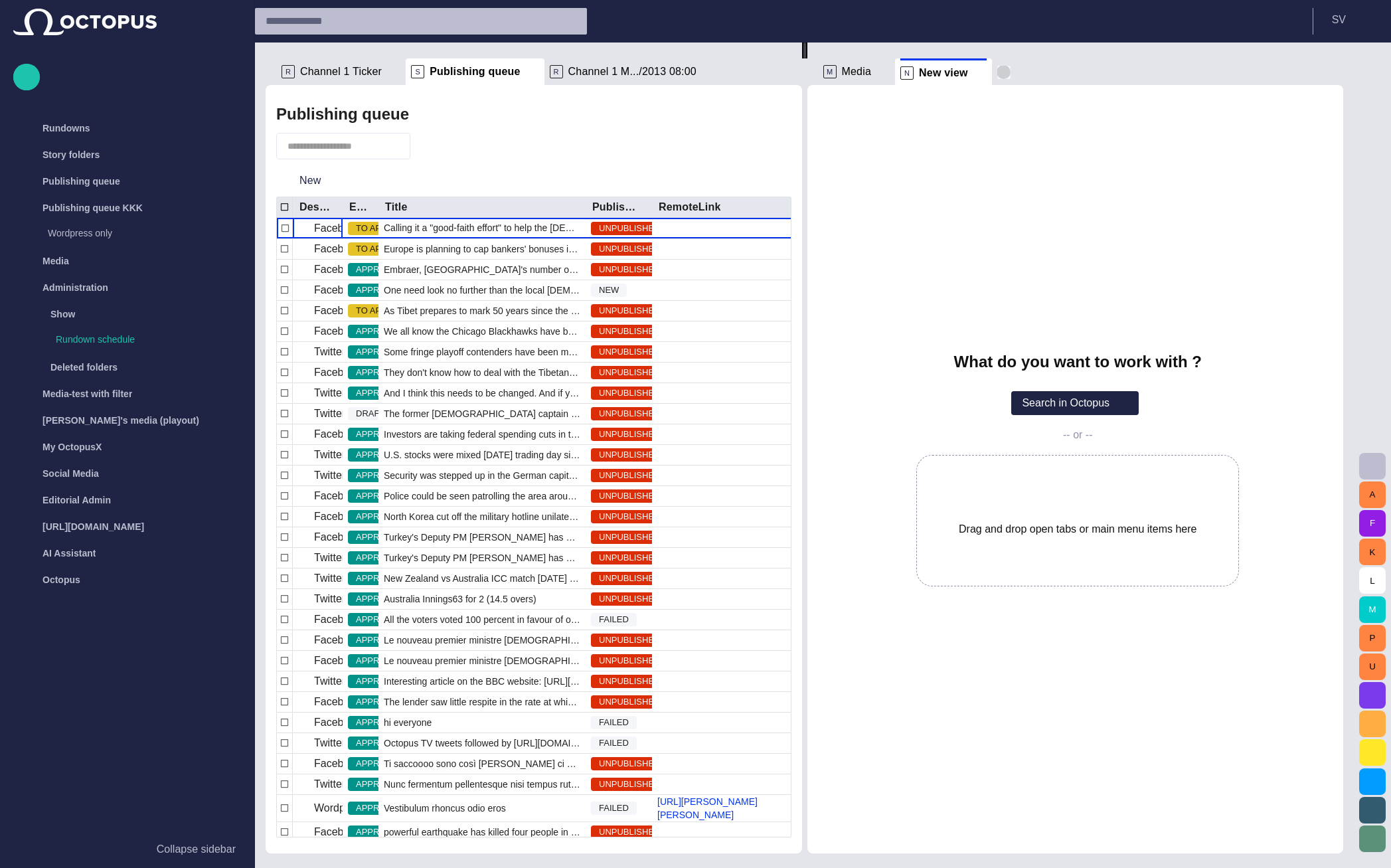
click at [1004, 75] on span "button" at bounding box center [1004, 73] width 14 height 14
click at [115, 335] on p "Rundown schedule" at bounding box center [148, 339] width 185 height 14
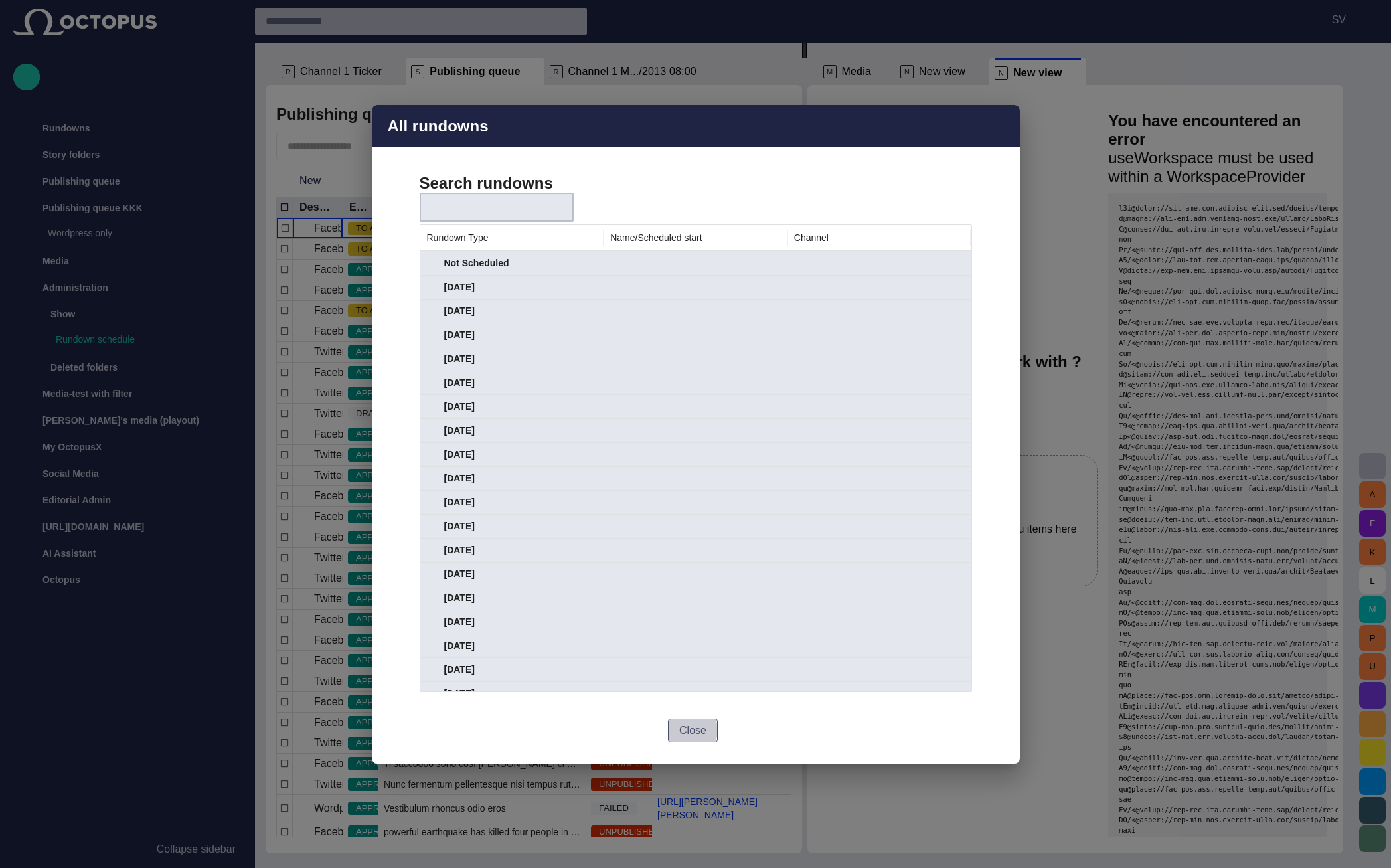
click at [689, 730] on button "Close" at bounding box center [692, 731] width 50 height 24
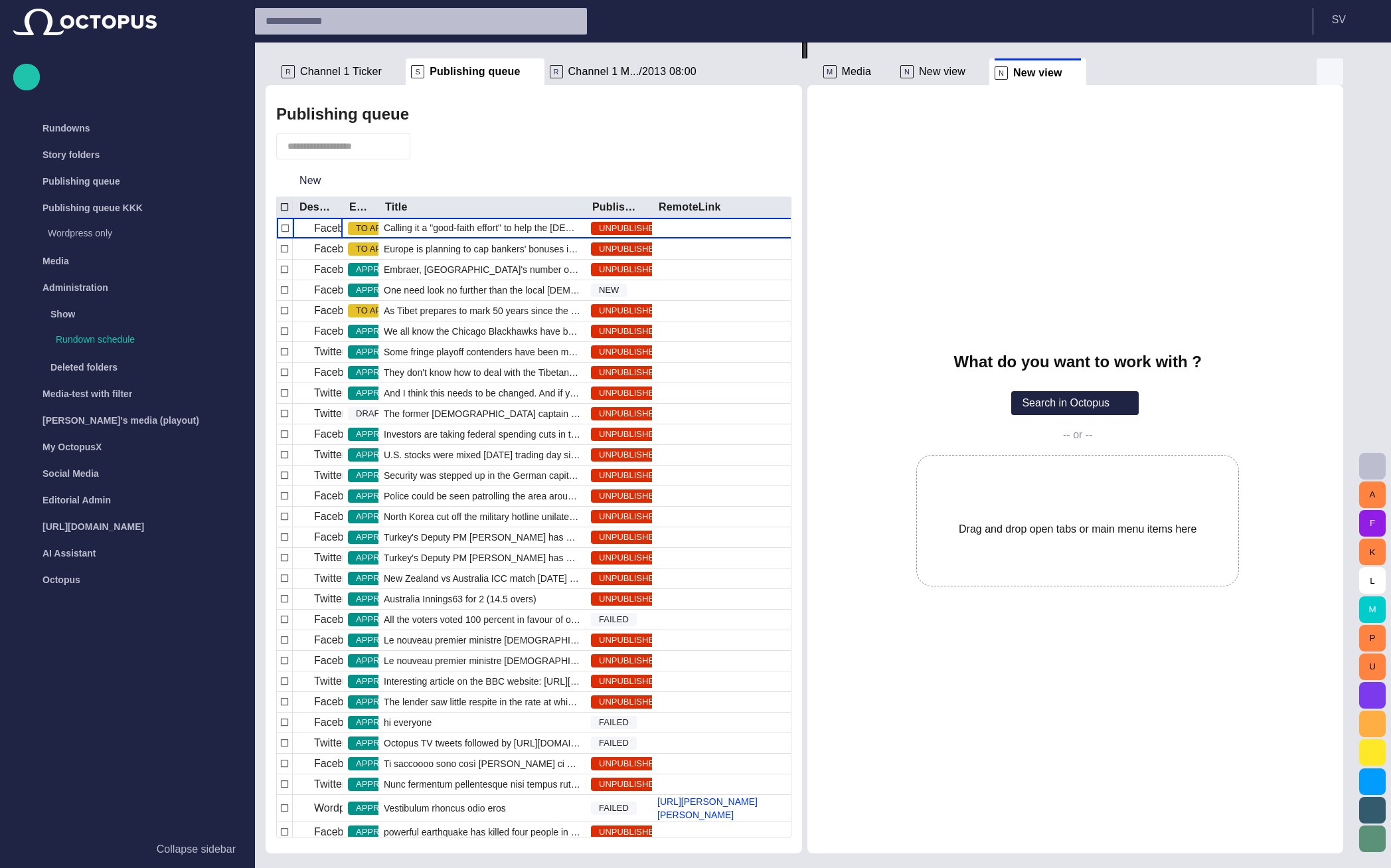
click at [1338, 76] on span "button" at bounding box center [1329, 71] width 16 height 16
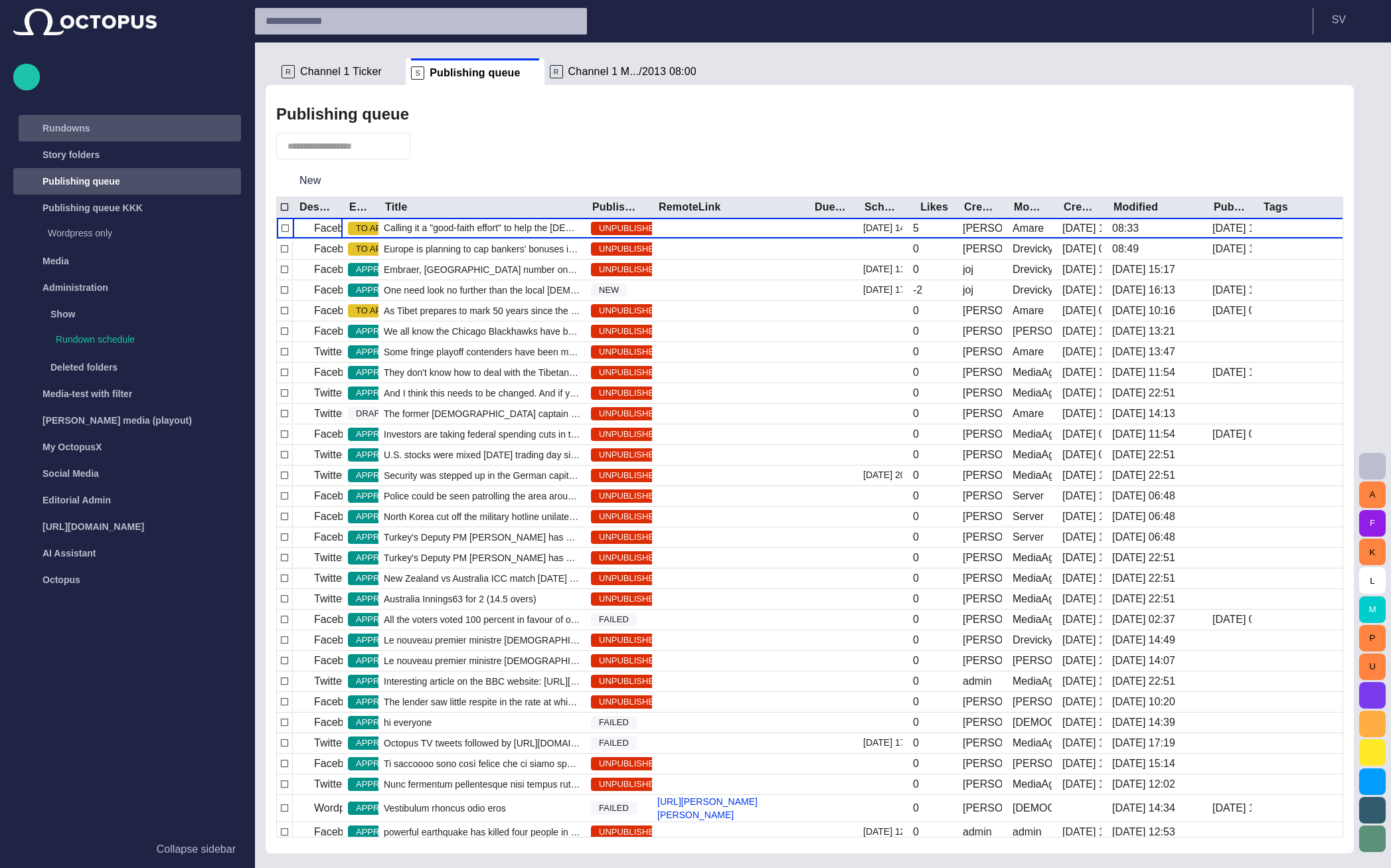
click at [124, 122] on div "Rundowns" at bounding box center [118, 128] width 194 height 21
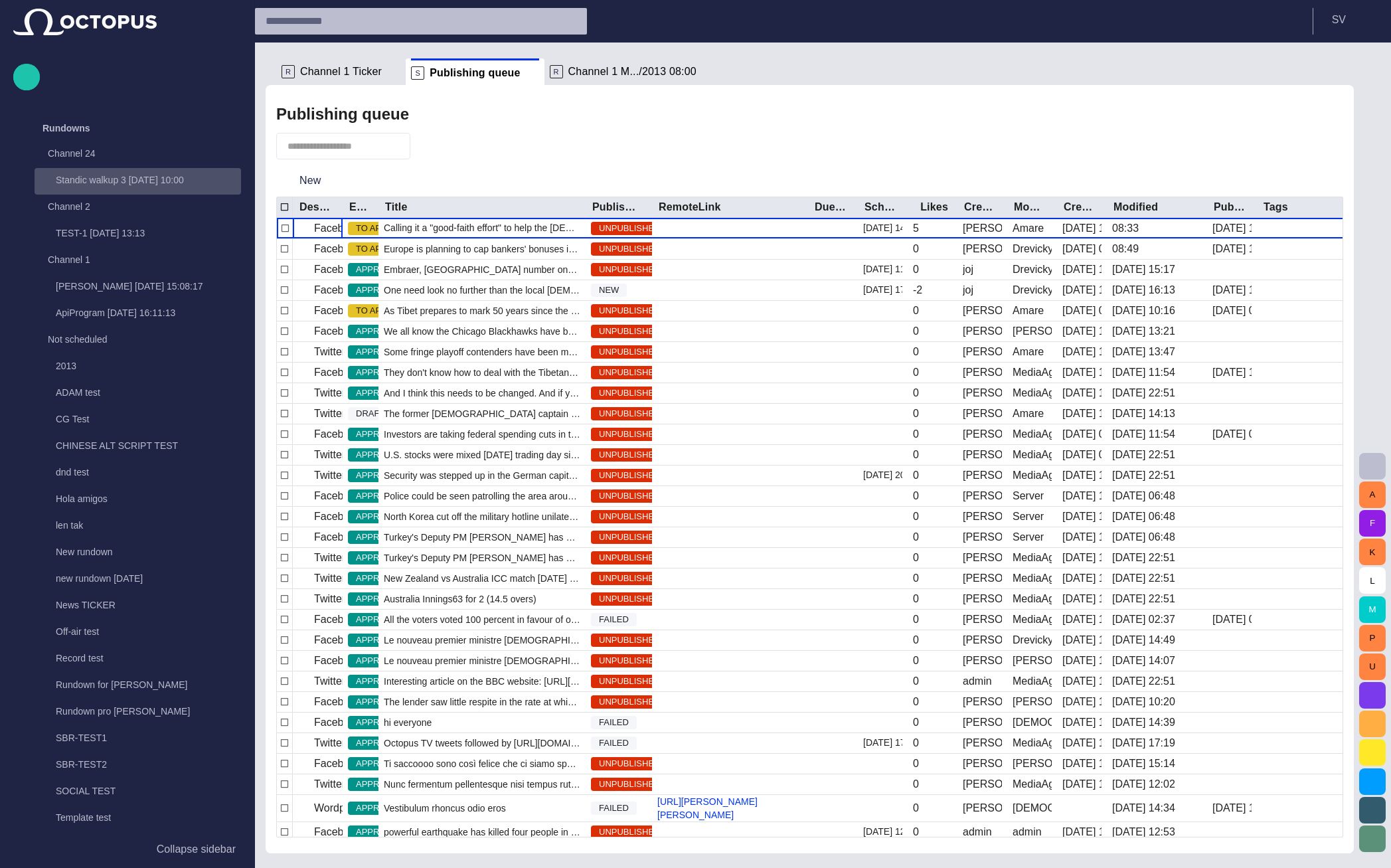
click at [128, 184] on p "Standic walkup 3 [DATE] 10:00" at bounding box center [148, 180] width 185 height 14
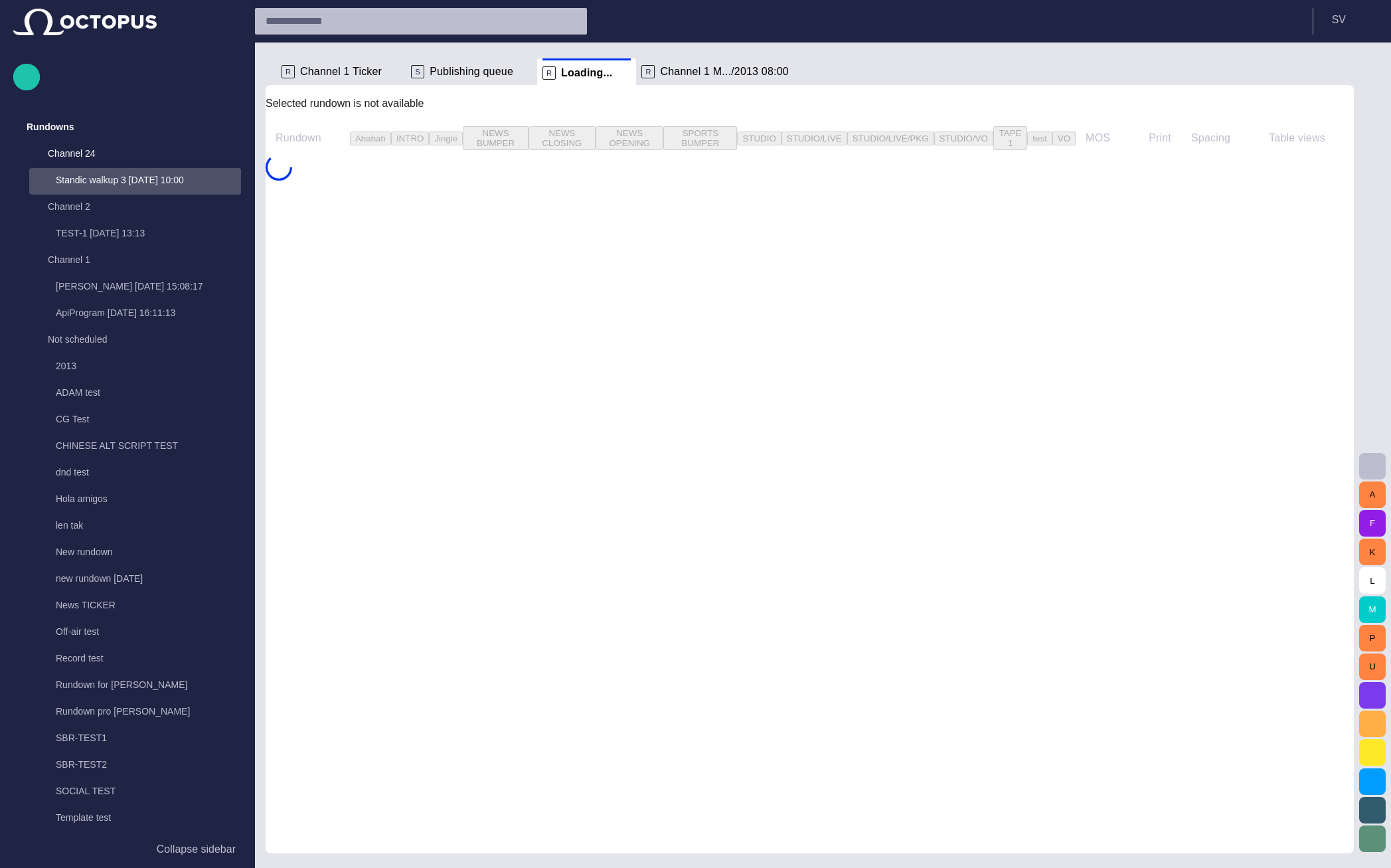
scroll to position [26, 0]
